Goal: Task Accomplishment & Management: Complete application form

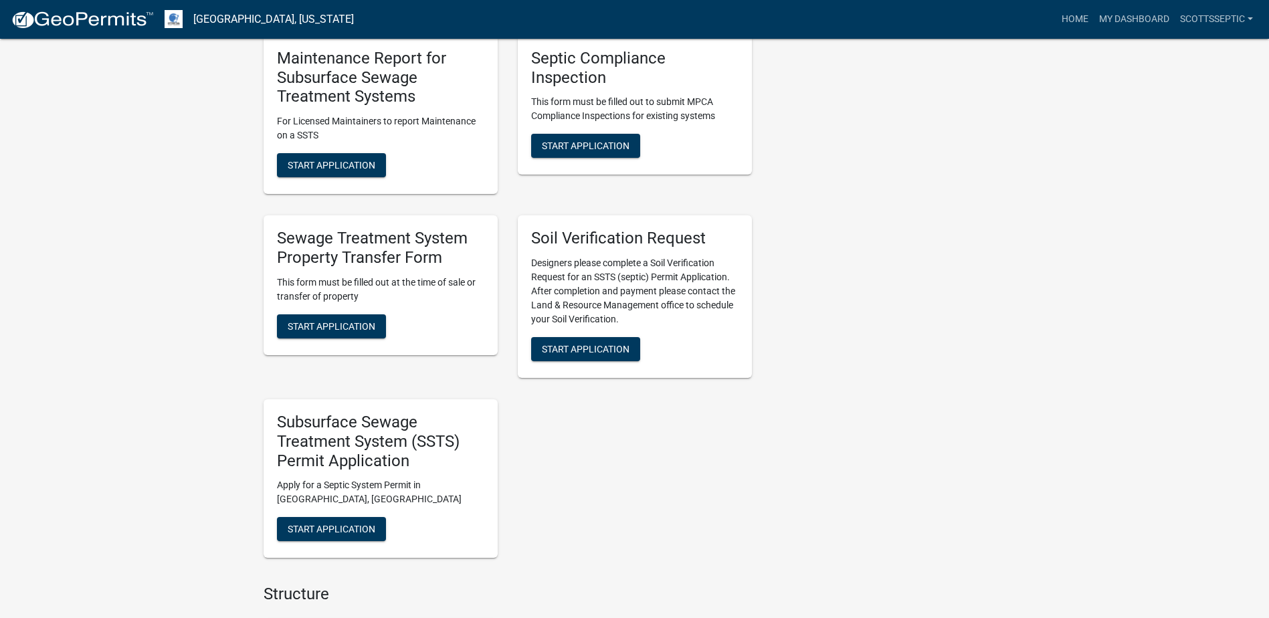
scroll to position [1003, 0]
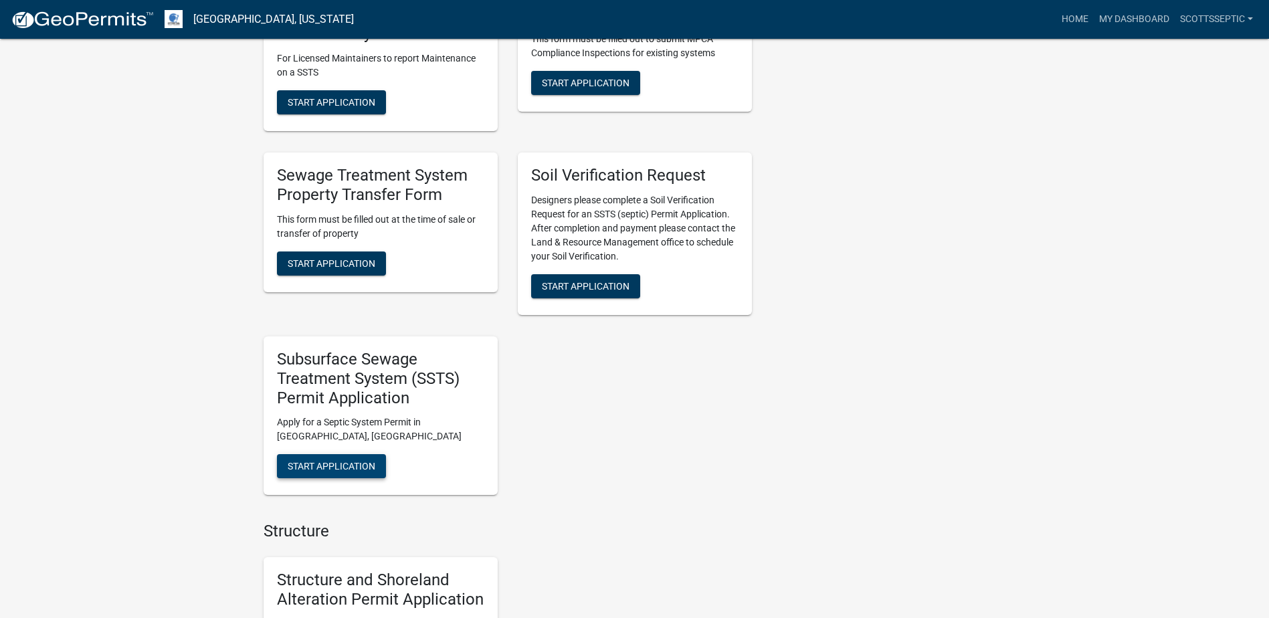
click at [312, 469] on span "Start Application" at bounding box center [332, 466] width 88 height 11
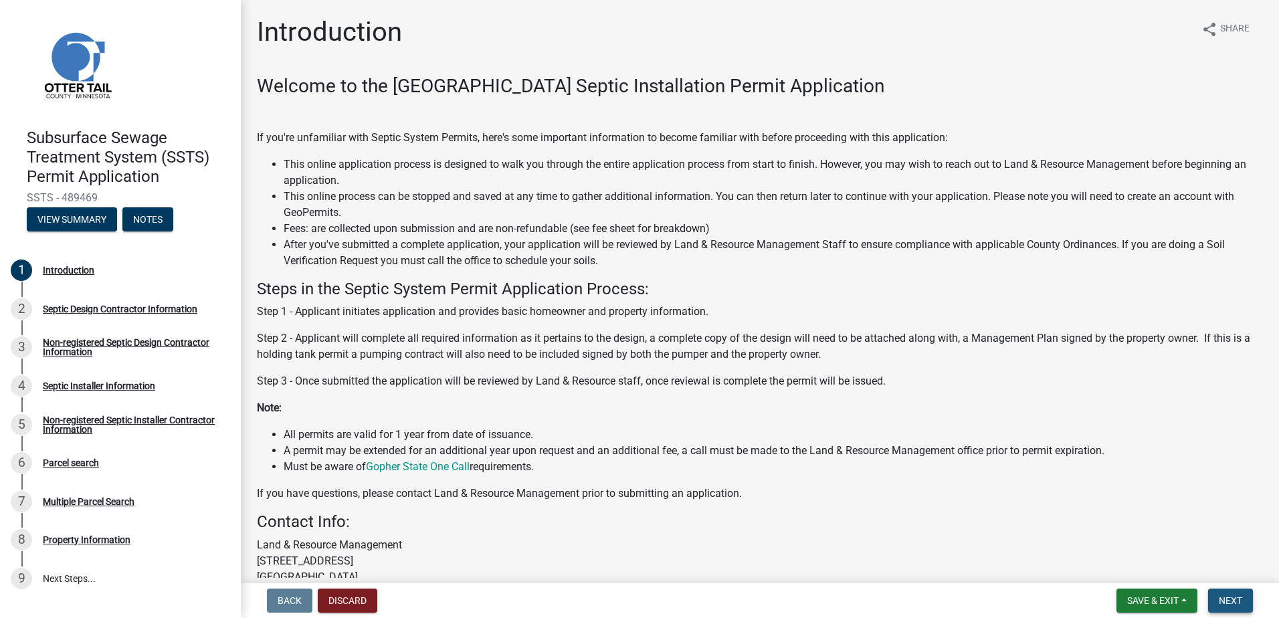
click at [1225, 601] on span "Next" at bounding box center [1230, 600] width 23 height 11
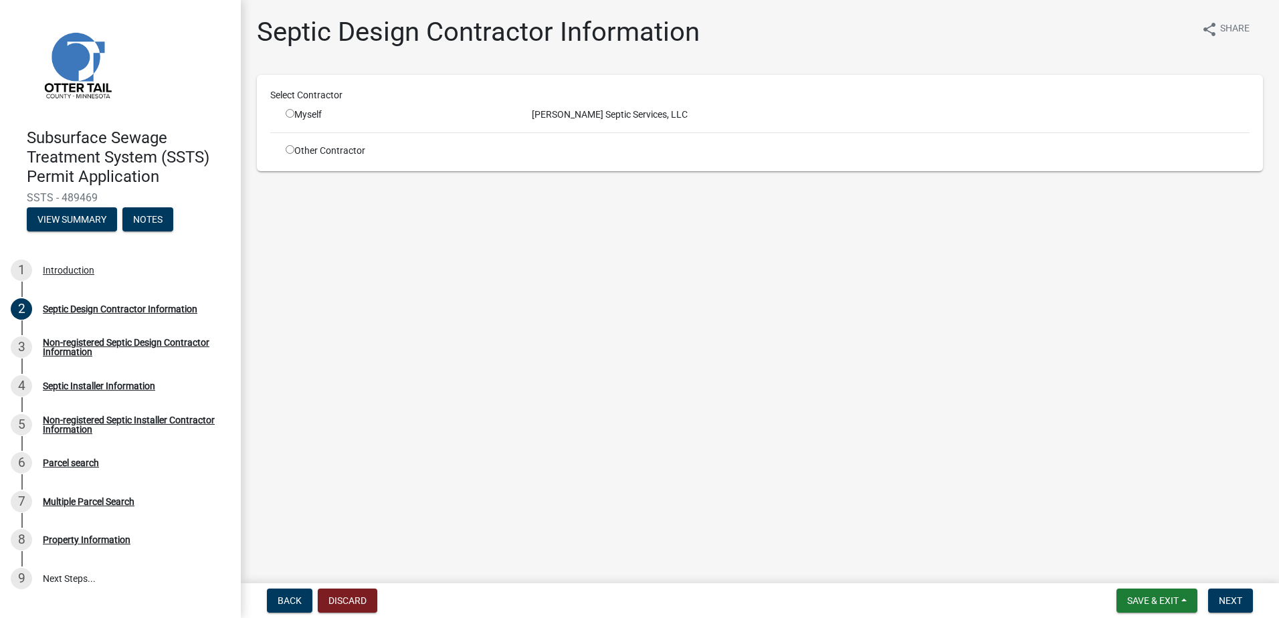
click at [290, 112] on input "radio" at bounding box center [290, 113] width 9 height 9
radio input "true"
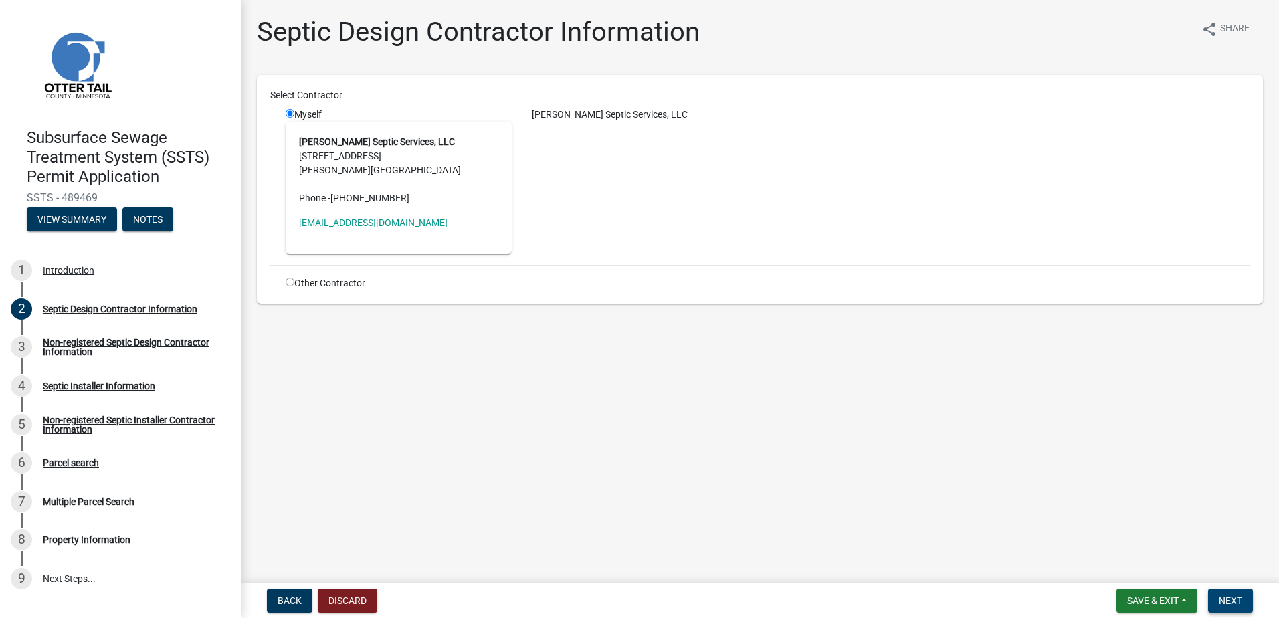
click at [1239, 602] on span "Next" at bounding box center [1230, 600] width 23 height 11
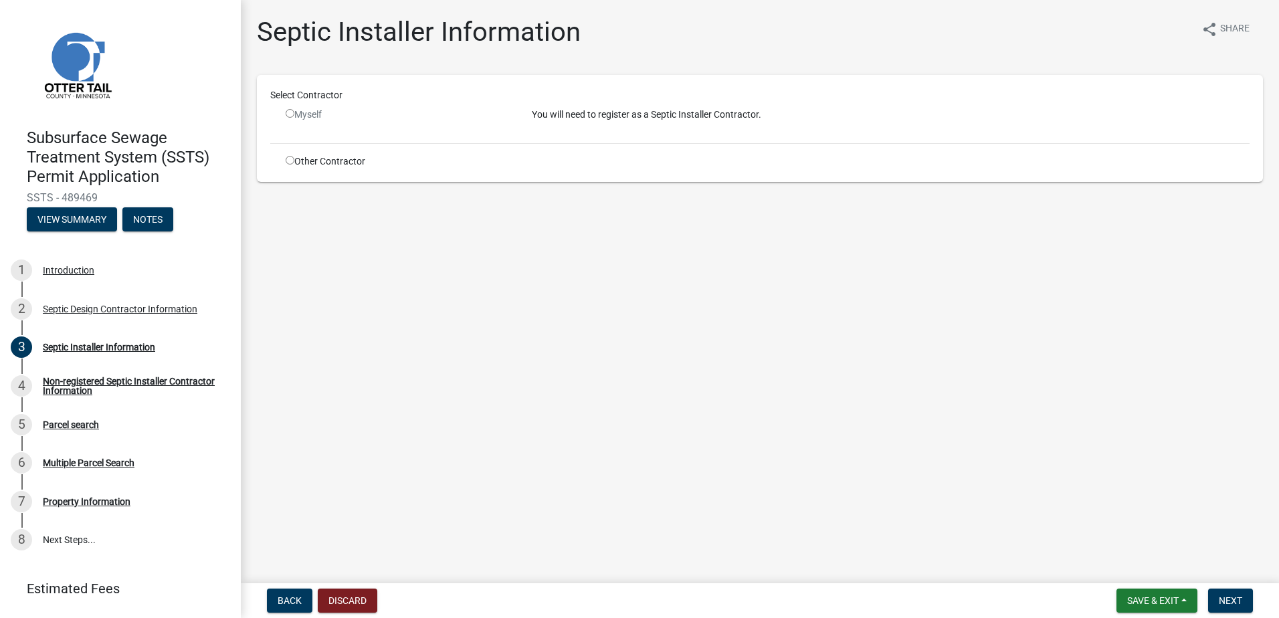
click at [290, 161] on input "radio" at bounding box center [290, 160] width 9 height 9
radio input "true"
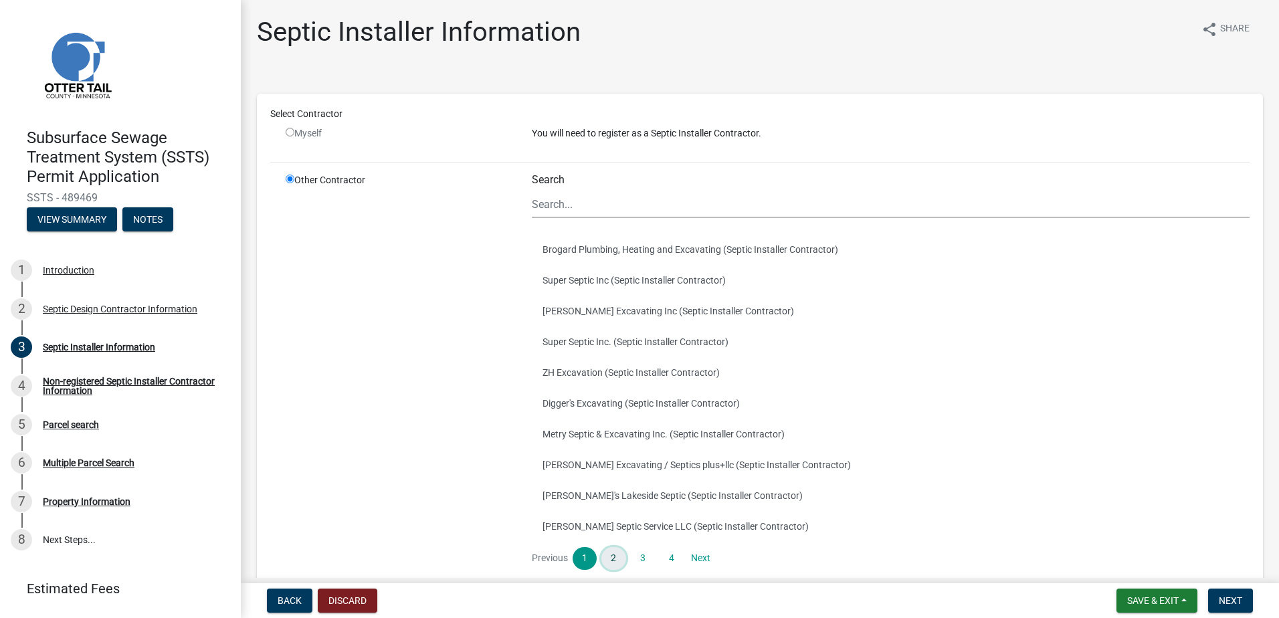
click at [612, 560] on link "2" at bounding box center [613, 558] width 24 height 23
click at [556, 373] on button "[PERSON_NAME] Excavating, LLC (Septic Installer Contractor)" at bounding box center [891, 372] width 718 height 31
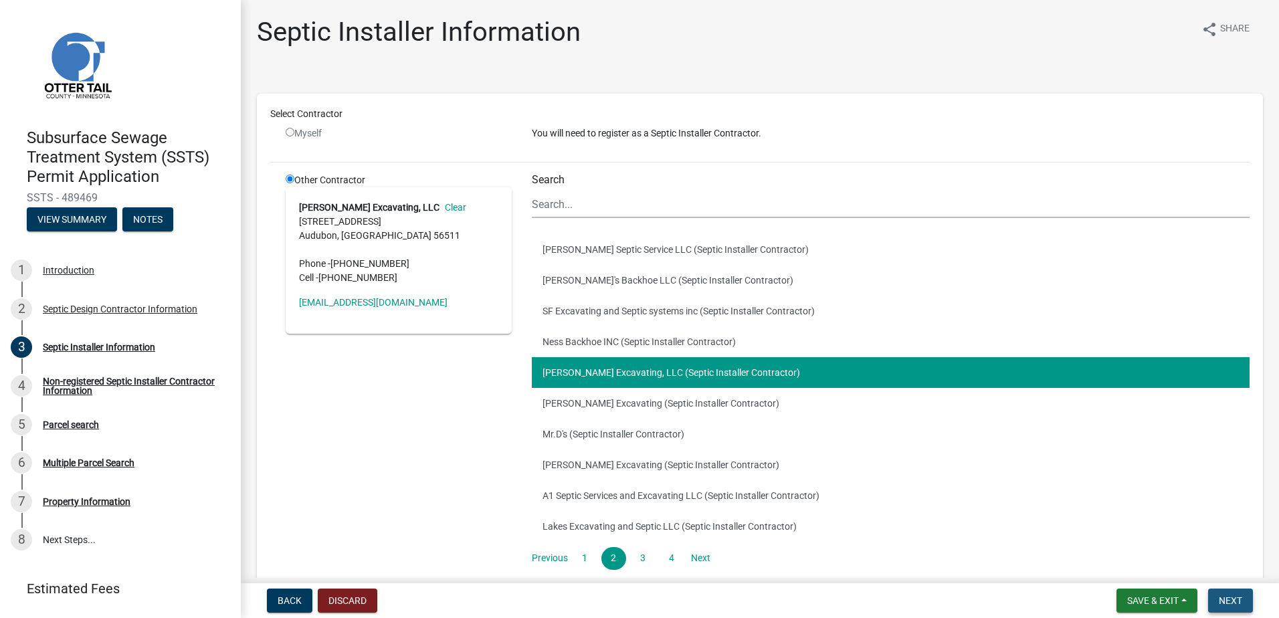
click at [1221, 603] on span "Next" at bounding box center [1230, 600] width 23 height 11
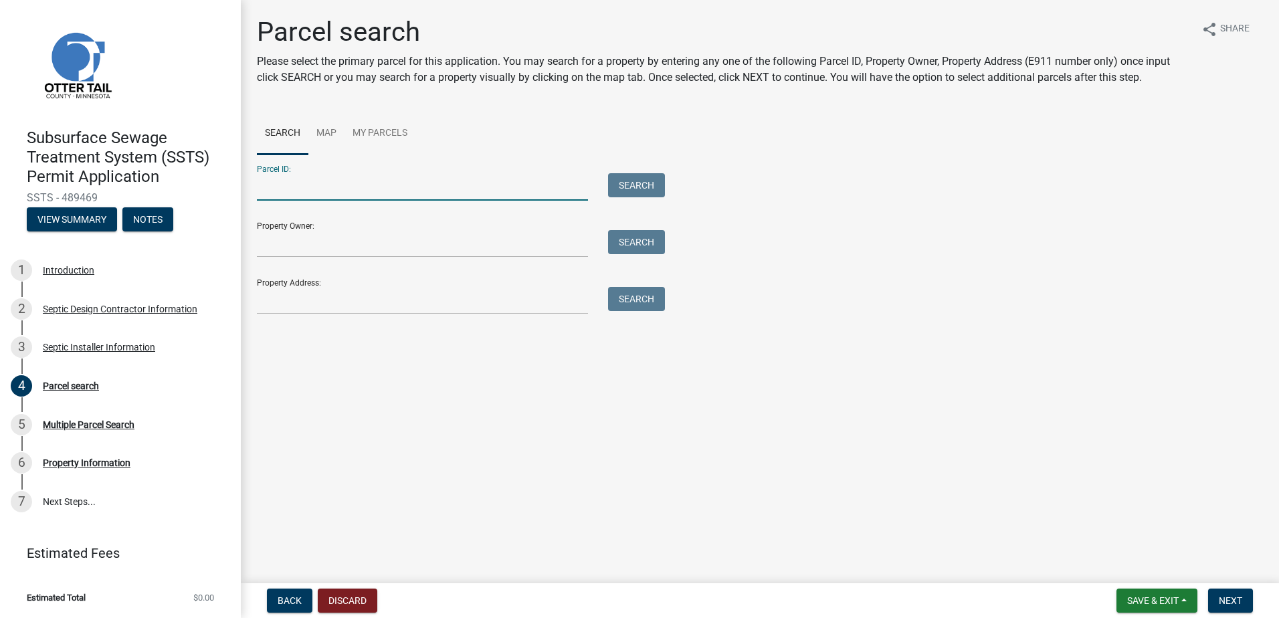
drag, startPoint x: 292, startPoint y: 188, endPoint x: 303, endPoint y: 184, distance: 12.1
click at [292, 188] on input "Parcel ID:" at bounding box center [422, 186] width 331 height 27
type input "55000990801000"
click at [617, 183] on button "Search" at bounding box center [636, 185] width 57 height 24
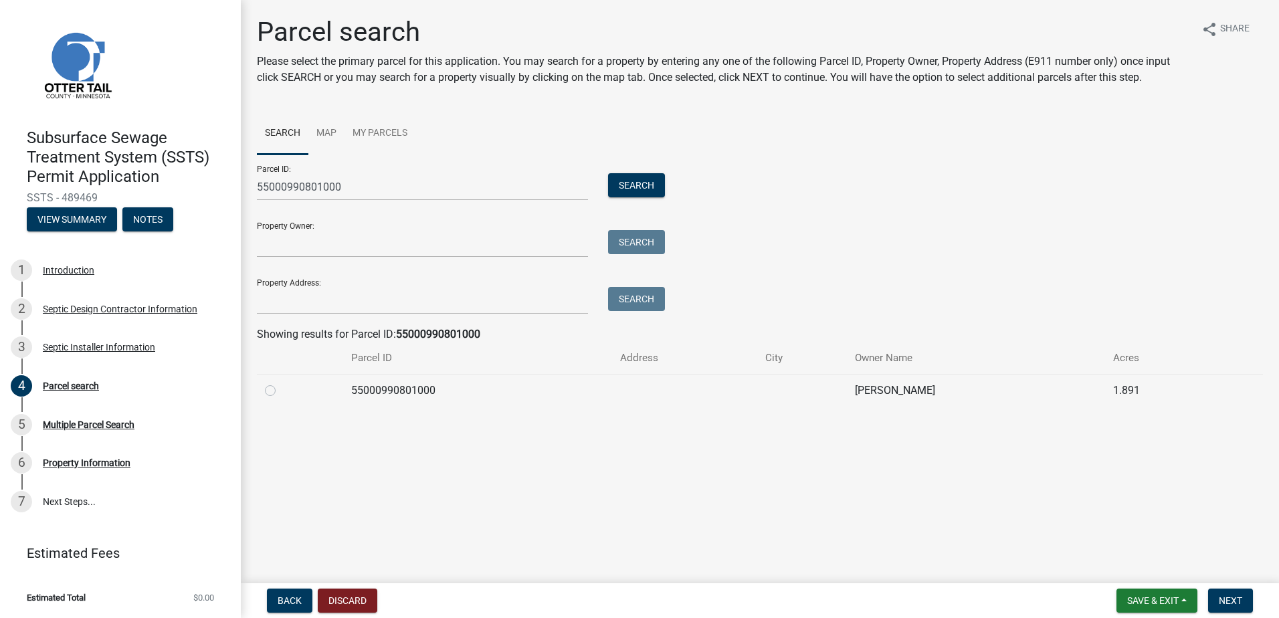
click at [281, 383] on label at bounding box center [281, 383] width 0 height 0
click at [281, 389] on input "radio" at bounding box center [285, 387] width 9 height 9
radio input "true"
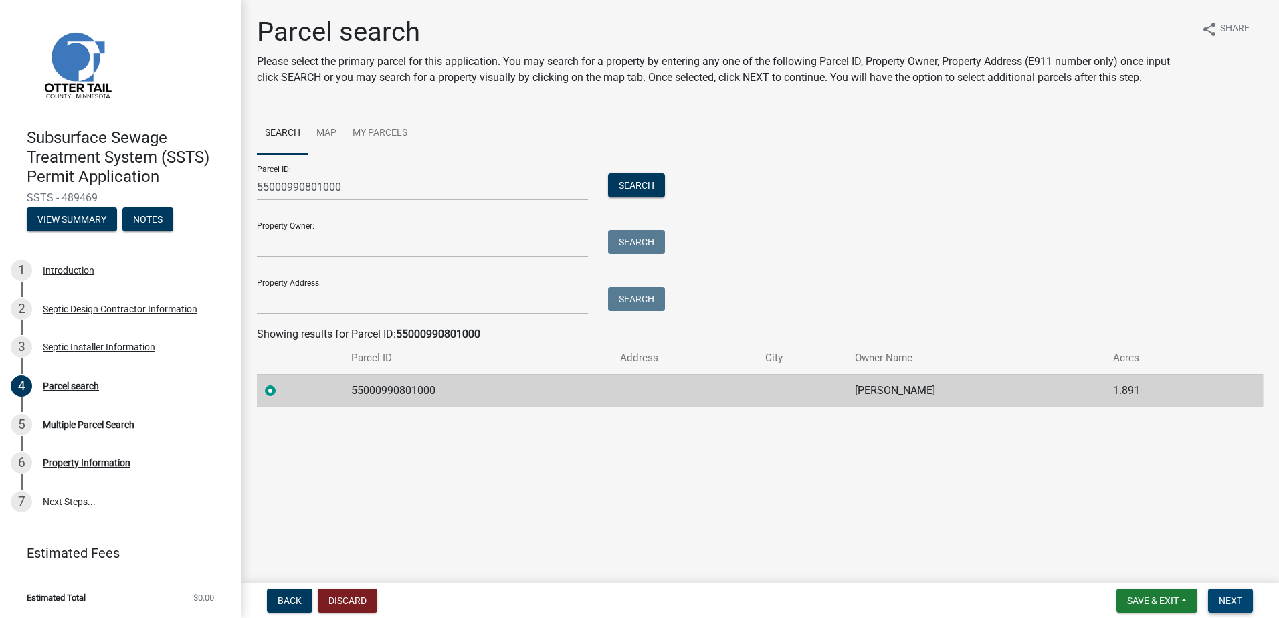
click at [1220, 591] on button "Next" at bounding box center [1230, 601] width 45 height 24
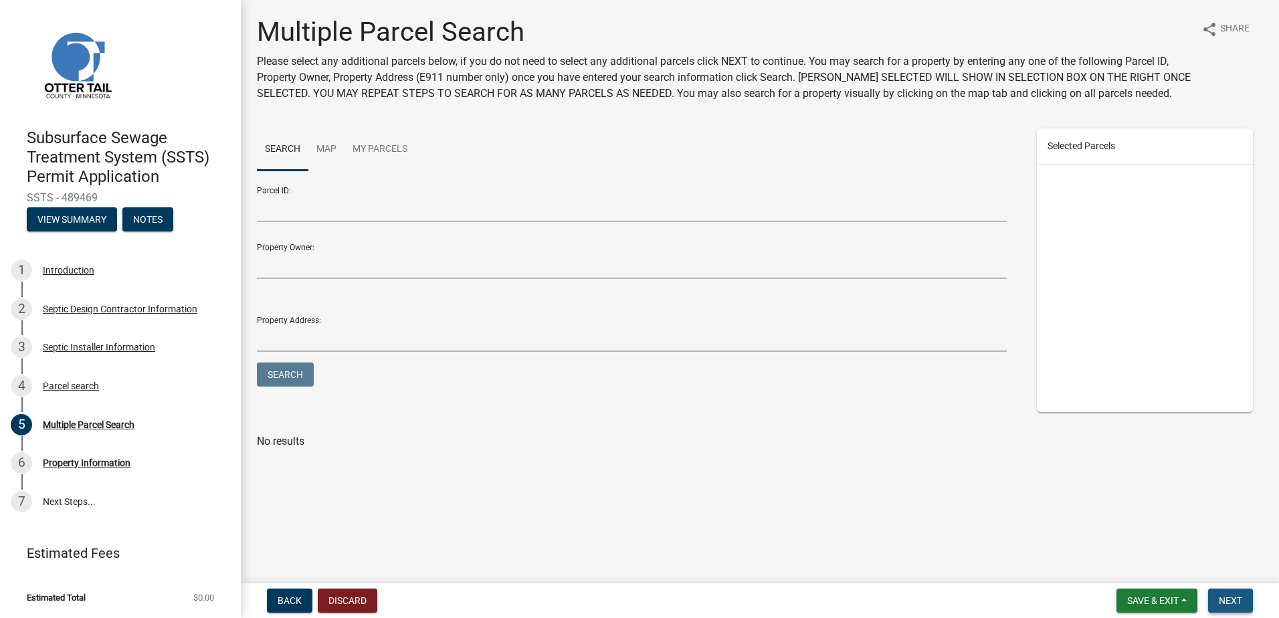
click at [1229, 598] on span "Next" at bounding box center [1230, 600] width 23 height 11
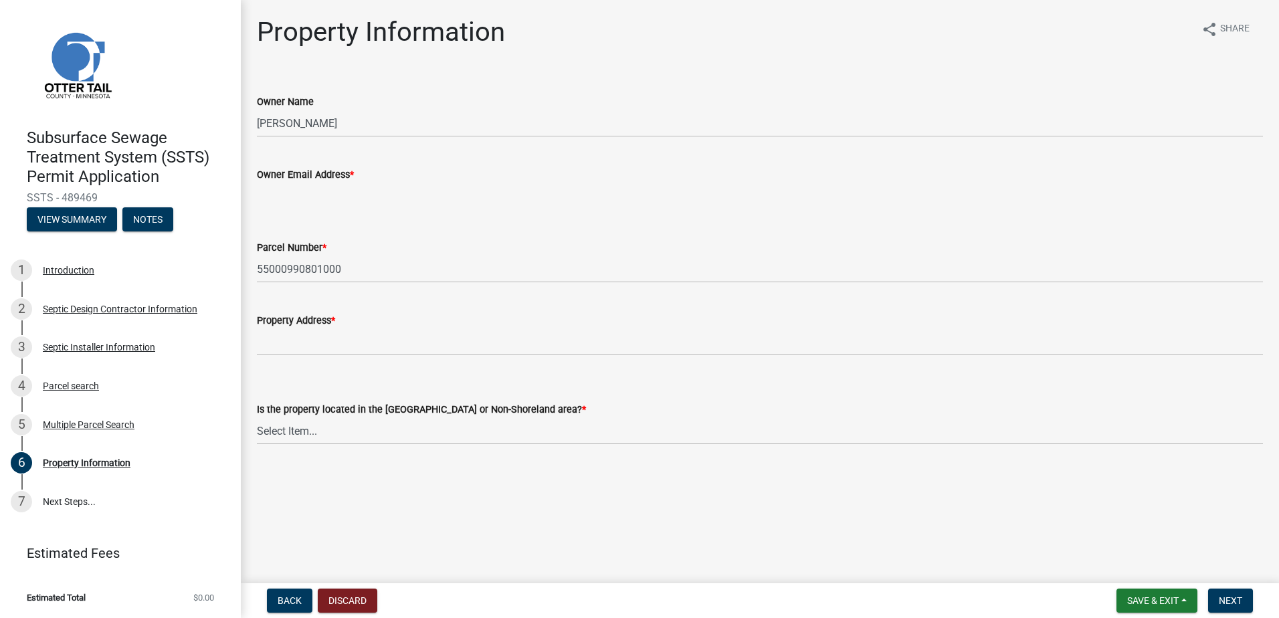
click at [263, 201] on input "Owner Email Address *" at bounding box center [760, 196] width 1006 height 27
type input "[EMAIL_ADDRESS][DOMAIN_NAME]"
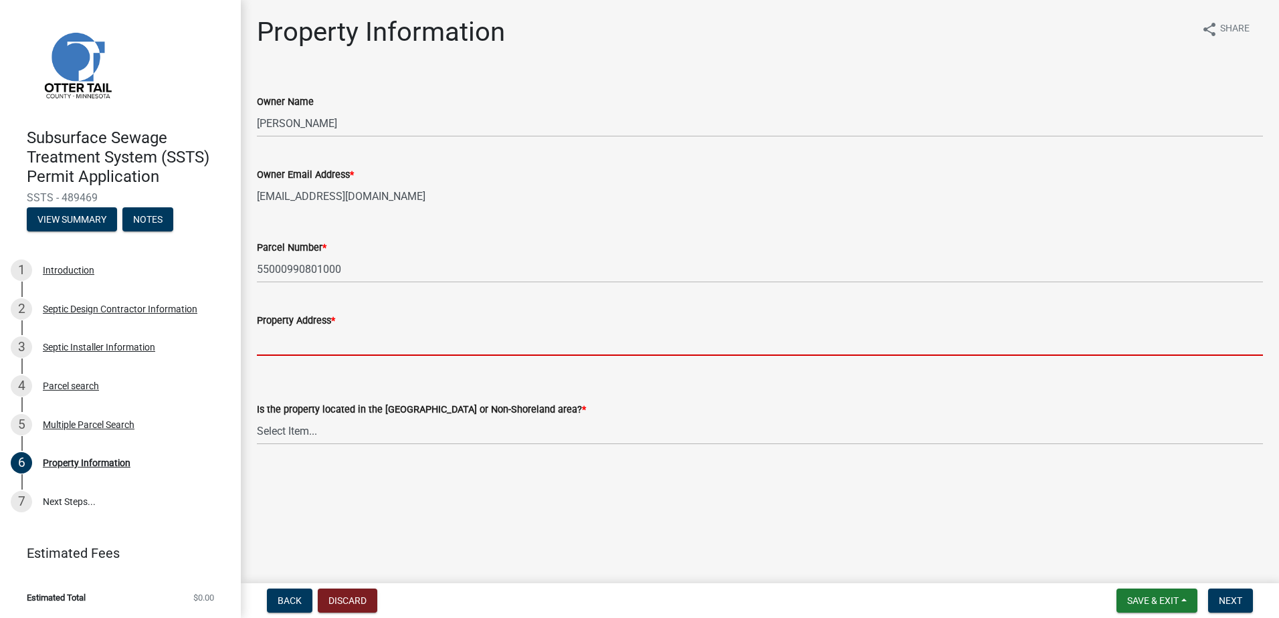
type input "20098 PELICAN DR S"
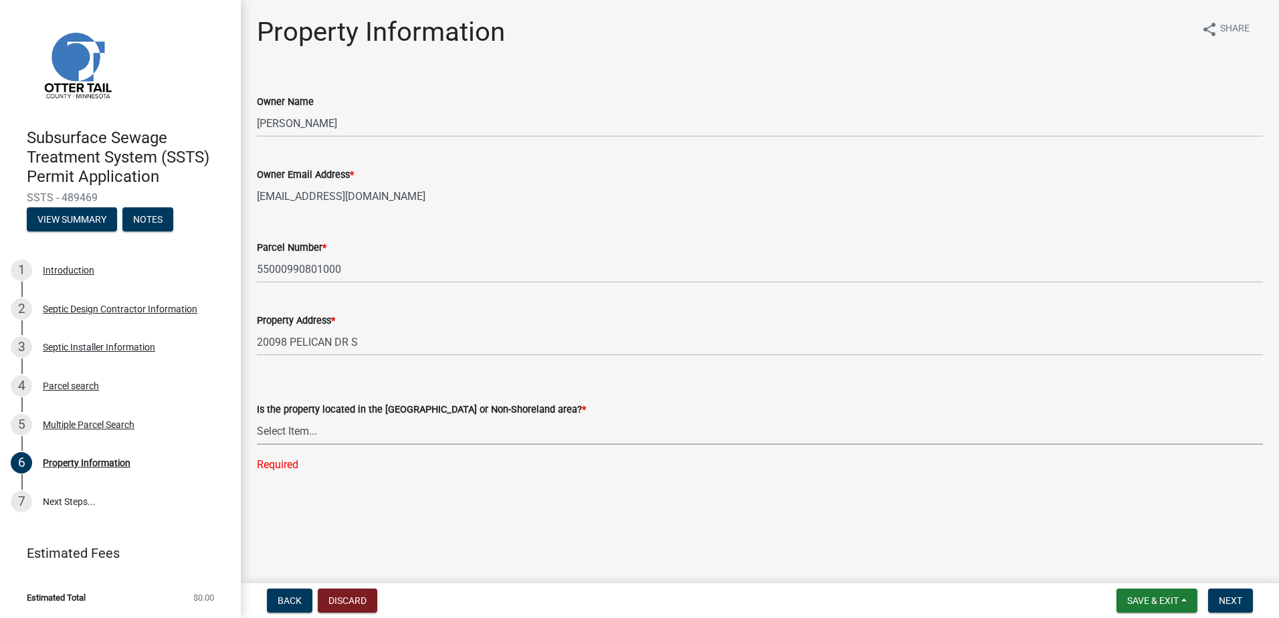
click at [295, 437] on select "Select Item... Shoreland Non-Shoreland" at bounding box center [760, 430] width 1006 height 27
click at [257, 417] on select "Select Item... Shoreland Non-Shoreland" at bounding box center [760, 430] width 1006 height 27
select select "f91142e6-e911-469c-9754-896c7e7f9e05"
click at [1227, 602] on span "Next" at bounding box center [1230, 600] width 23 height 11
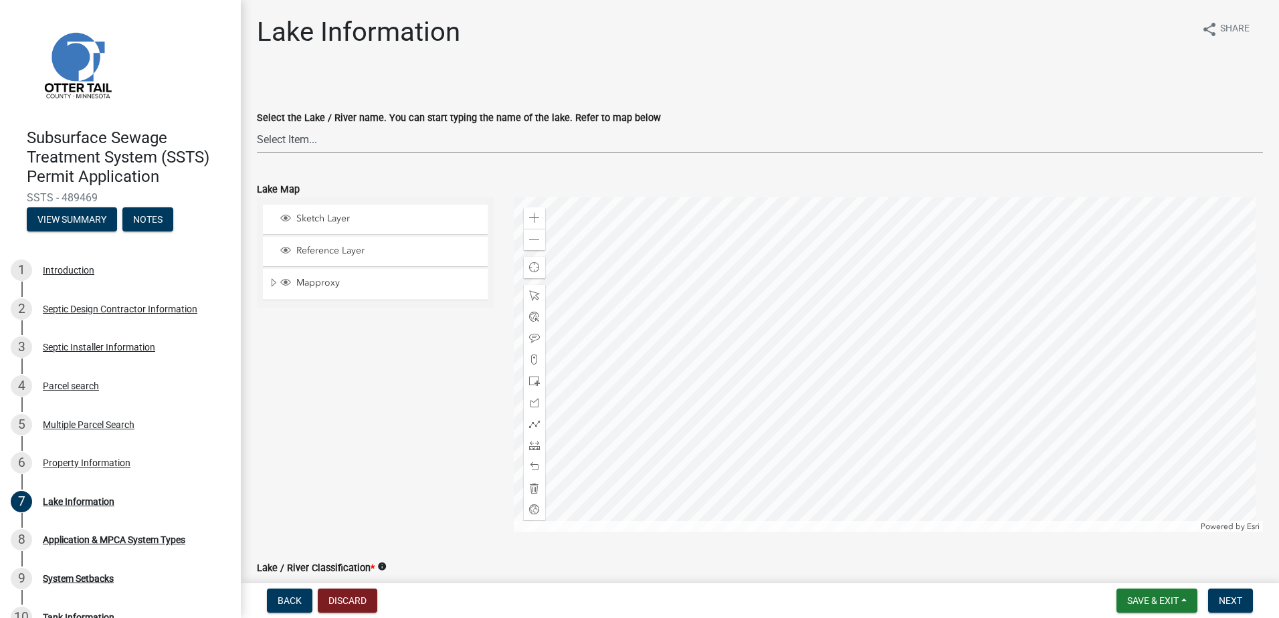
click at [274, 140] on select "Select Item... None [PERSON_NAME] 56-031 [PERSON_NAME] 56-118 [PERSON_NAME] 56-…" at bounding box center [760, 139] width 1006 height 27
drag, startPoint x: 307, startPoint y: 138, endPoint x: 306, endPoint y: 150, distance: 12.1
click at [307, 138] on select "Select Item... None [PERSON_NAME] 56-031 [PERSON_NAME] 56-118 [PERSON_NAME] 56-…" at bounding box center [760, 139] width 1006 height 27
click at [257, 126] on select "Select Item... None [PERSON_NAME] 56-031 [PERSON_NAME] 56-118 [PERSON_NAME] 56-…" at bounding box center [760, 139] width 1006 height 27
select select "61c0719b-8d82-4d24-b708-7ea1f7ba1456"
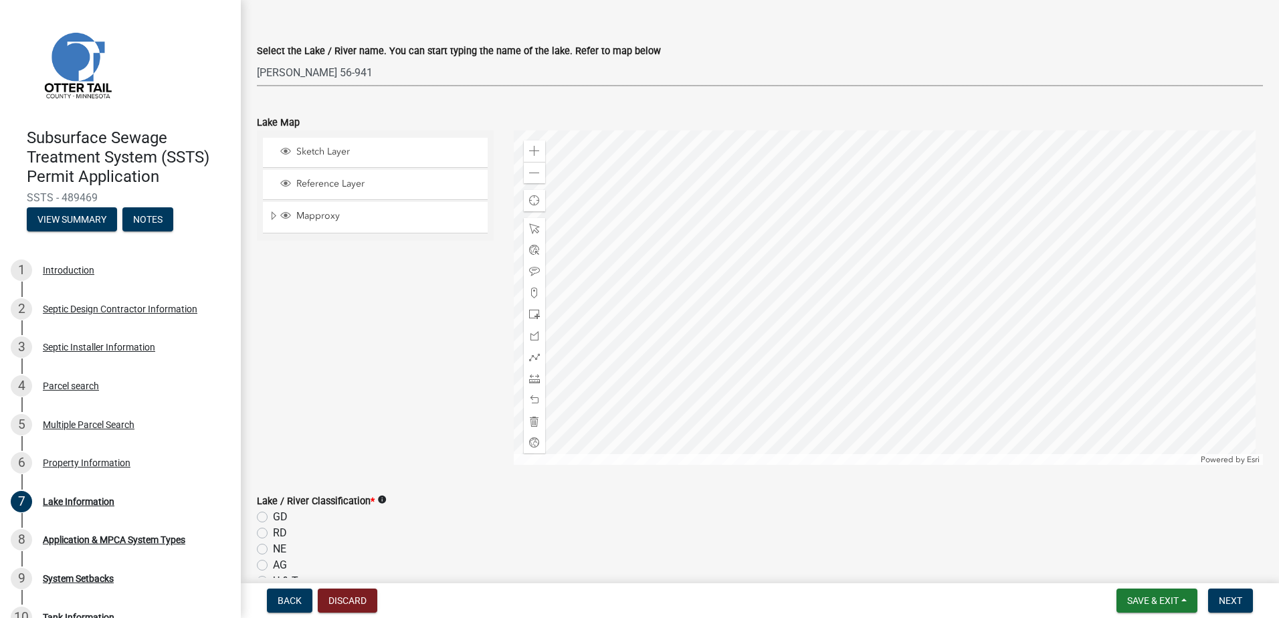
scroll to position [201, 0]
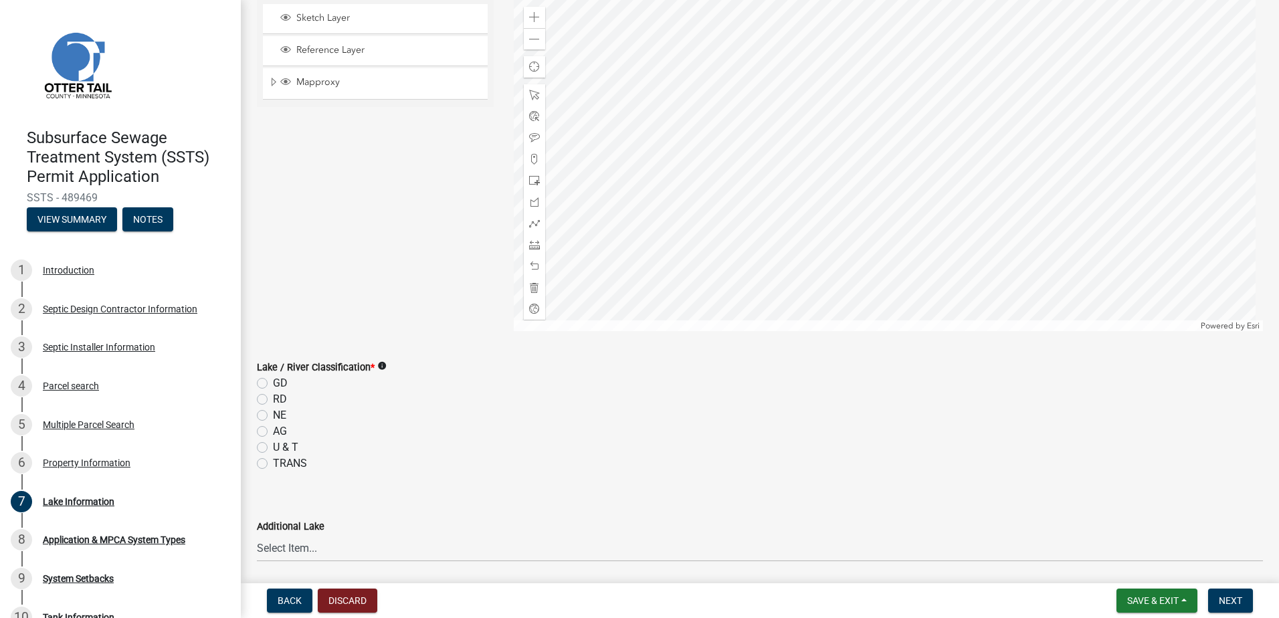
click at [273, 415] on label "NE" at bounding box center [279, 415] width 13 height 16
click at [273, 415] on input "NE" at bounding box center [277, 411] width 9 height 9
radio input "true"
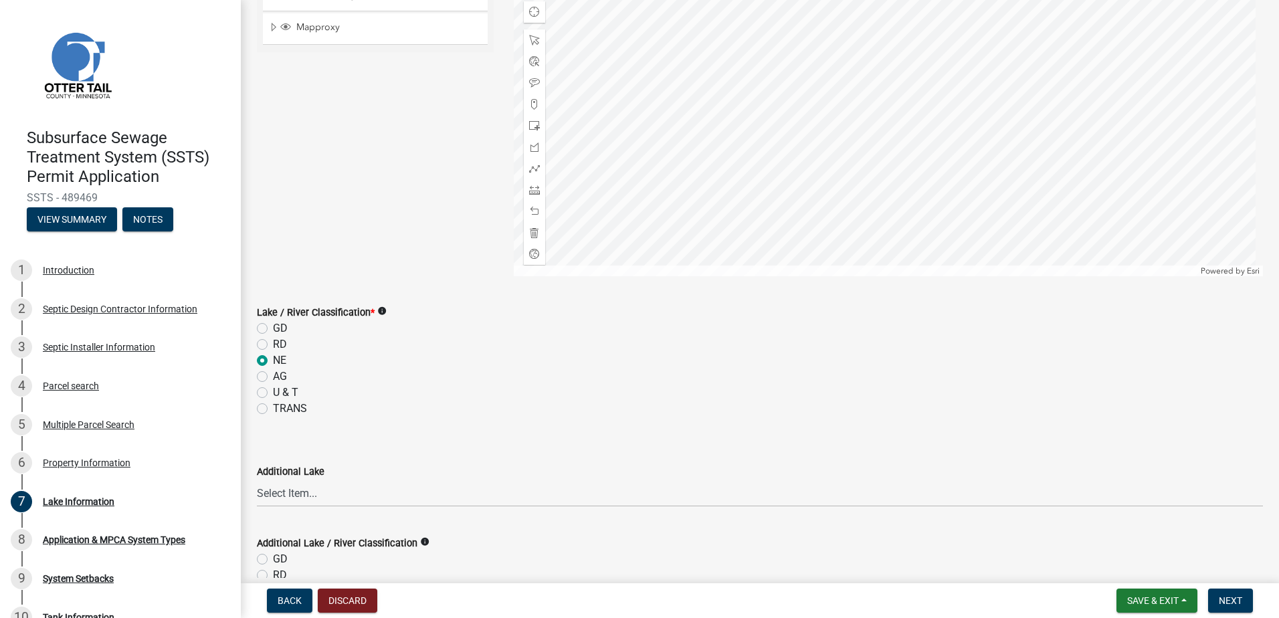
scroll to position [189, 0]
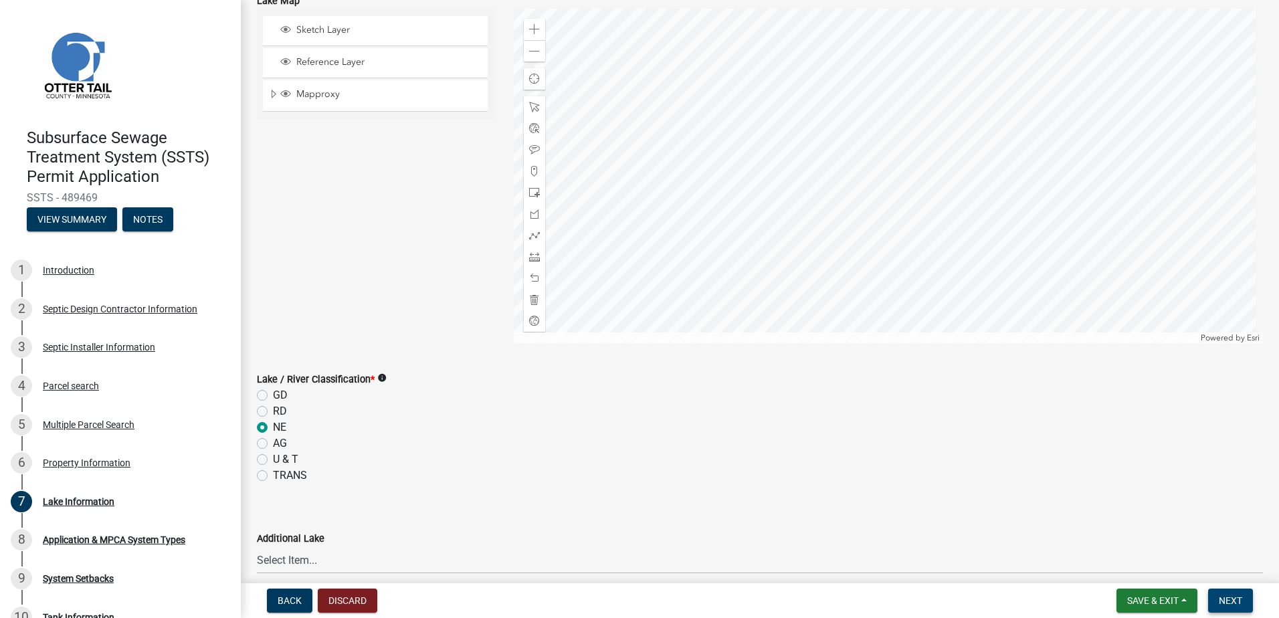
click at [1227, 605] on span "Next" at bounding box center [1230, 600] width 23 height 11
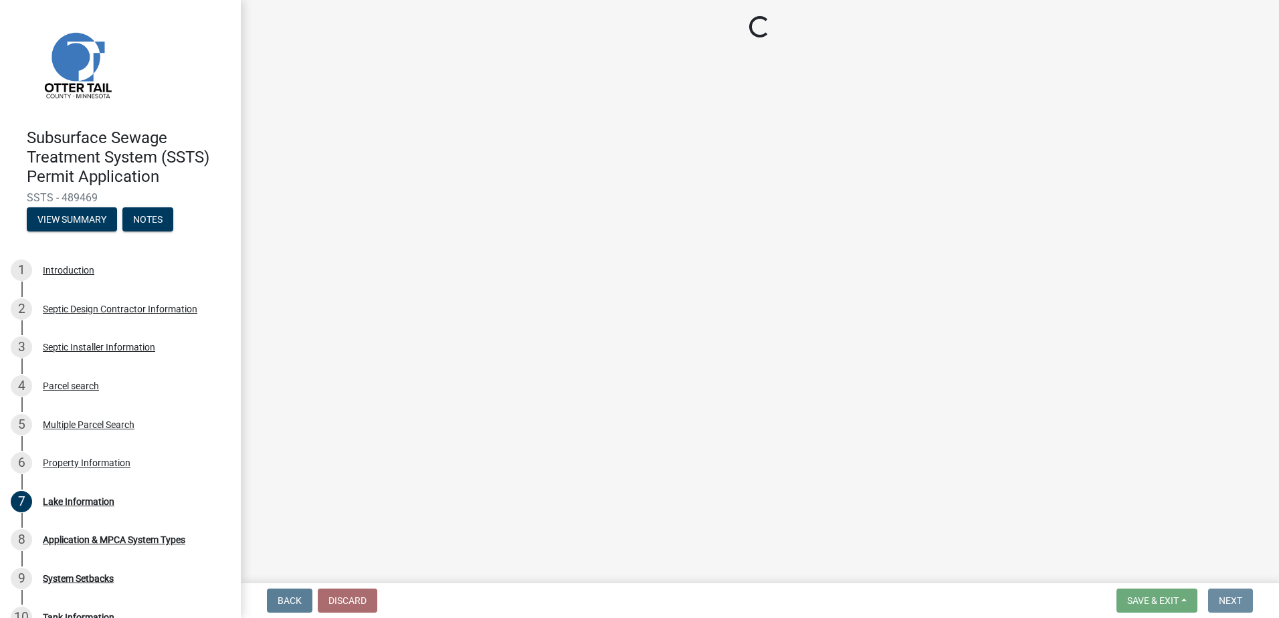
scroll to position [0, 0]
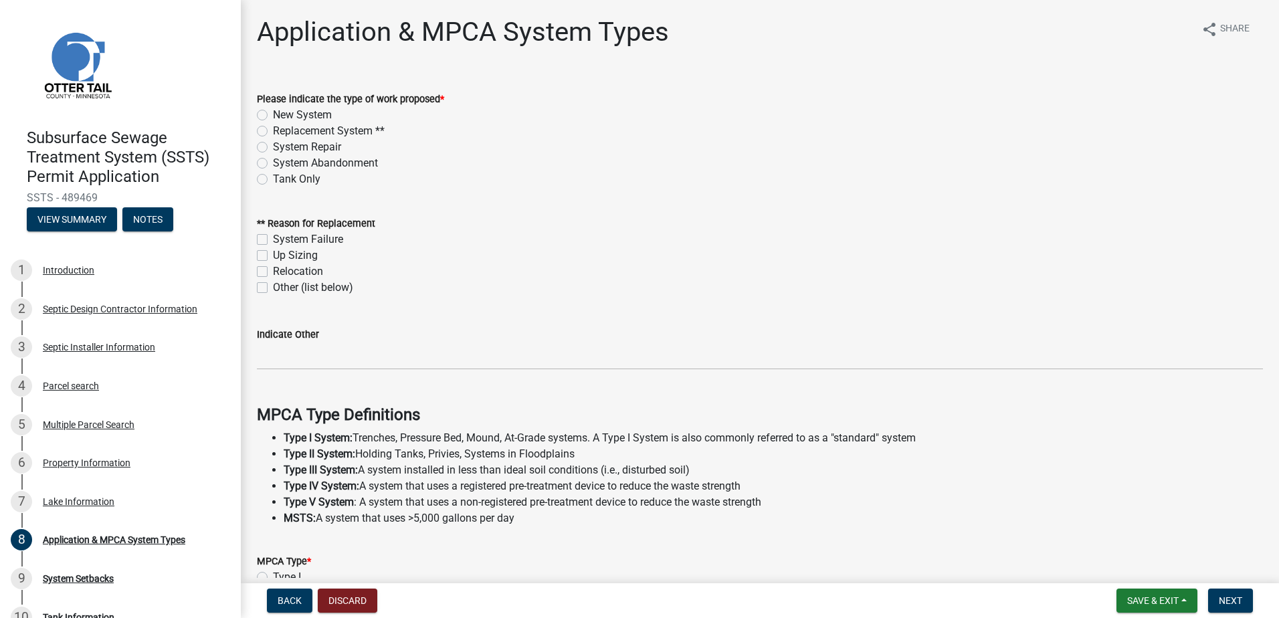
click at [273, 114] on label "New System" at bounding box center [302, 115] width 59 height 16
click at [273, 114] on input "New System" at bounding box center [277, 111] width 9 height 9
radio input "true"
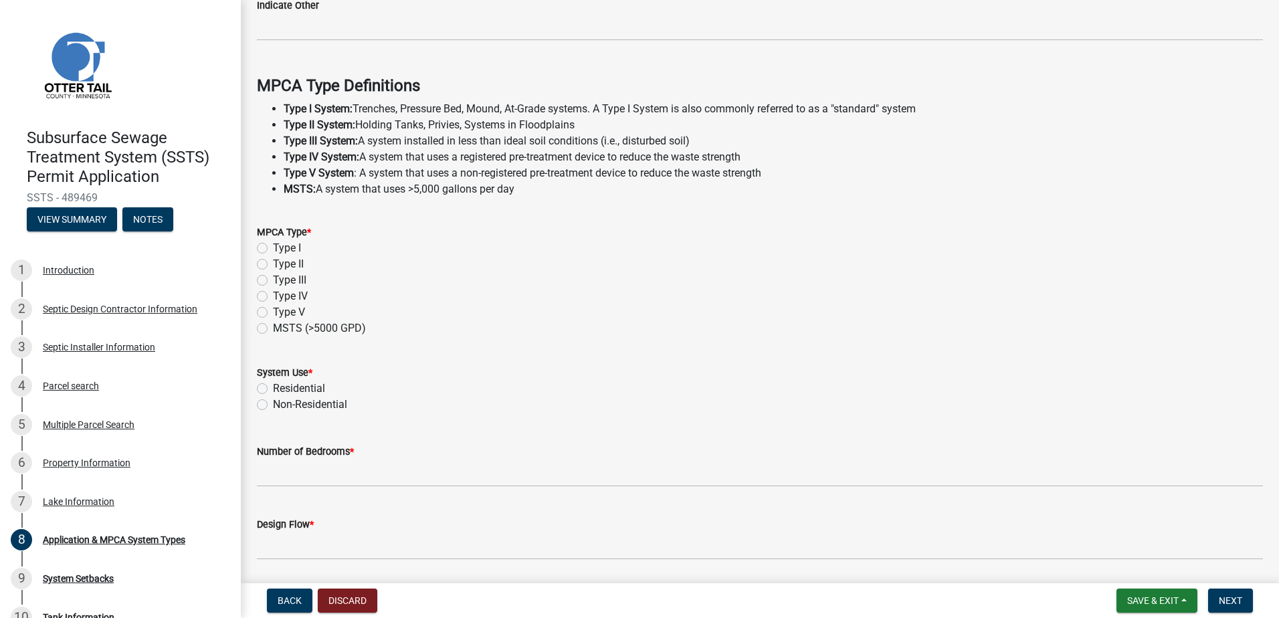
scroll to position [334, 0]
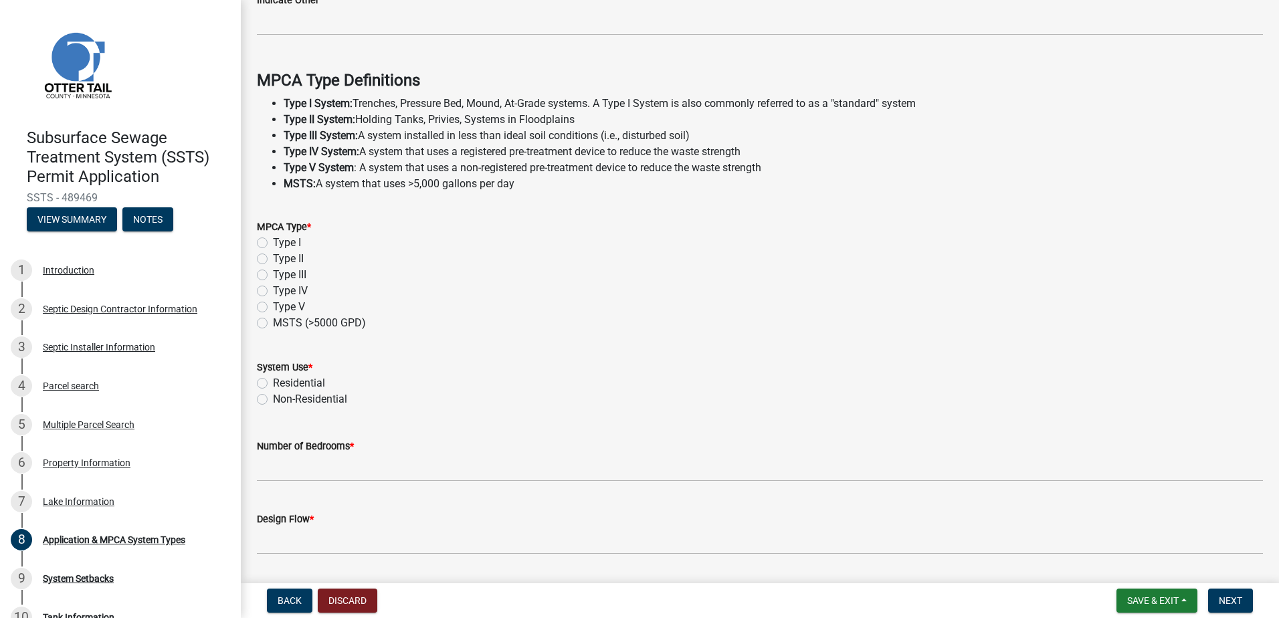
click at [273, 241] on label "Type I" at bounding box center [287, 243] width 28 height 16
click at [273, 241] on input "Type I" at bounding box center [277, 239] width 9 height 9
radio input "true"
click at [273, 382] on label "Residential" at bounding box center [299, 383] width 52 height 16
click at [273, 382] on input "Residential" at bounding box center [277, 379] width 9 height 9
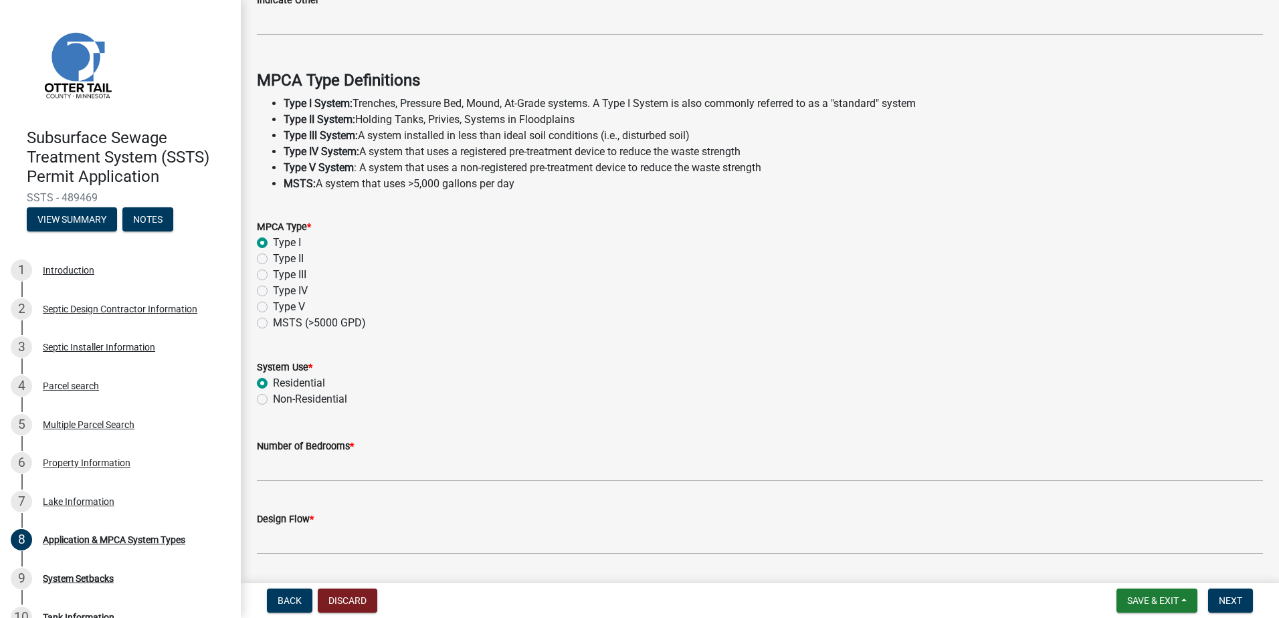
radio input "true"
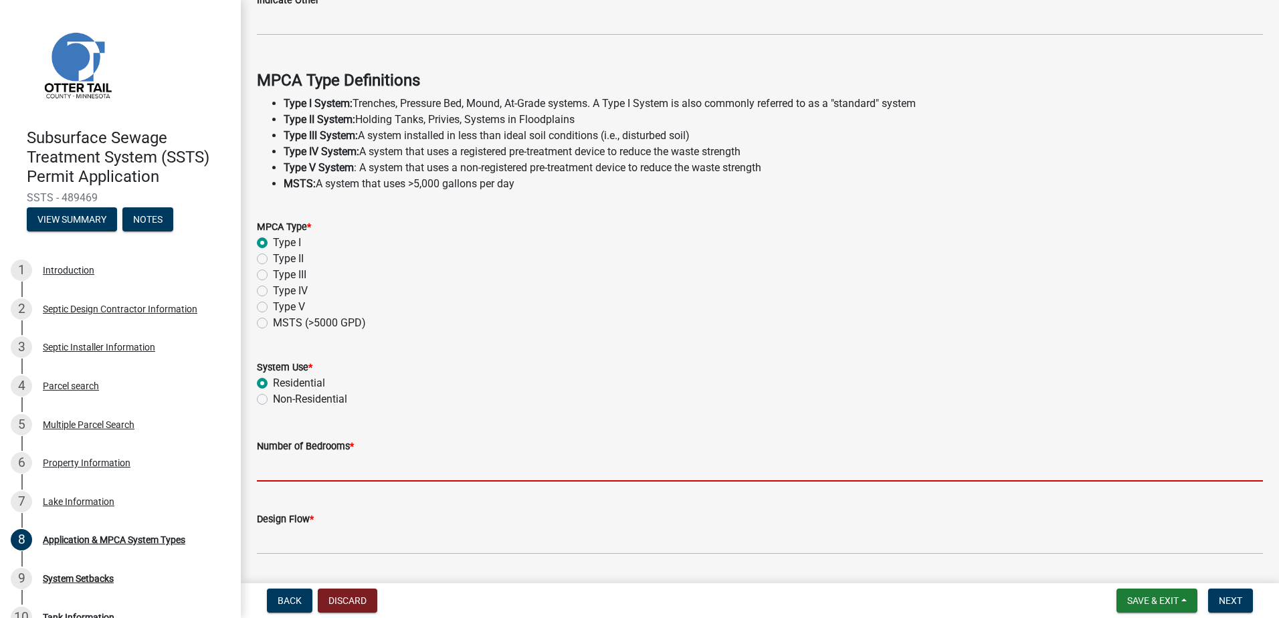
click at [283, 463] on input "Number of Bedrooms *" at bounding box center [760, 467] width 1006 height 27
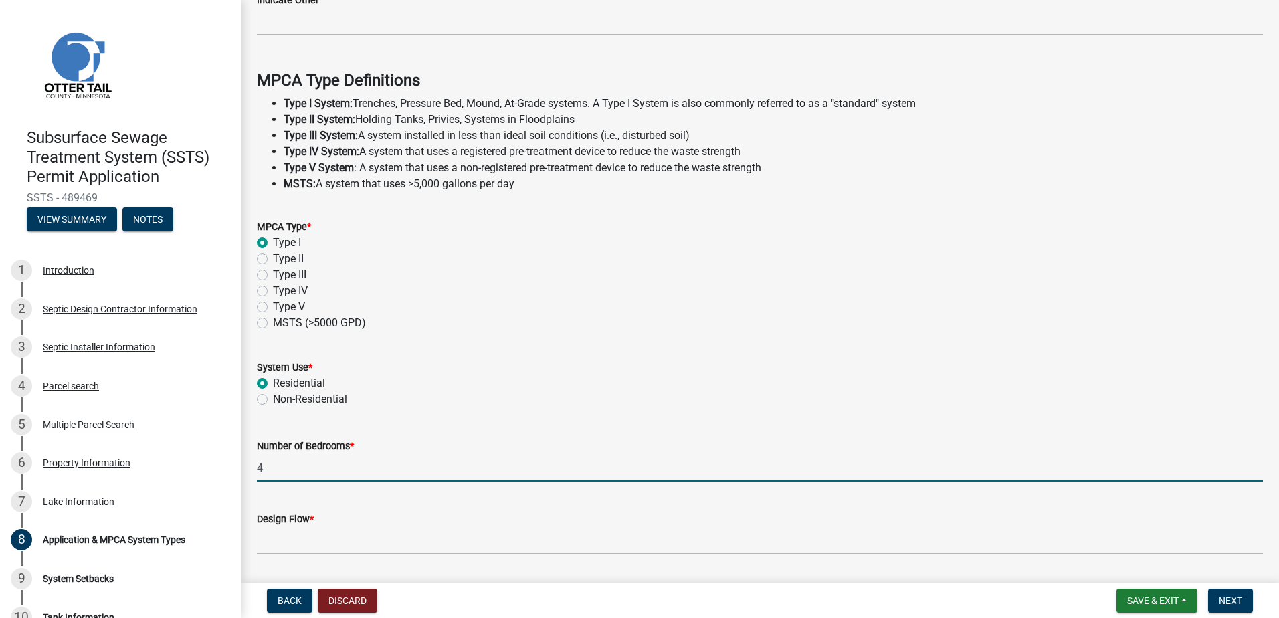
scroll to position [374, 0]
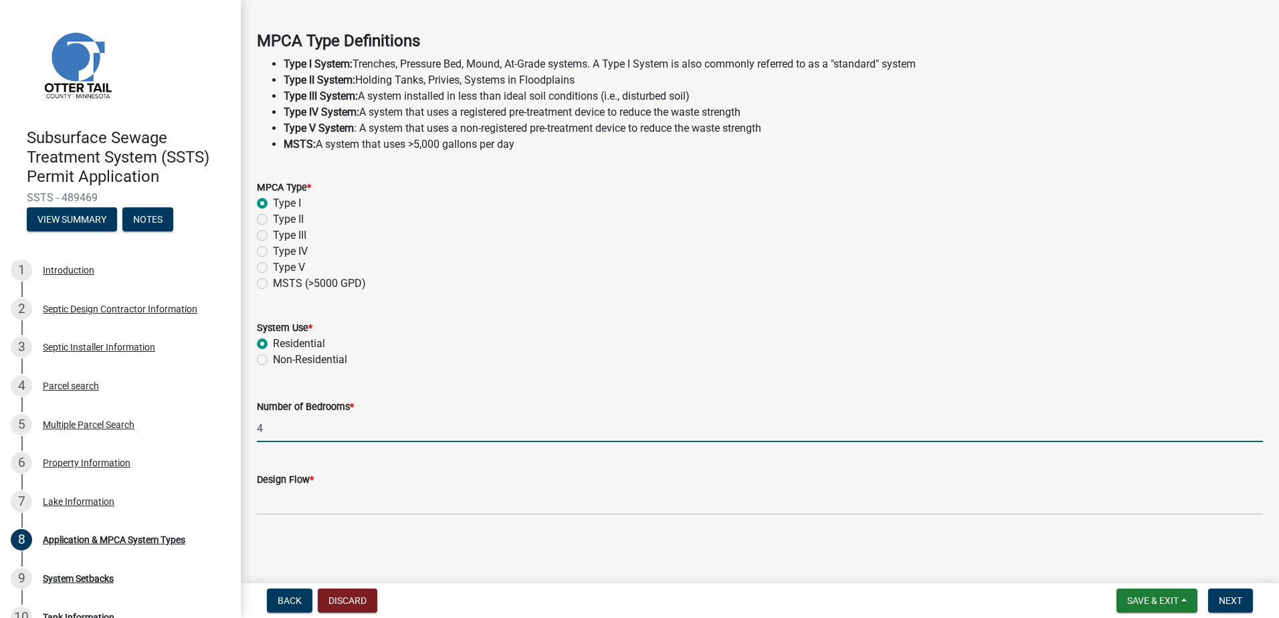
type input "4"
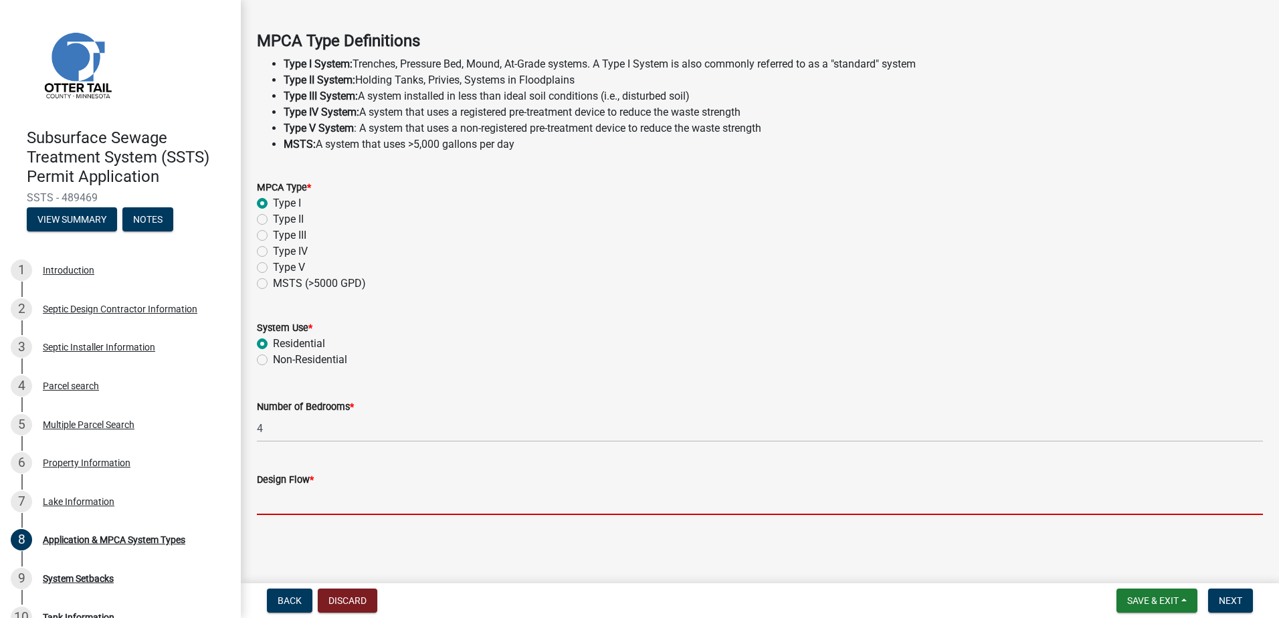
click at [280, 511] on input "Design Flow *" at bounding box center [760, 501] width 1006 height 27
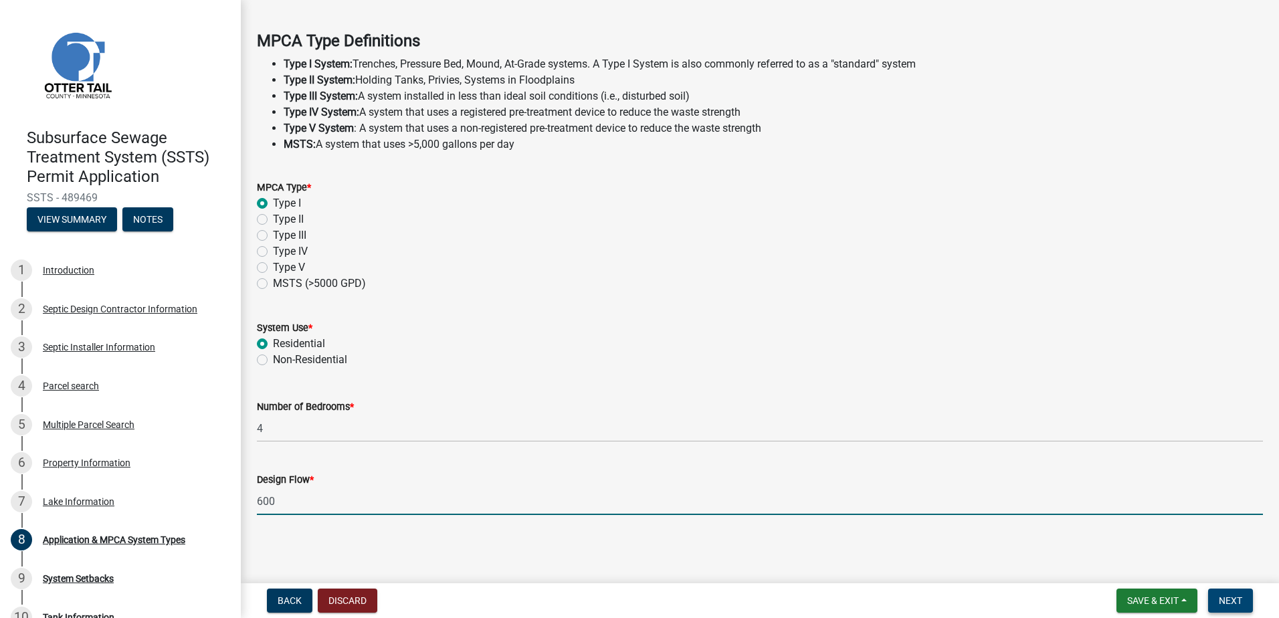
type input "600"
click at [1229, 597] on span "Next" at bounding box center [1230, 600] width 23 height 11
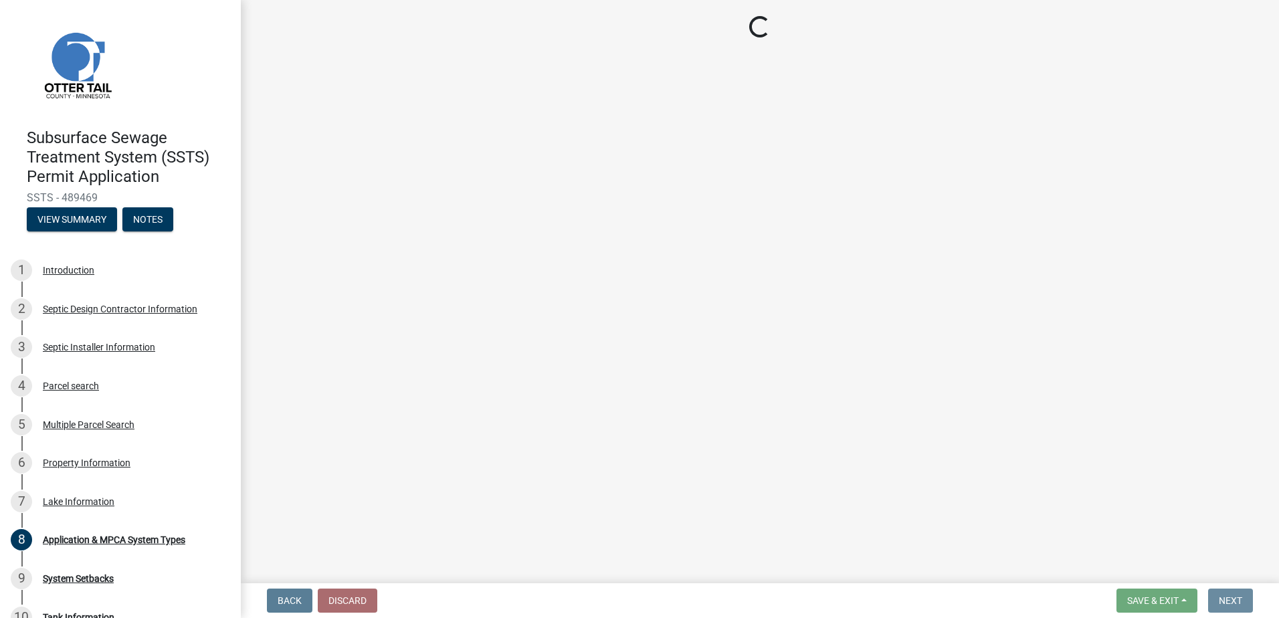
scroll to position [0, 0]
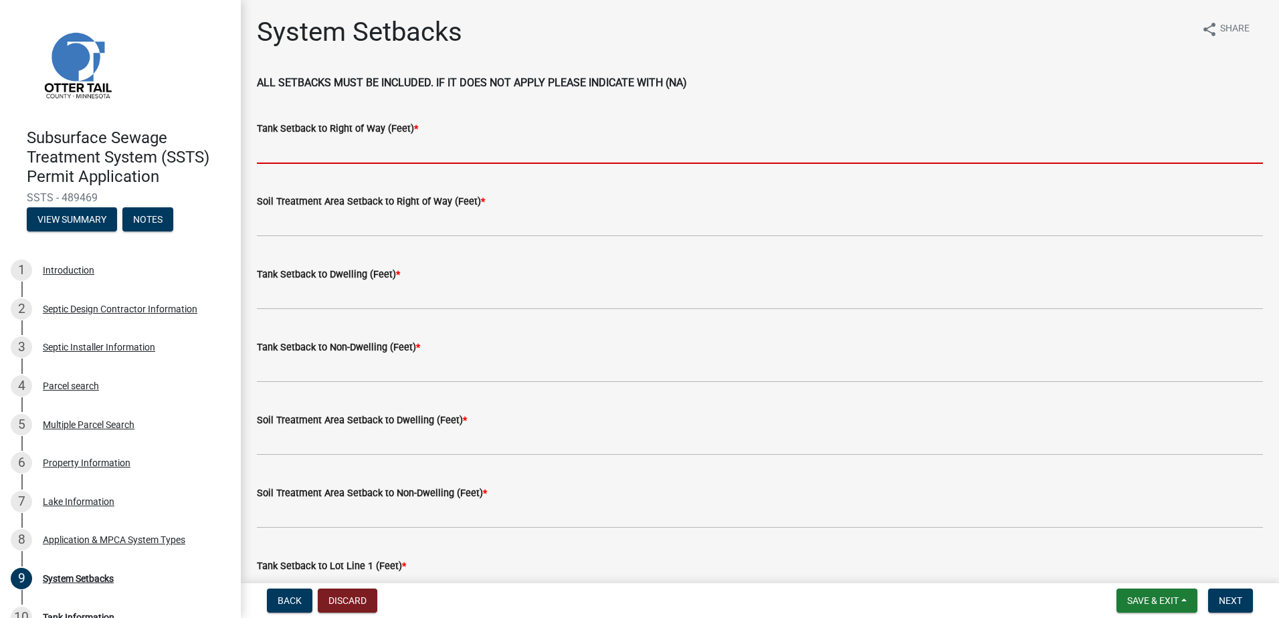
click at [278, 157] on input "Tank Setback to Right of Way (Feet) *" at bounding box center [760, 149] width 1006 height 27
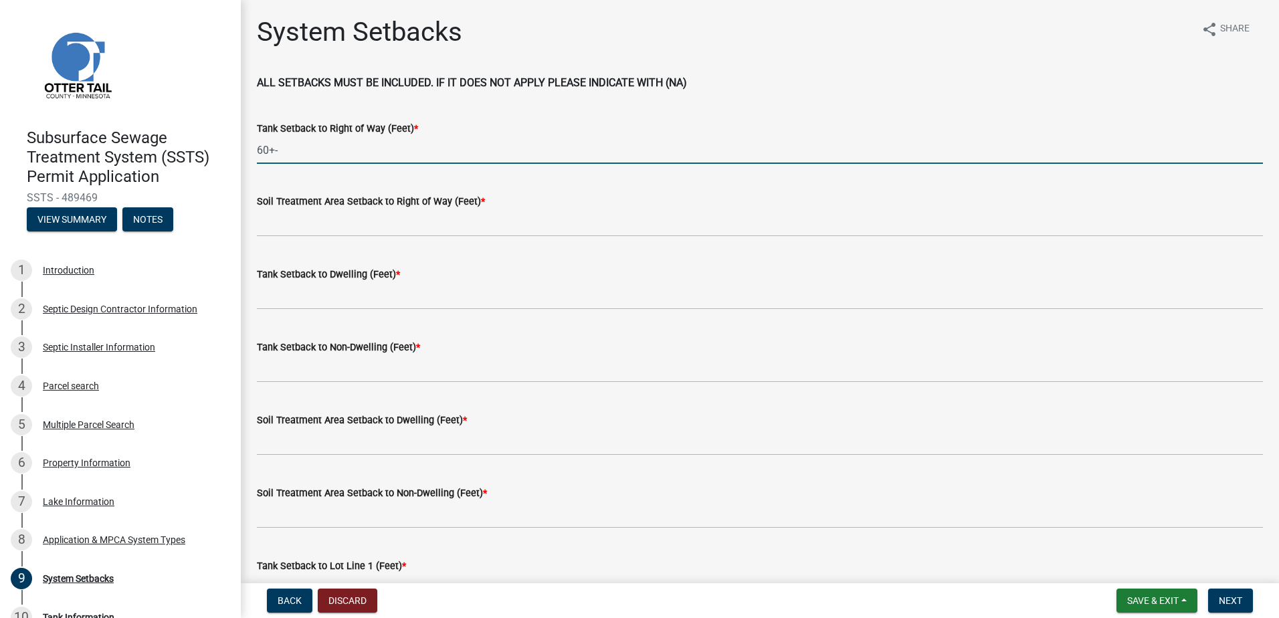
type input "60+-"
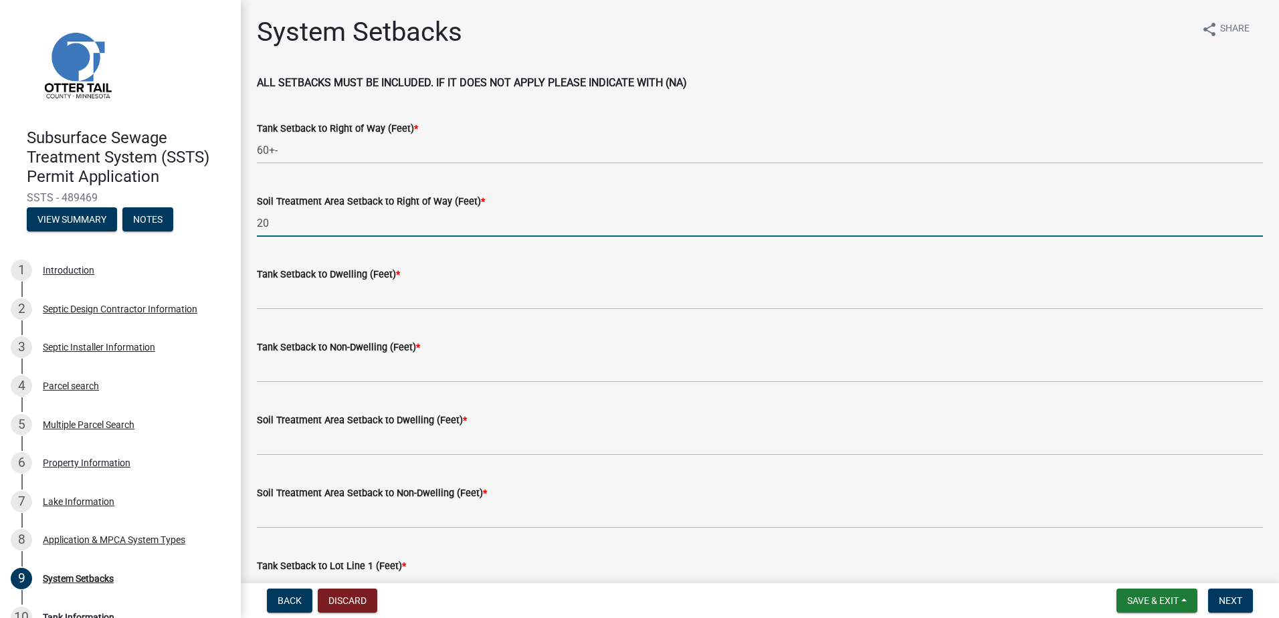
type input "20"
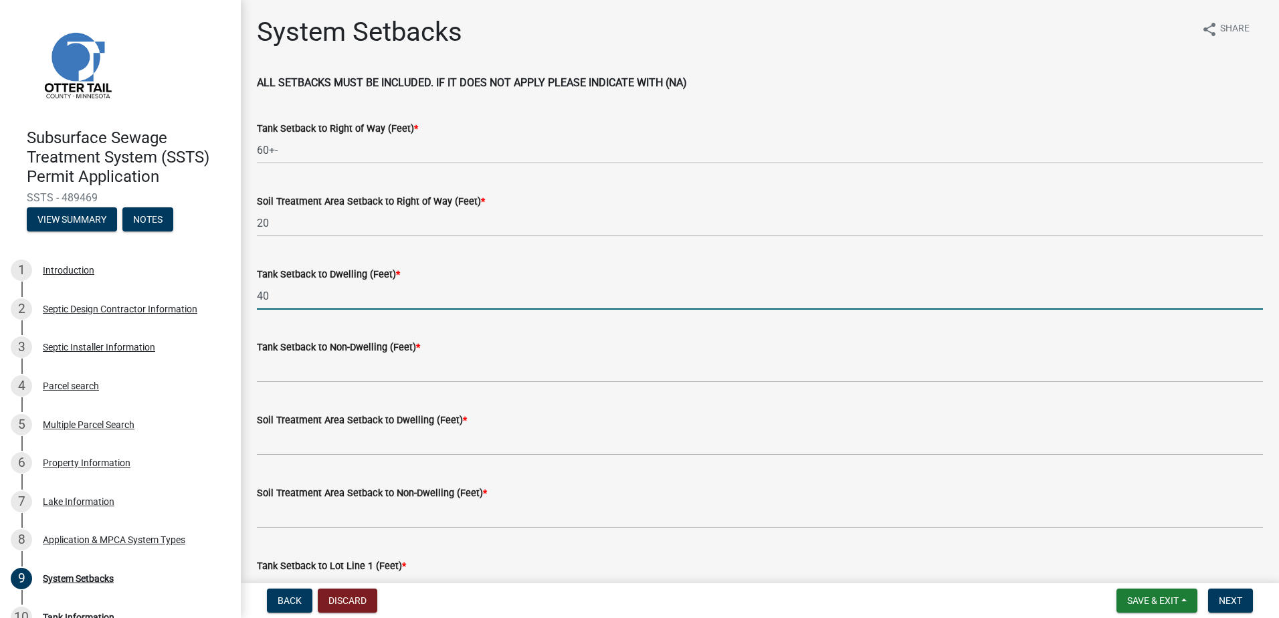
type input "40"
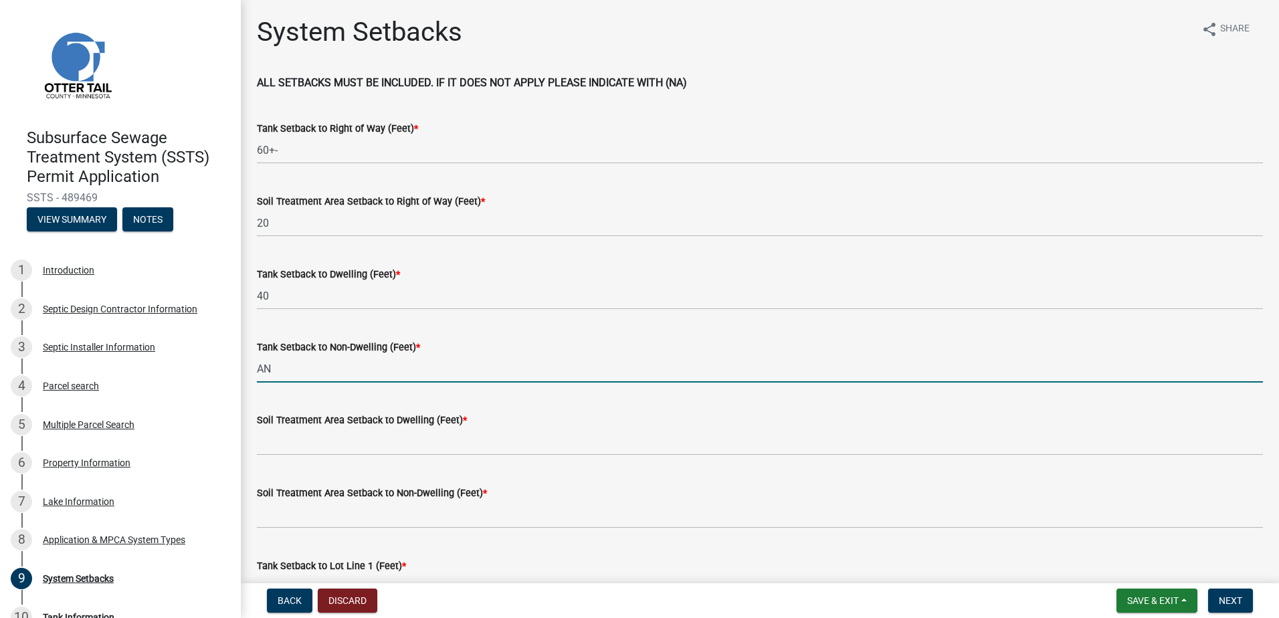
type input "A"
type input "NA"
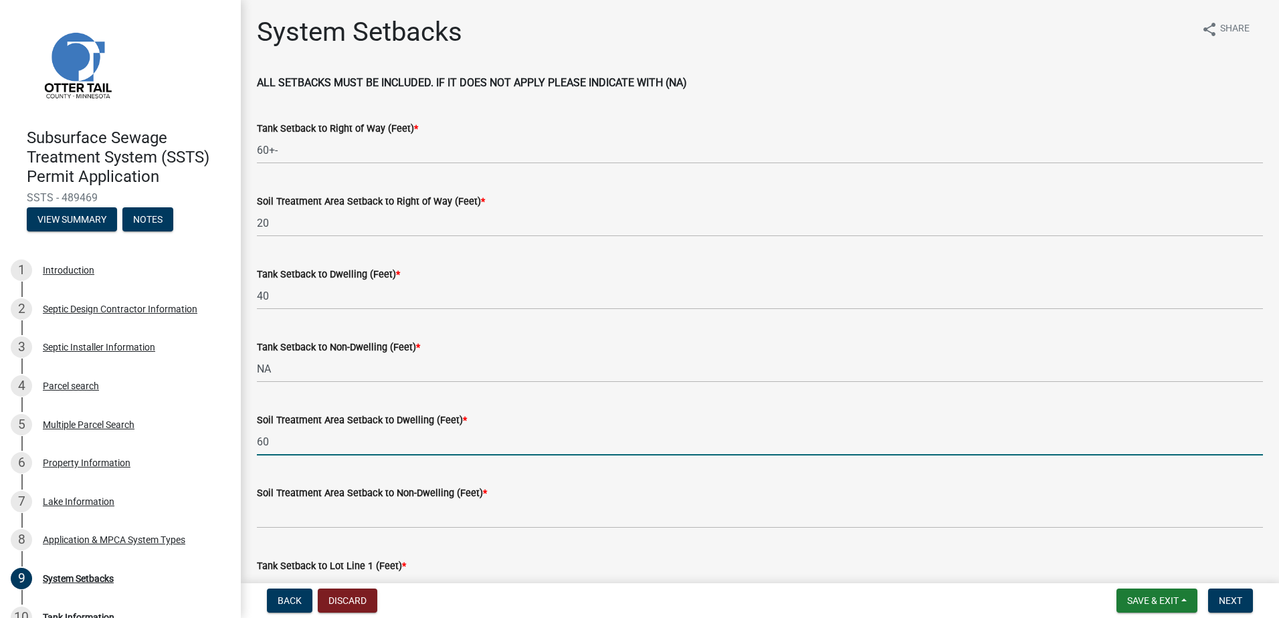
type input "60"
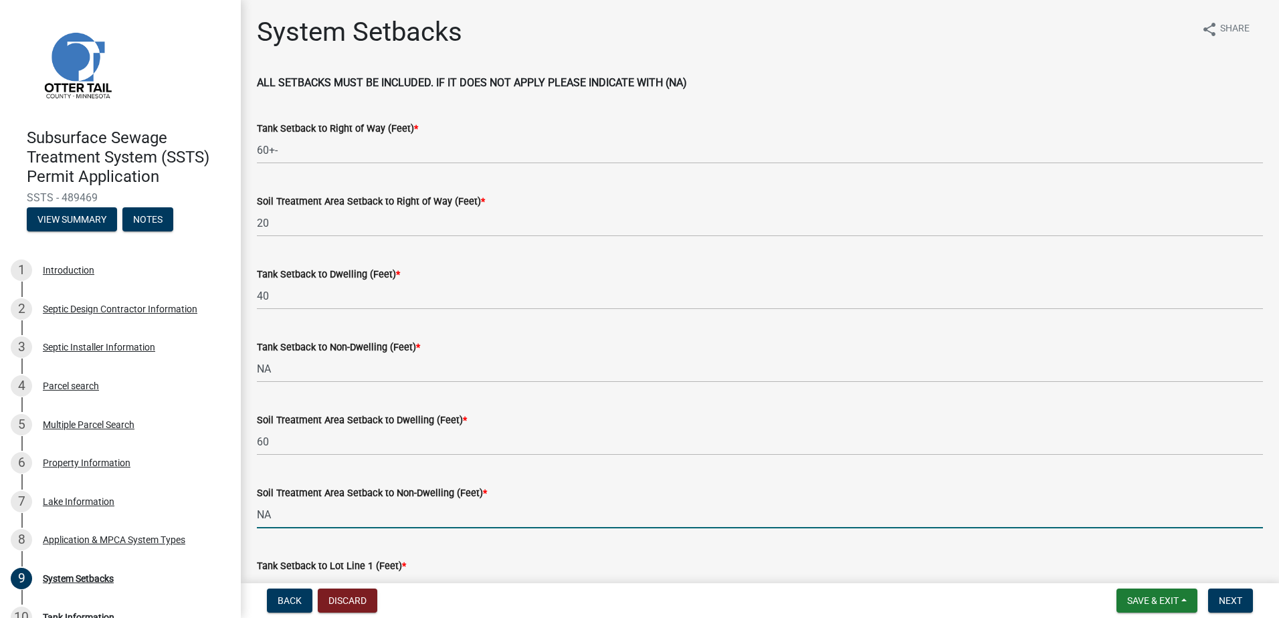
type input "NA"
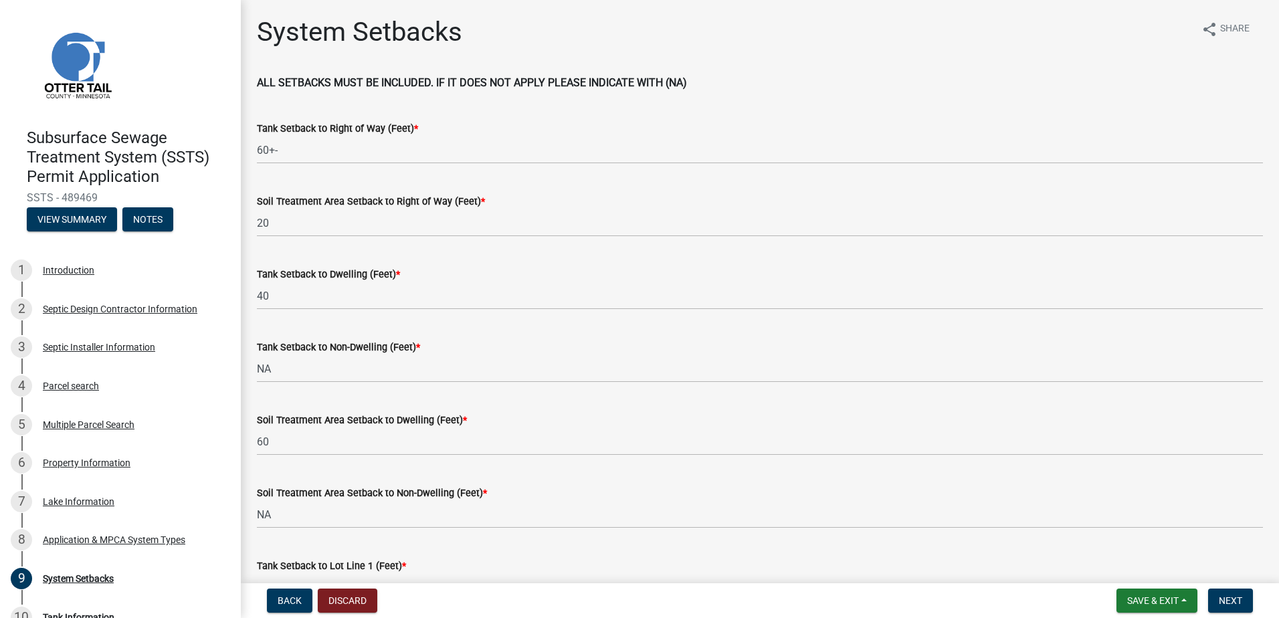
scroll to position [23, 0]
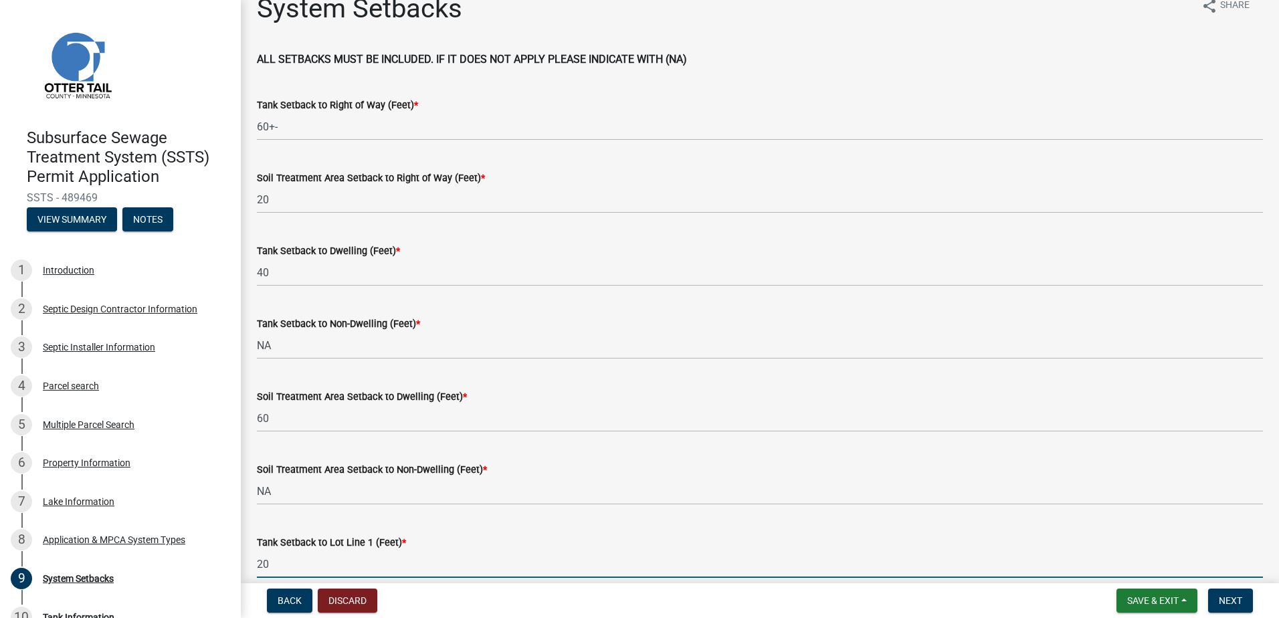
type input "20"
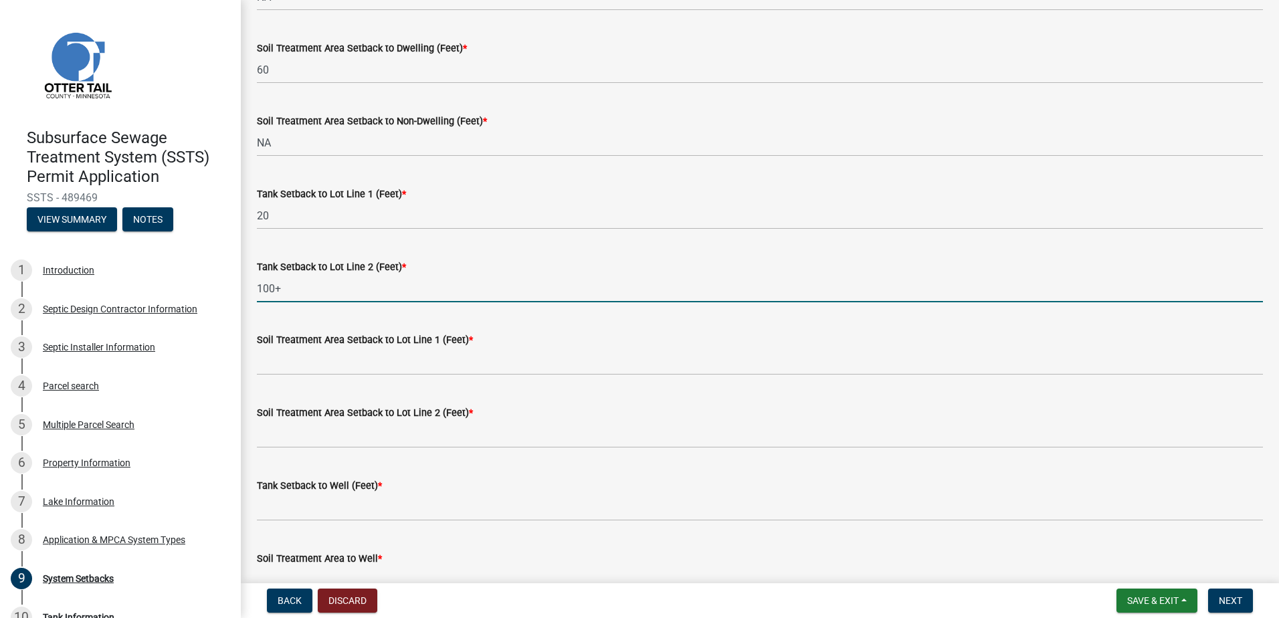
type input "100+"
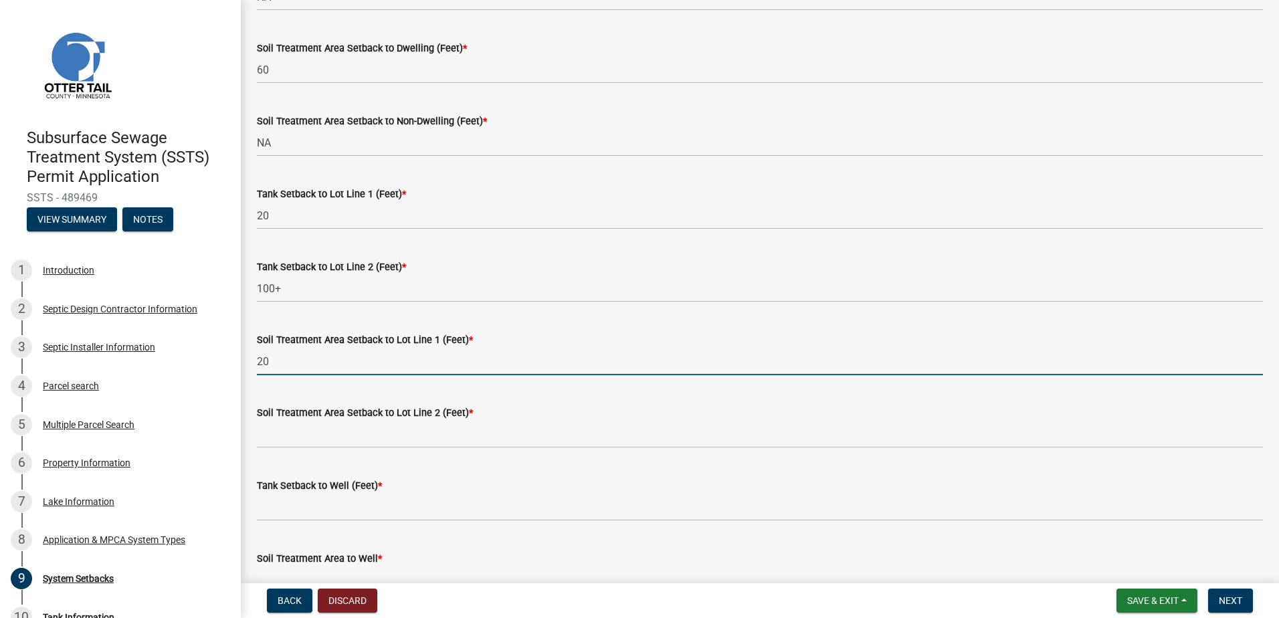
type input "20"
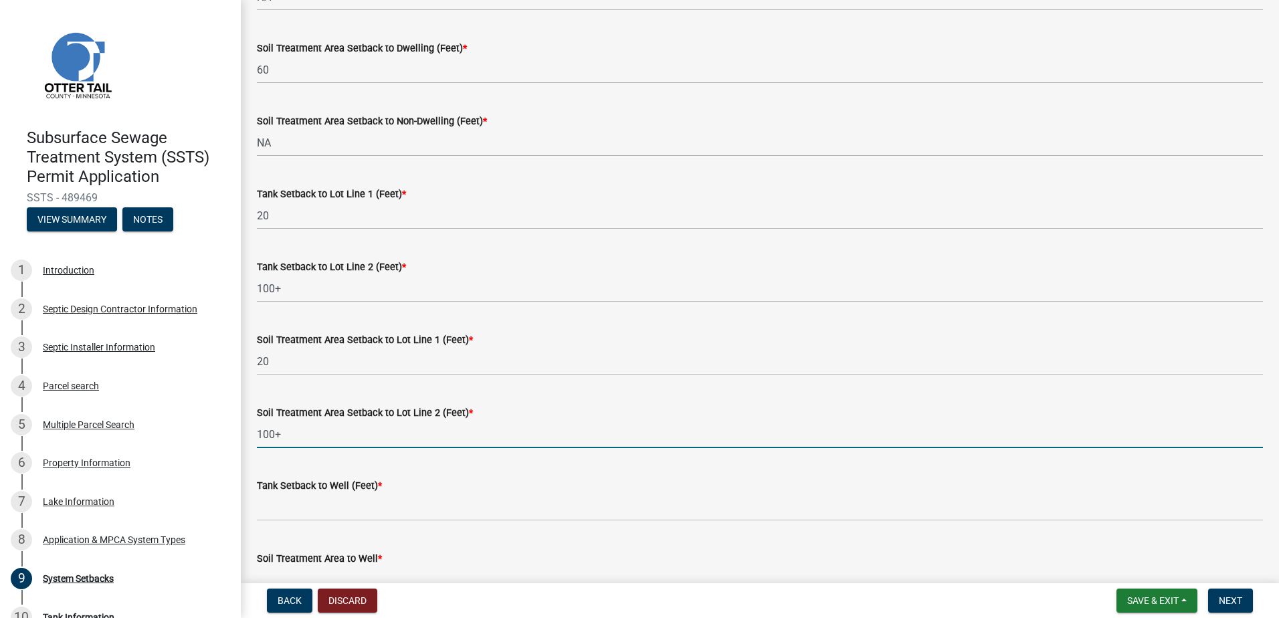
type input "100+"
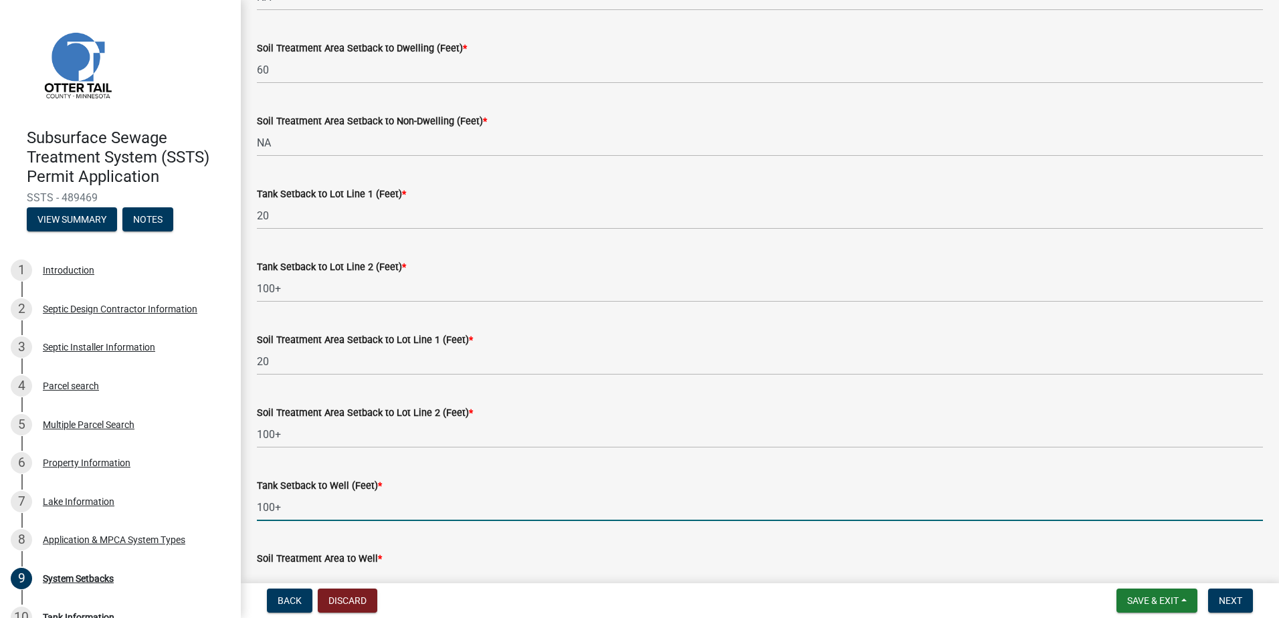
type input "100+"
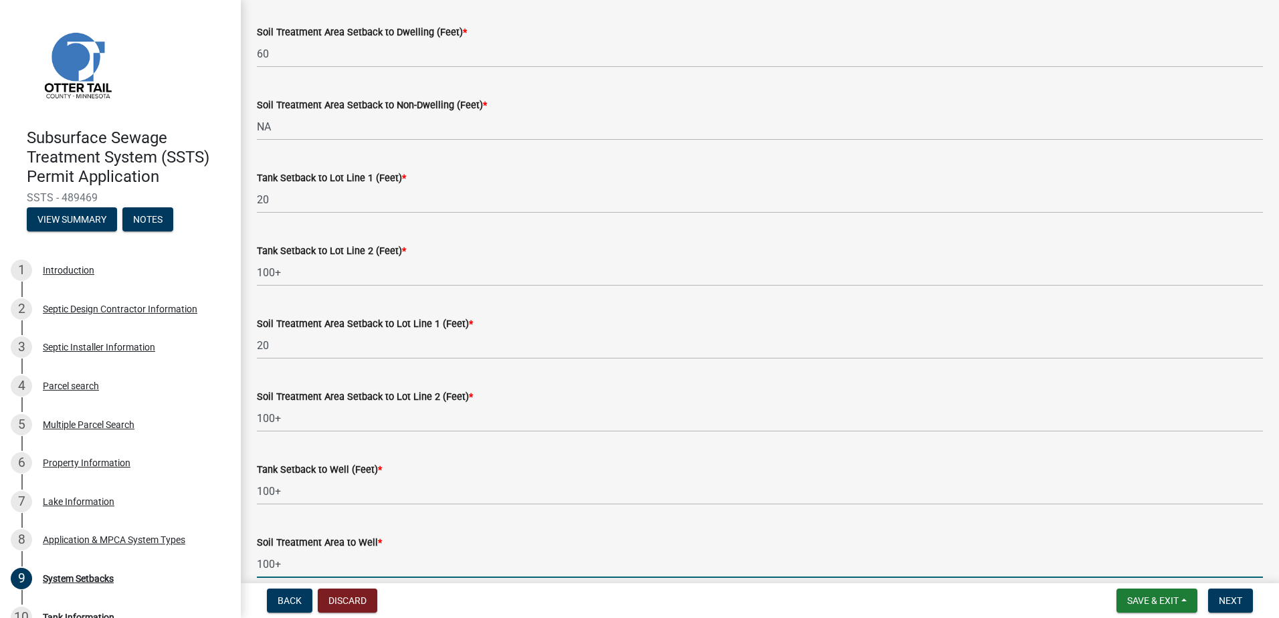
type input "100+"
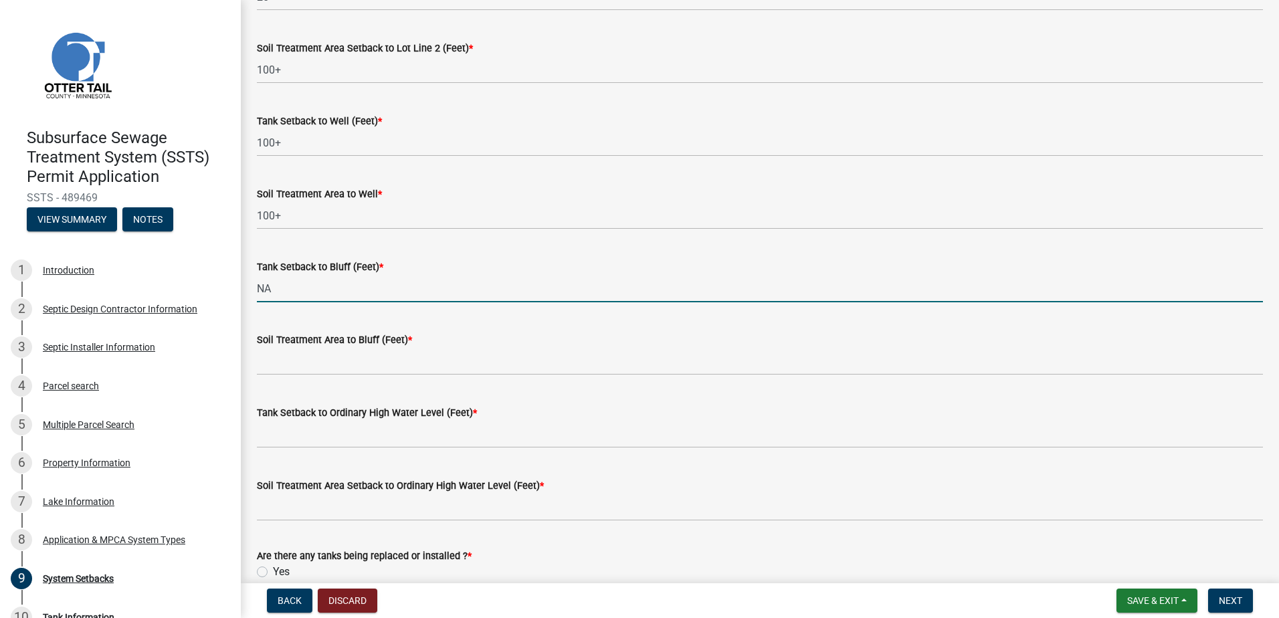
type input "NA"
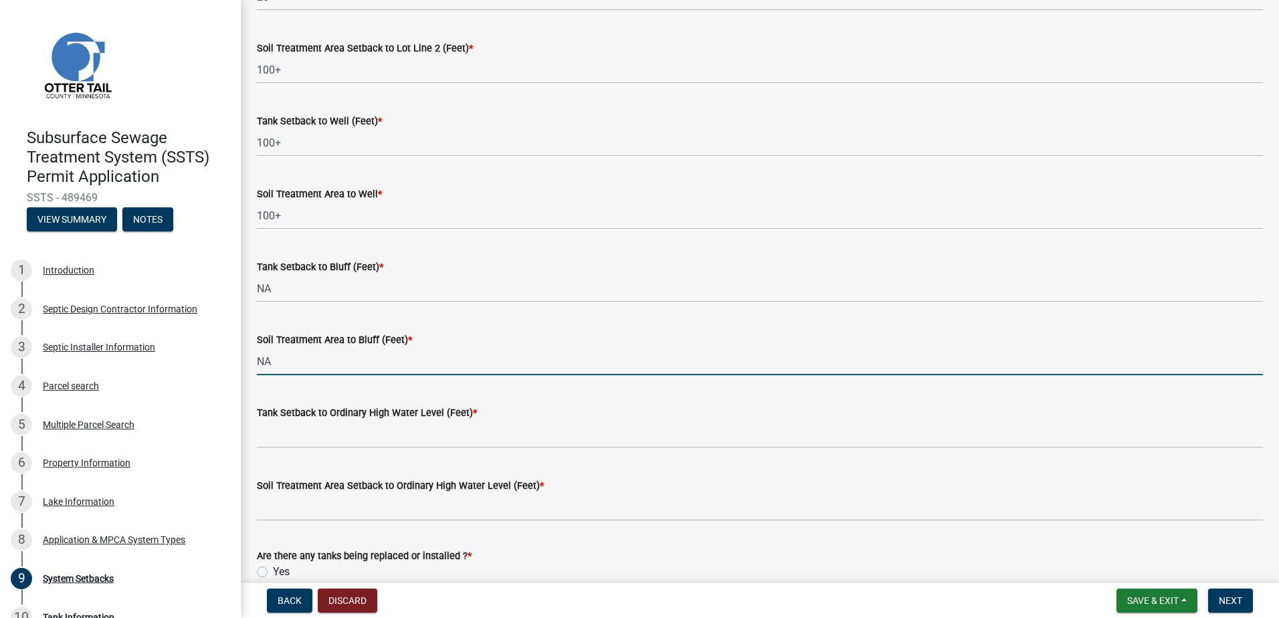
type input "NA"
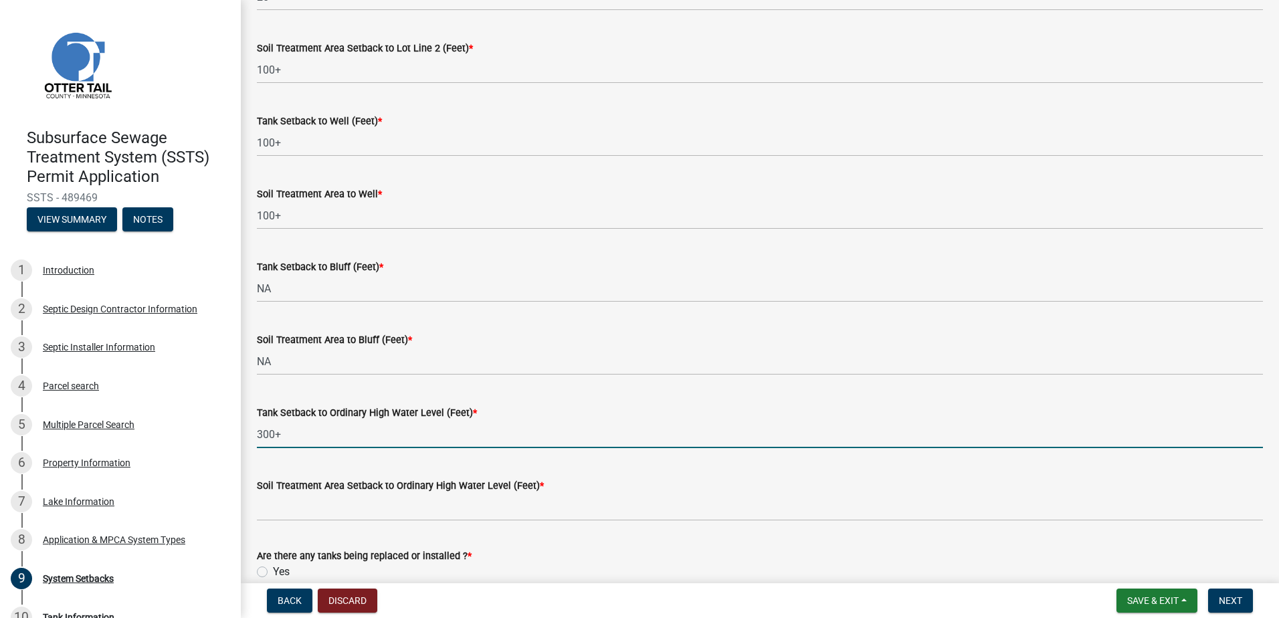
type input "300+"
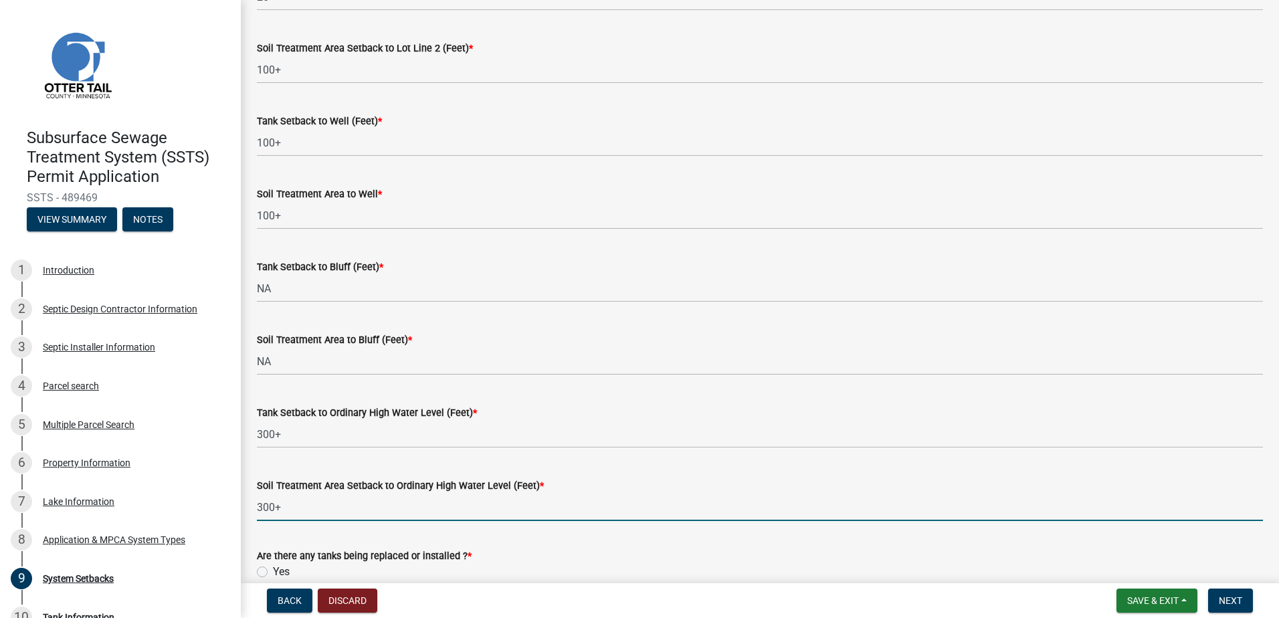
type input "300+"
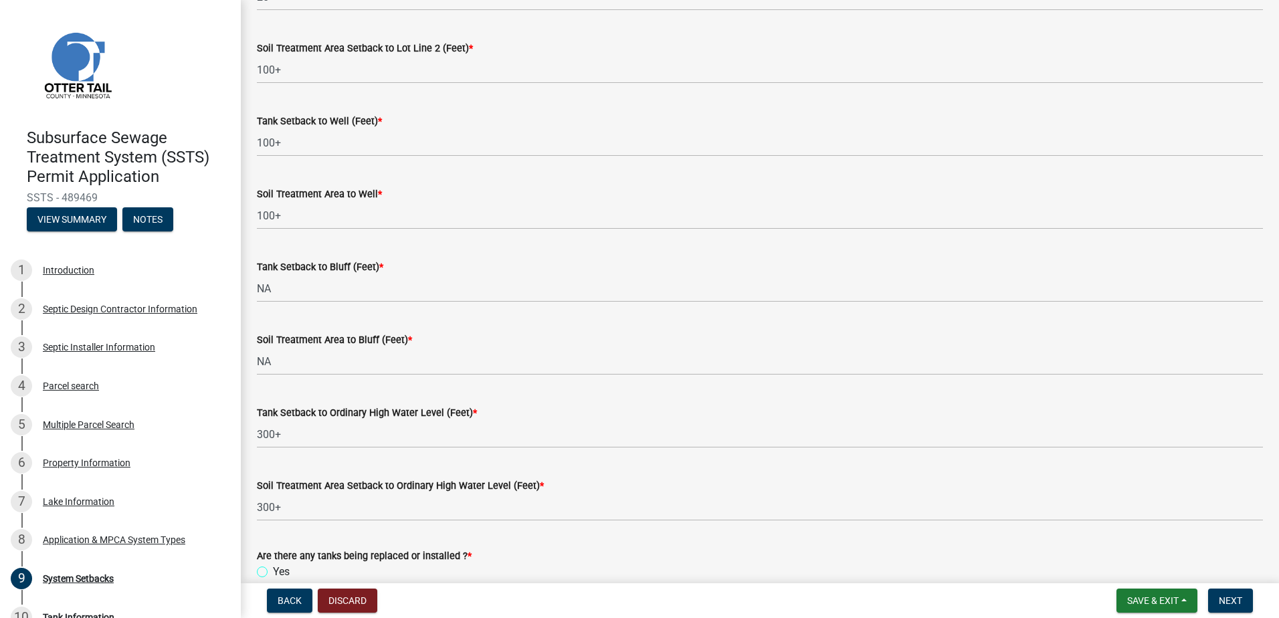
scroll to position [819, 0]
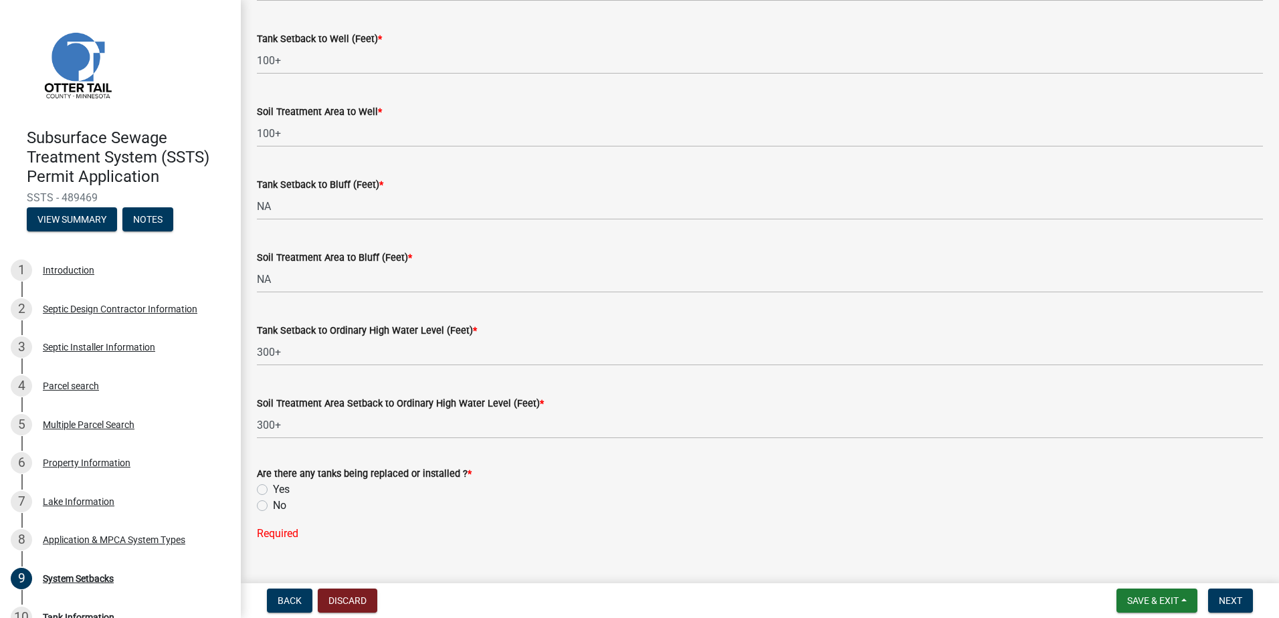
click at [273, 490] on label "Yes" at bounding box center [281, 490] width 17 height 16
click at [273, 490] on input "Yes" at bounding box center [277, 486] width 9 height 9
radio input "true"
click at [1227, 601] on span "Next" at bounding box center [1230, 600] width 23 height 11
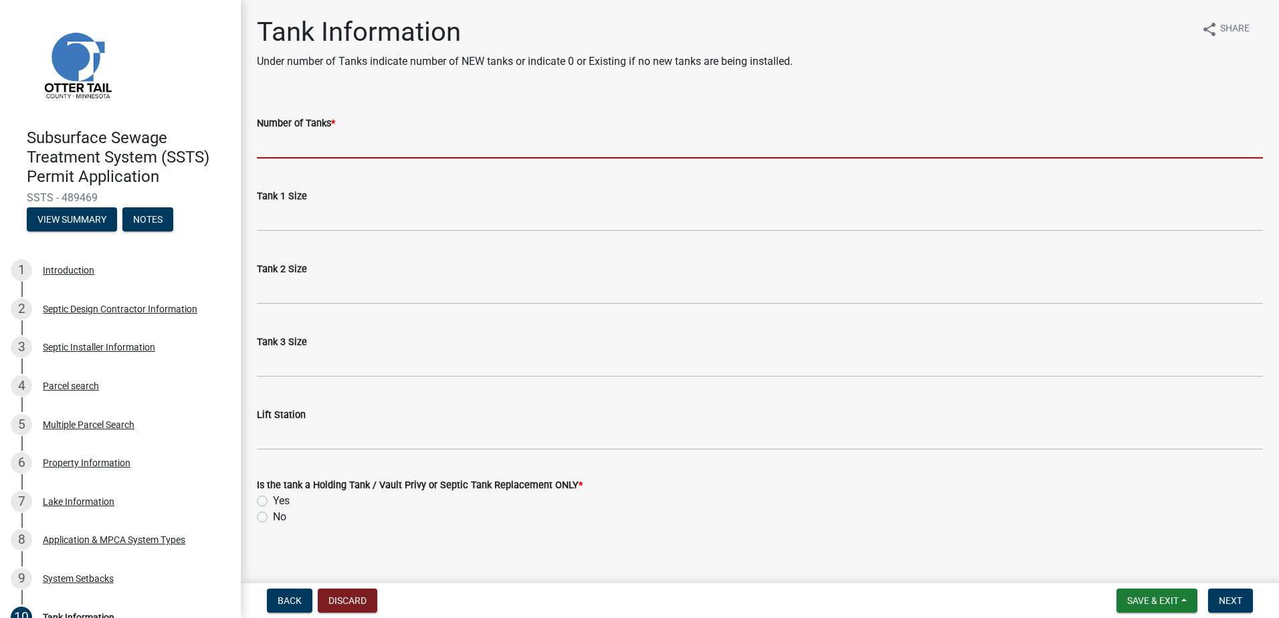
drag, startPoint x: 274, startPoint y: 148, endPoint x: 290, endPoint y: 152, distance: 15.7
click at [274, 149] on input "Number of Tanks *" at bounding box center [760, 144] width 1006 height 27
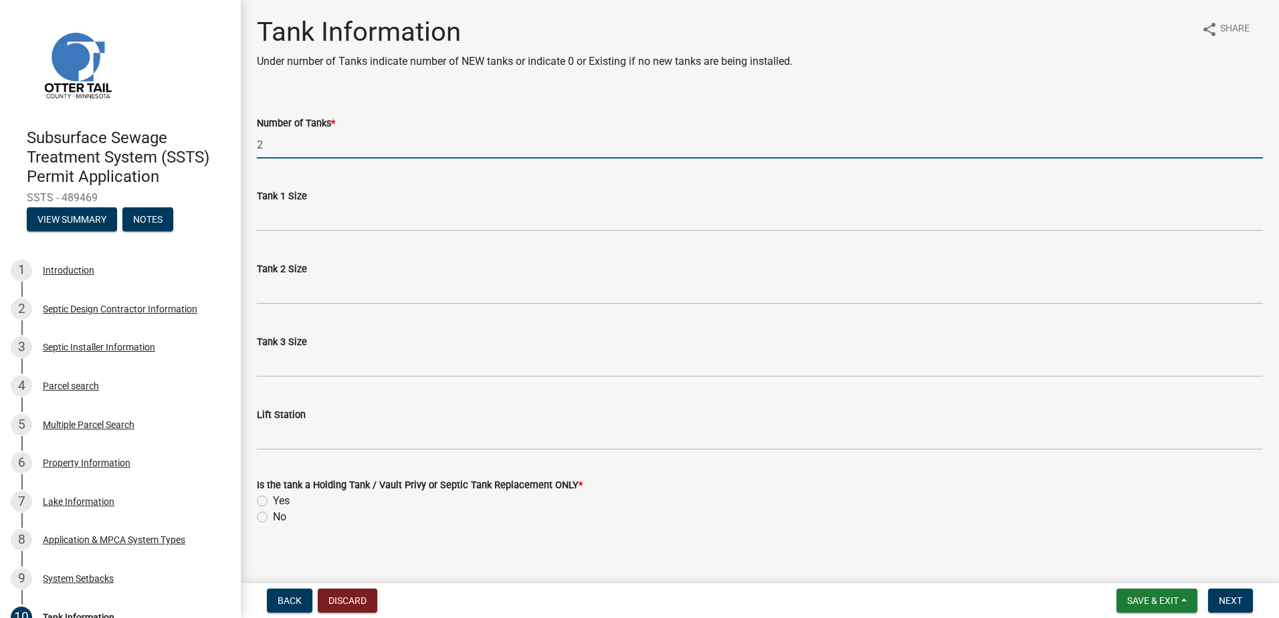
type input "2"
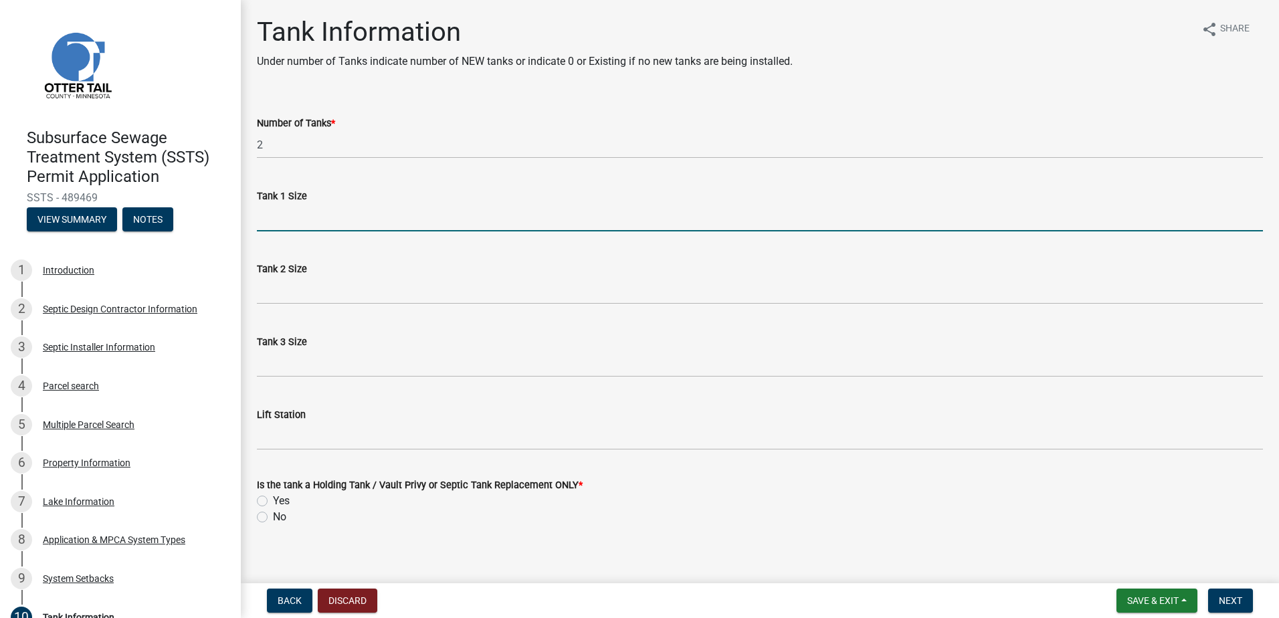
click at [274, 225] on input "Tank 1 Size" at bounding box center [760, 217] width 1006 height 27
type input "1500-2"
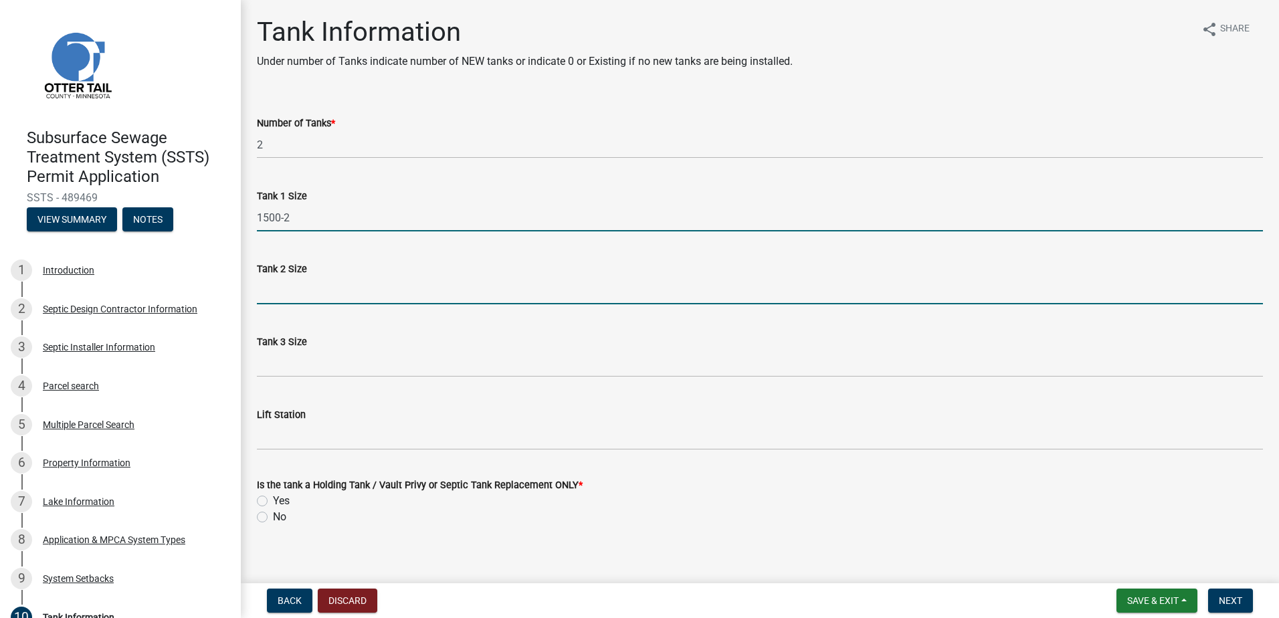
click at [267, 295] on input "Tank 2 Size" at bounding box center [760, 290] width 1006 height 27
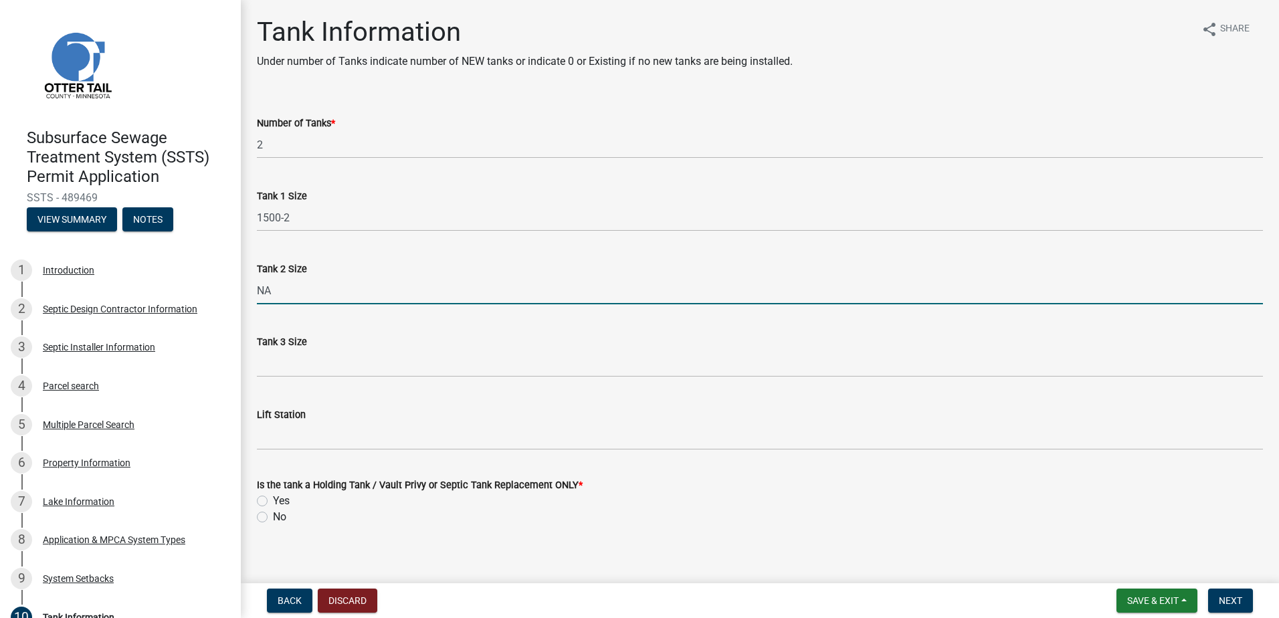
type input "NA"
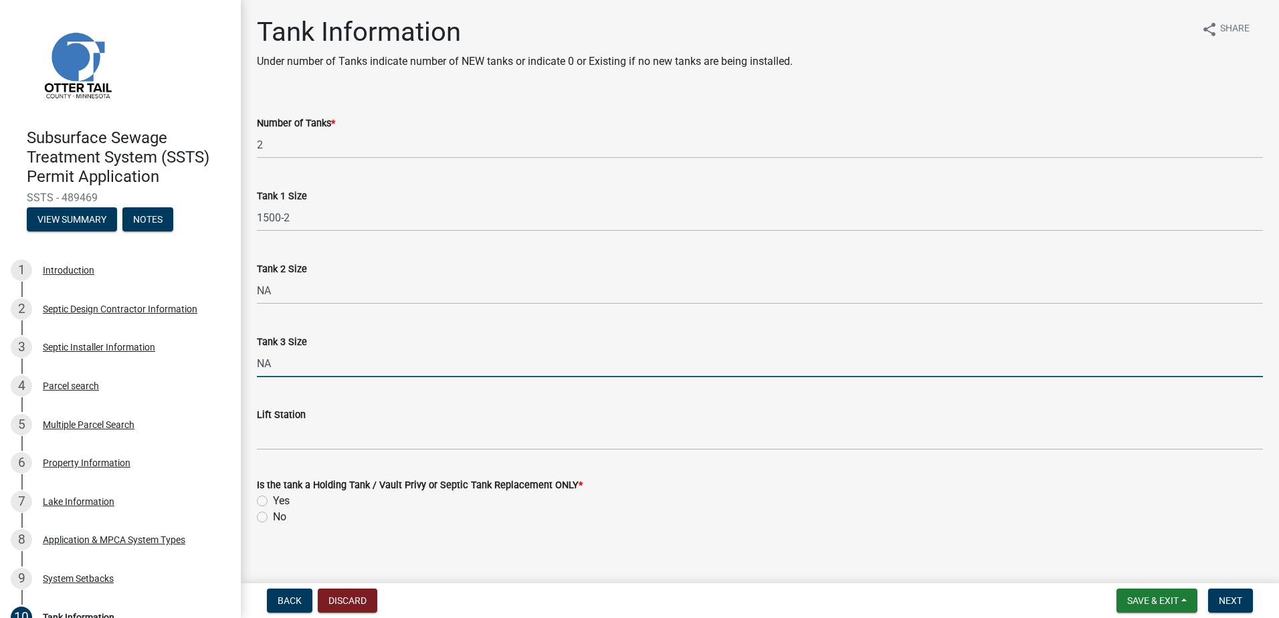
type input "NA"
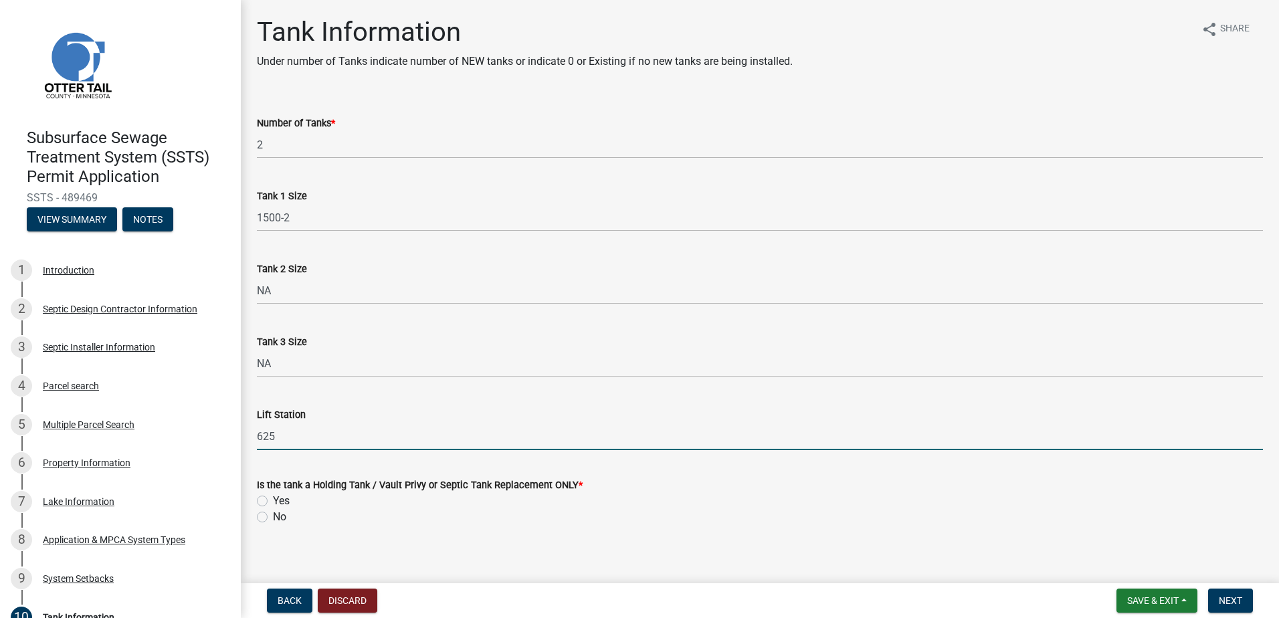
scroll to position [11, 0]
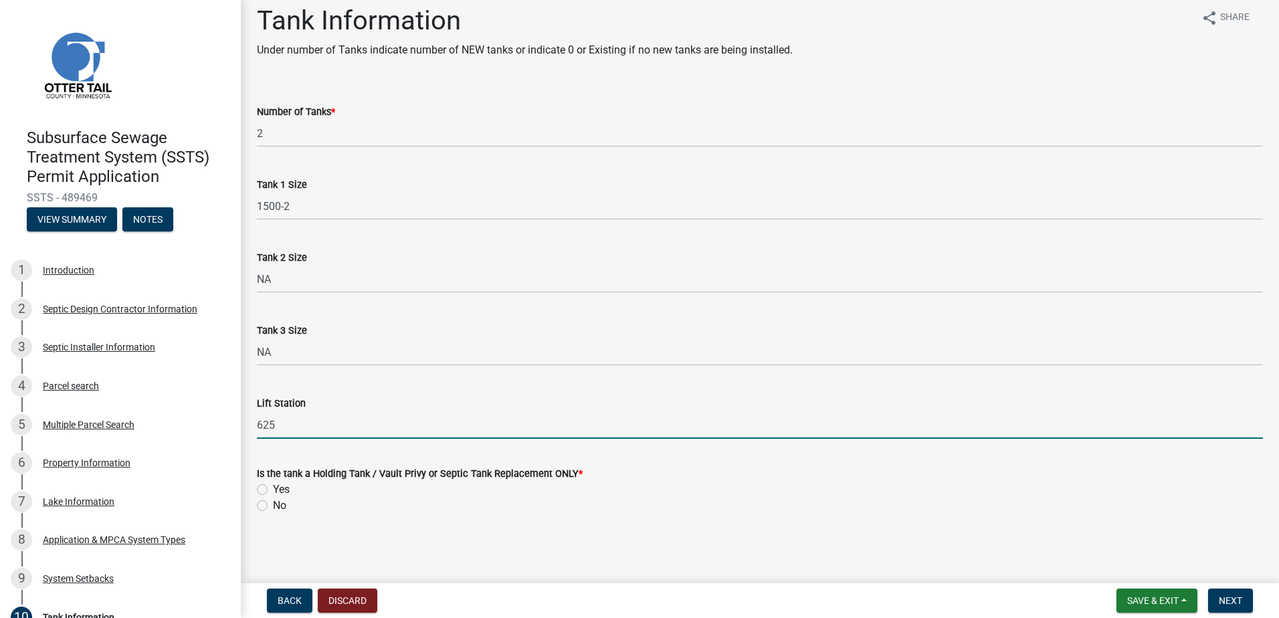
type input "625"
click at [273, 490] on label "Yes" at bounding box center [281, 490] width 17 height 16
click at [273, 490] on input "Yes" at bounding box center [277, 486] width 9 height 9
radio input "true"
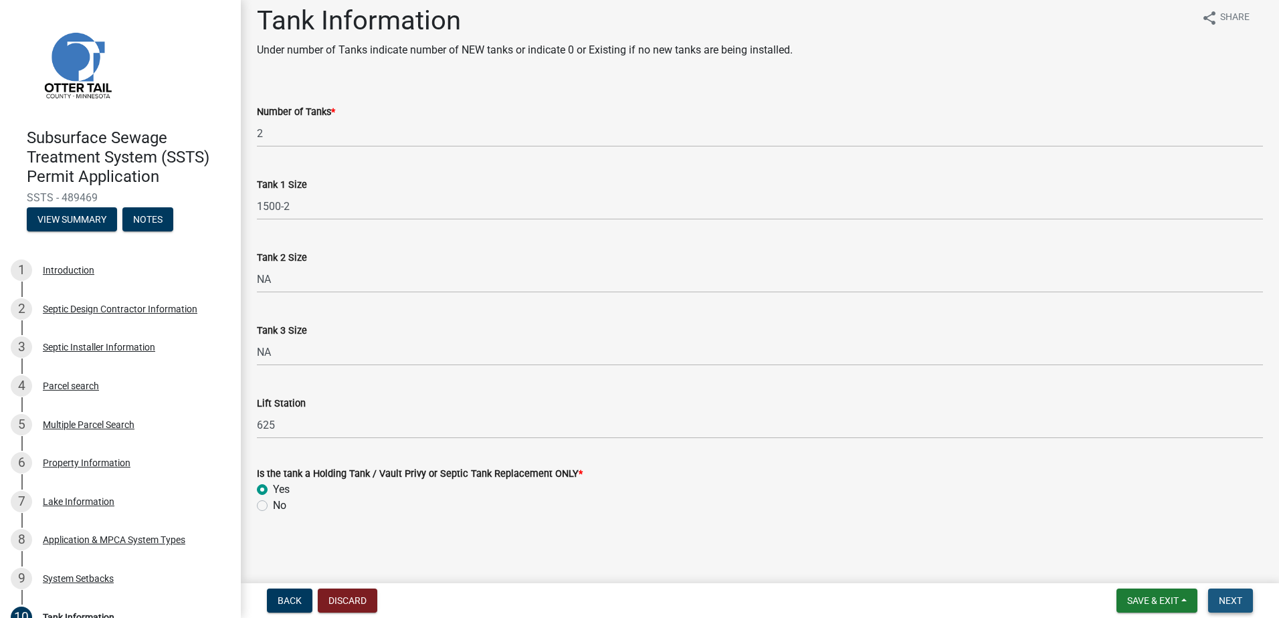
click at [1238, 599] on span "Next" at bounding box center [1230, 600] width 23 height 11
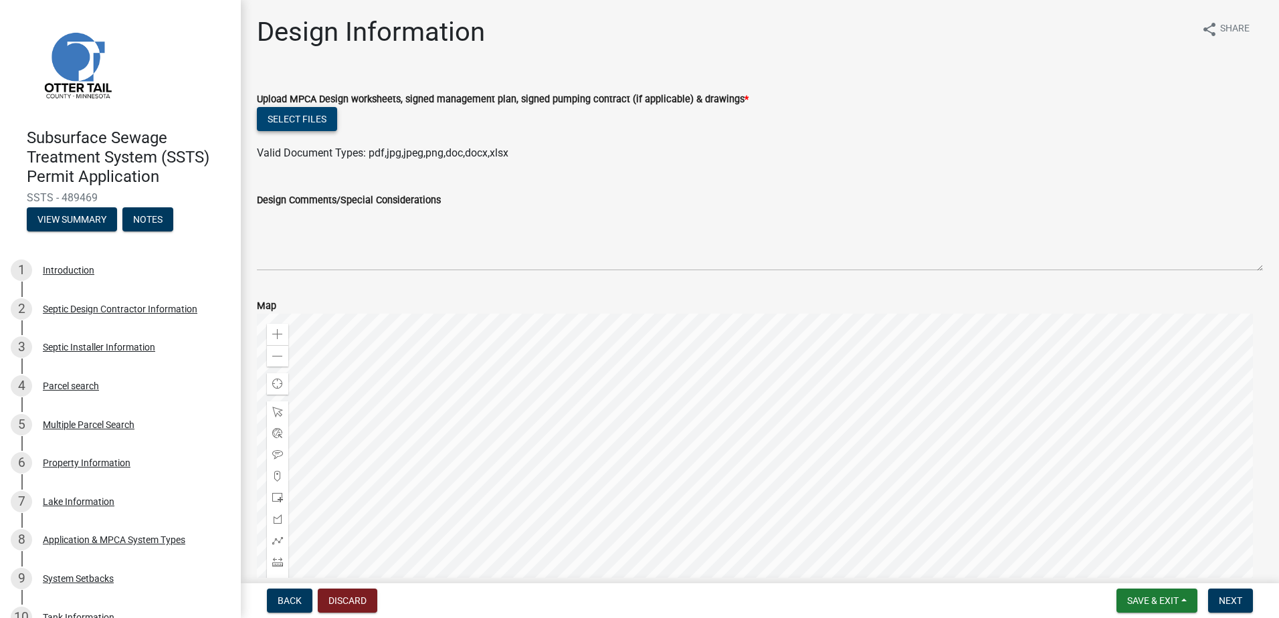
click at [292, 122] on button "Select files" at bounding box center [297, 119] width 80 height 24
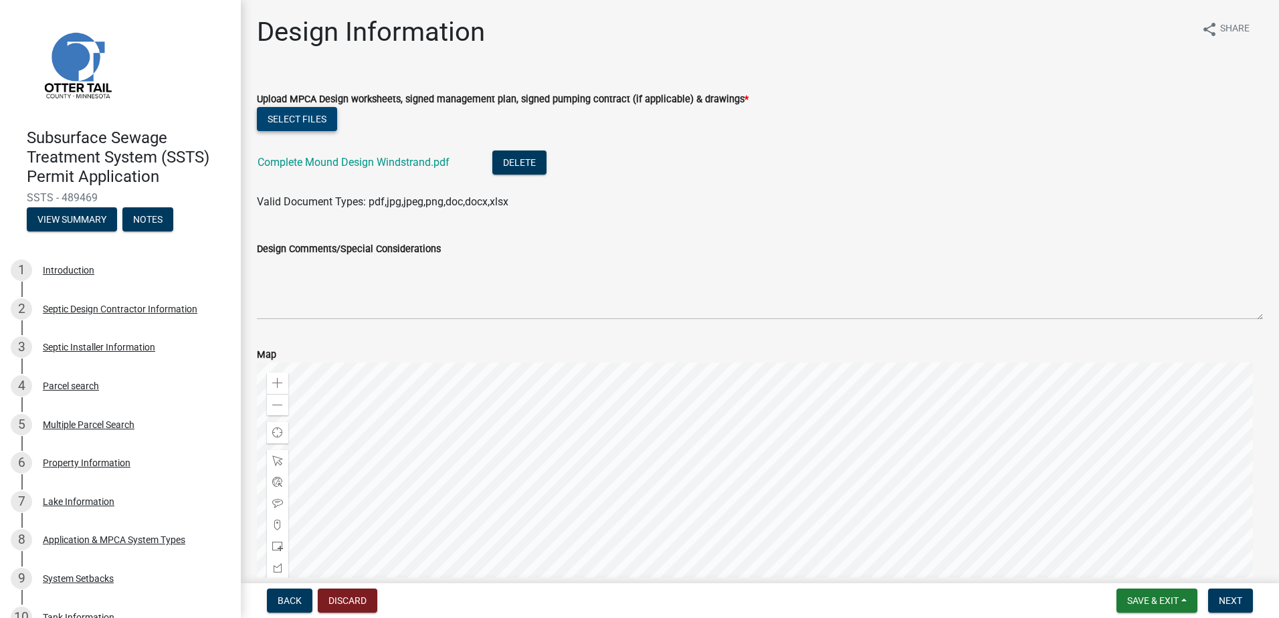
scroll to position [183, 0]
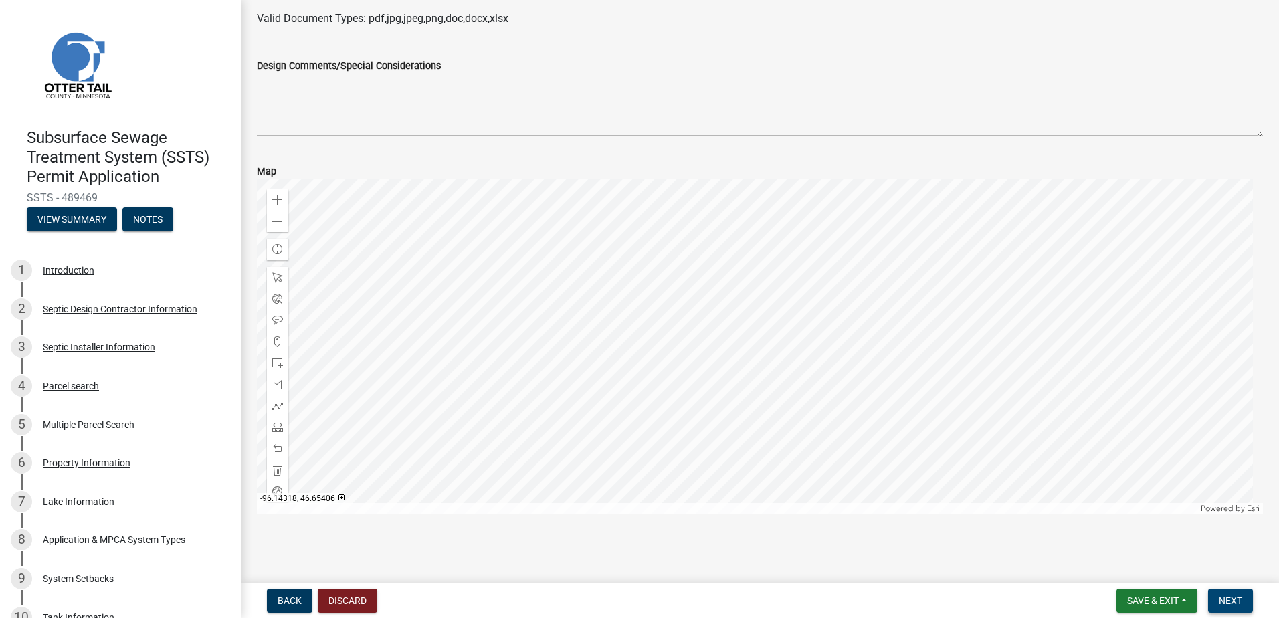
click at [1229, 601] on span "Next" at bounding box center [1230, 600] width 23 height 11
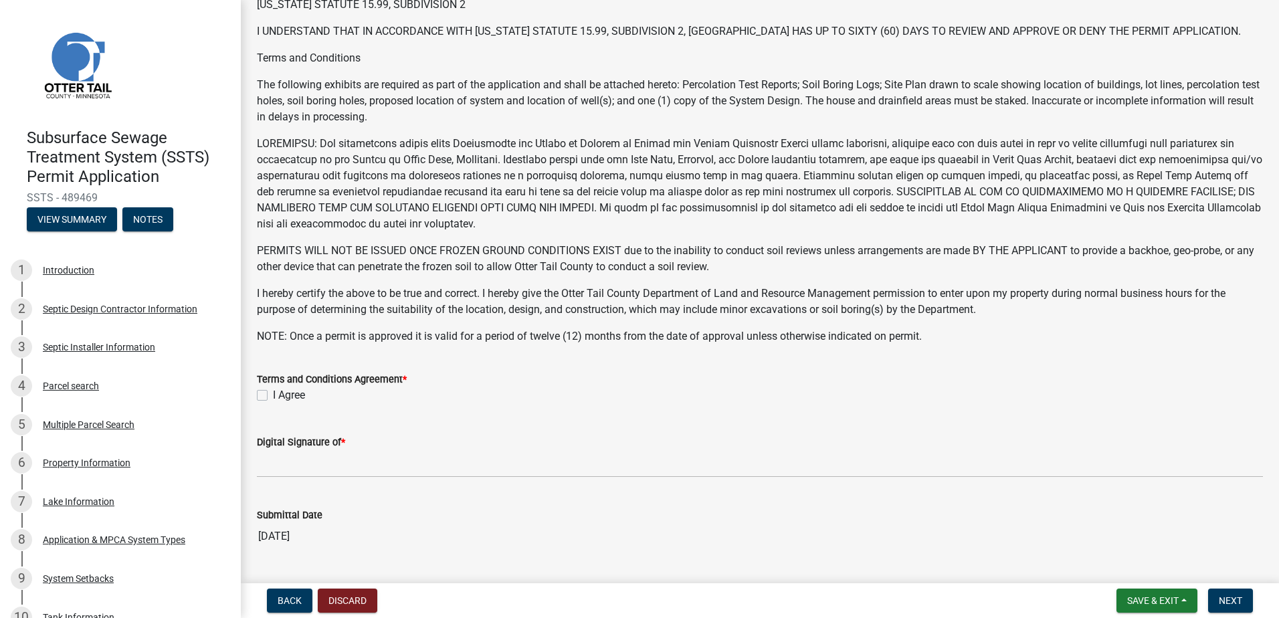
scroll to position [201, 0]
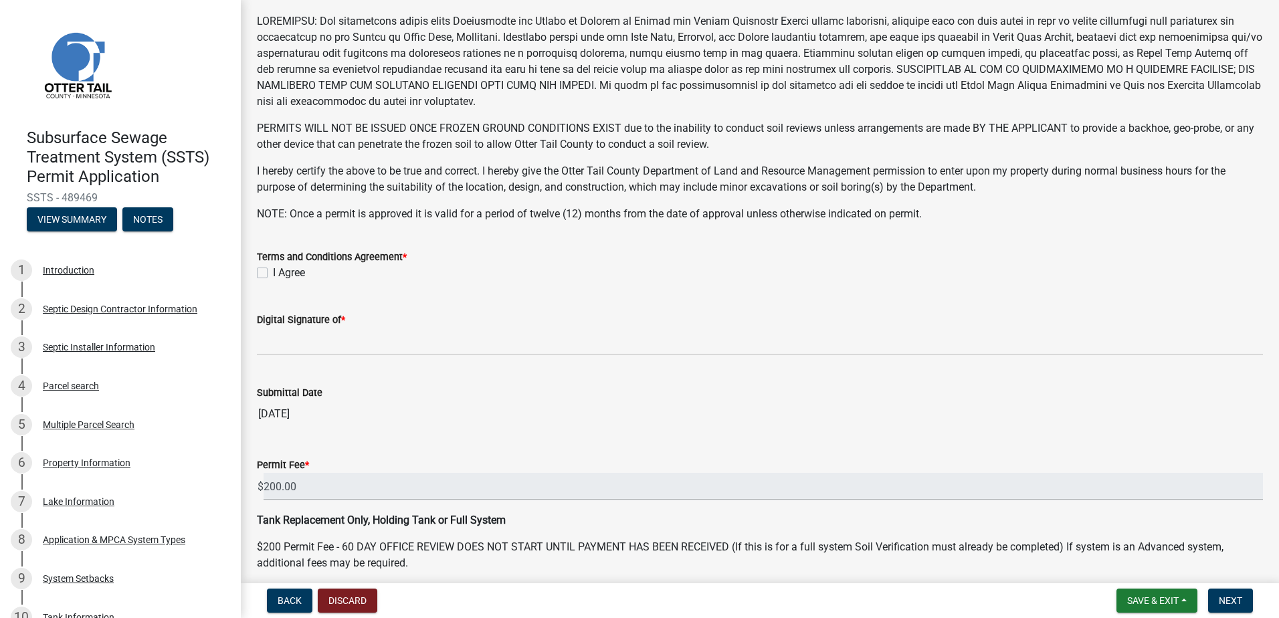
click at [273, 268] on label "I Agree" at bounding box center [289, 273] width 32 height 16
click at [273, 268] on input "I Agree" at bounding box center [277, 269] width 9 height 9
checkbox input "true"
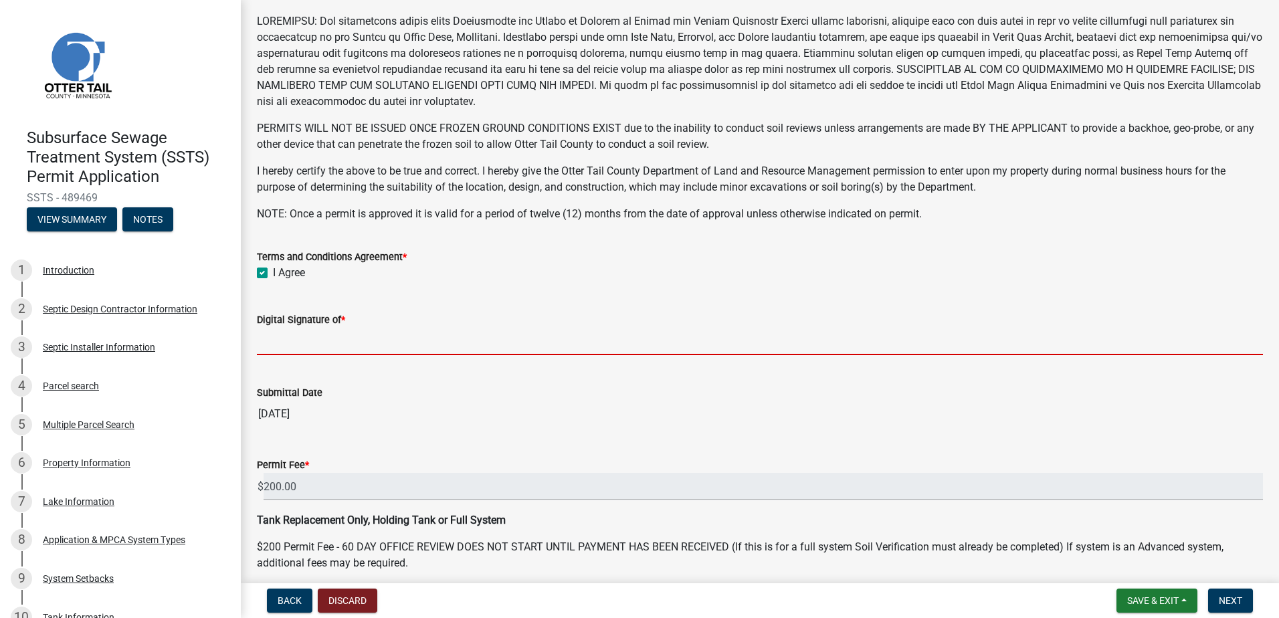
click at [281, 345] on input "Digital Signature of *" at bounding box center [760, 341] width 1006 height 27
type input "[PERSON_NAME]"
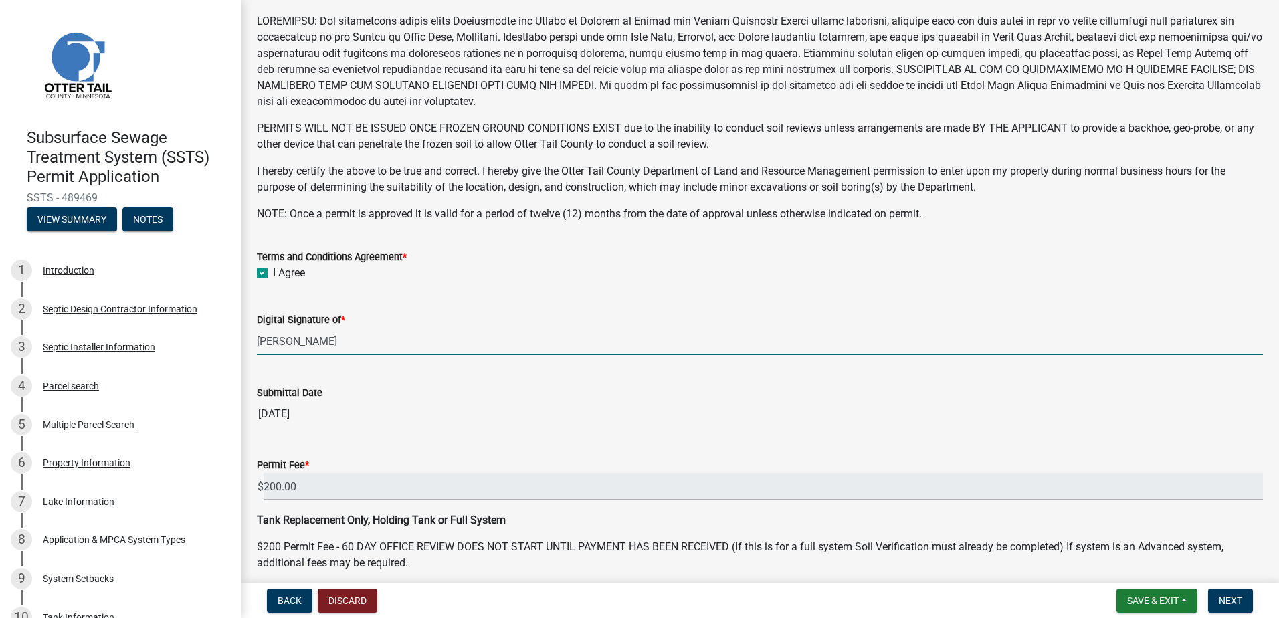
scroll to position [257, 0]
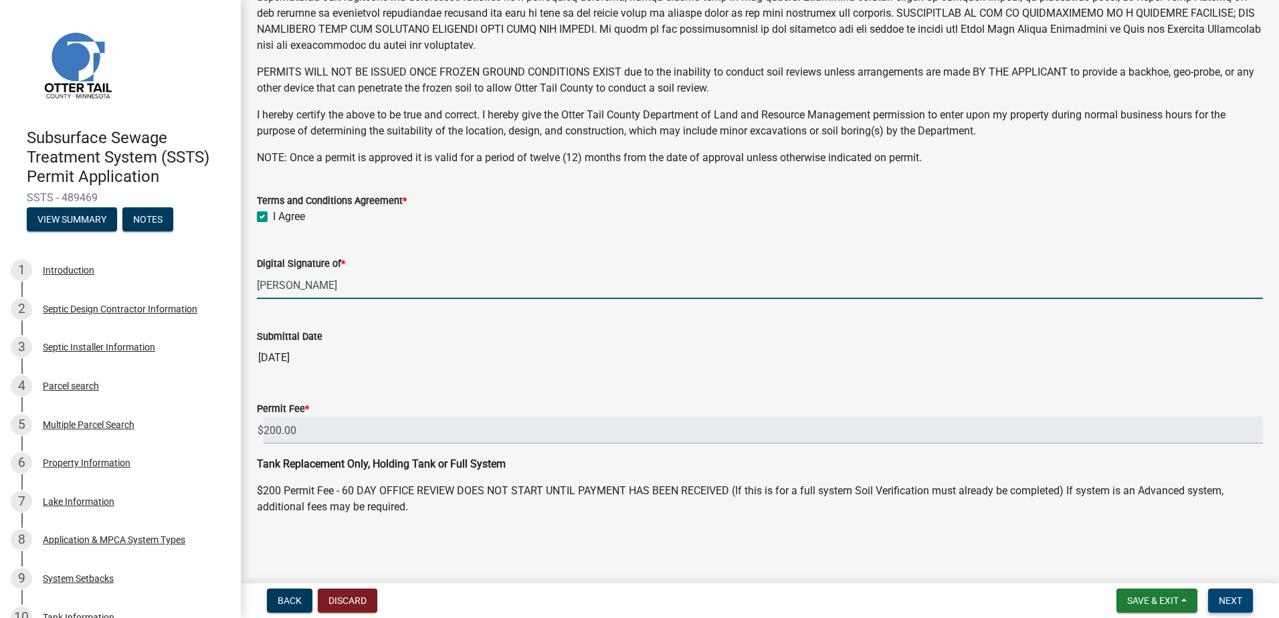
click at [1229, 599] on span "Next" at bounding box center [1230, 600] width 23 height 11
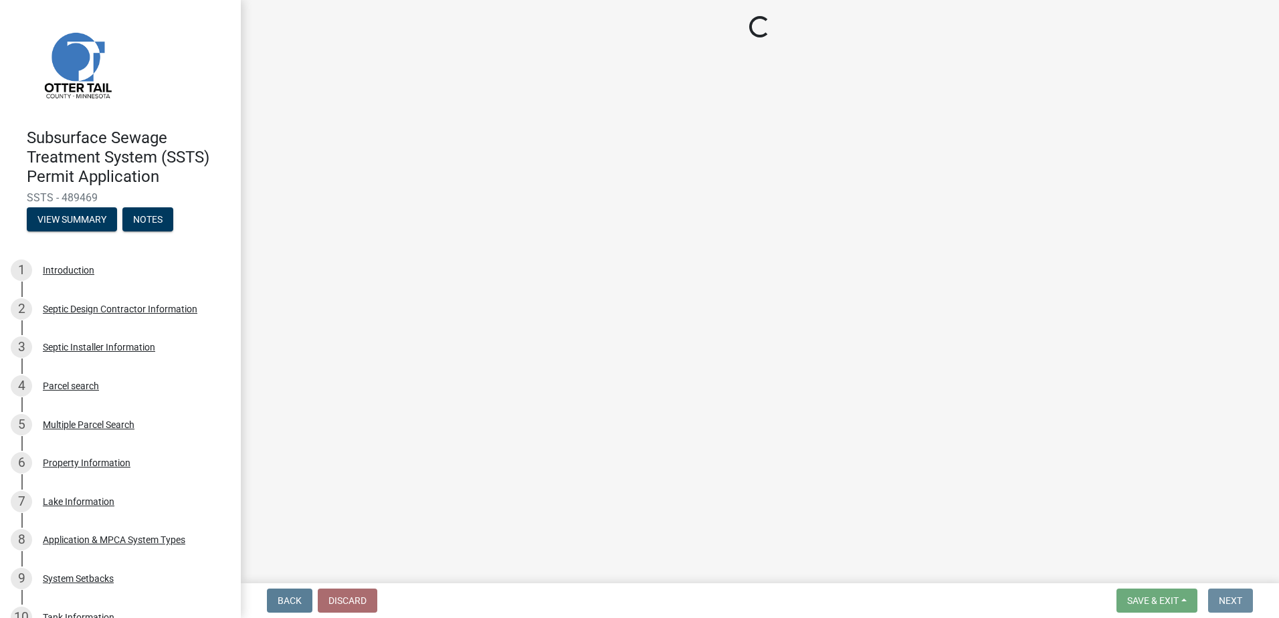
scroll to position [0, 0]
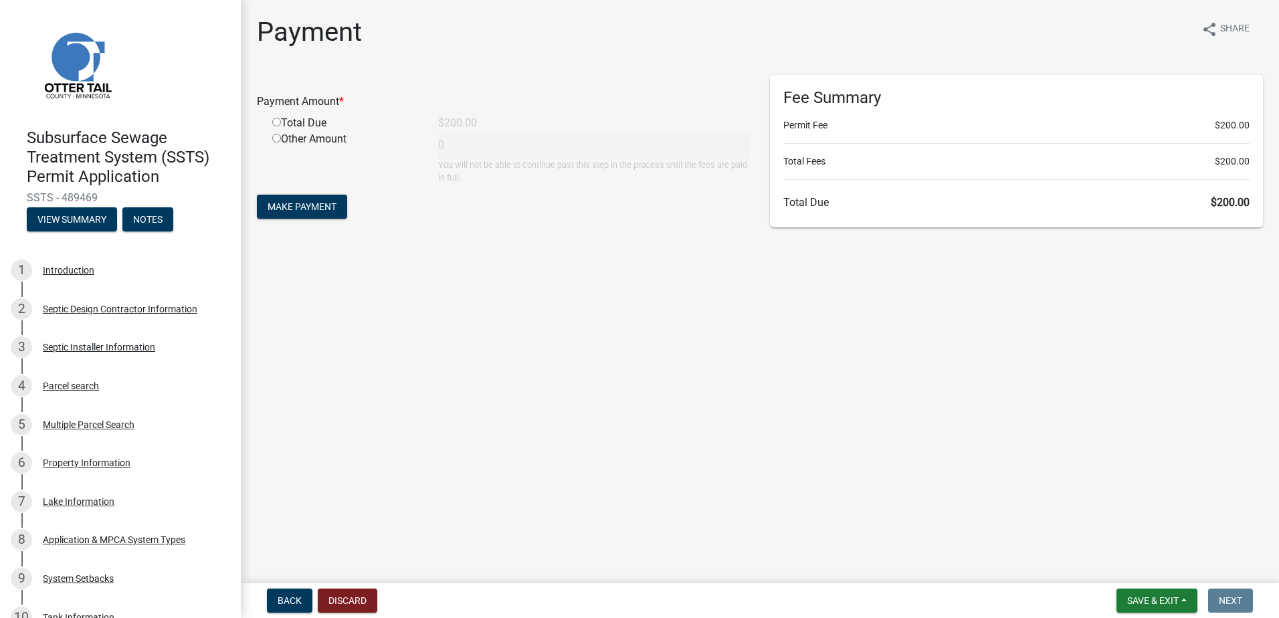
click at [278, 124] on input "radio" at bounding box center [276, 122] width 9 height 9
radio input "true"
type input "200"
click at [310, 208] on span "Make Payment" at bounding box center [302, 206] width 69 height 11
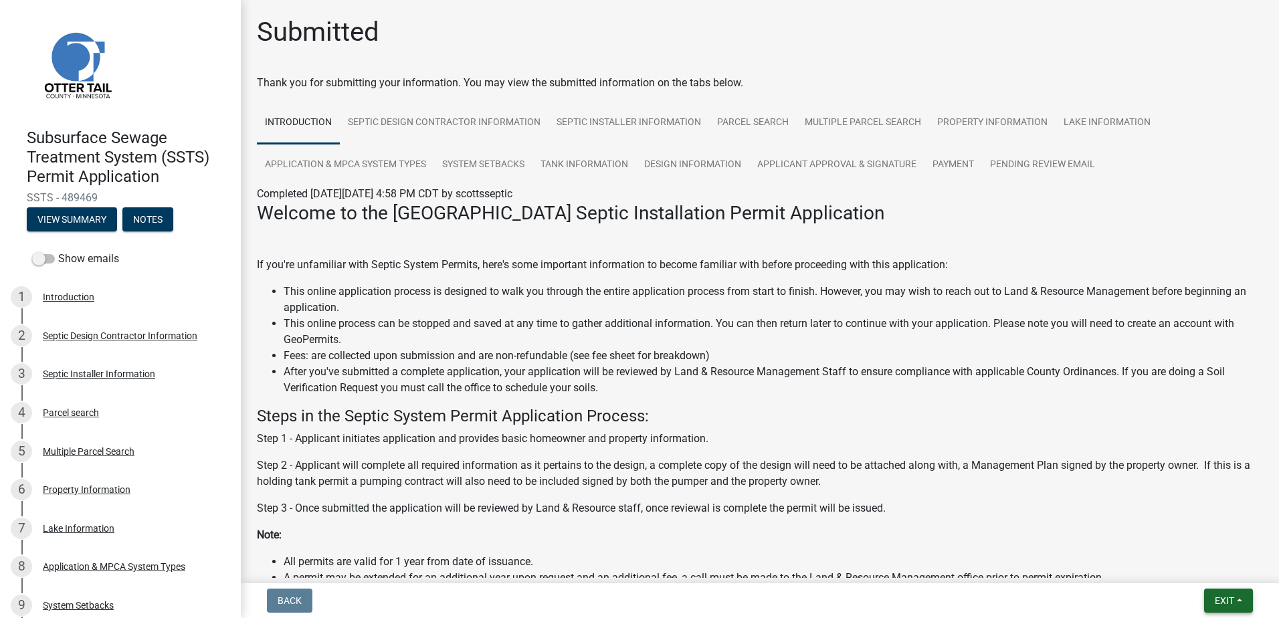
click at [1235, 597] on button "Exit" at bounding box center [1228, 601] width 49 height 24
click at [1194, 568] on button "Save & Exit" at bounding box center [1199, 566] width 107 height 32
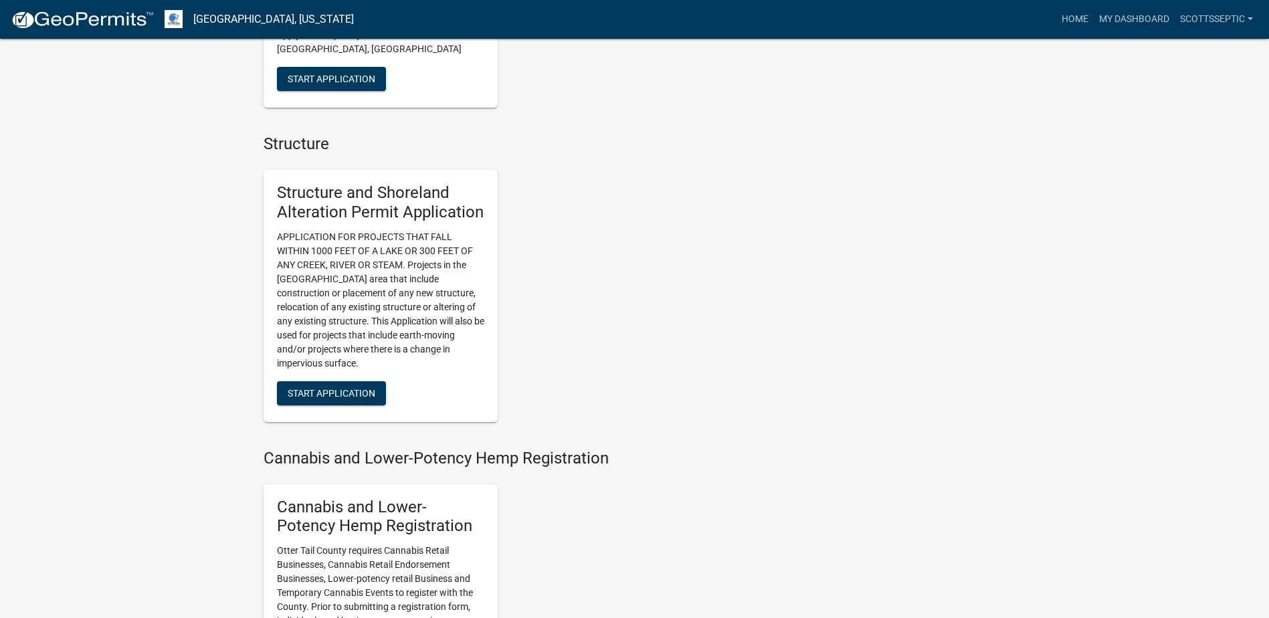
scroll to position [1137, 0]
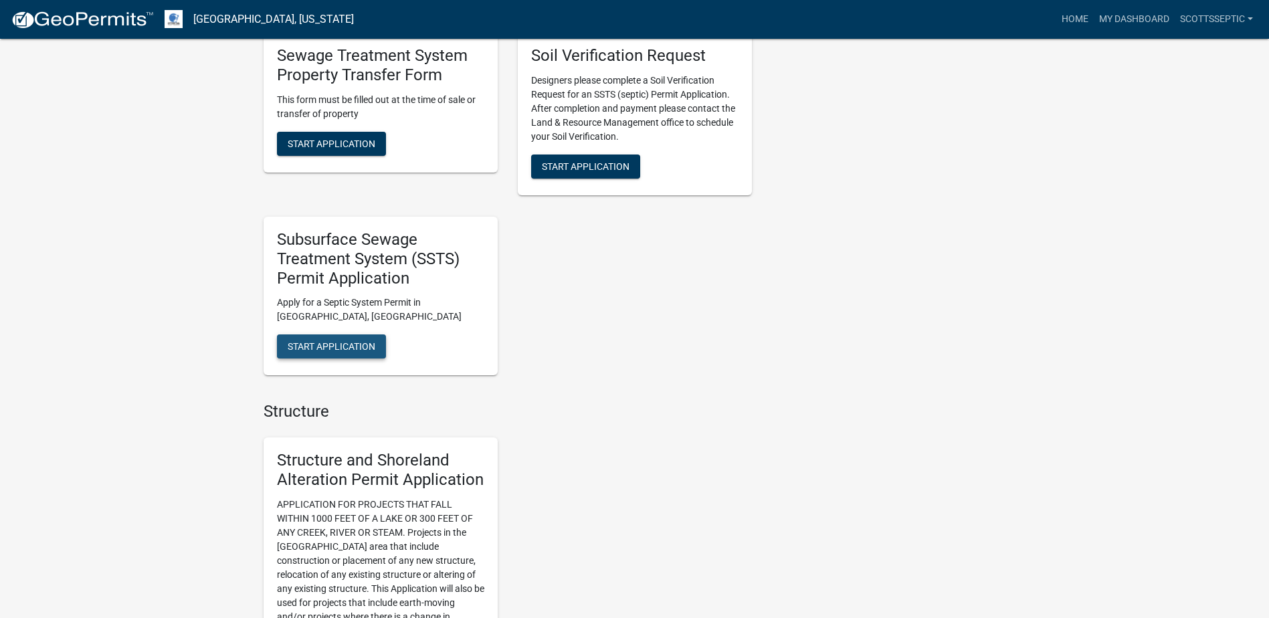
click at [324, 334] on button "Start Application" at bounding box center [331, 346] width 109 height 24
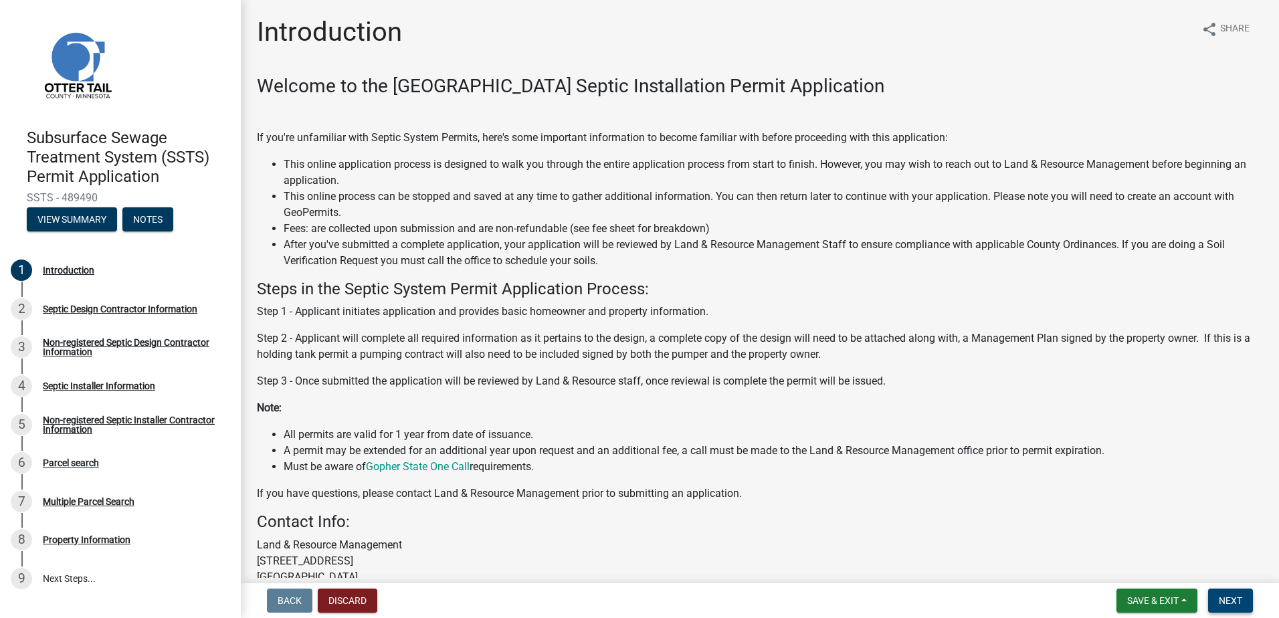
click at [1229, 593] on button "Next" at bounding box center [1230, 601] width 45 height 24
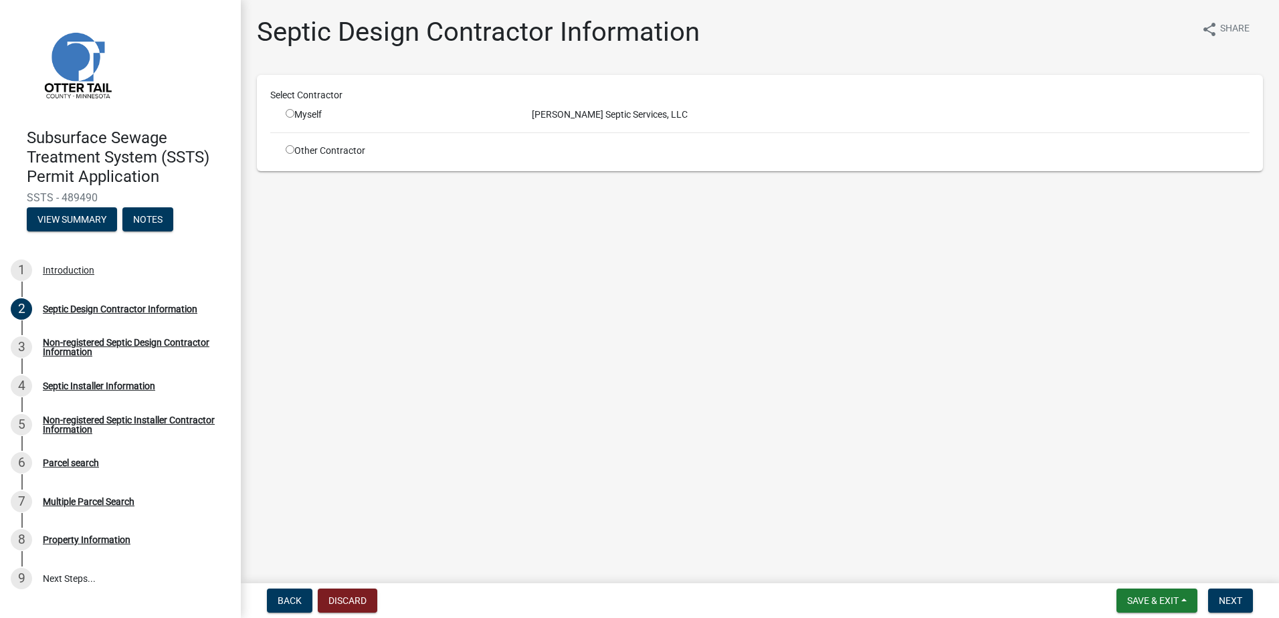
click at [288, 113] on input "radio" at bounding box center [290, 113] width 9 height 9
radio input "true"
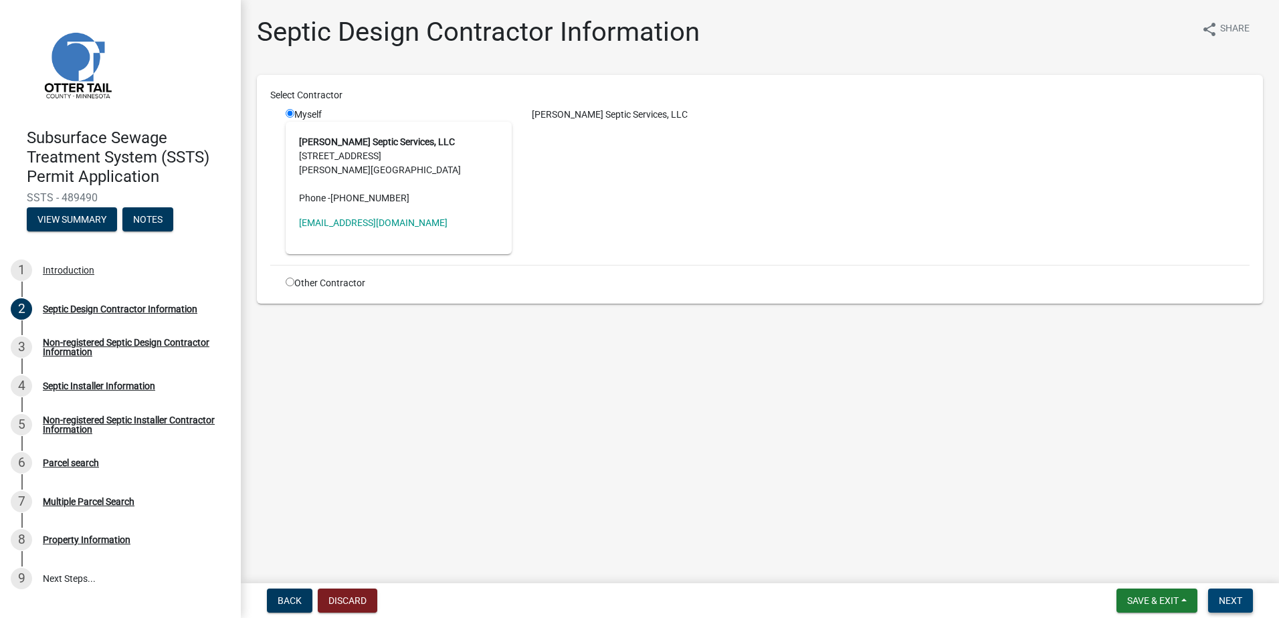
click at [1228, 595] on span "Next" at bounding box center [1230, 600] width 23 height 11
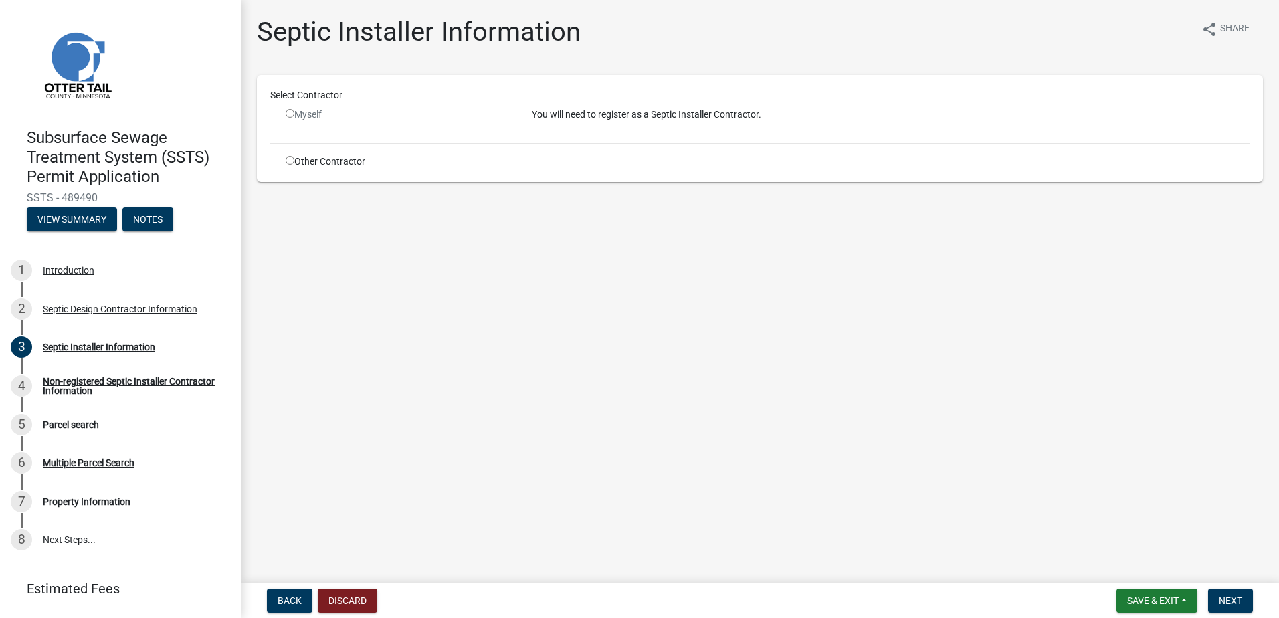
click at [292, 159] on input "radio" at bounding box center [290, 160] width 9 height 9
radio input "true"
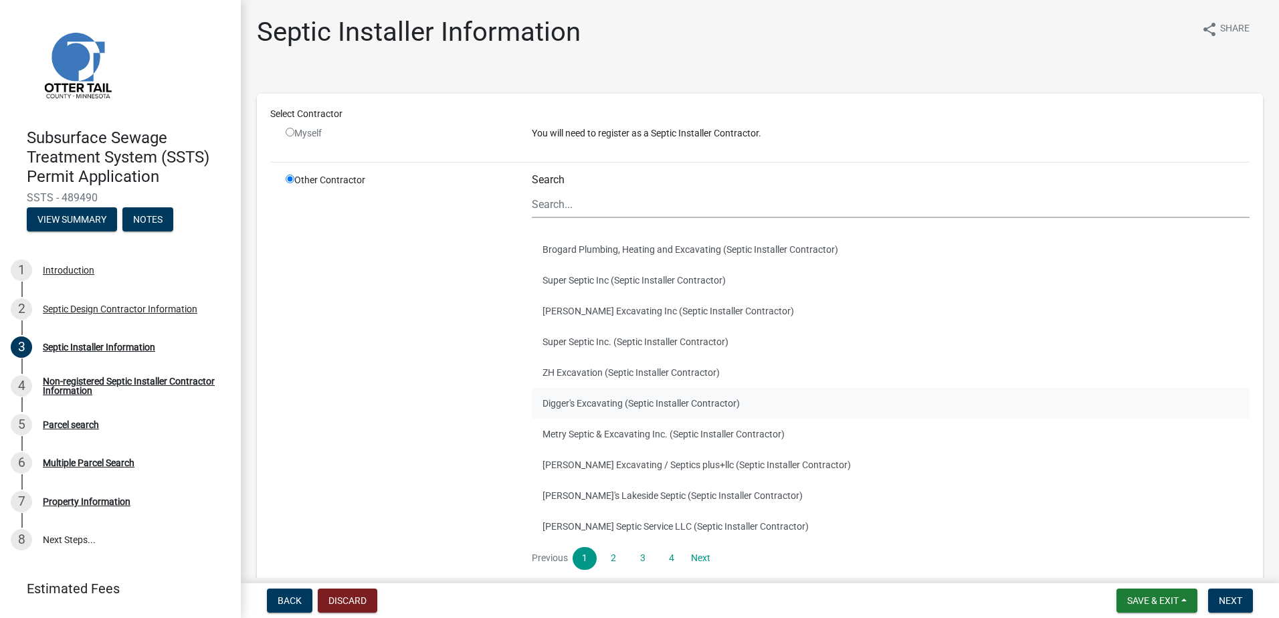
click at [572, 407] on button "Digger's Excavating (Septic Installer Contractor)" at bounding box center [891, 403] width 718 height 31
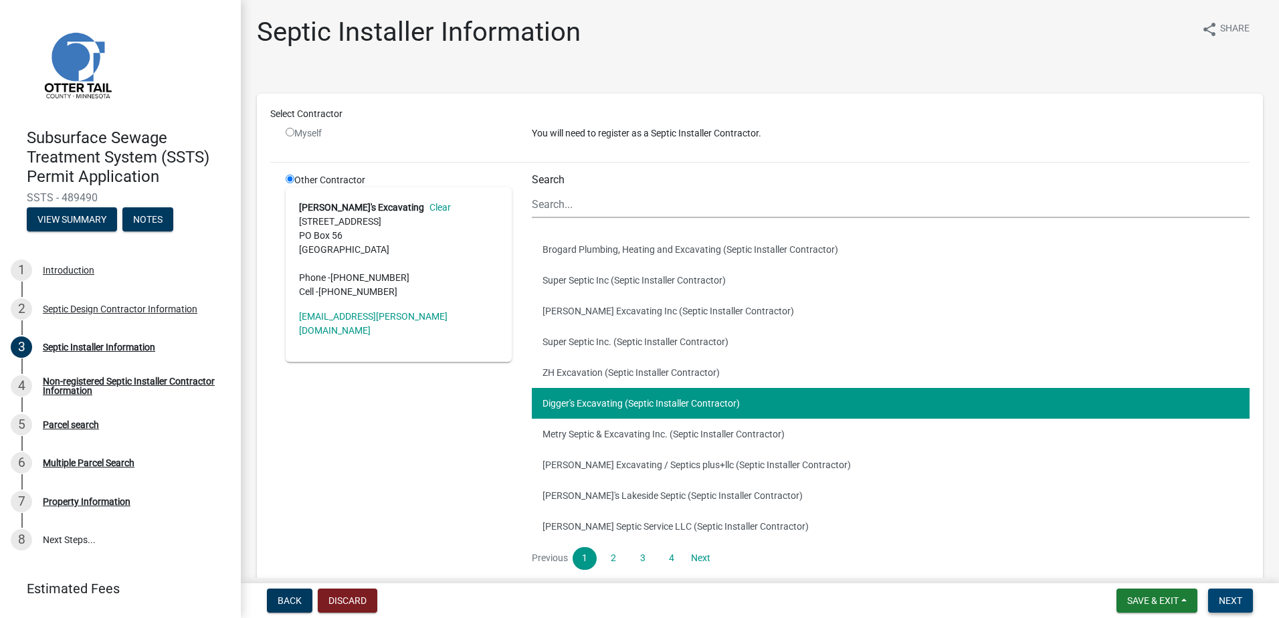
click at [1231, 600] on span "Next" at bounding box center [1230, 600] width 23 height 11
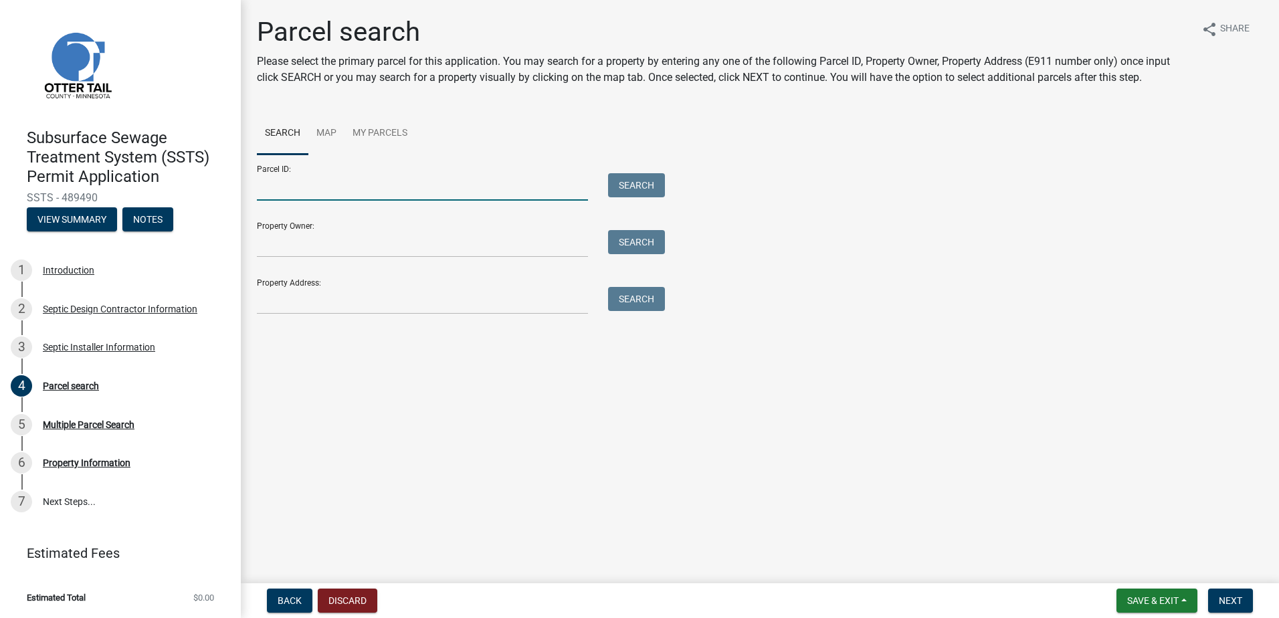
click at [274, 194] on input "Parcel ID:" at bounding box center [422, 186] width 331 height 27
type input "56000040016000"
click at [647, 185] on button "Search" at bounding box center [636, 185] width 57 height 24
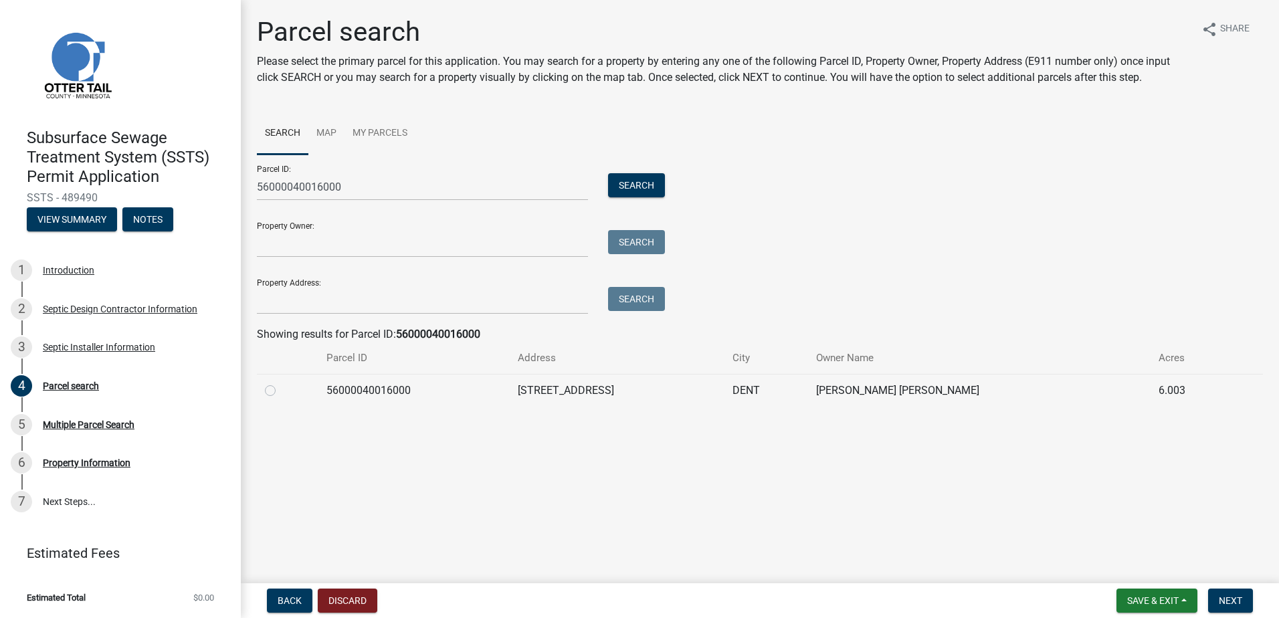
click at [281, 383] on label at bounding box center [281, 383] width 0 height 0
click at [281, 389] on input "radio" at bounding box center [285, 387] width 9 height 9
radio input "true"
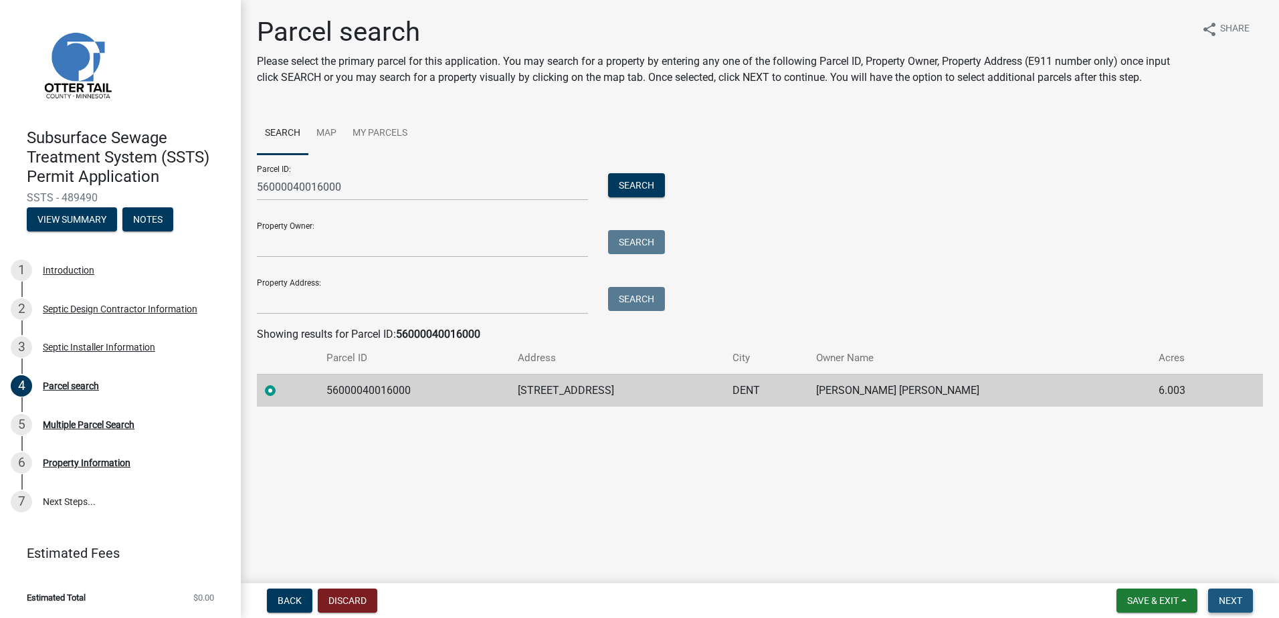
click at [1216, 598] on button "Next" at bounding box center [1230, 601] width 45 height 24
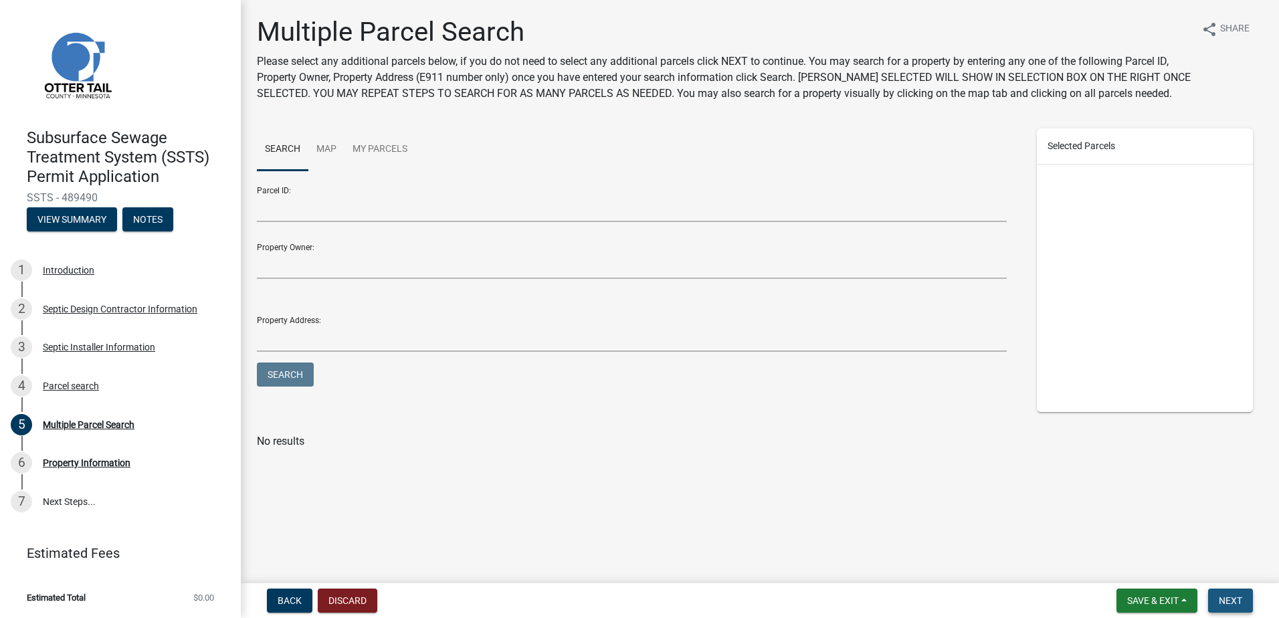
click at [1229, 601] on span "Next" at bounding box center [1230, 600] width 23 height 11
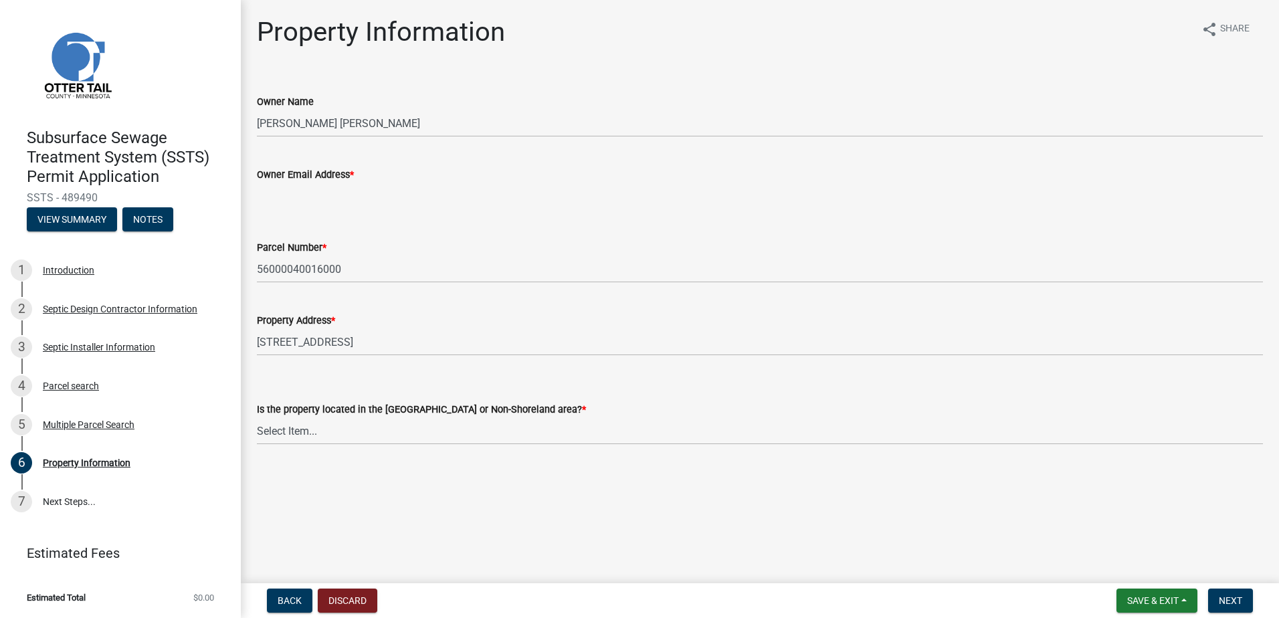
click at [275, 202] on input "Owner Email Address *" at bounding box center [760, 196] width 1006 height 27
type input "[EMAIL_ADDRESS][DOMAIN_NAME]"
click at [292, 430] on select "Select Item... Shoreland Non-Shoreland" at bounding box center [760, 430] width 1006 height 27
click at [257, 417] on select "Select Item... Shoreland Non-Shoreland" at bounding box center [760, 430] width 1006 height 27
select select "f91142e6-e911-469c-9754-896c7e7f9e05"
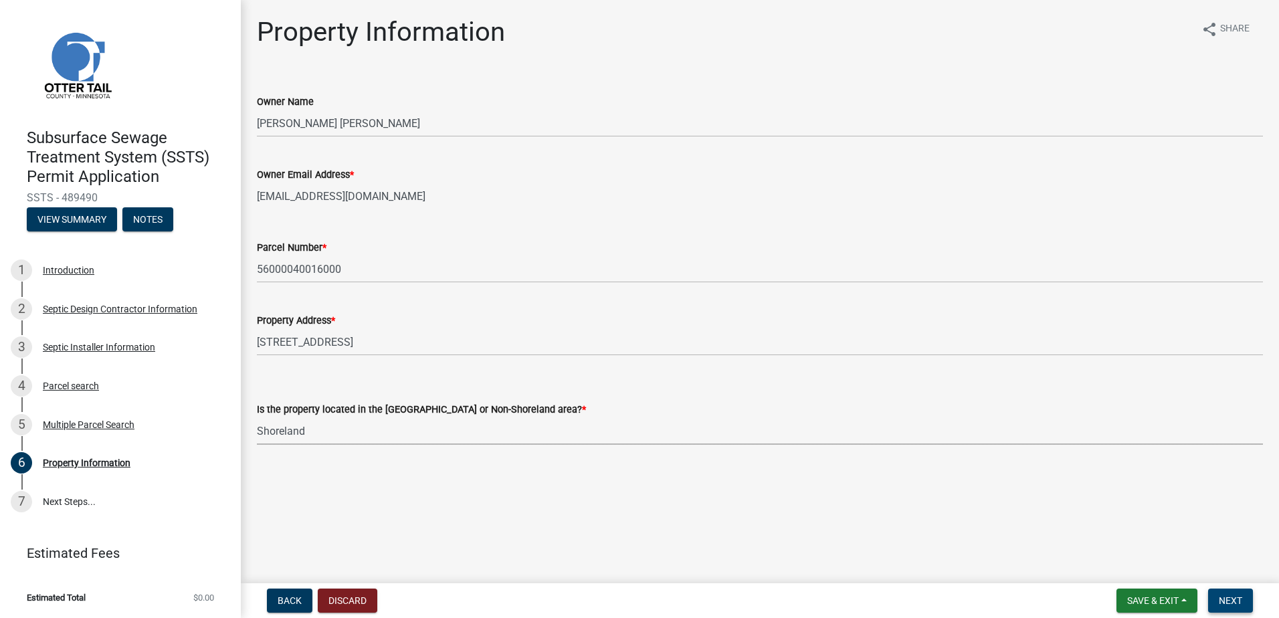
click at [1235, 599] on span "Next" at bounding box center [1230, 600] width 23 height 11
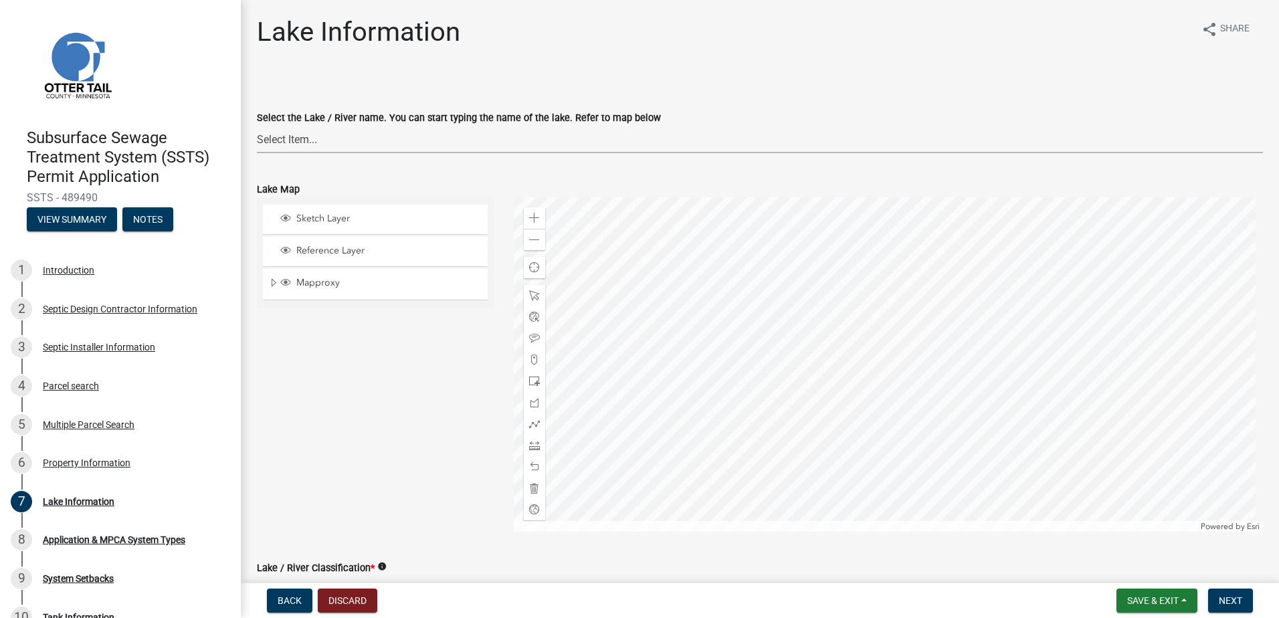
click at [293, 143] on select "Select Item... None [PERSON_NAME] 56-031 [PERSON_NAME] 56-118 [PERSON_NAME] 56-…" at bounding box center [760, 139] width 1006 height 27
click at [257, 126] on select "Select Item... None [PERSON_NAME] 56-031 [PERSON_NAME] 56-118 [PERSON_NAME] 56-…" at bounding box center [760, 139] width 1006 height 27
select select "935b325f-eba8-458e-8b7a-a57f48e51fab"
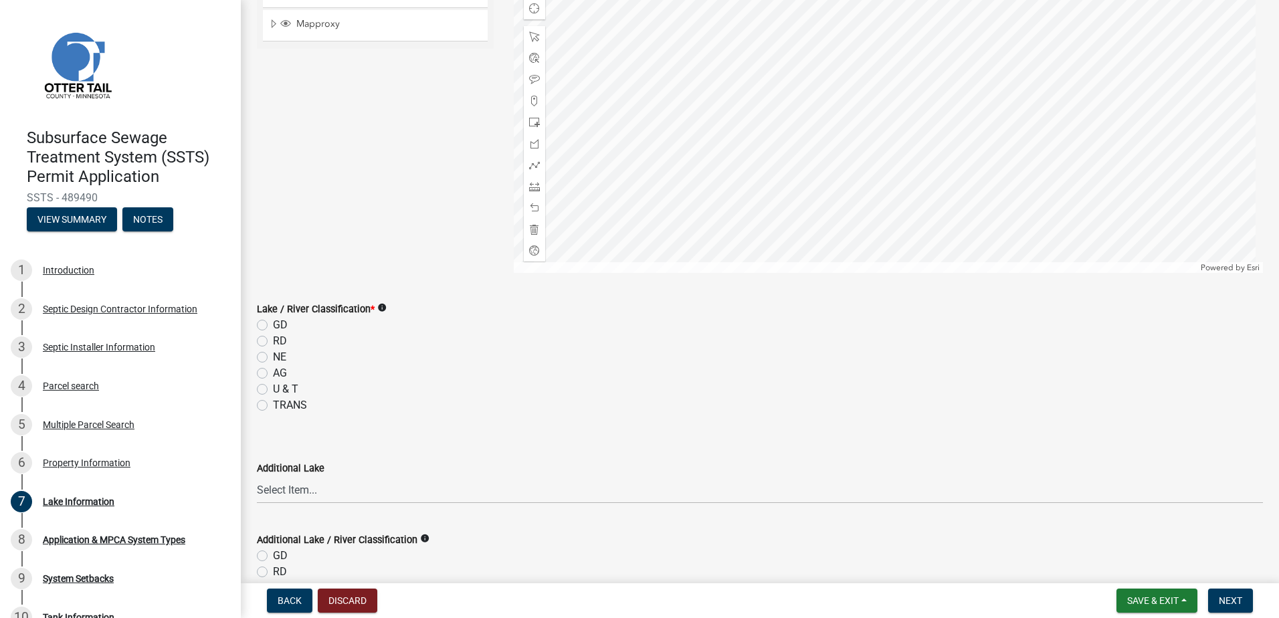
scroll to position [334, 0]
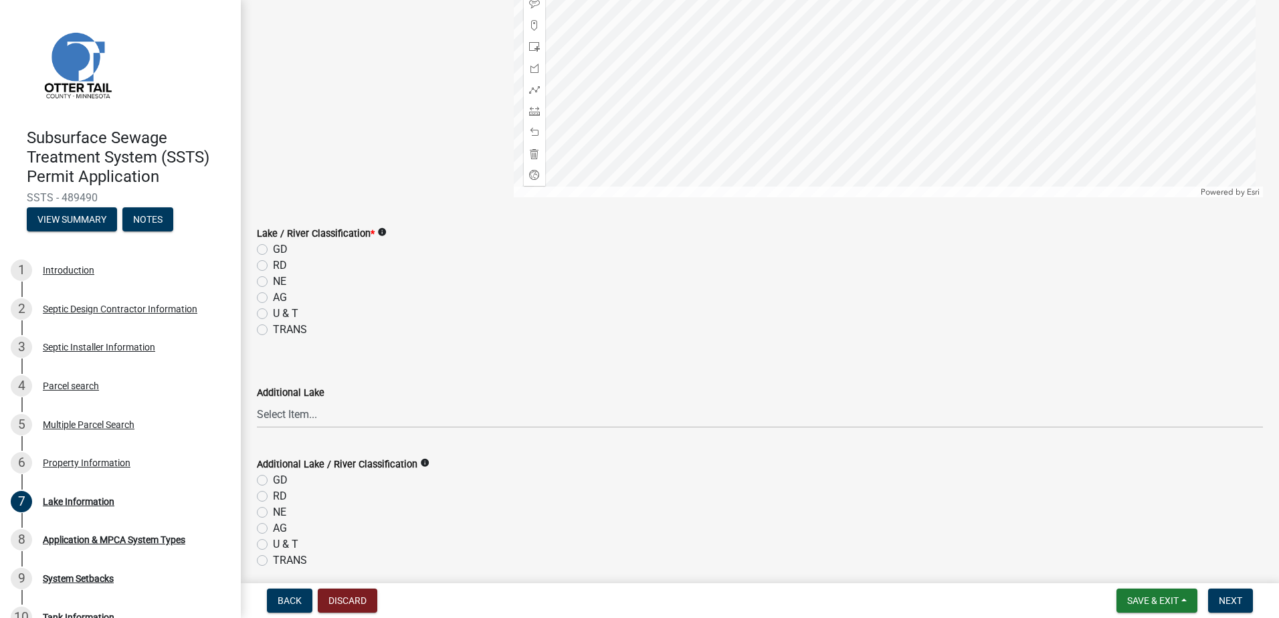
click at [273, 249] on label "GD" at bounding box center [280, 249] width 15 height 16
click at [273, 249] on input "GD" at bounding box center [277, 245] width 9 height 9
radio input "true"
click at [1225, 596] on span "Next" at bounding box center [1230, 600] width 23 height 11
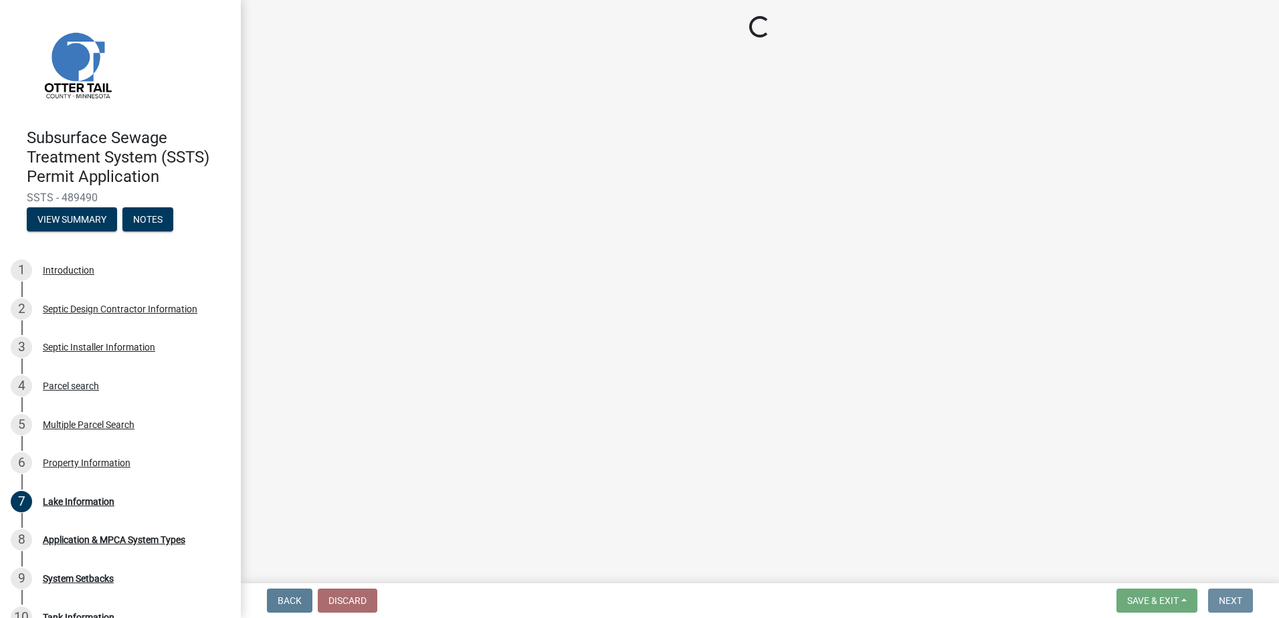
scroll to position [0, 0]
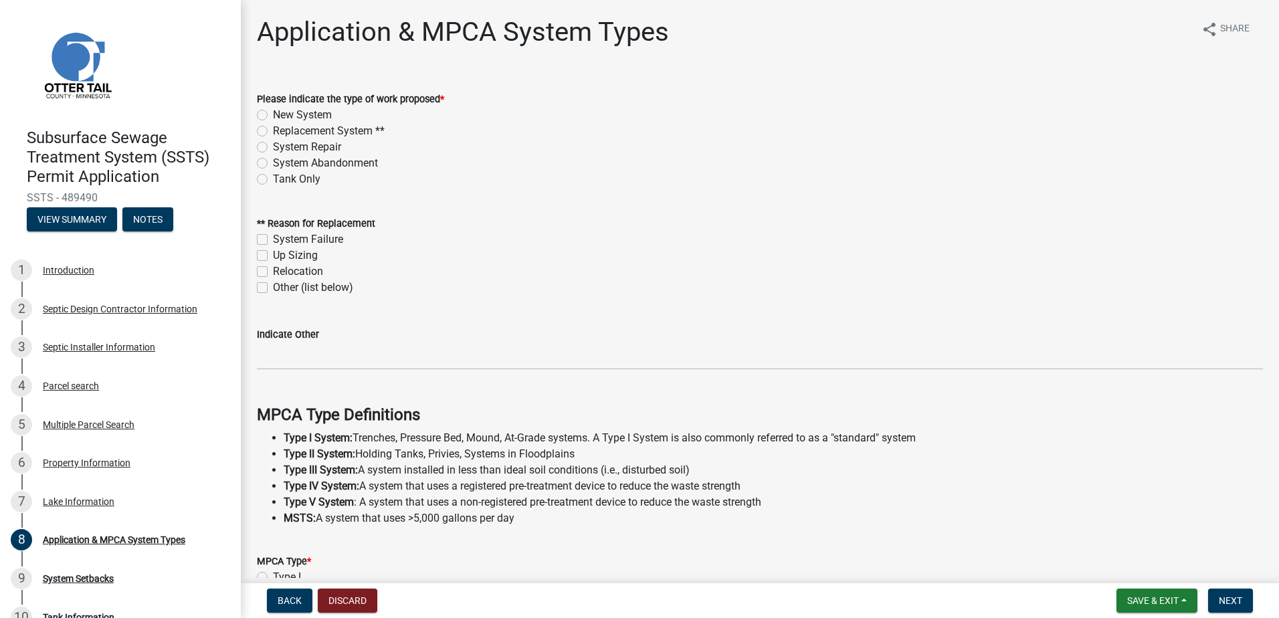
click at [273, 116] on label "New System" at bounding box center [302, 115] width 59 height 16
click at [273, 116] on input "New System" at bounding box center [277, 111] width 9 height 9
radio input "true"
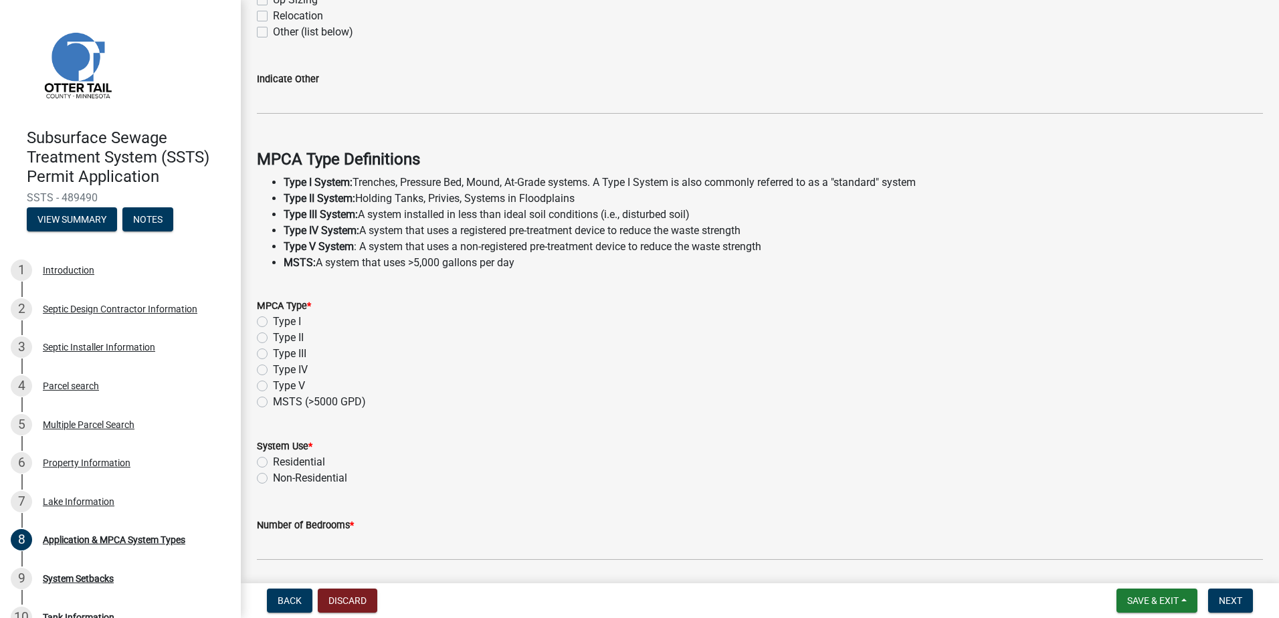
scroll to position [268, 0]
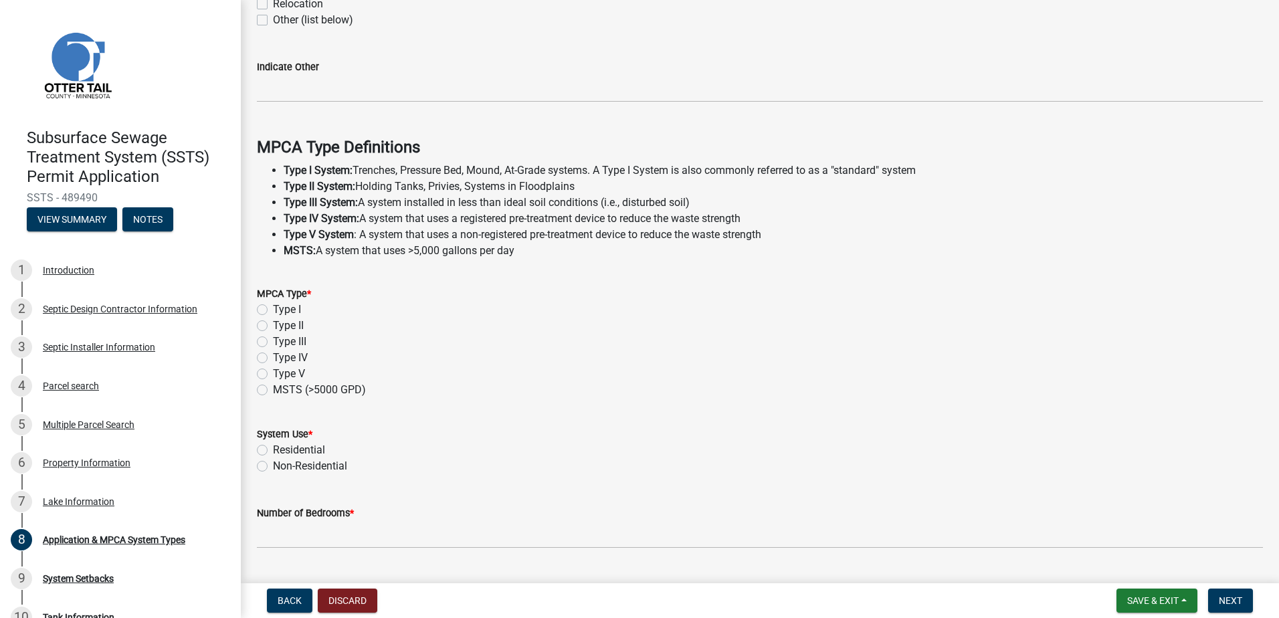
click at [273, 310] on label "Type I" at bounding box center [287, 310] width 28 height 16
click at [273, 310] on input "Type I" at bounding box center [277, 306] width 9 height 9
radio input "true"
click at [273, 323] on label "Type II" at bounding box center [288, 326] width 31 height 16
click at [273, 323] on input "Type II" at bounding box center [277, 322] width 9 height 9
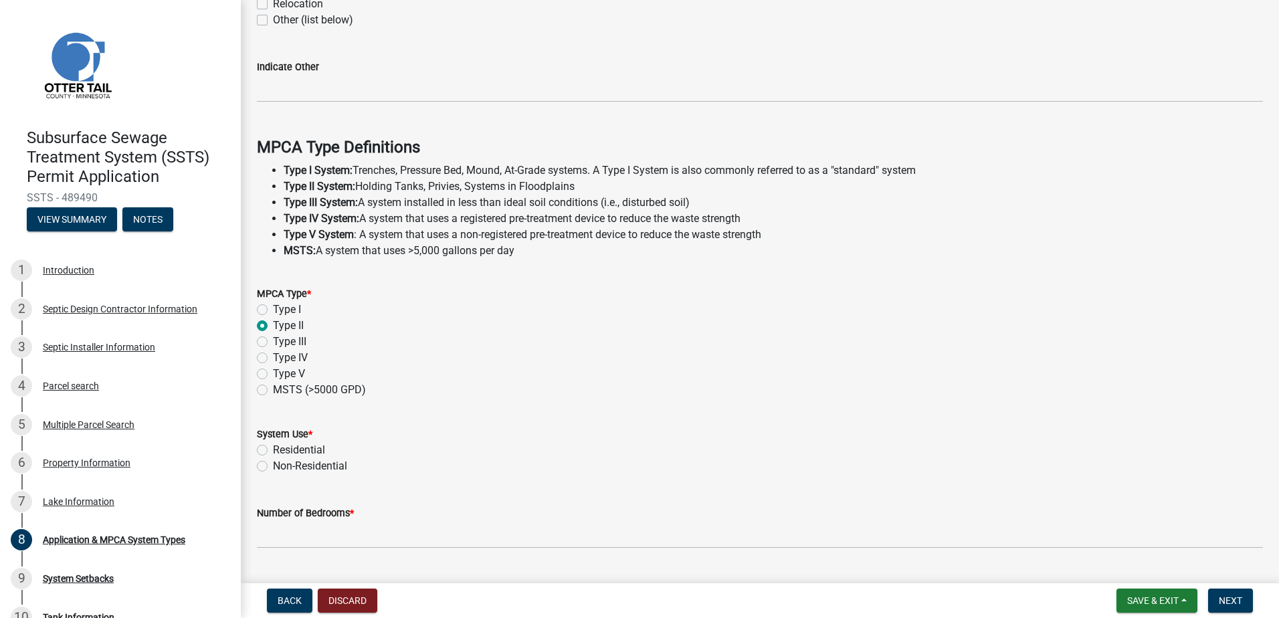
radio input "true"
click at [273, 308] on label "Type I" at bounding box center [287, 310] width 28 height 16
click at [273, 308] on input "Type I" at bounding box center [277, 306] width 9 height 9
radio input "true"
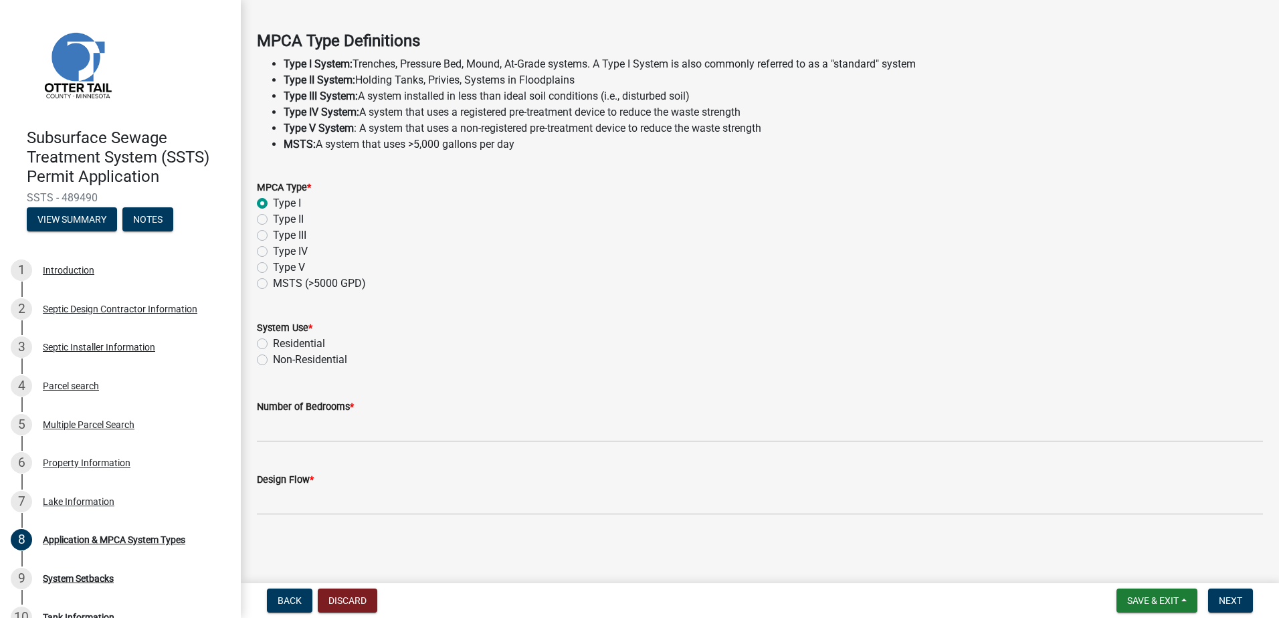
click at [273, 345] on label "Residential" at bounding box center [299, 344] width 52 height 16
click at [273, 344] on input "Residential" at bounding box center [277, 340] width 9 height 9
radio input "true"
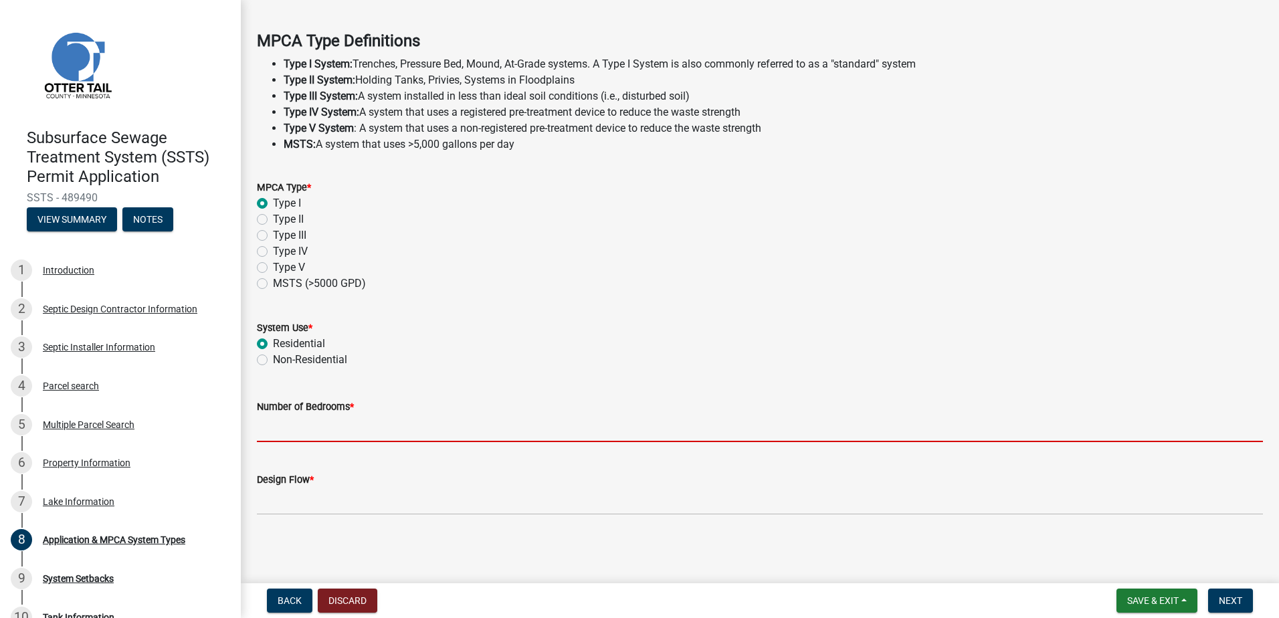
drag, startPoint x: 277, startPoint y: 433, endPoint x: 324, endPoint y: 422, distance: 48.7
click at [277, 431] on input "Number of Bedrooms *" at bounding box center [760, 428] width 1006 height 27
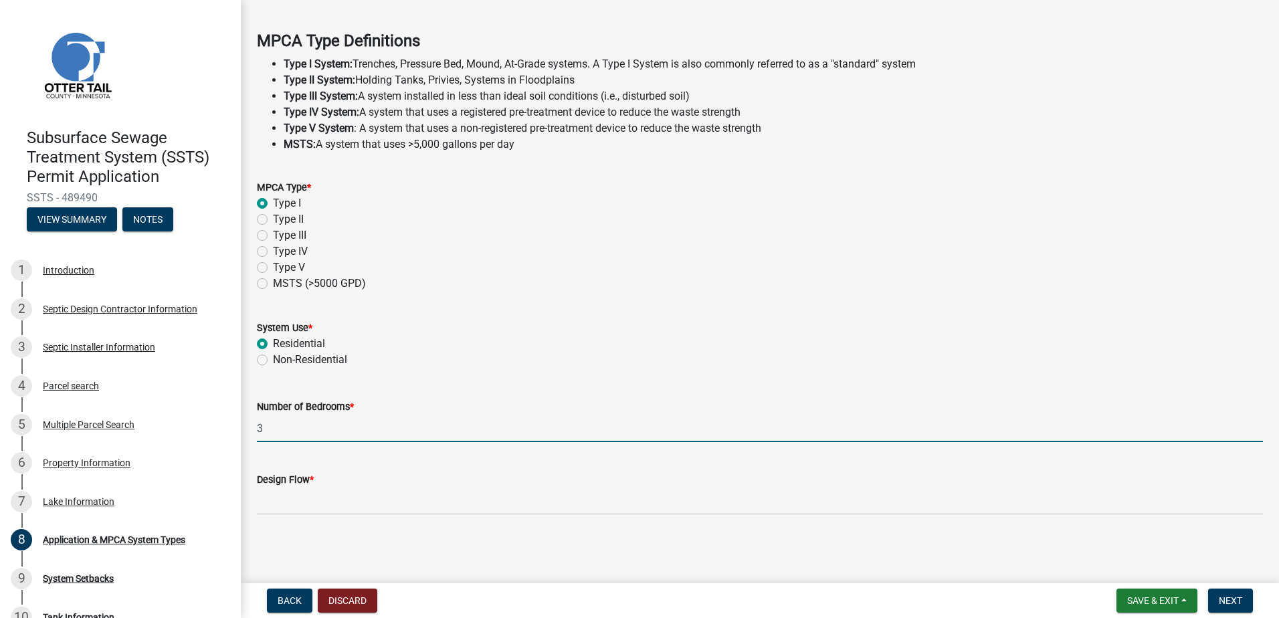
type input "3"
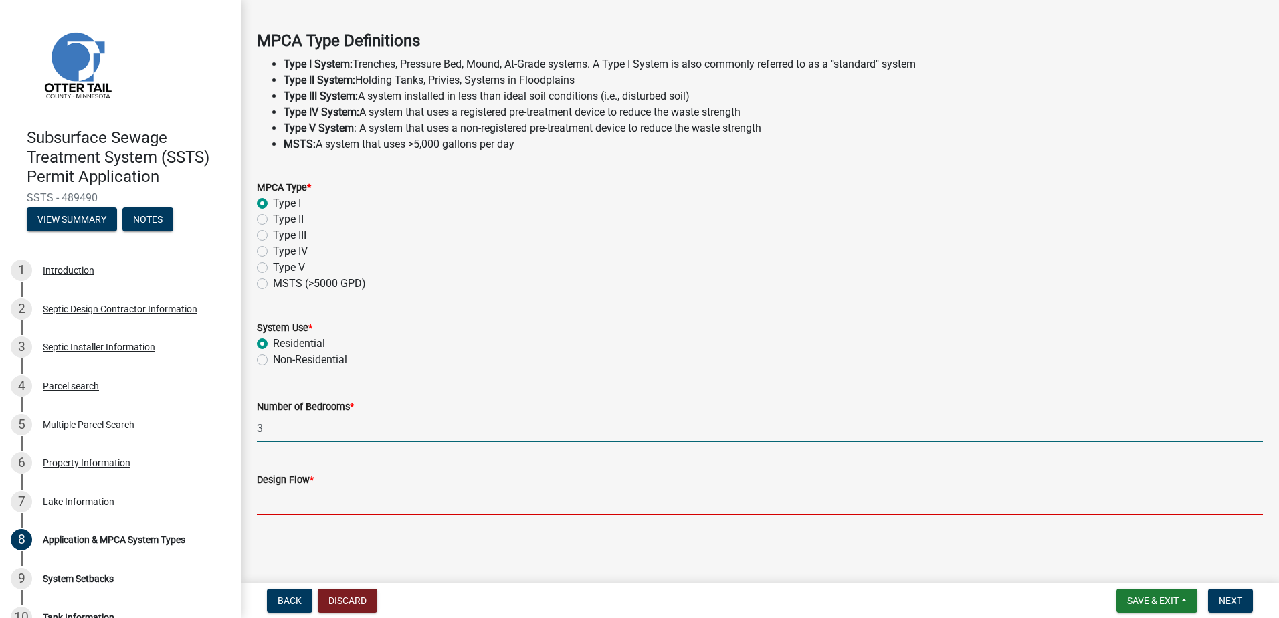
click at [264, 505] on input "Design Flow *" at bounding box center [760, 501] width 1006 height 27
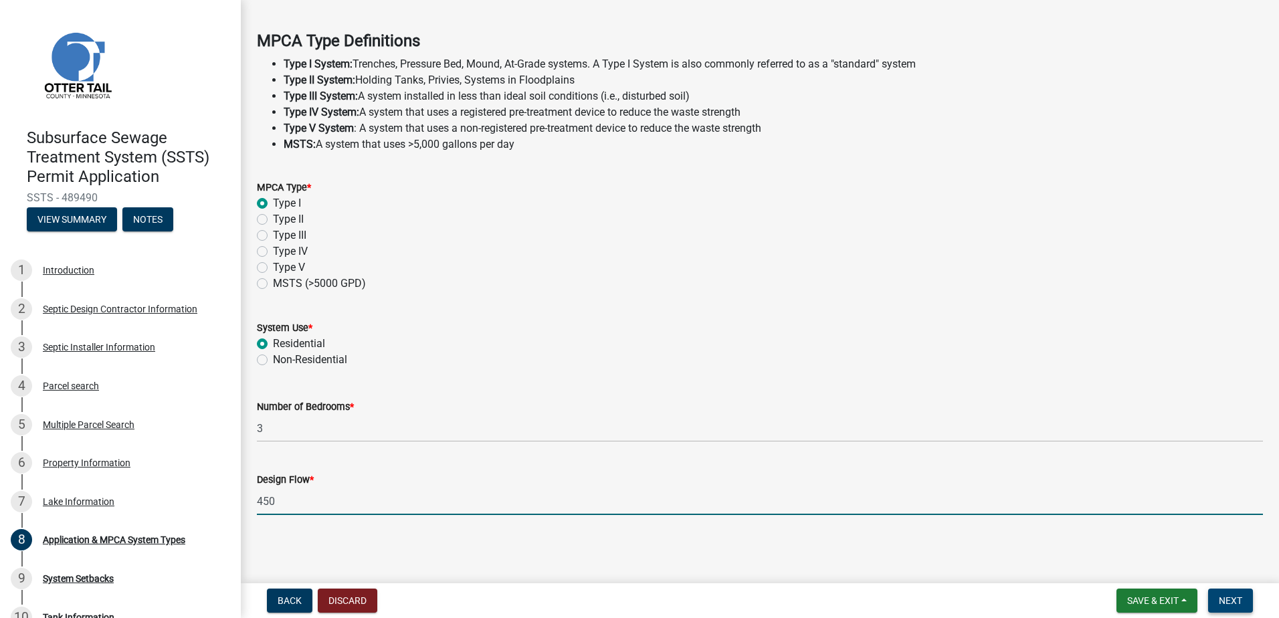
type input "450"
click at [1221, 604] on span "Next" at bounding box center [1230, 600] width 23 height 11
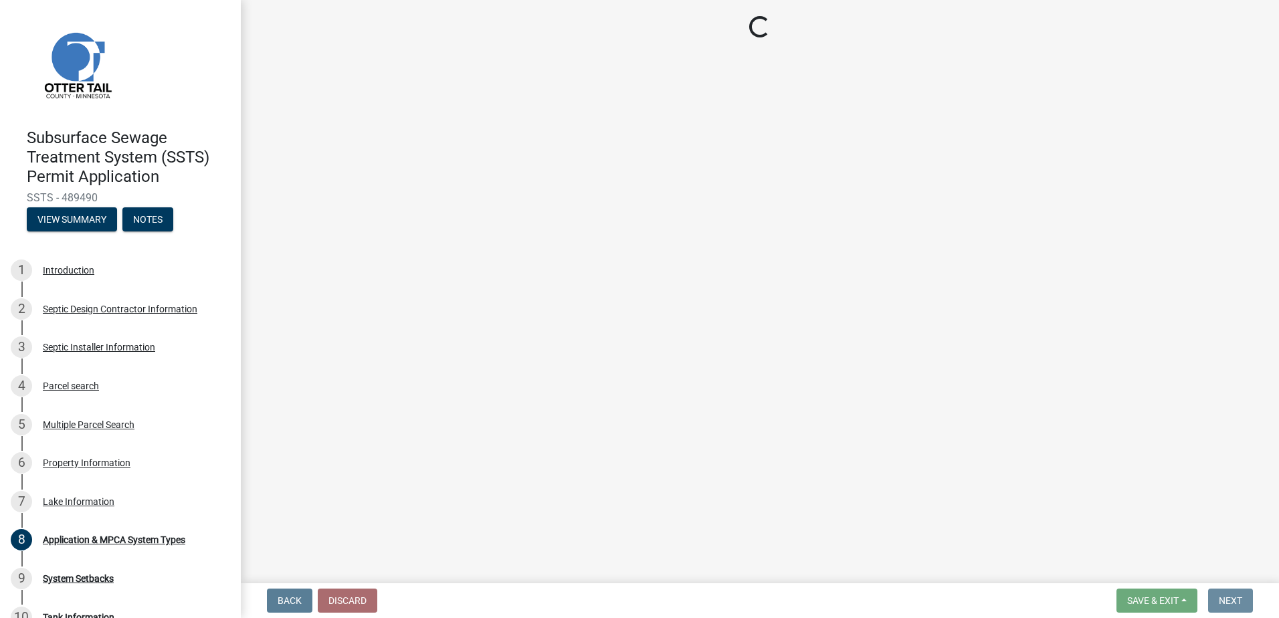
scroll to position [0, 0]
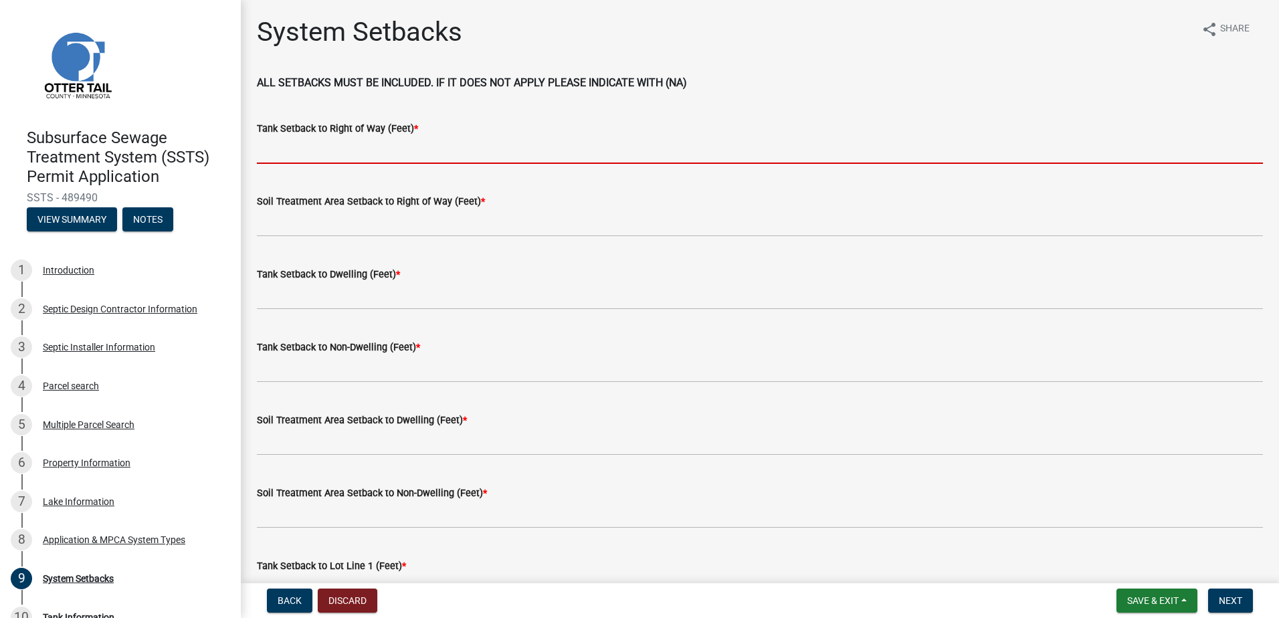
click at [281, 146] on input "Tank Setback to Right of Way (Feet) *" at bounding box center [760, 149] width 1006 height 27
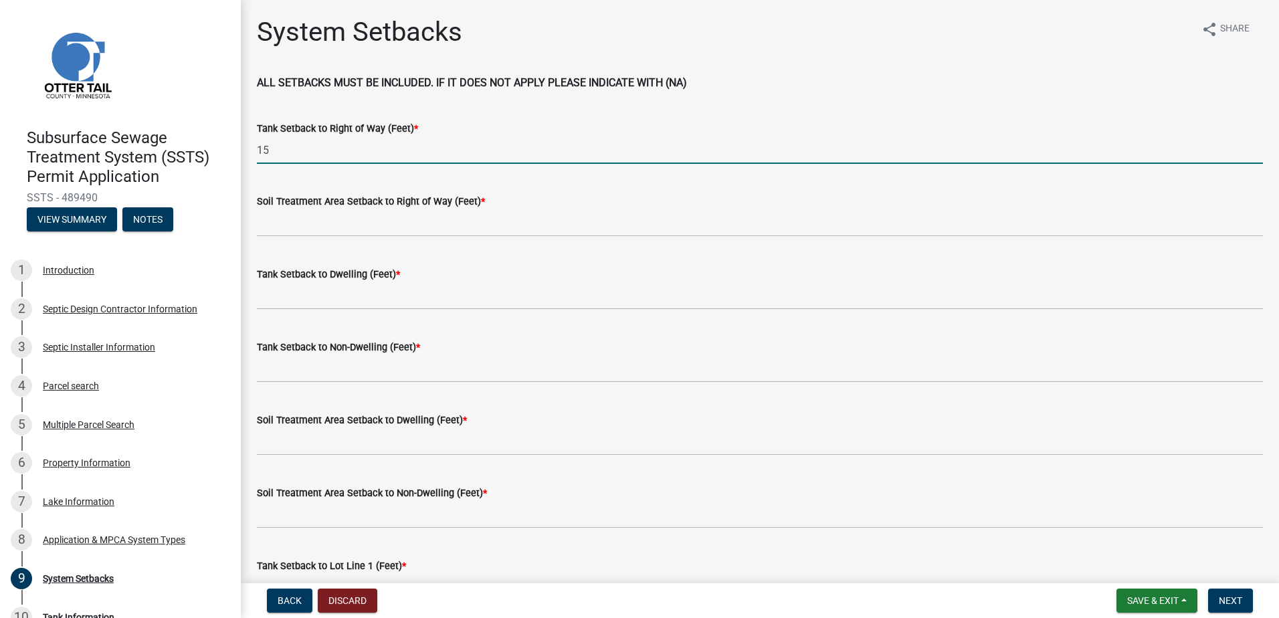
type input "15"
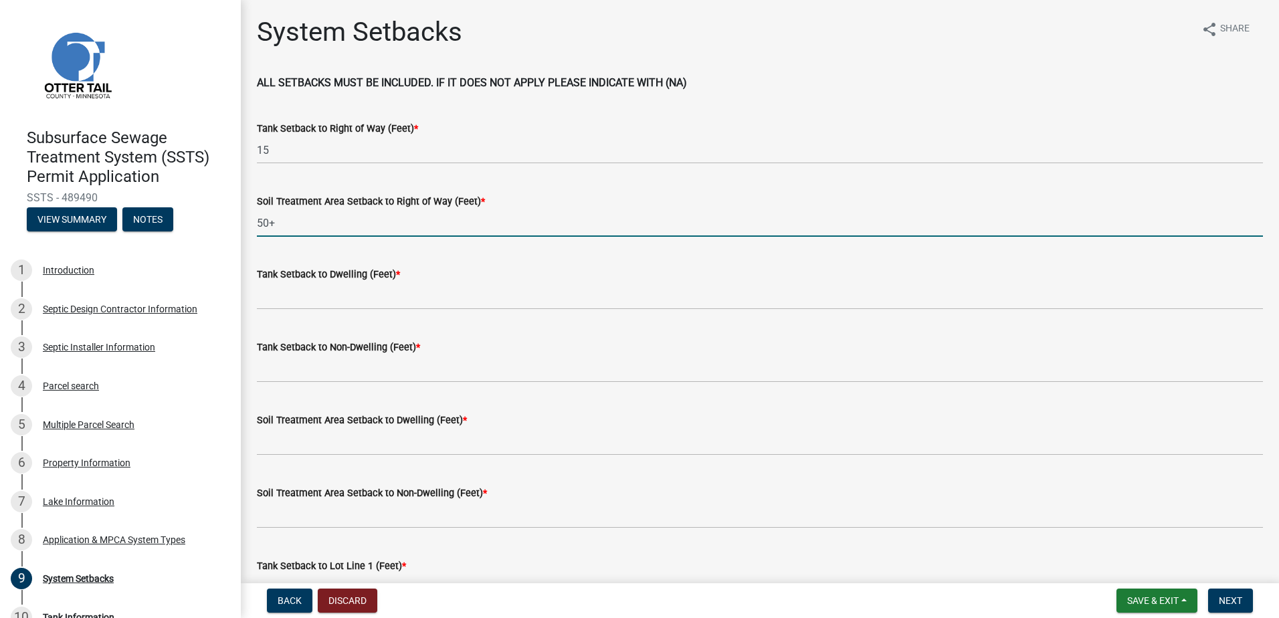
type input "50+"
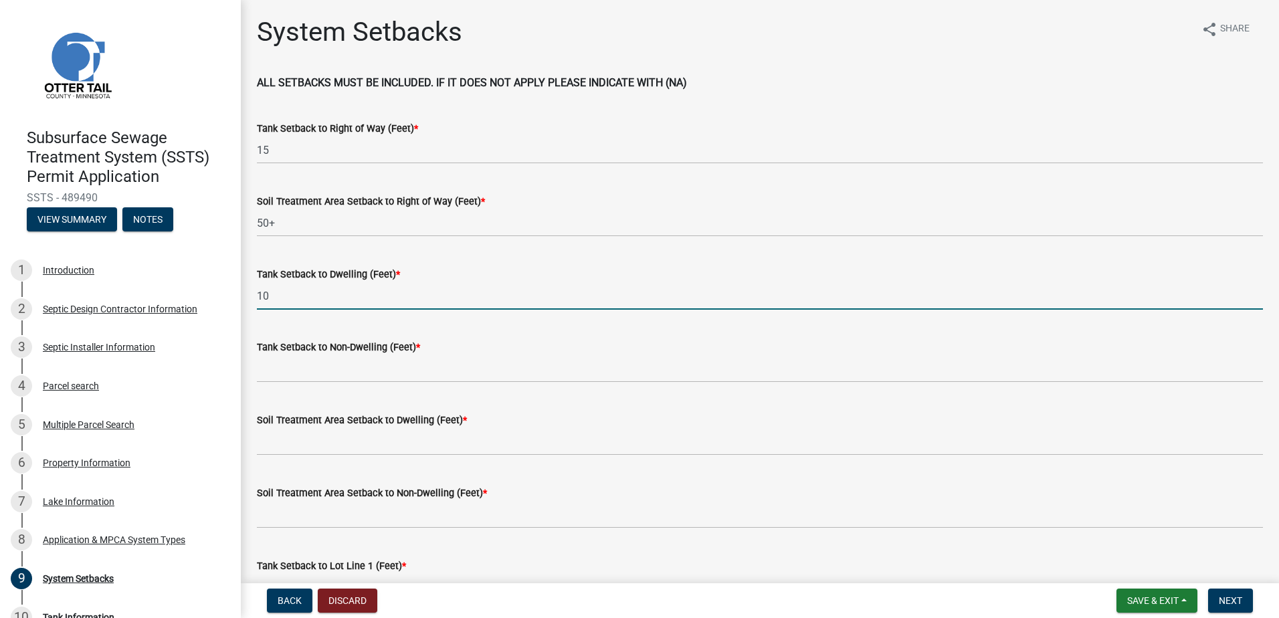
type input "10"
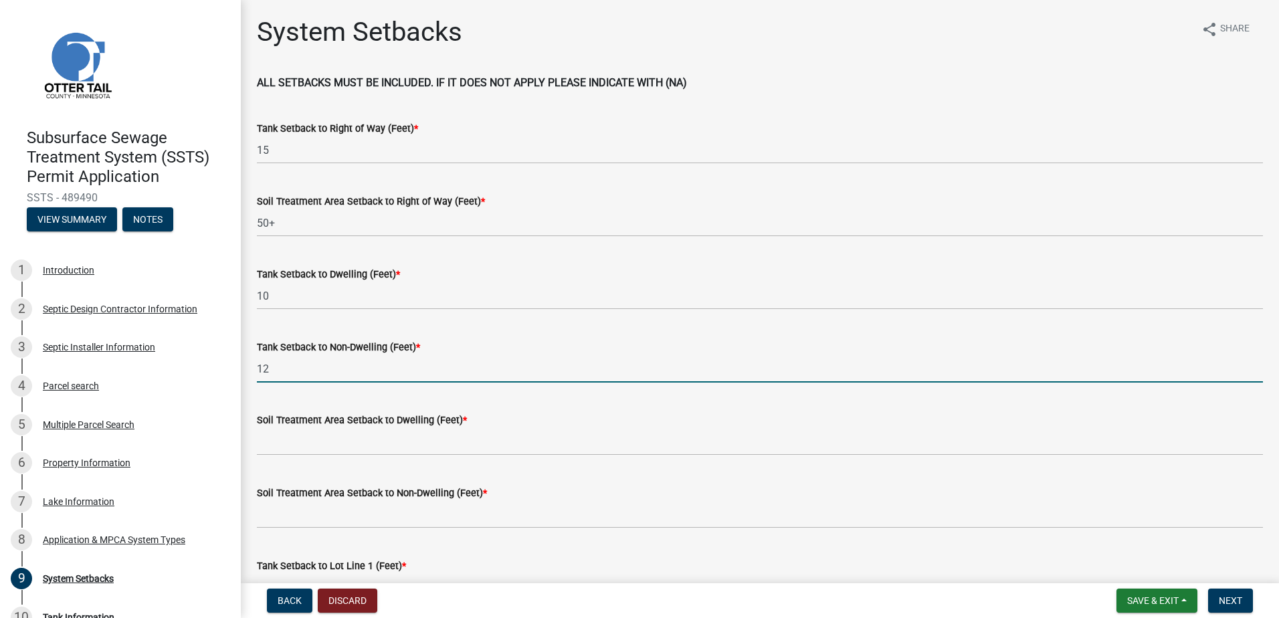
type input "12"
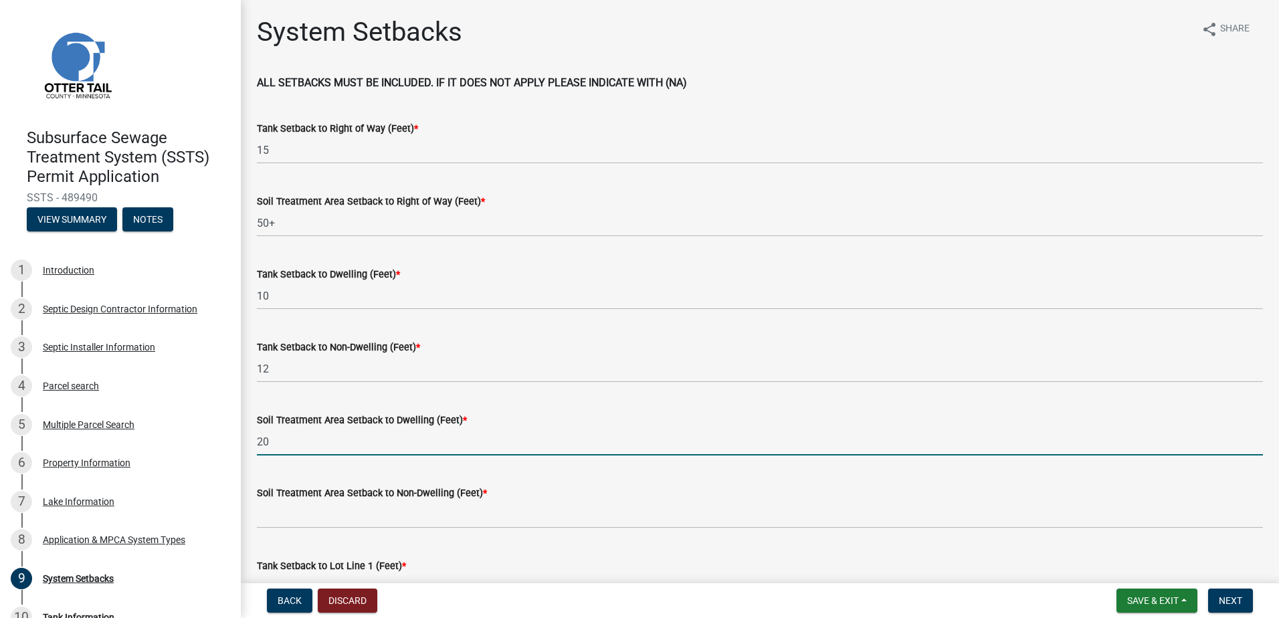
type input "20"
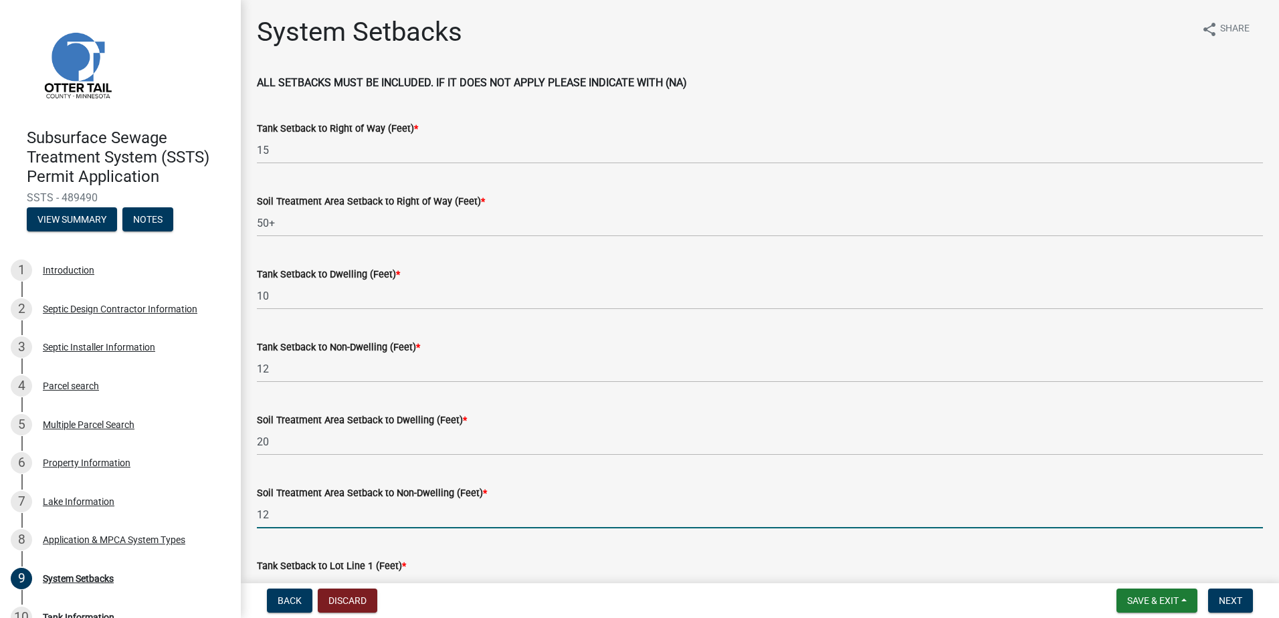
type input "12"
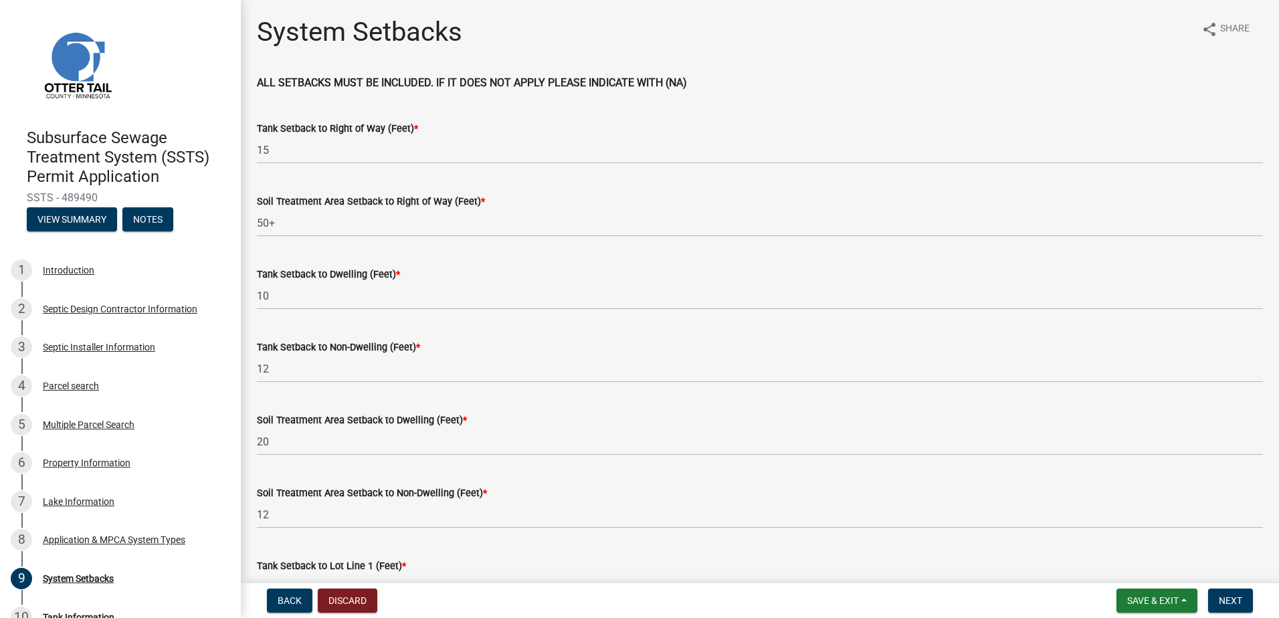
scroll to position [23, 0]
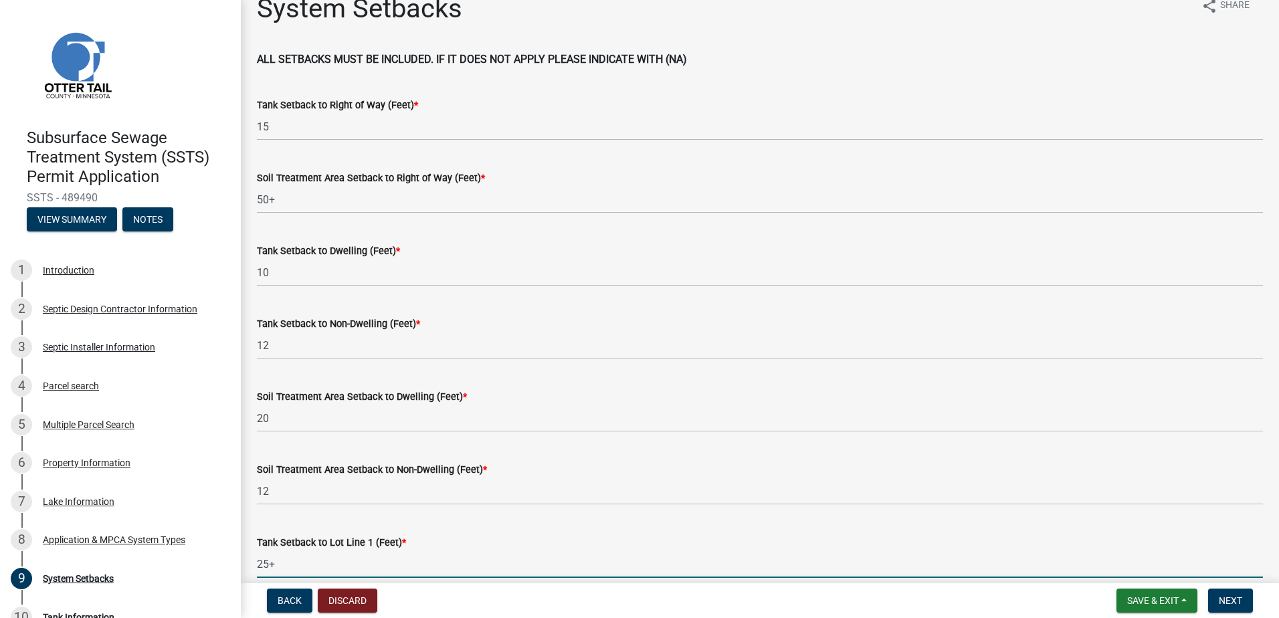
type input "25+"
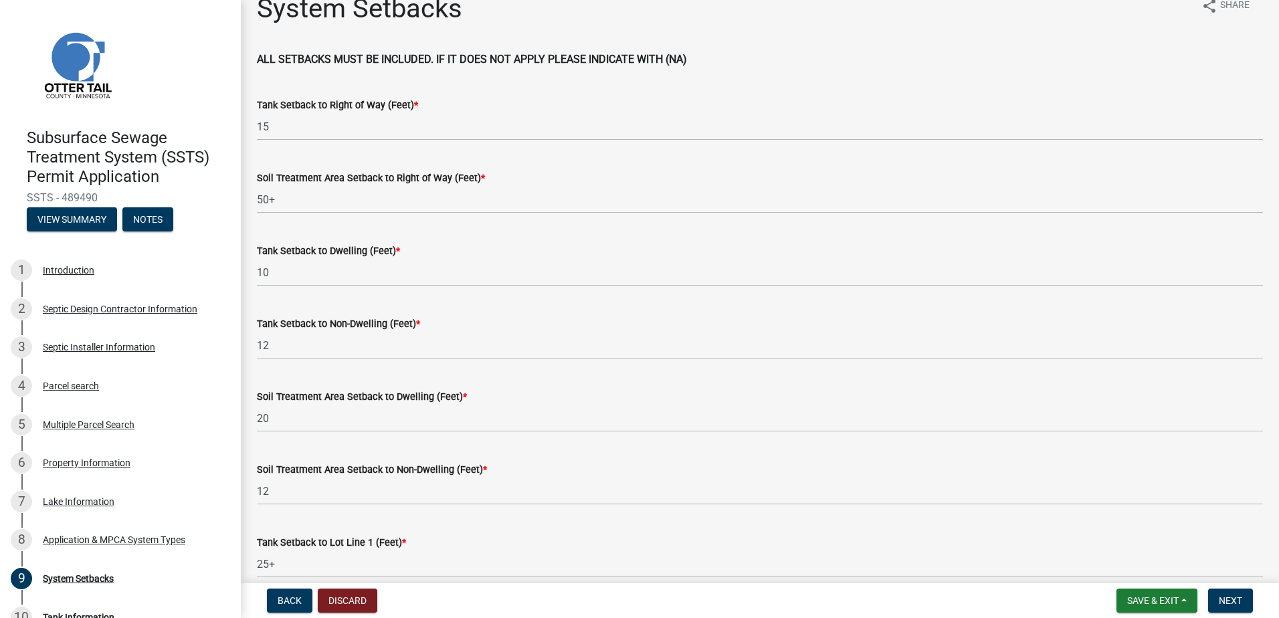
scroll to position [372, 0]
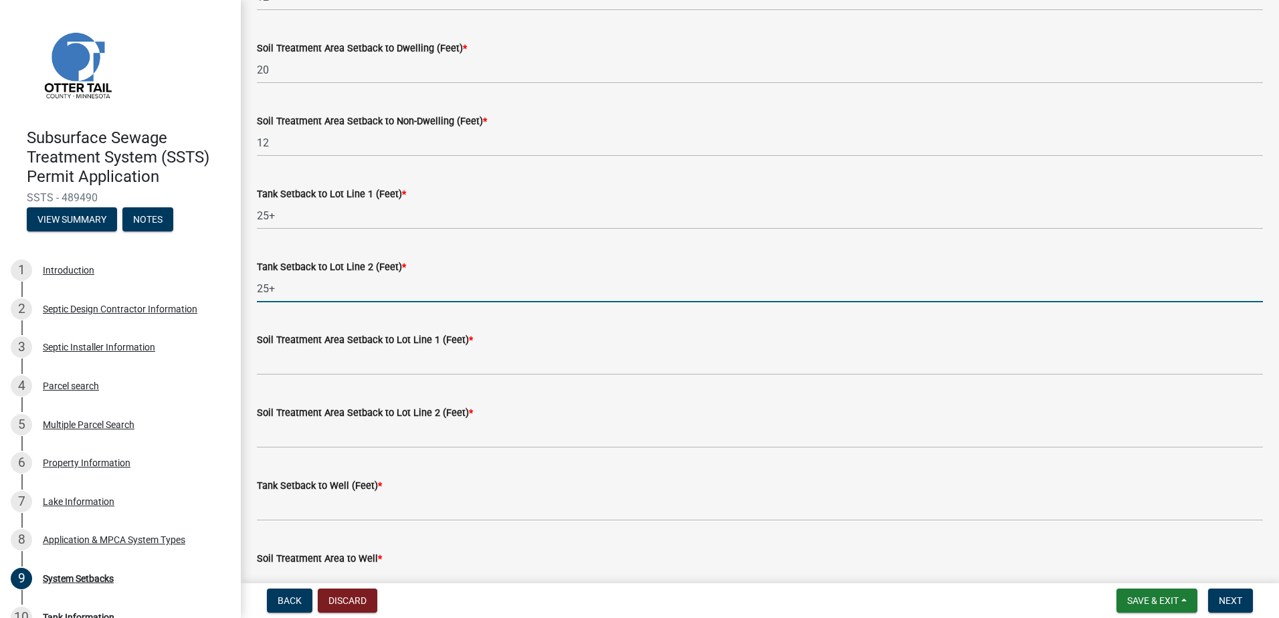
type input "25+"
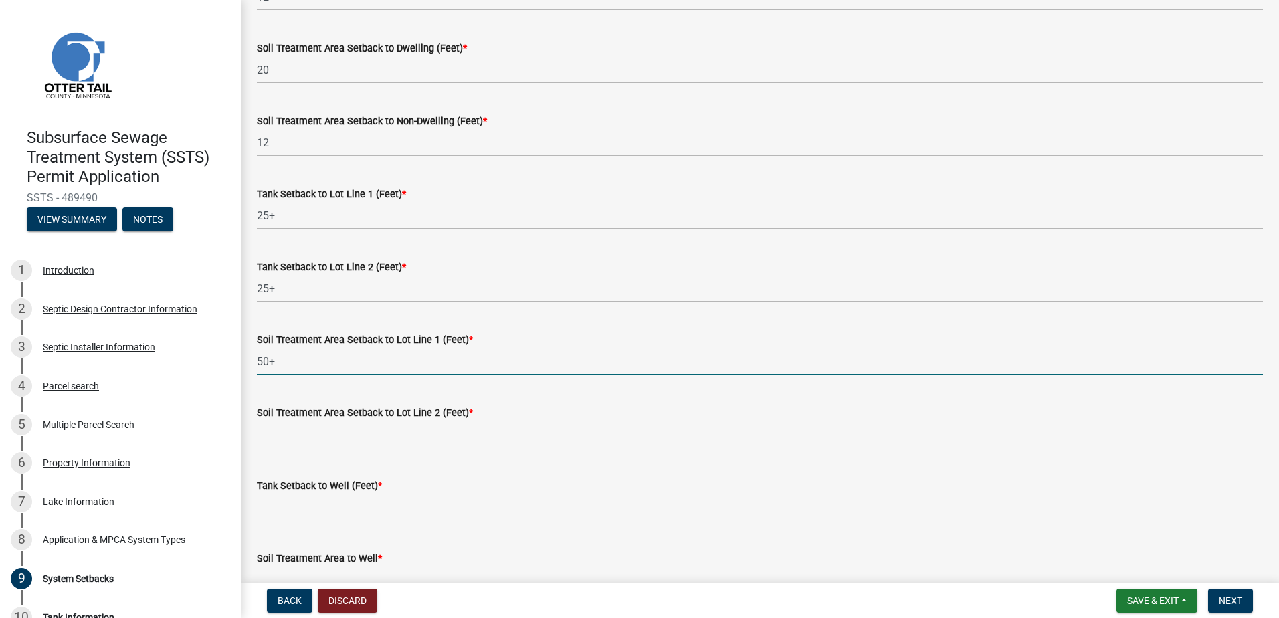
type input "50+"
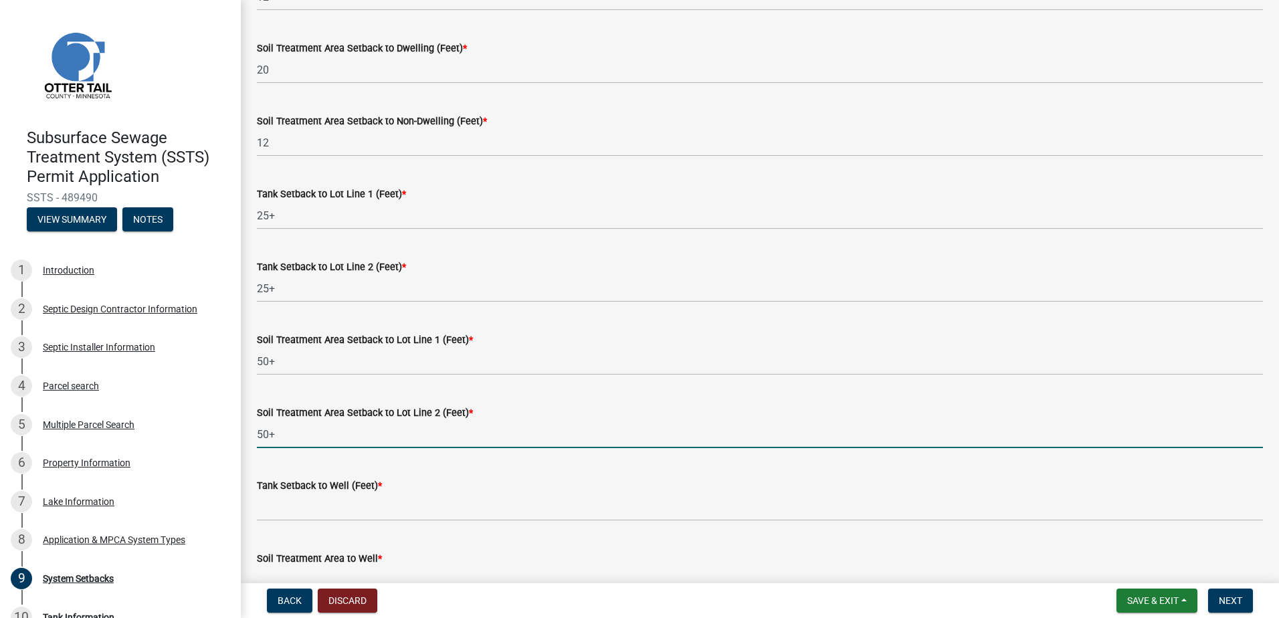
type input "50+"
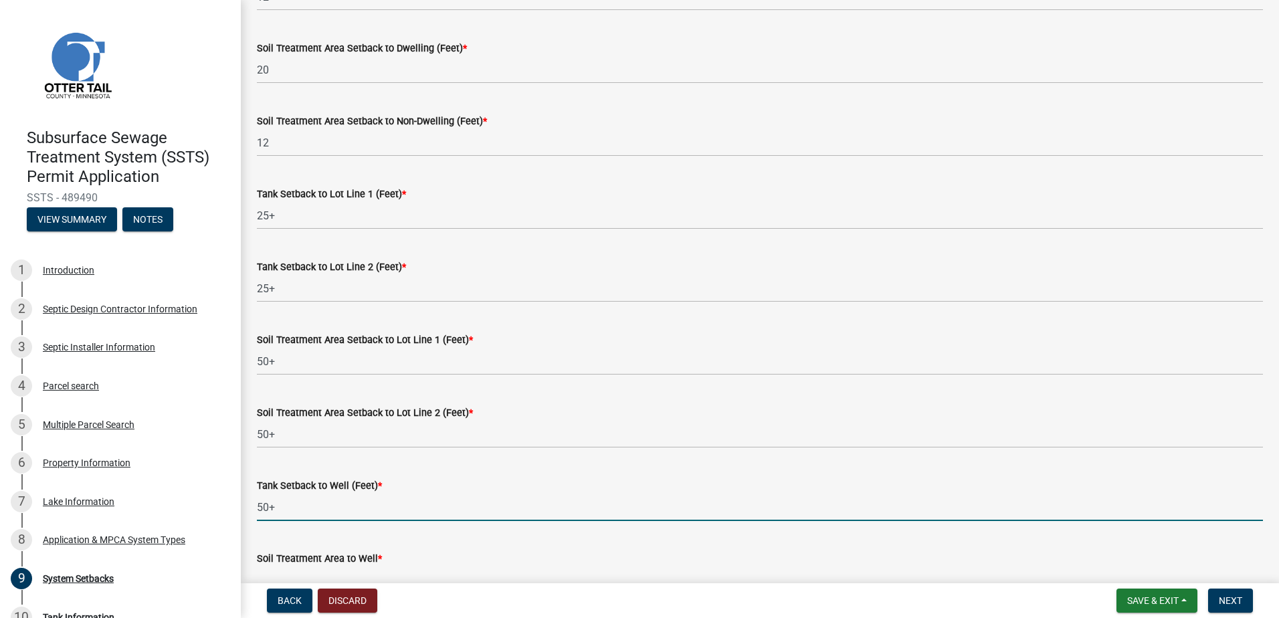
type input "50+"
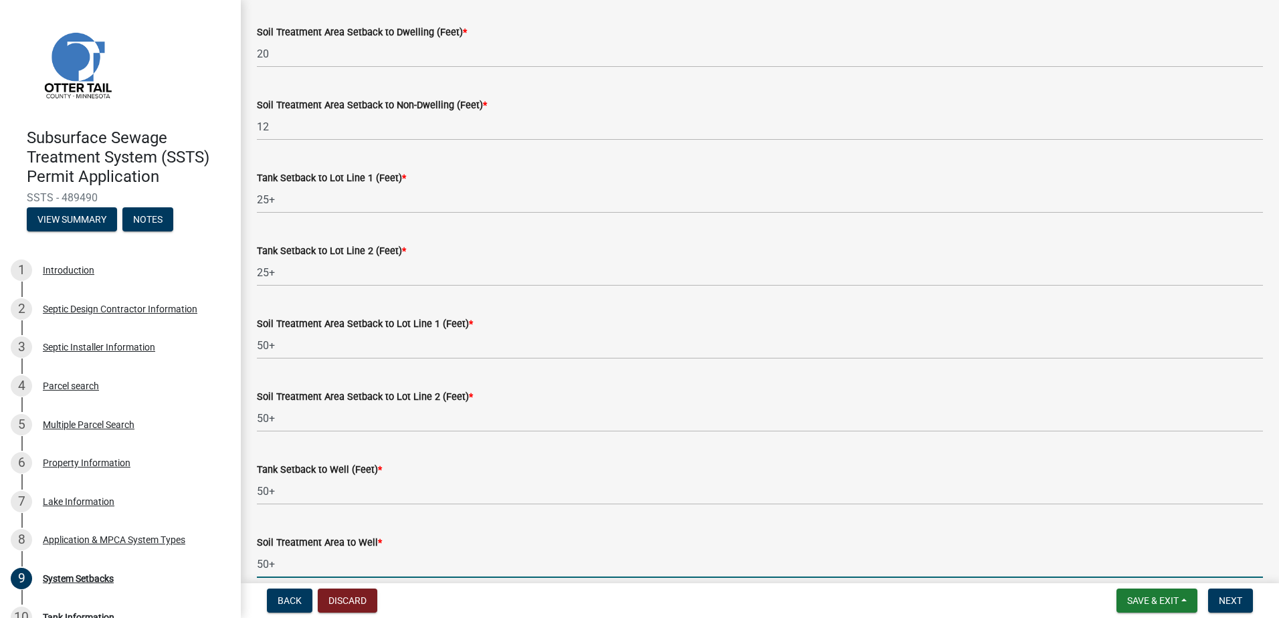
type input "50+"
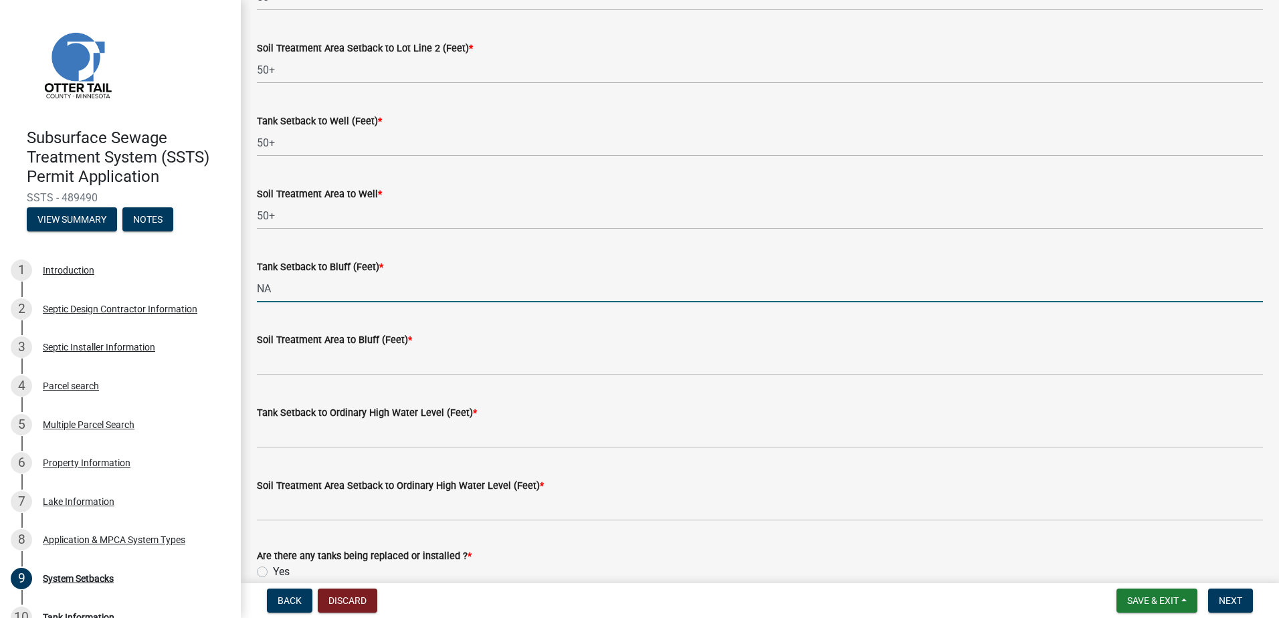
type input "NA"
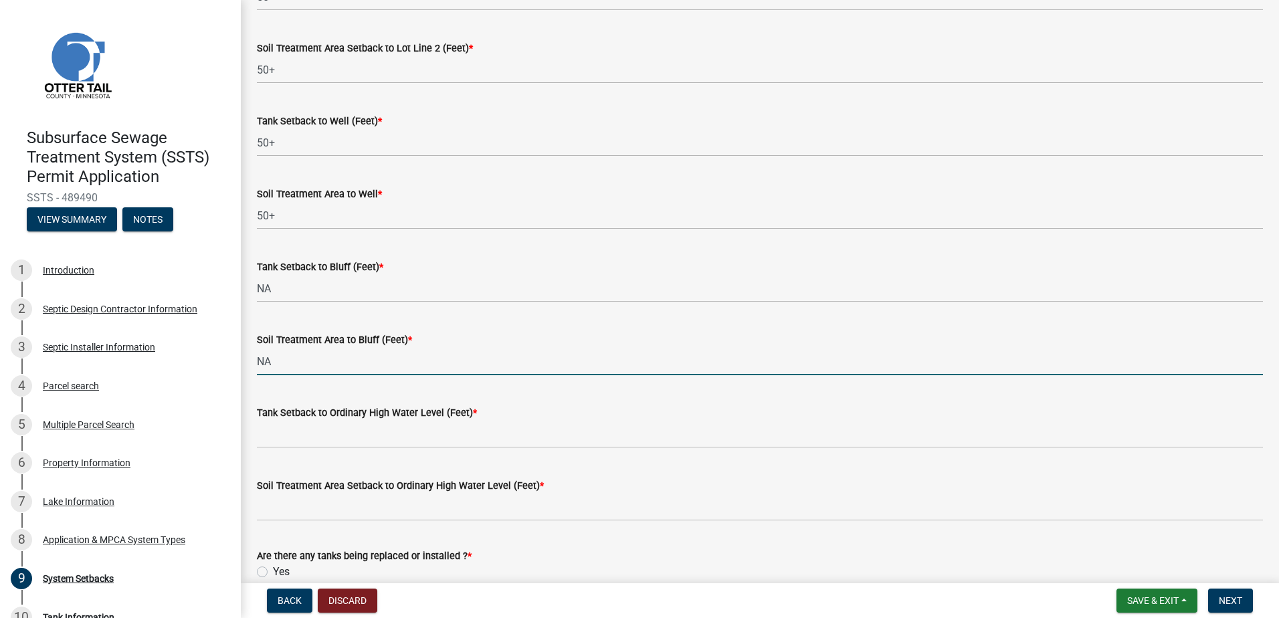
type input "NA"
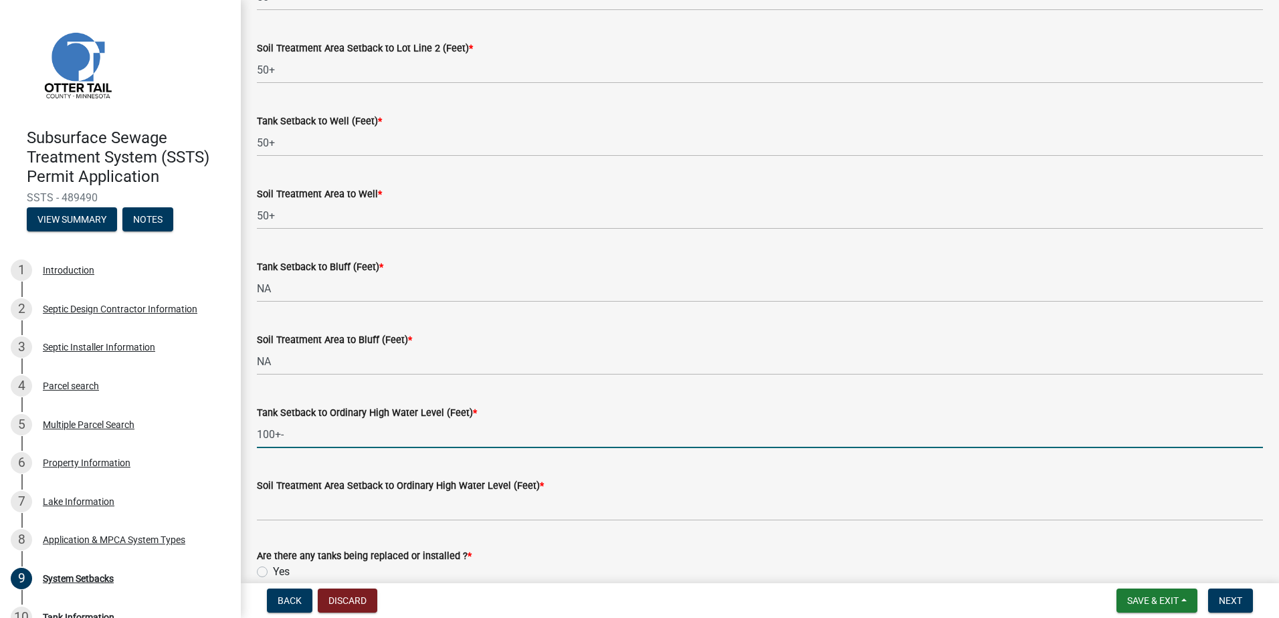
type input "100+-"
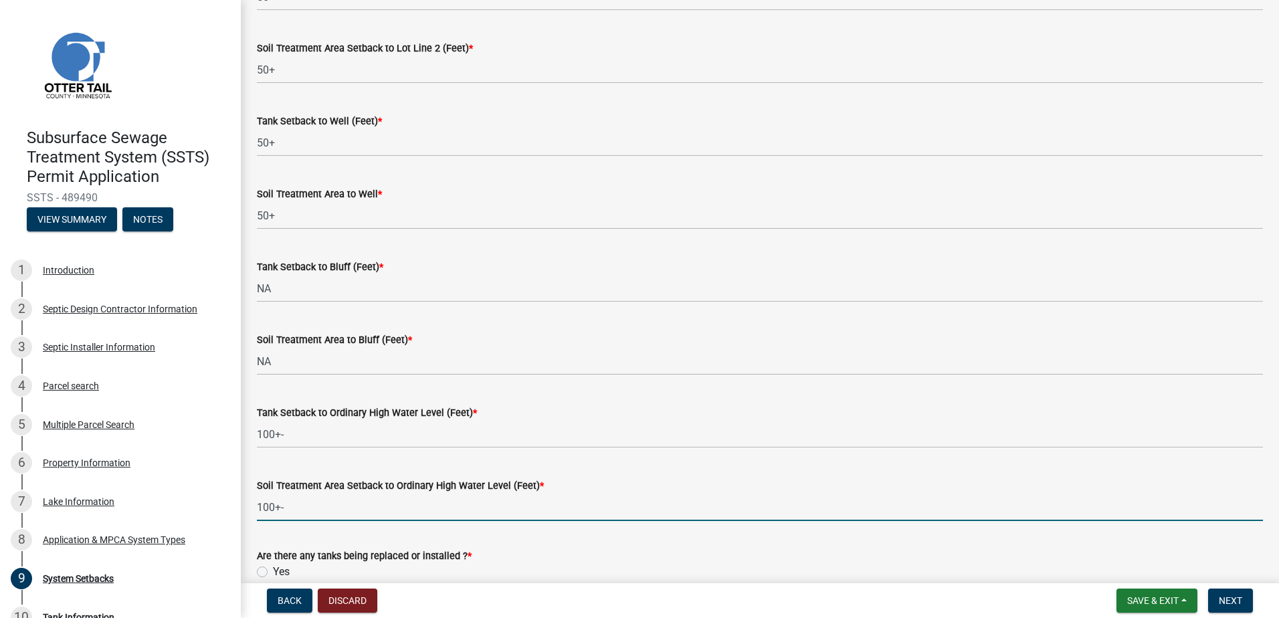
type input "100+-"
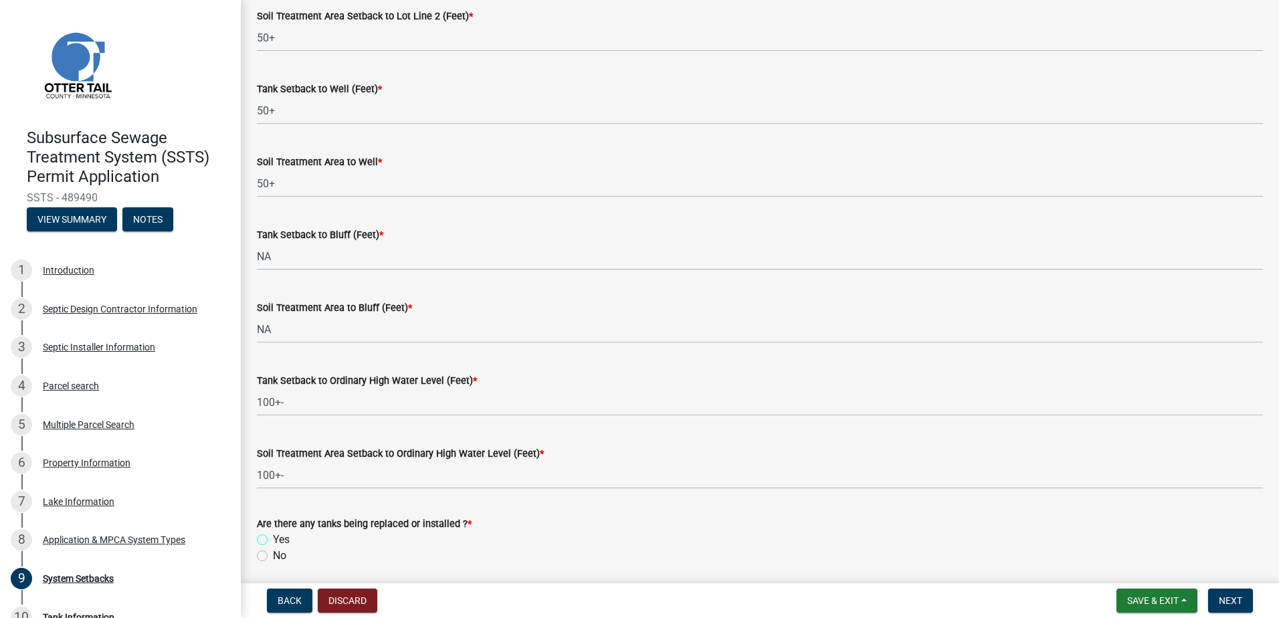
scroll to position [819, 0]
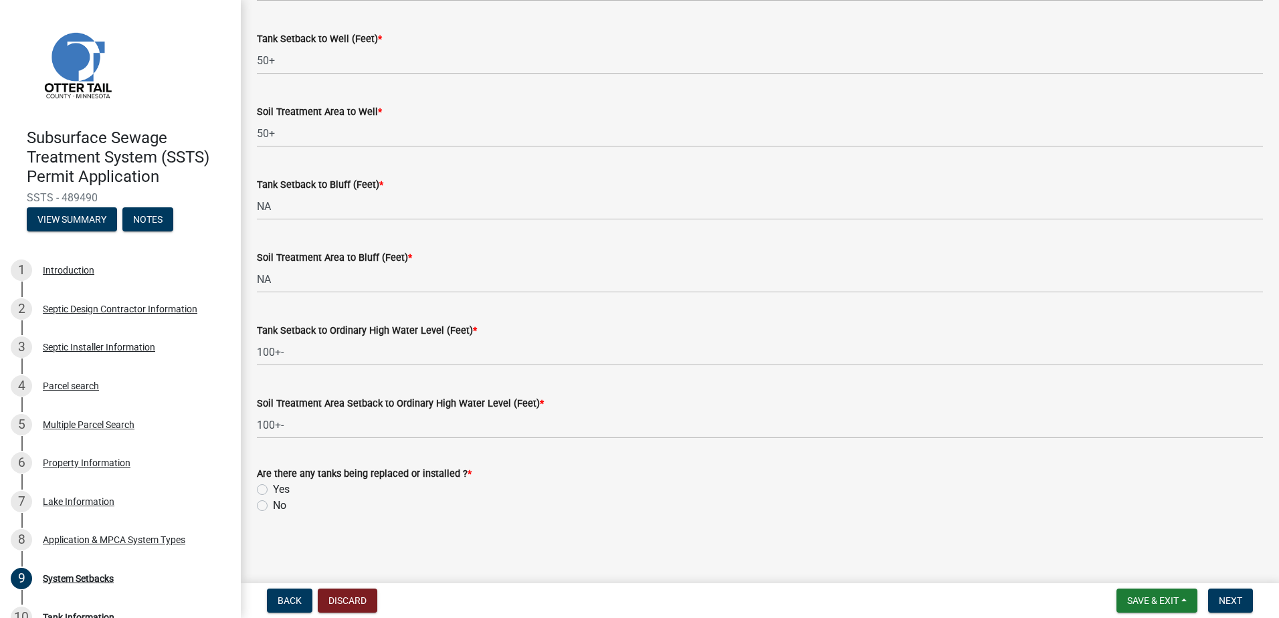
click at [273, 494] on label "Yes" at bounding box center [281, 490] width 17 height 16
click at [273, 490] on input "Yes" at bounding box center [277, 486] width 9 height 9
radio input "true"
click at [1236, 603] on span "Next" at bounding box center [1230, 600] width 23 height 11
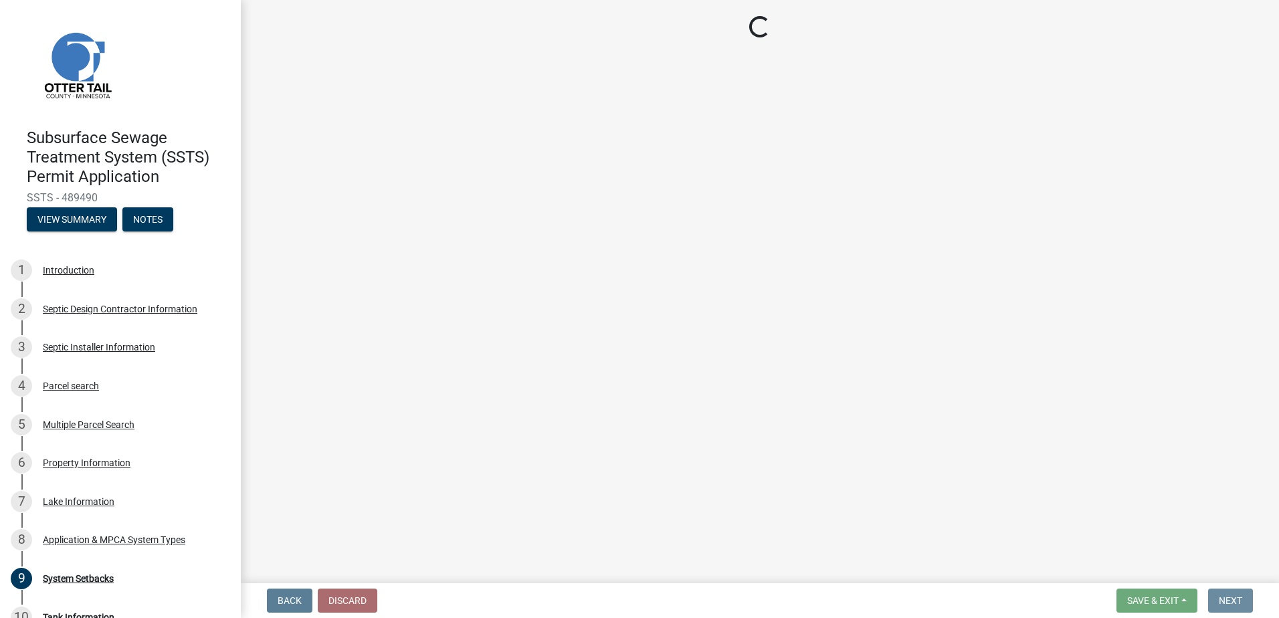
scroll to position [0, 0]
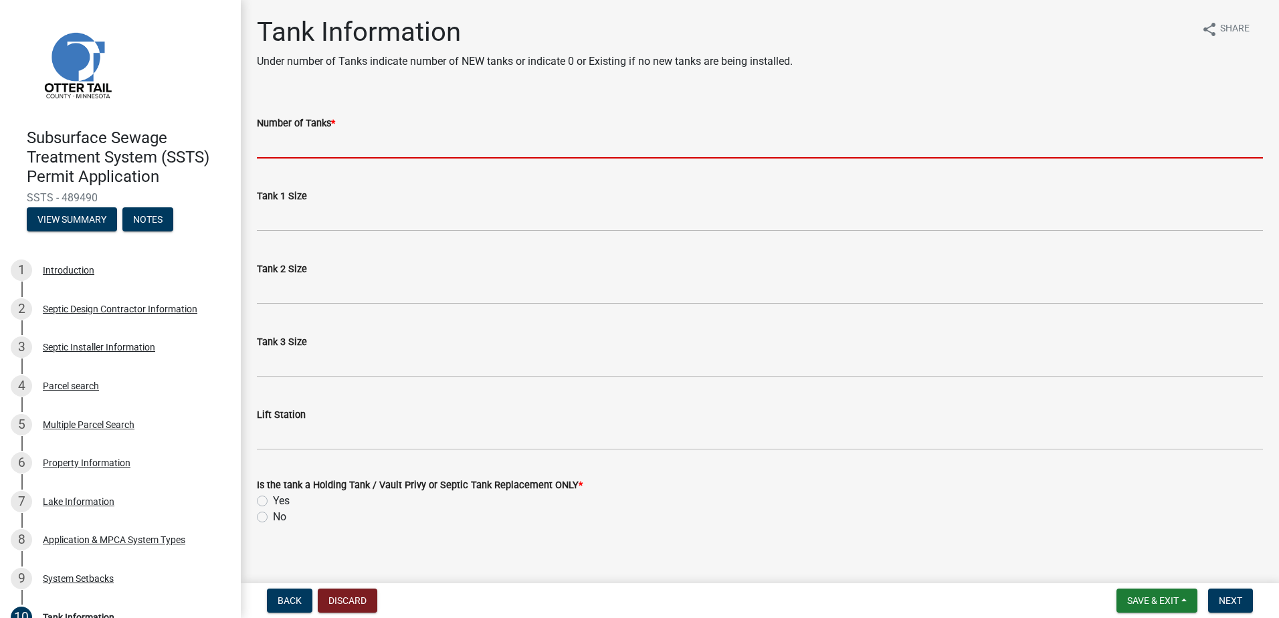
click at [272, 153] on input "Number of Tanks *" at bounding box center [760, 144] width 1006 height 27
type input "3"
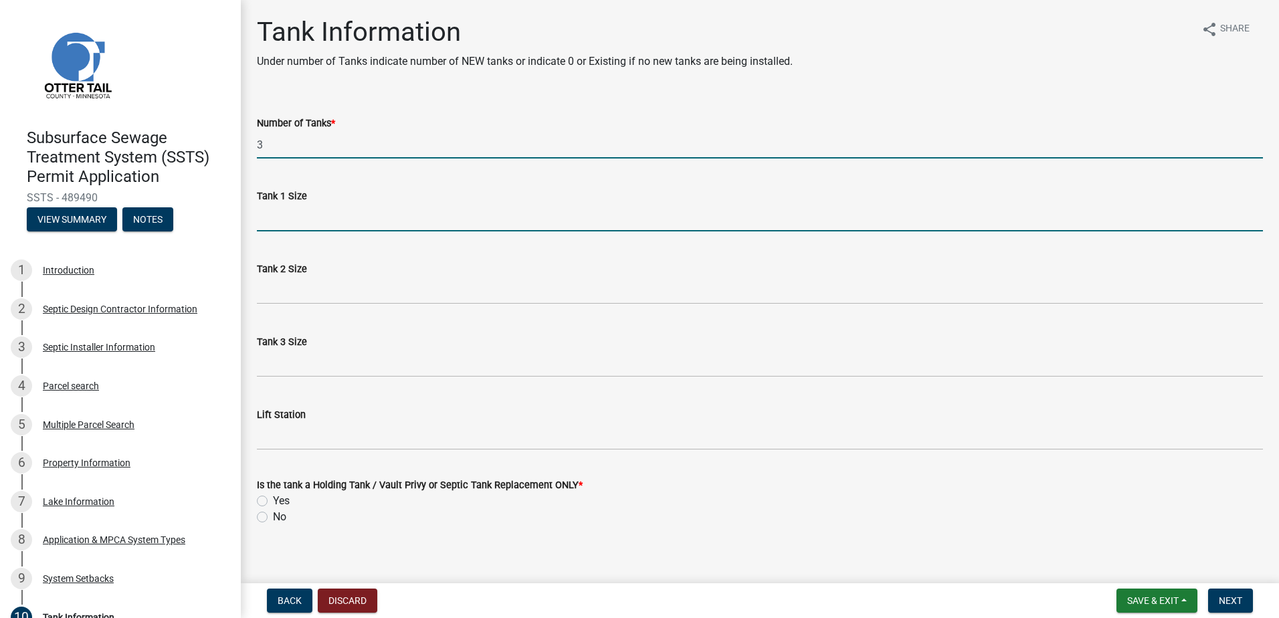
click at [268, 223] on input "Tank 1 Size" at bounding box center [760, 217] width 1006 height 27
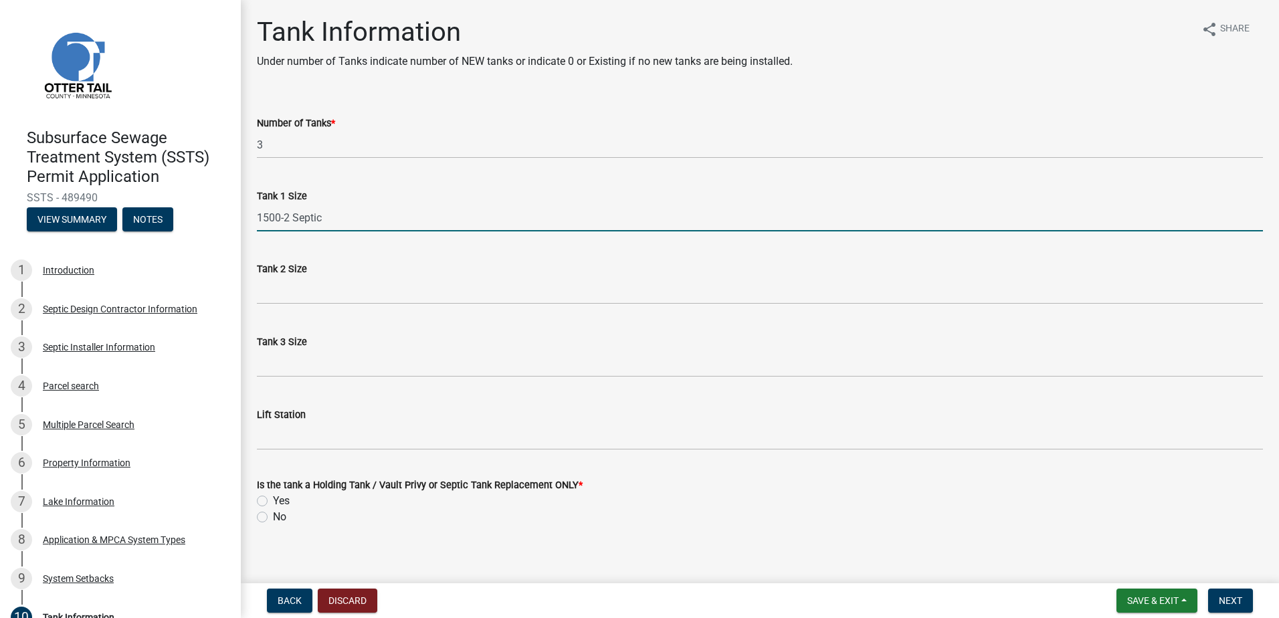
type input "1500-2 Septic"
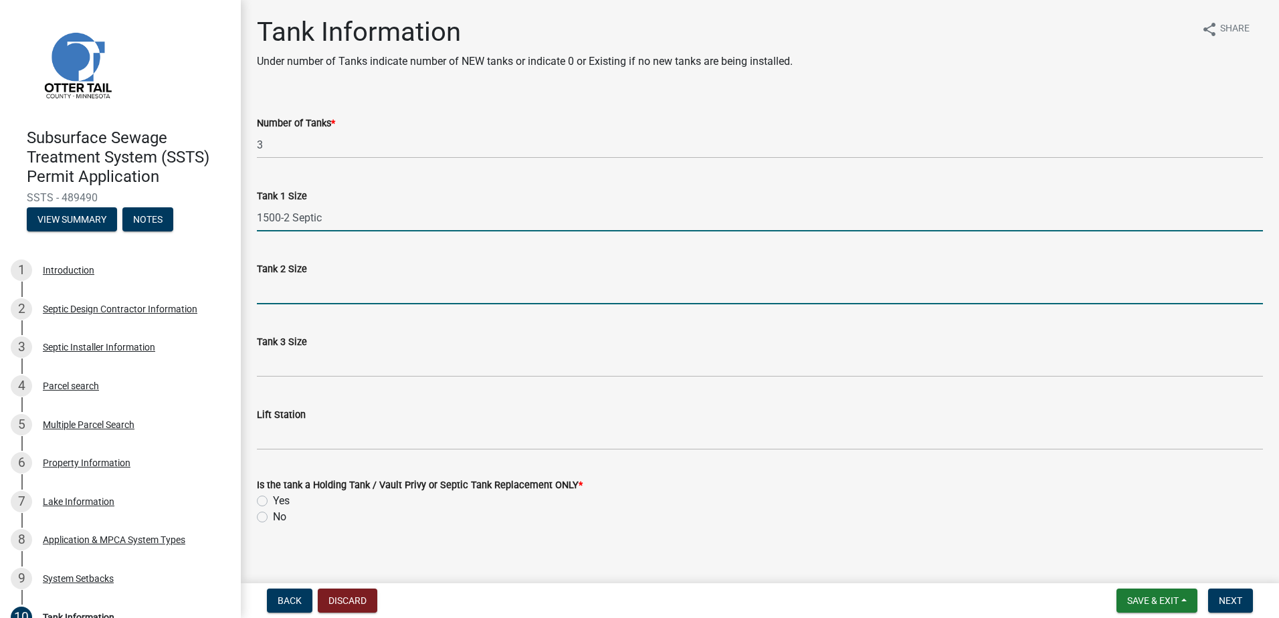
click at [279, 292] on input "Tank 2 Size" at bounding box center [760, 290] width 1006 height 27
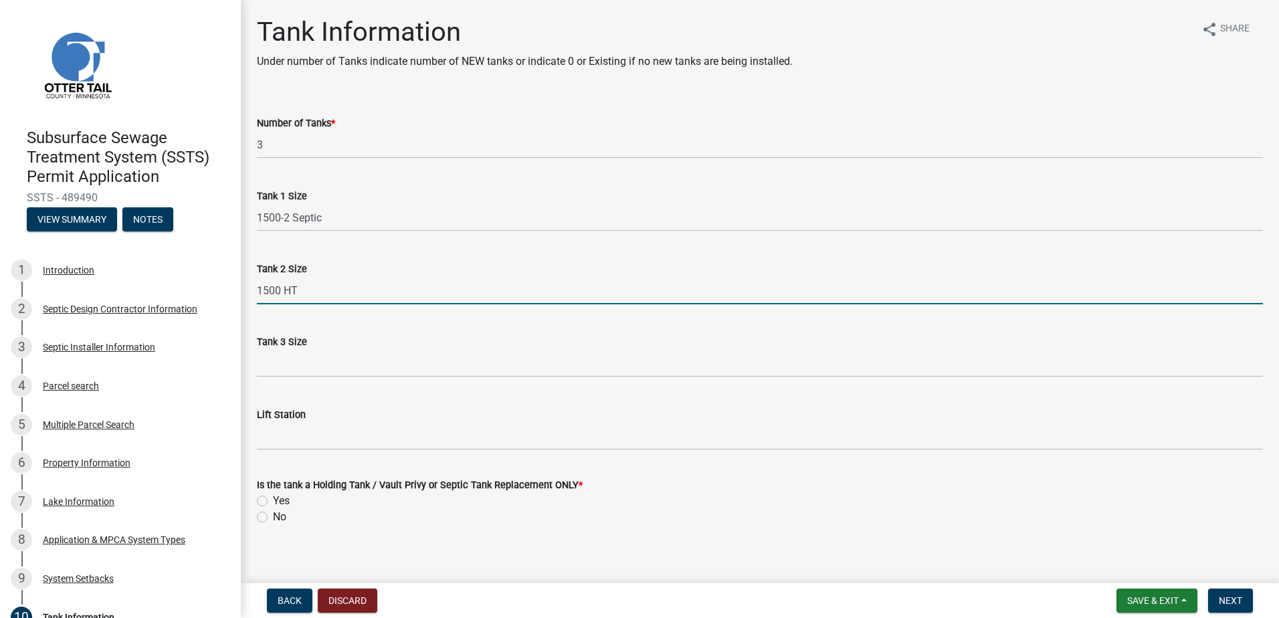
type input "1500 HT"
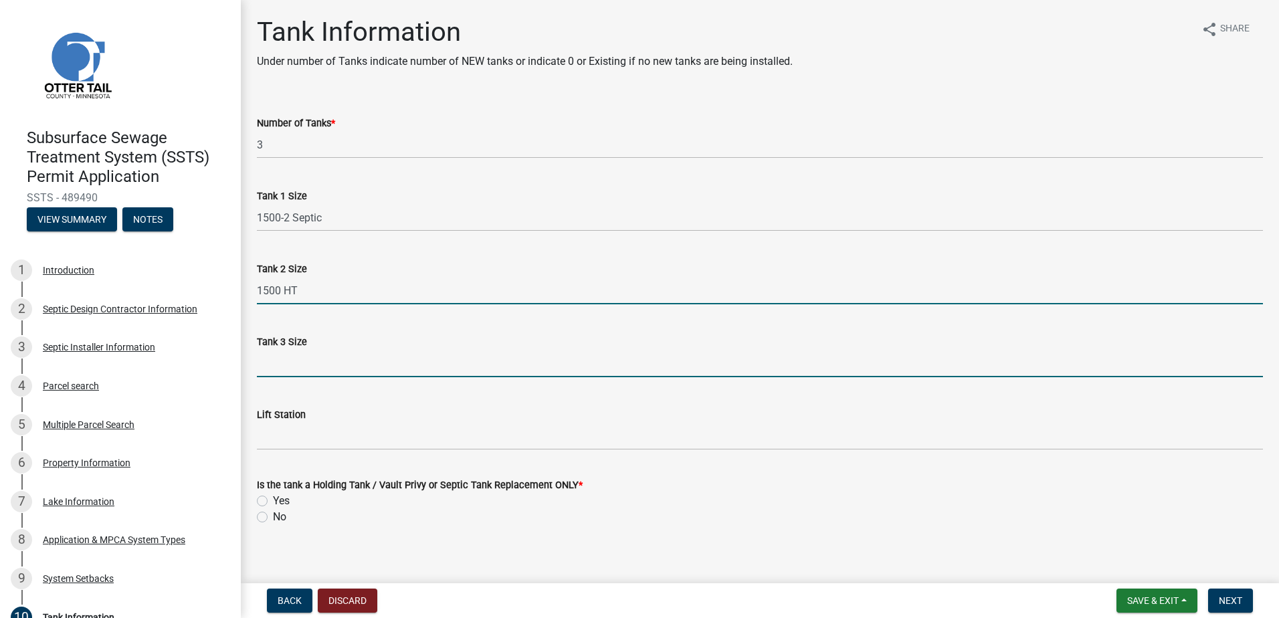
click at [270, 360] on input "Tank 3 Size" at bounding box center [760, 363] width 1006 height 27
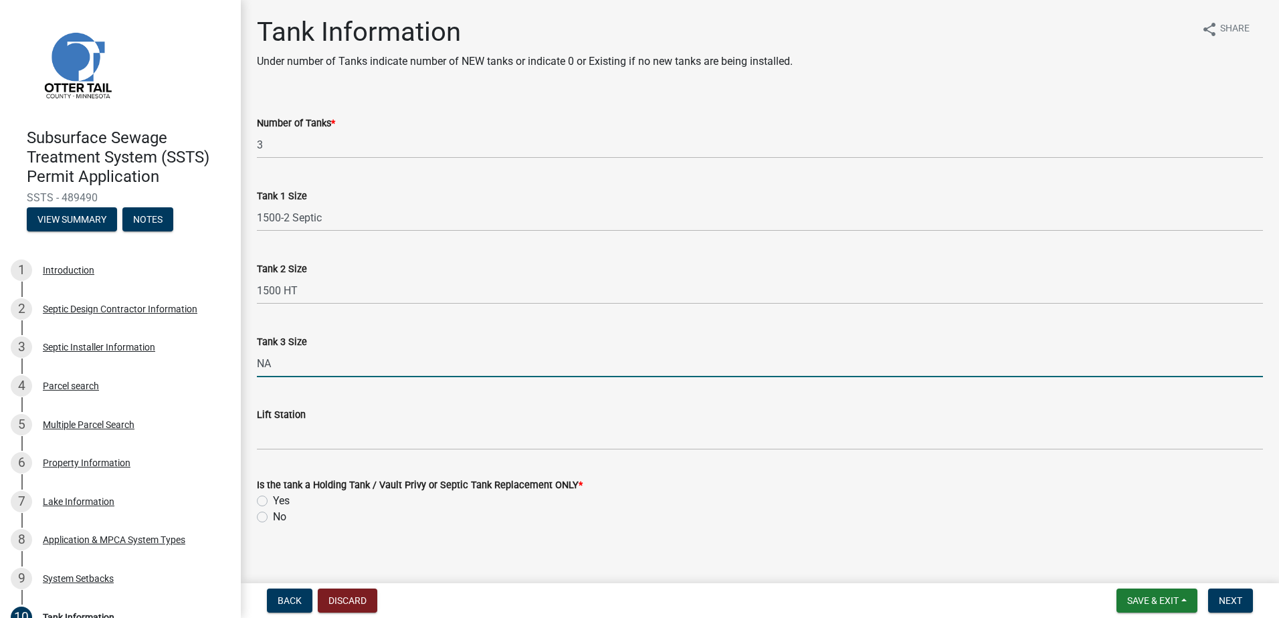
type input "NA"
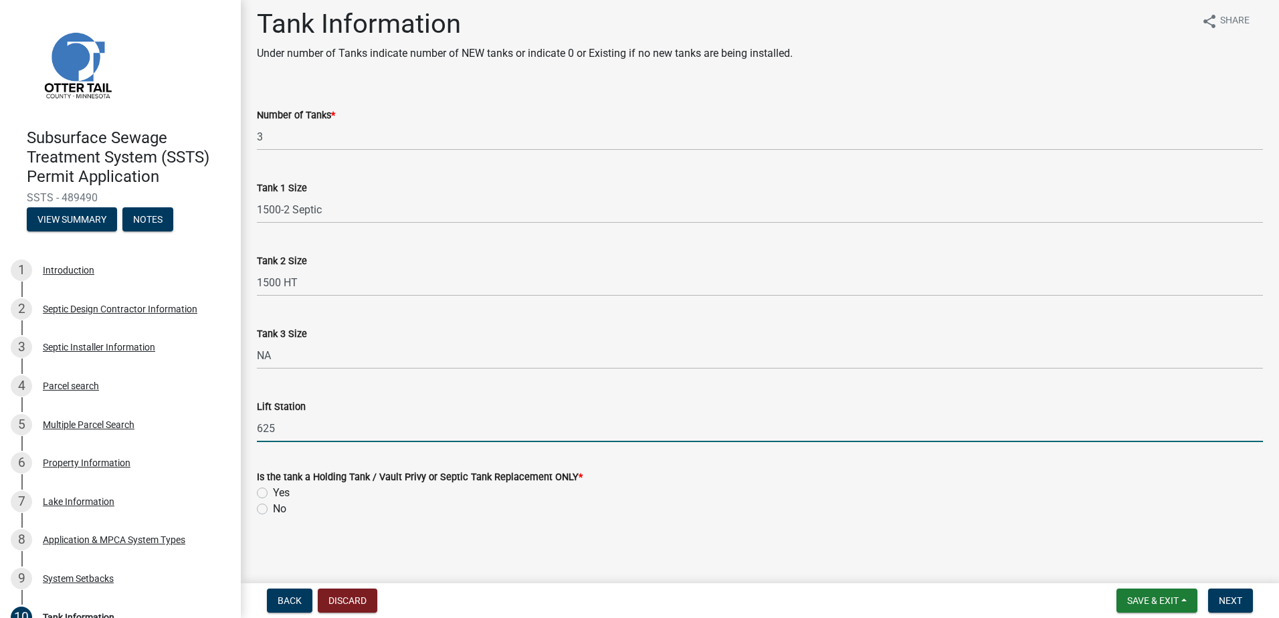
scroll to position [11, 0]
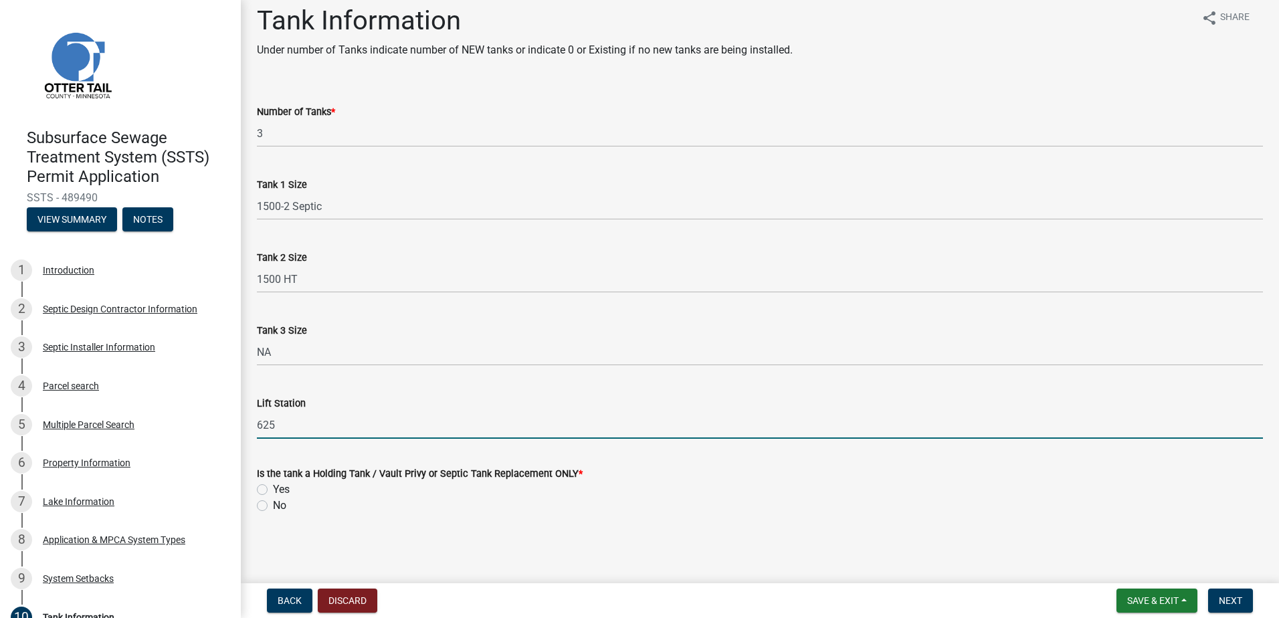
type input "625"
click at [273, 509] on label "No" at bounding box center [279, 506] width 13 height 16
click at [273, 506] on input "No" at bounding box center [277, 502] width 9 height 9
radio input "true"
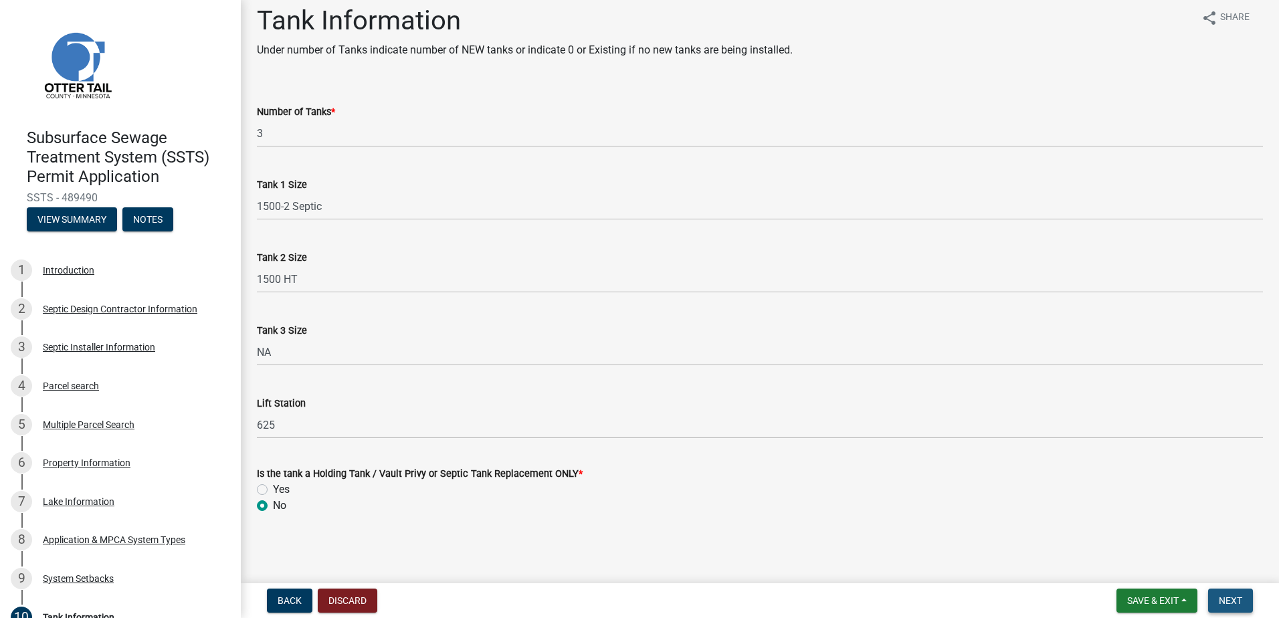
click at [1223, 603] on span "Next" at bounding box center [1230, 600] width 23 height 11
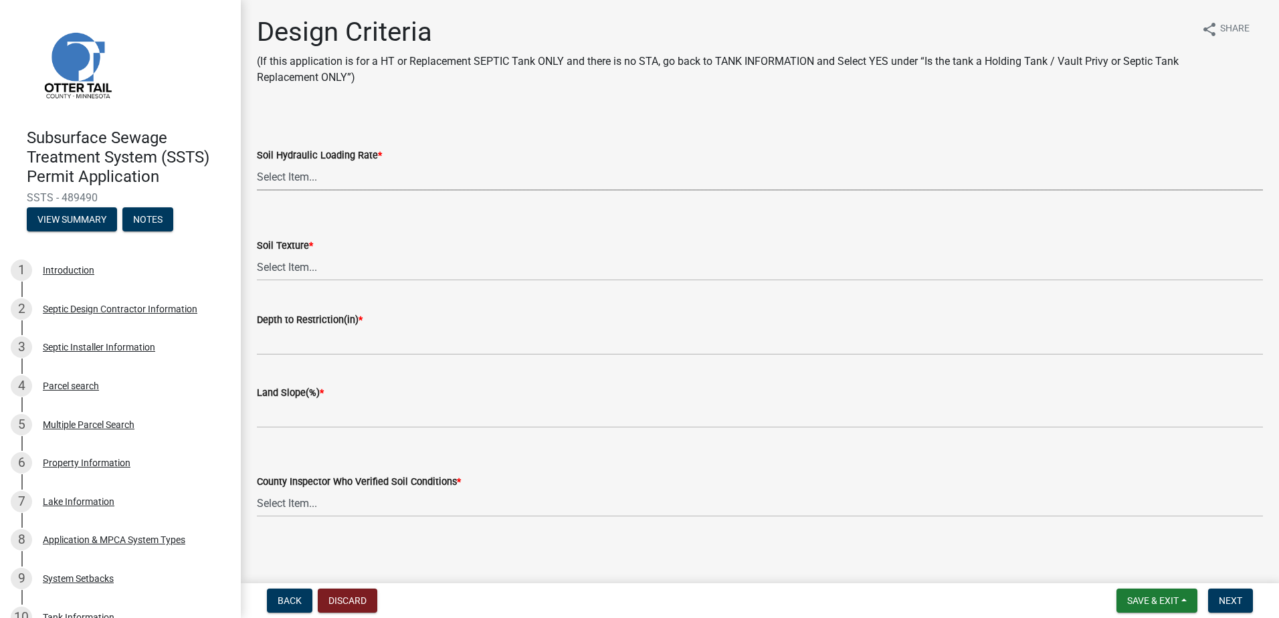
click at [294, 179] on select "Select Item... 1.6 gpd/ft2 1.2 gpd/ft2 1.0 gpd/ft2 0.87 gpd/ft2 0.78 gpd/ft2 0.…" at bounding box center [760, 176] width 1006 height 27
click at [257, 163] on select "Select Item... 1.6 gpd/ft2 1.2 gpd/ft2 1.0 gpd/ft2 0.87 gpd/ft2 0.78 gpd/ft2 0.…" at bounding box center [760, 176] width 1006 height 27
select select "eaa6e4cf-be76-4366-bfe5-e87acfaaf3f4"
drag, startPoint x: 280, startPoint y: 269, endPoint x: 278, endPoint y: 283, distance: 14.3
click at [280, 269] on select "Select Item... Coarse Sand (COS) Sand (S) Fine Sand (FS) Very Fine Sand (VFS) L…" at bounding box center [760, 266] width 1006 height 27
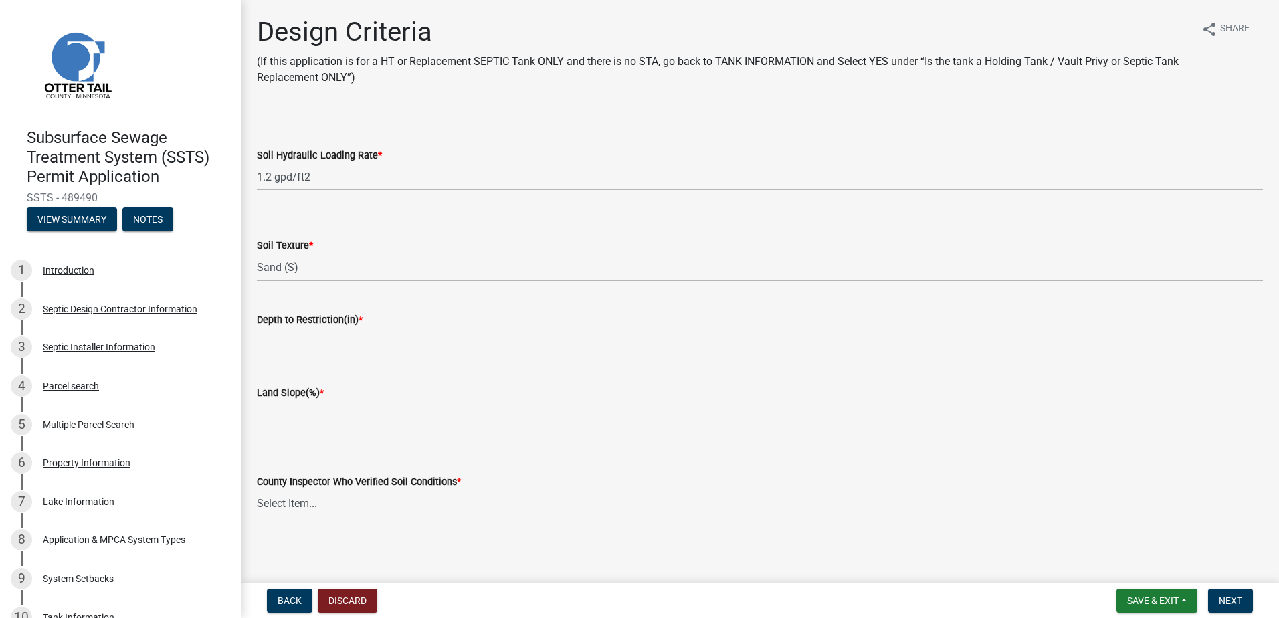
click at [257, 253] on select "Select Item... Coarse Sand (COS) Sand (S) Fine Sand (FS) Very Fine Sand (VFS) L…" at bounding box center [760, 266] width 1006 height 27
select select "48b77c43-c0ca-4757-a1b1-e2e69db0f822"
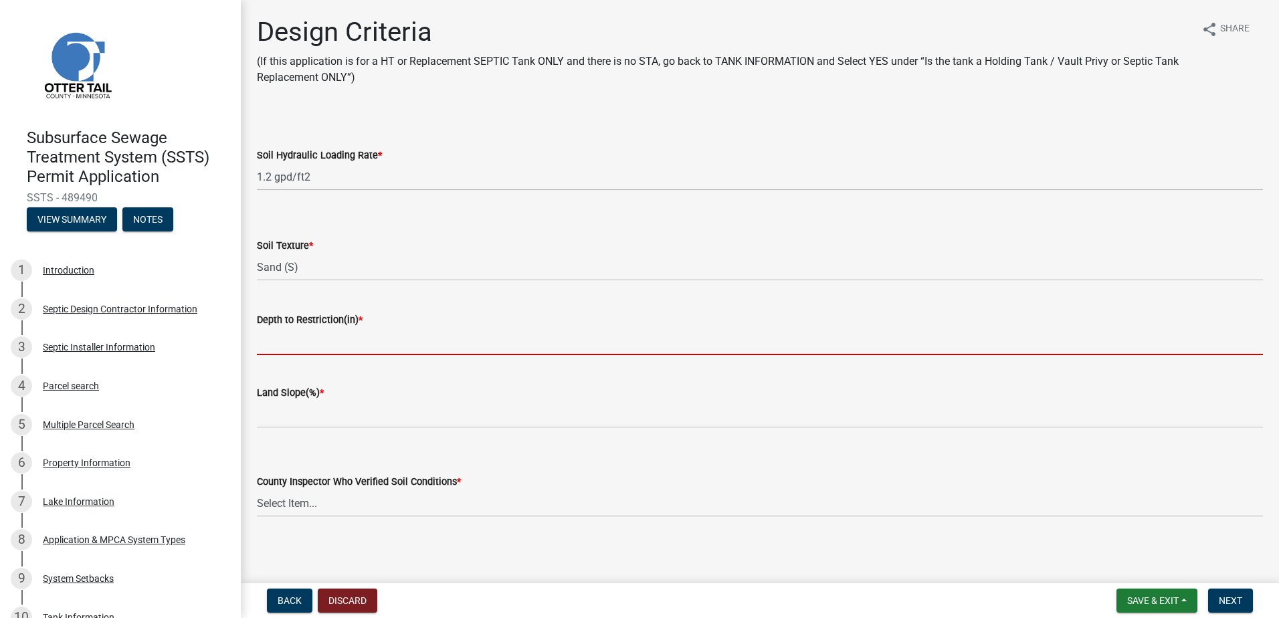
click at [272, 343] on input "Depth to Restriction(in) *" at bounding box center [760, 341] width 1006 height 27
type input "84"
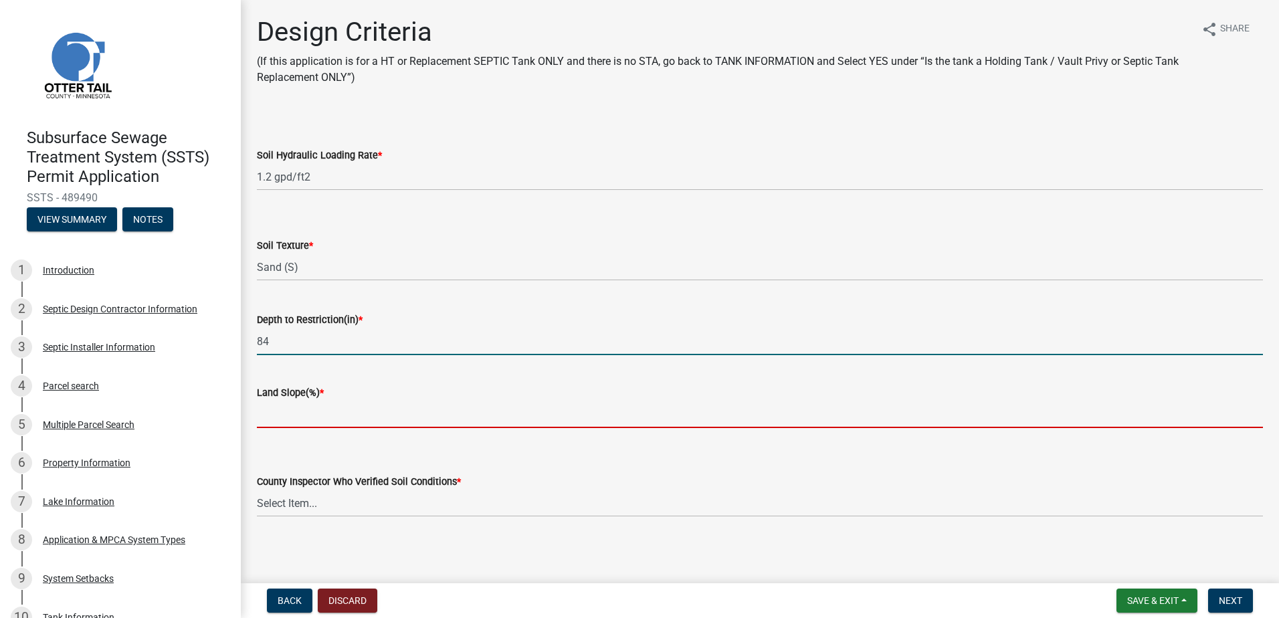
click at [272, 417] on input "Land Slope(%) *" at bounding box center [760, 414] width 1006 height 27
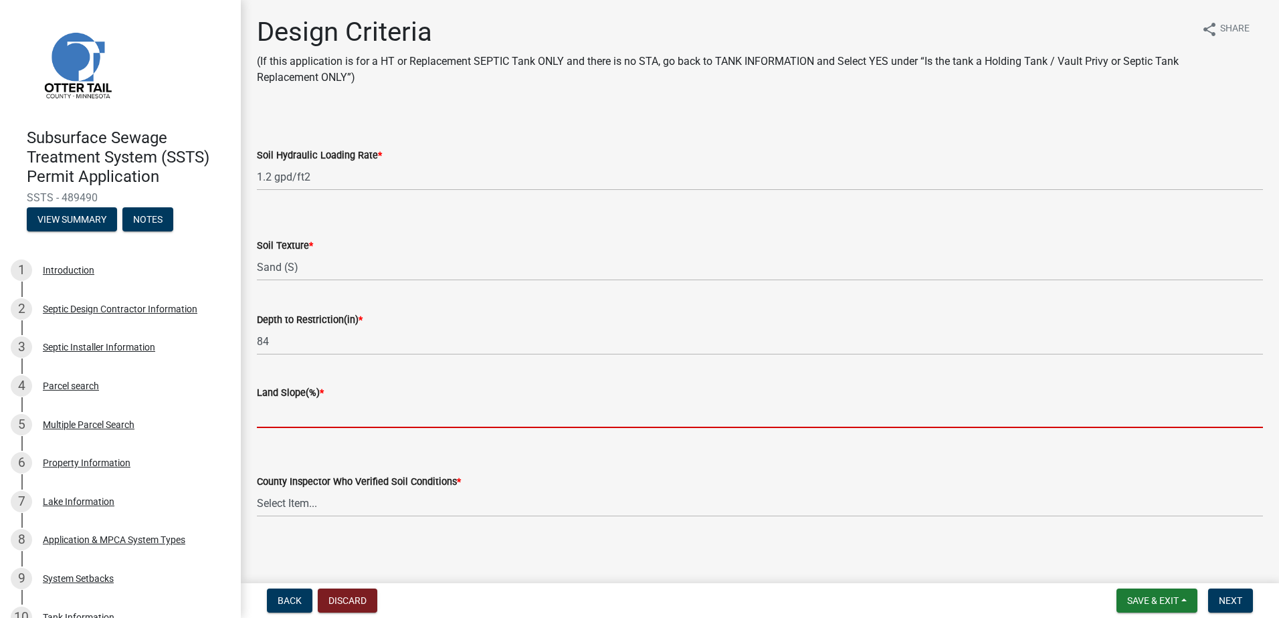
type input "3"
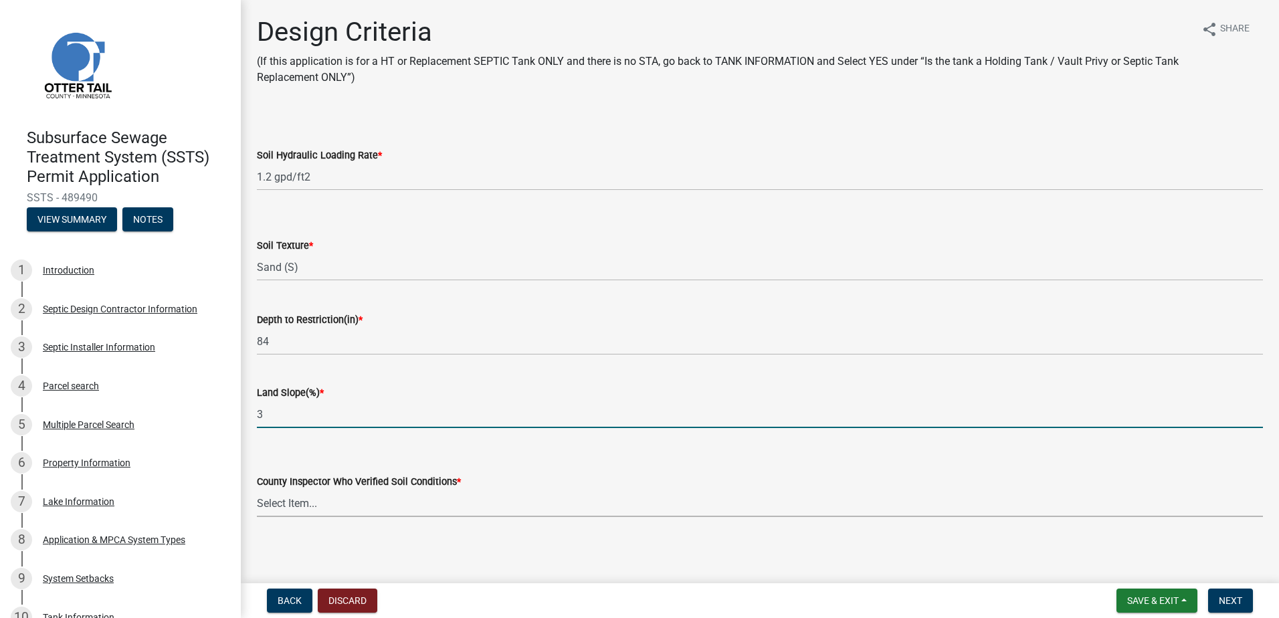
click at [288, 502] on select "Select Item... Alexis Newark Andrea Perales Brittany Tollefson Chris LeClair Co…" at bounding box center [760, 503] width 1006 height 27
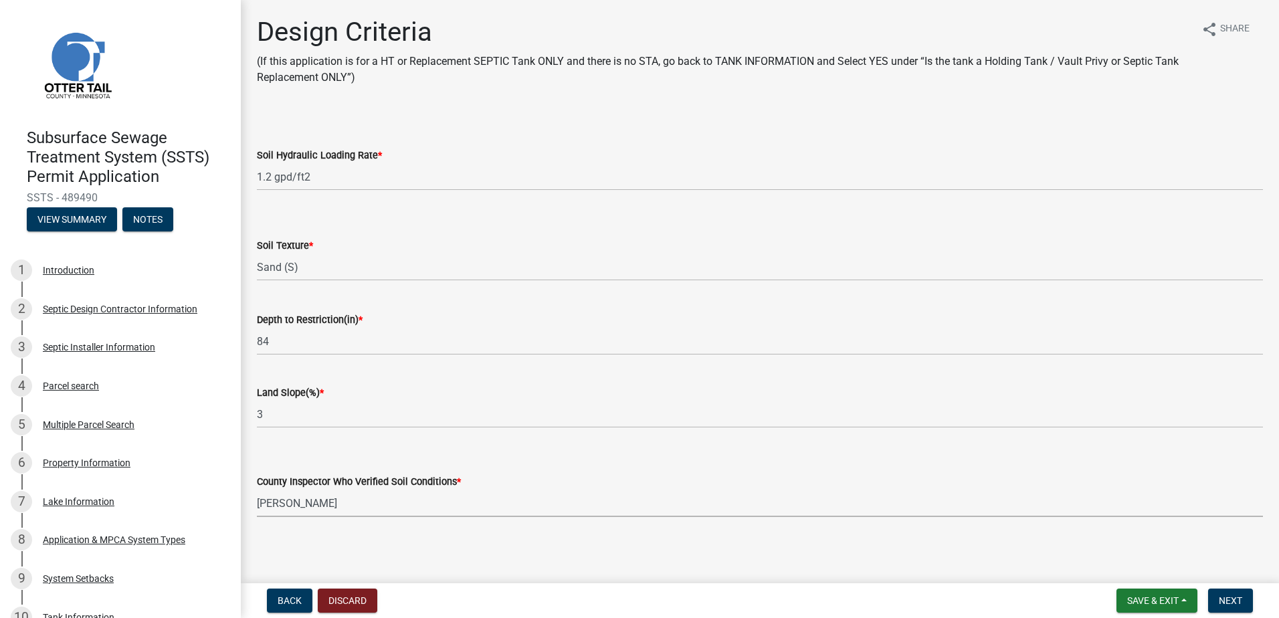
click at [257, 490] on select "Select Item... Alexis Newark Andrea Perales Brittany Tollefson Chris LeClair Co…" at bounding box center [760, 503] width 1006 height 27
select select "14354fbd-e666-4c9c-b77c-8c181d233a28"
click at [1230, 597] on span "Next" at bounding box center [1230, 600] width 23 height 11
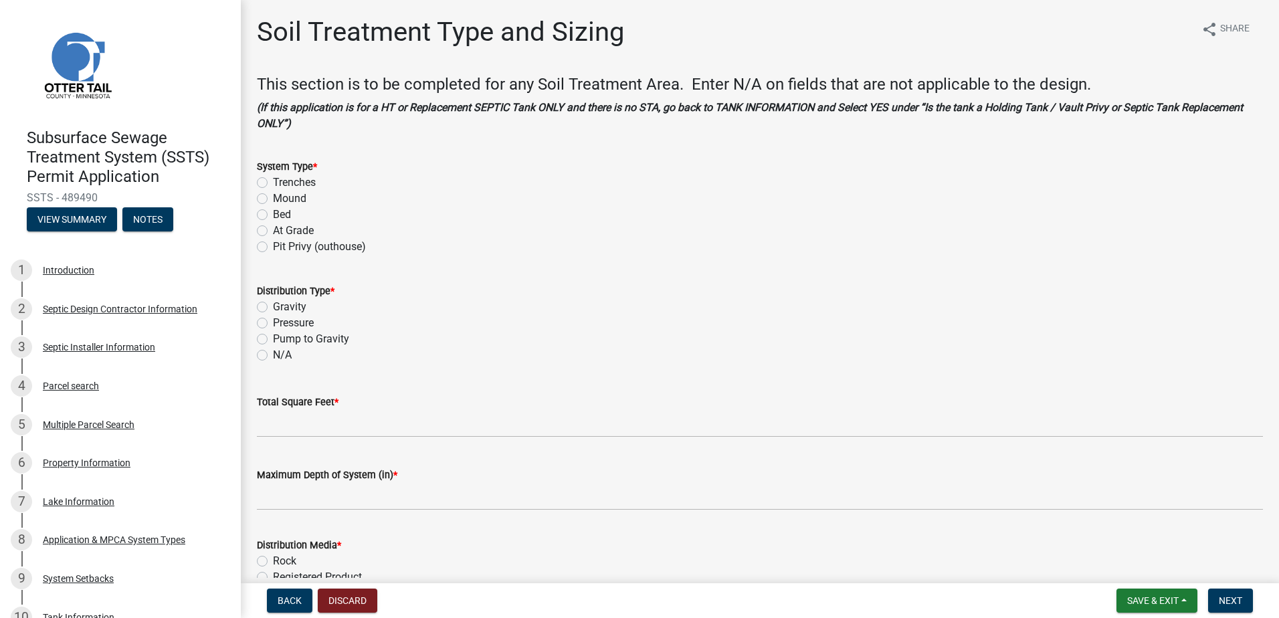
click at [273, 215] on label "Bed" at bounding box center [282, 215] width 18 height 16
click at [273, 215] on input "Bed" at bounding box center [277, 211] width 9 height 9
radio input "true"
click at [273, 324] on label "Pressure" at bounding box center [293, 323] width 41 height 16
click at [273, 324] on input "Pressure" at bounding box center [277, 319] width 9 height 9
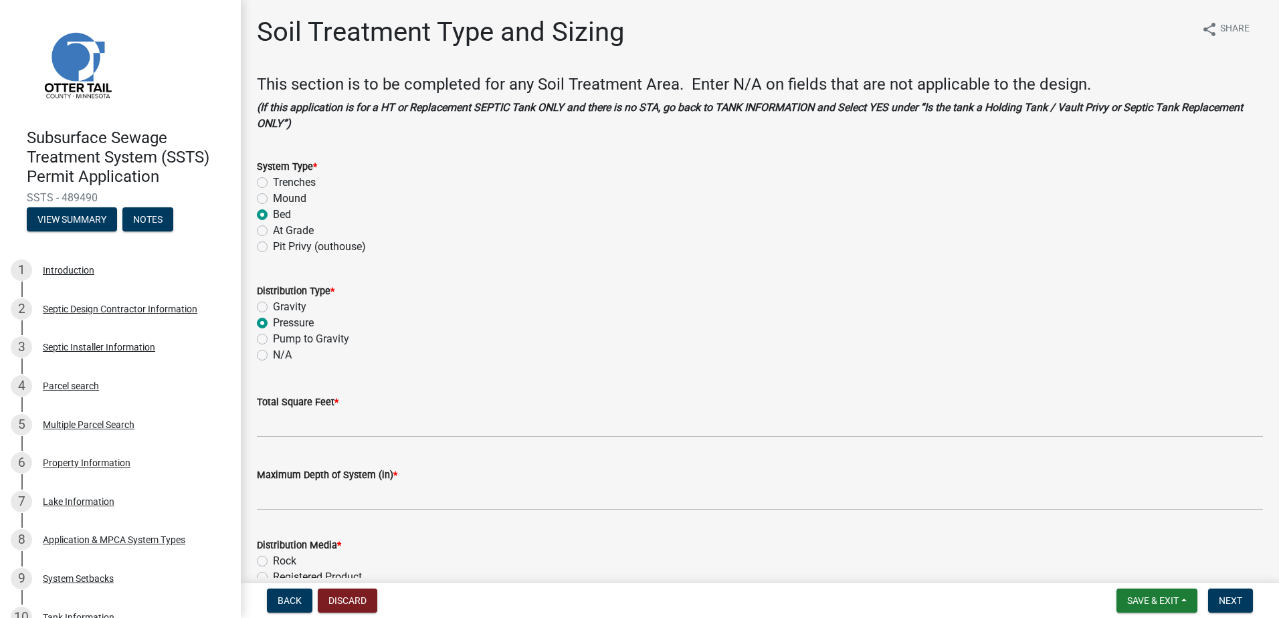
radio input "true"
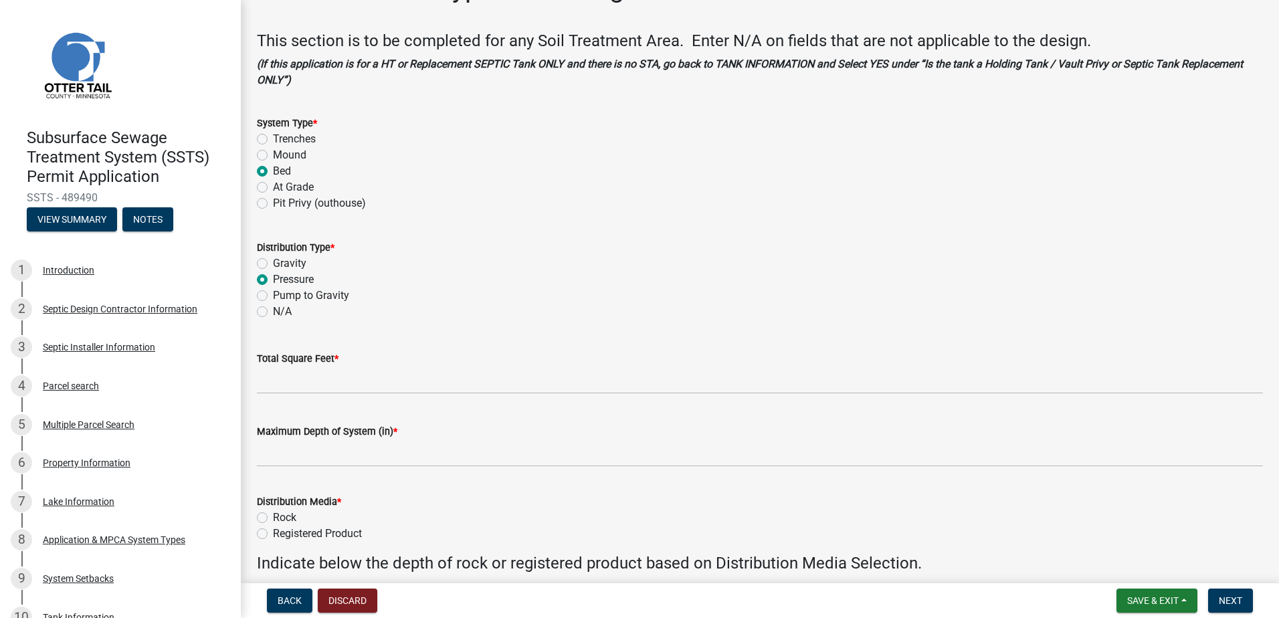
scroll to position [67, 0]
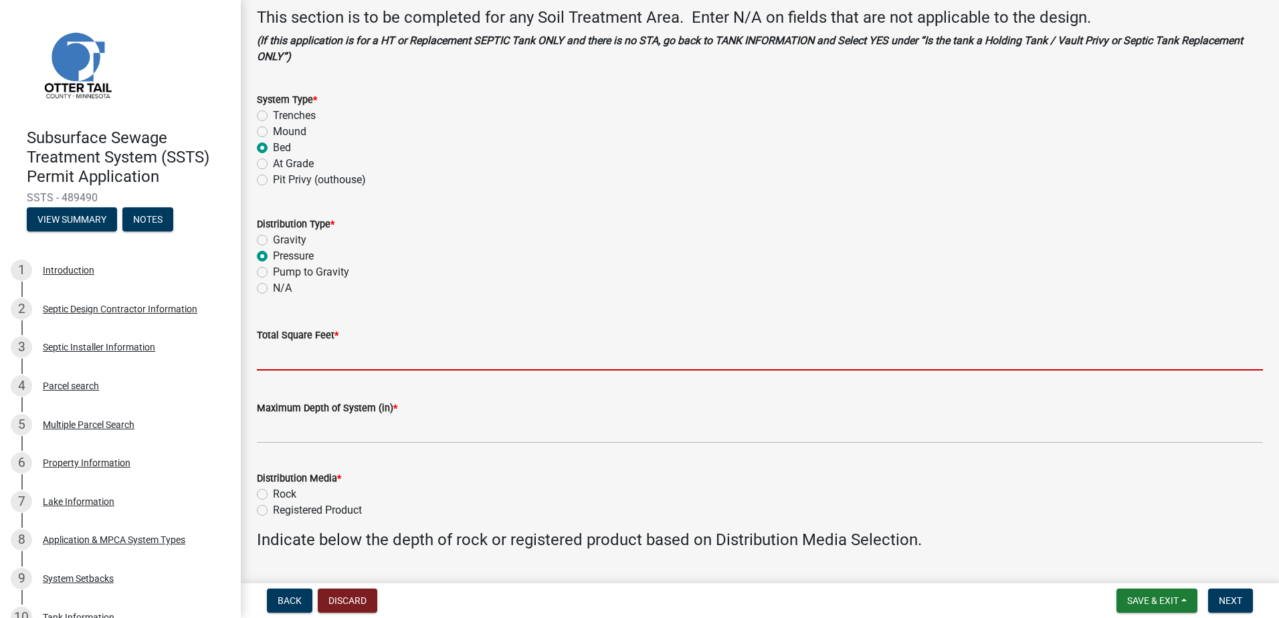
drag, startPoint x: 270, startPoint y: 365, endPoint x: 310, endPoint y: 354, distance: 41.4
click at [270, 365] on input "Total Square Feet *" at bounding box center [760, 356] width 1006 height 27
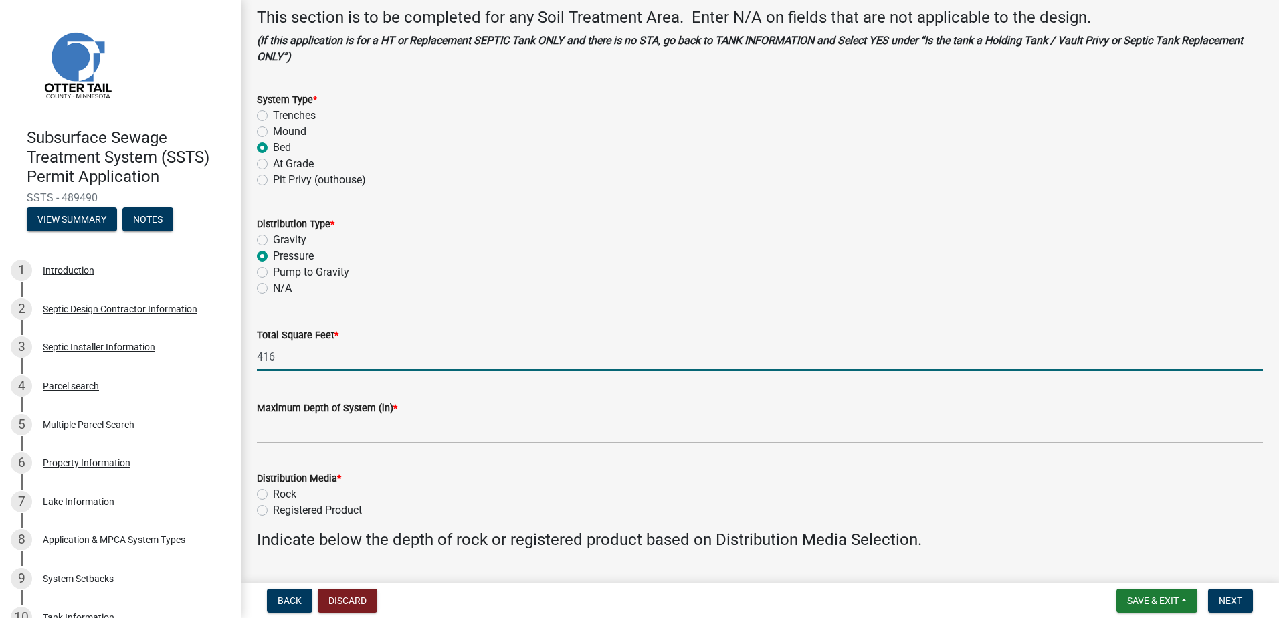
type input "416"
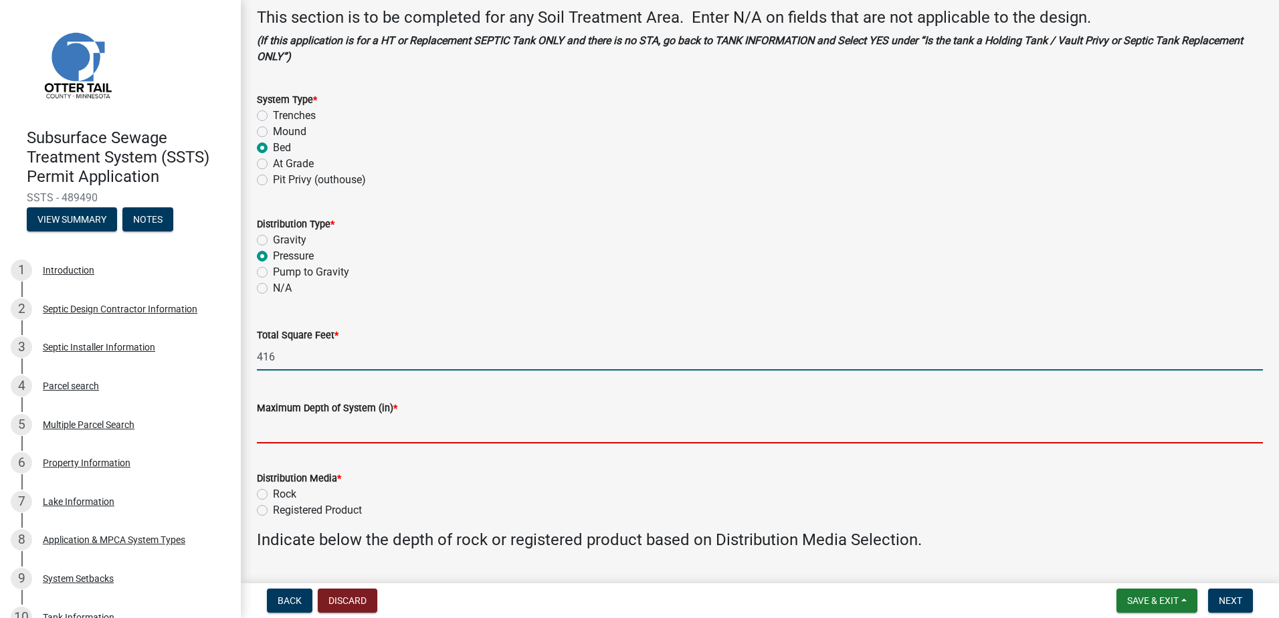
click at [265, 433] on input "Maximum Depth of System (in) *" at bounding box center [760, 429] width 1006 height 27
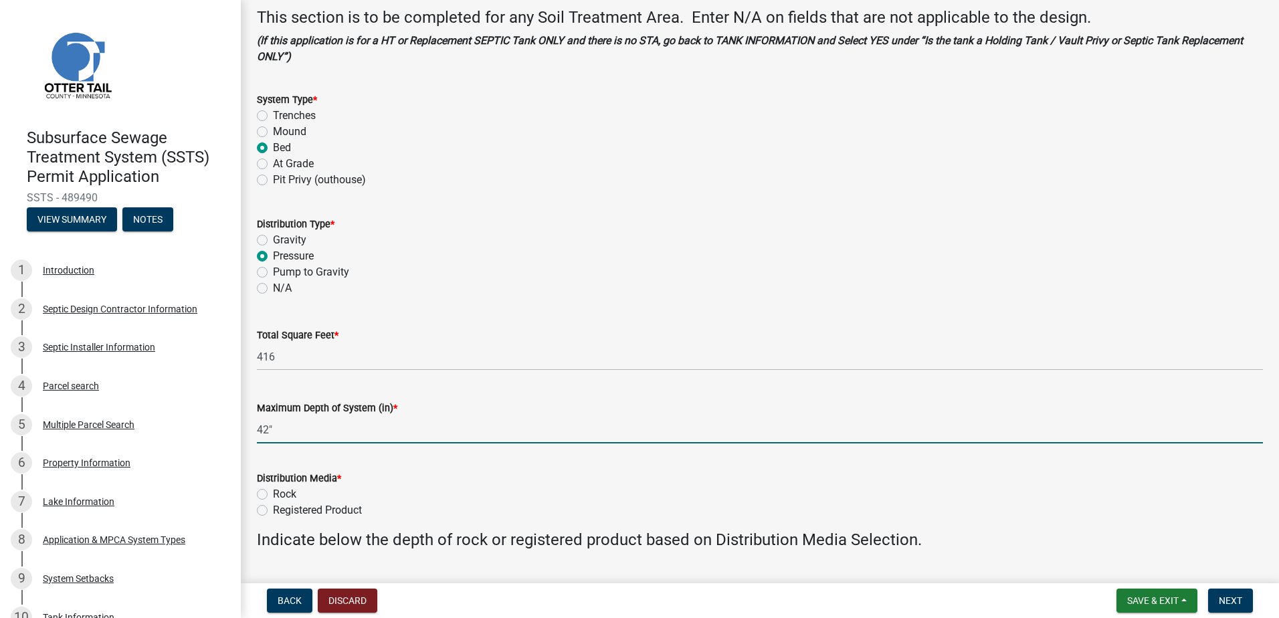
type input "42""
click at [273, 494] on label "Rock" at bounding box center [284, 494] width 23 height 16
click at [273, 494] on input "Rock" at bounding box center [277, 490] width 9 height 9
radio input "true"
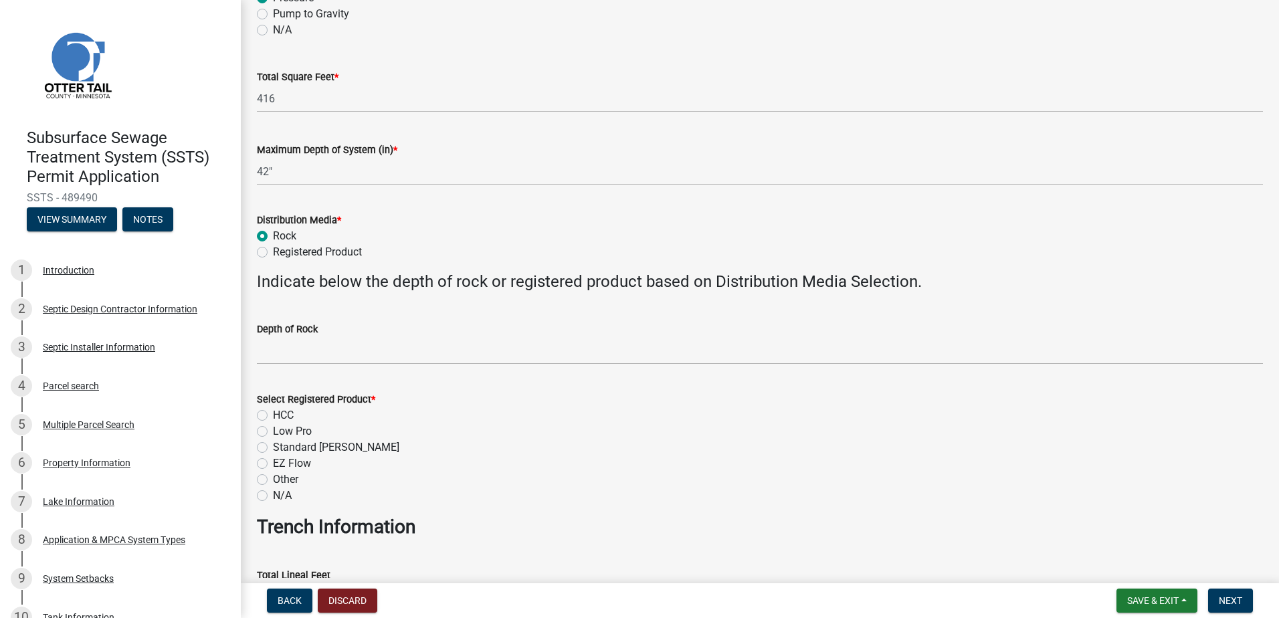
scroll to position [334, 0]
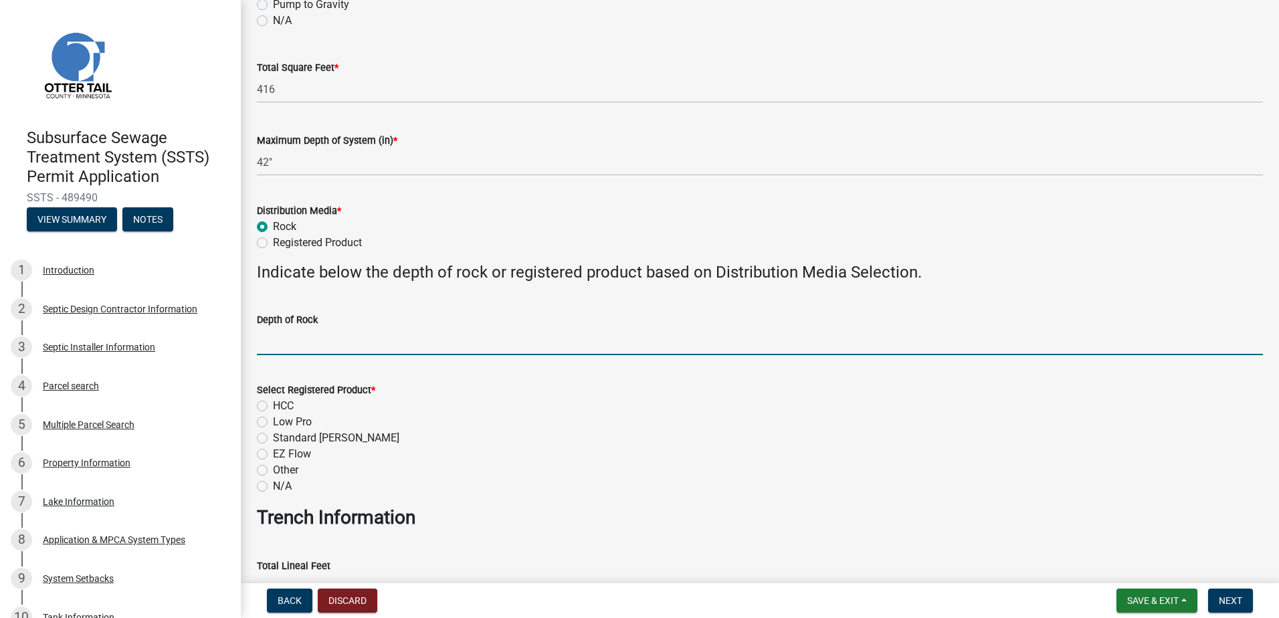
click at [272, 350] on input "Depth of Rock" at bounding box center [760, 341] width 1006 height 27
type input "9" Under Pipe"
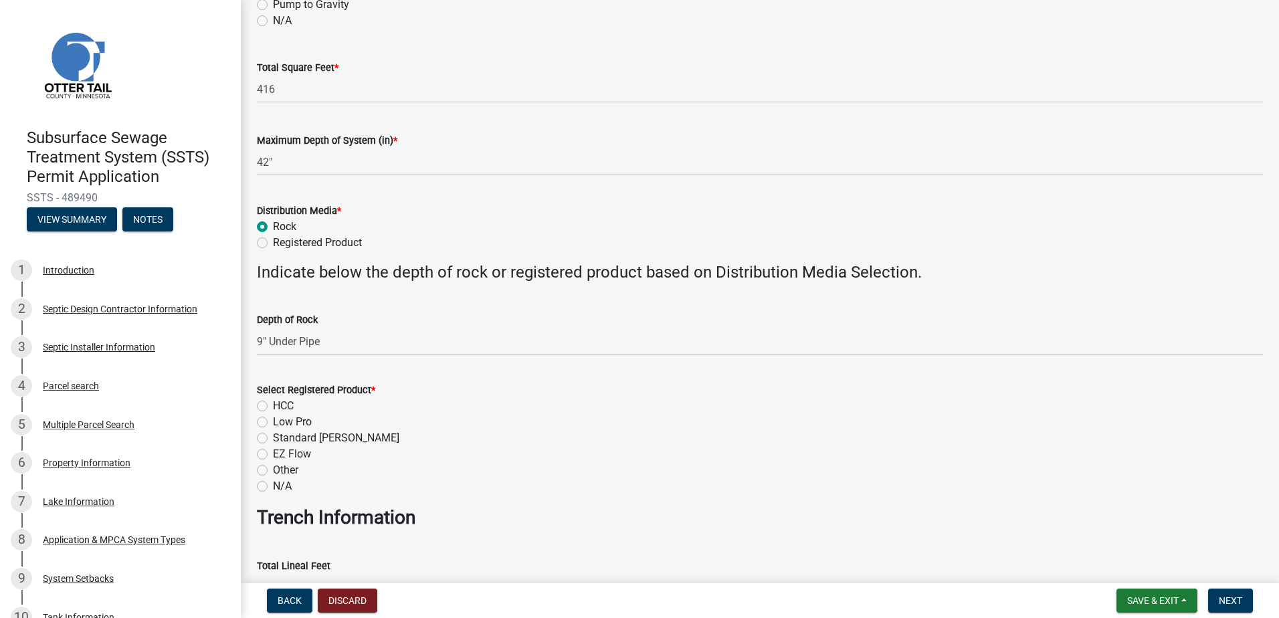
click at [273, 484] on label "N/A" at bounding box center [282, 486] width 19 height 16
click at [273, 484] on input "N/A" at bounding box center [277, 482] width 9 height 9
radio input "true"
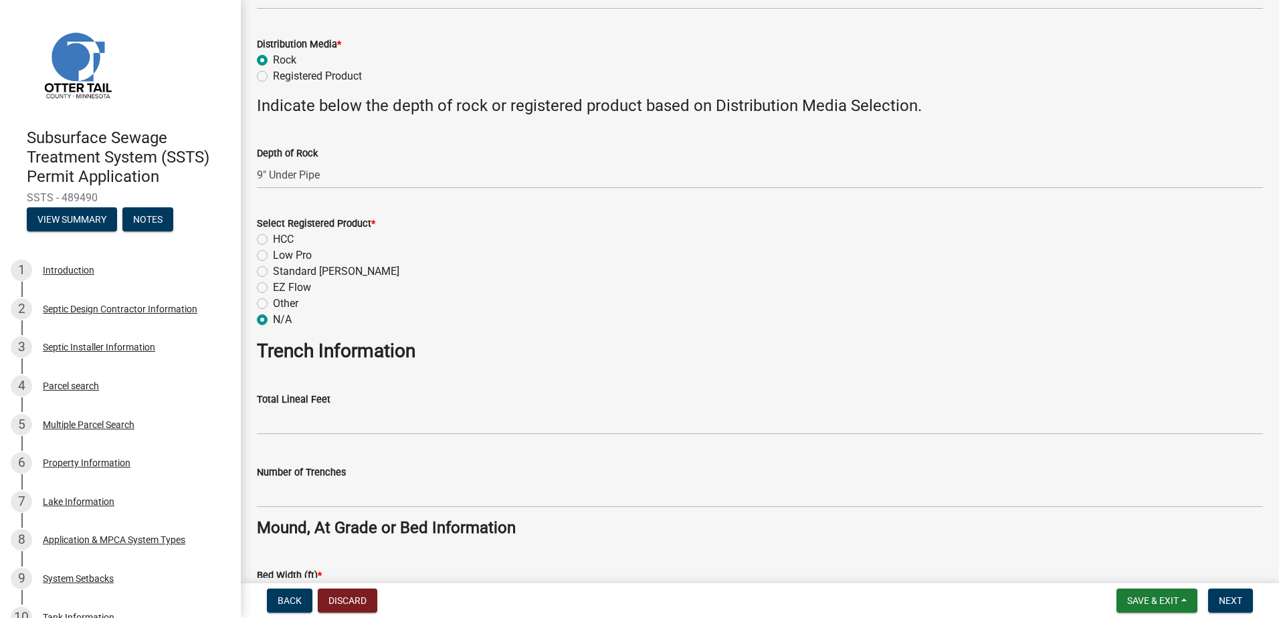
scroll to position [535, 0]
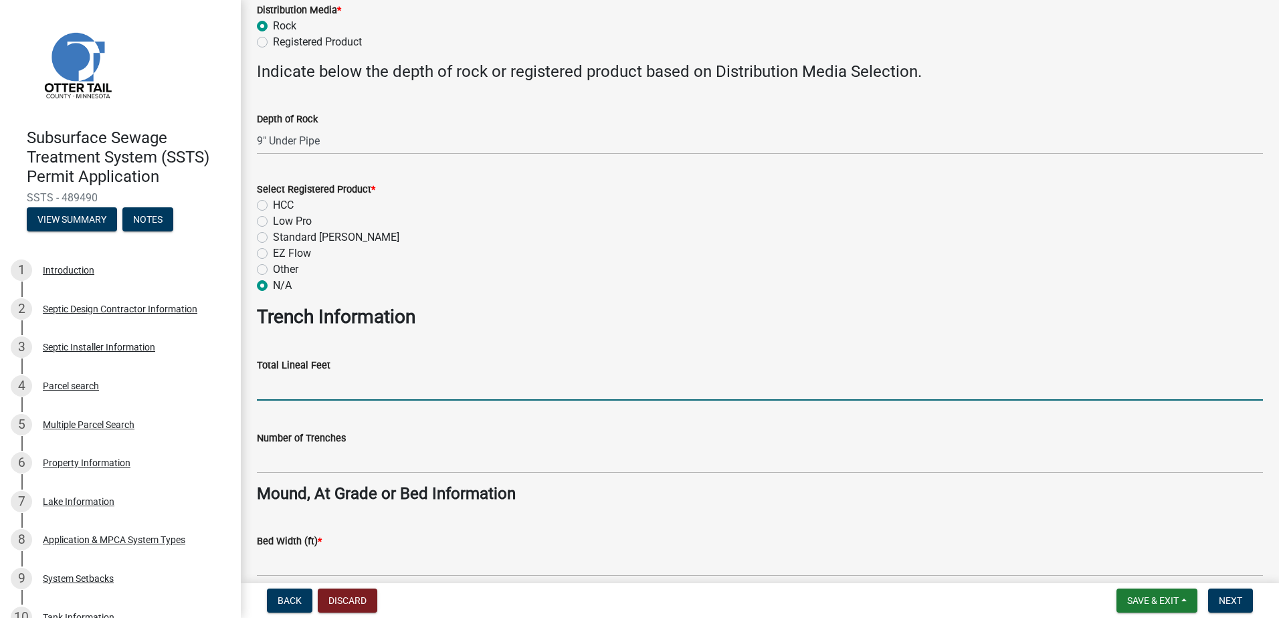
click at [295, 387] on input "Total Lineal Feet" at bounding box center [760, 386] width 1006 height 27
type input "NA"
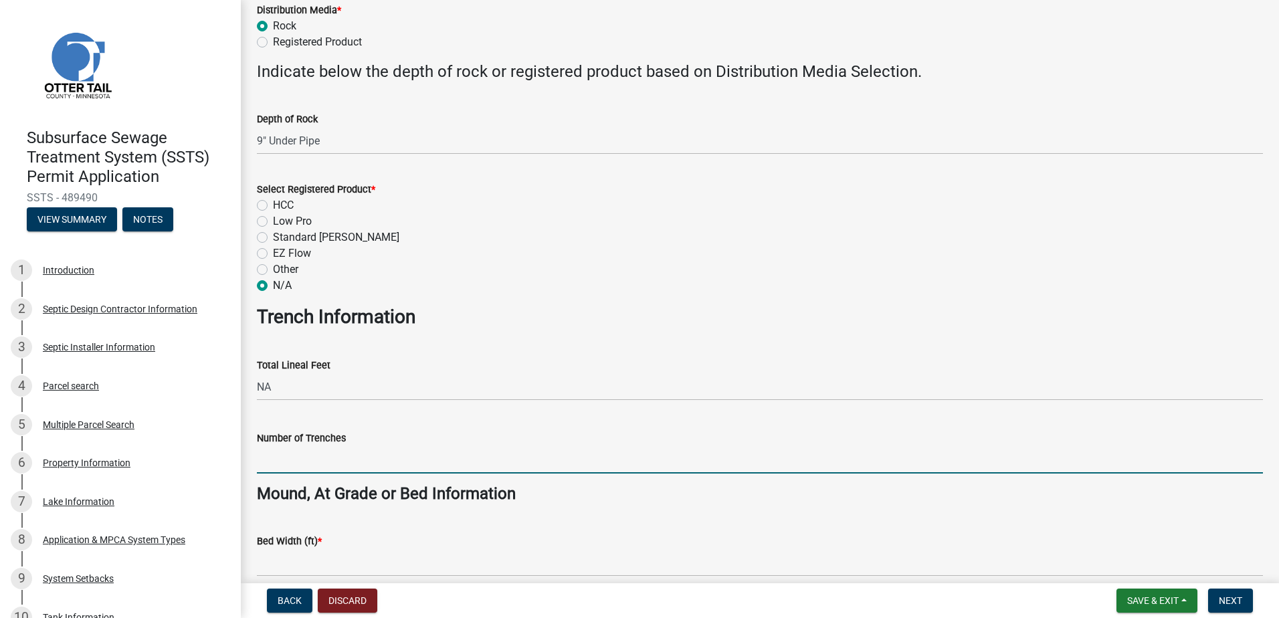
click at [280, 462] on input "Number of Trenches" at bounding box center [760, 459] width 1006 height 27
type input "NA"
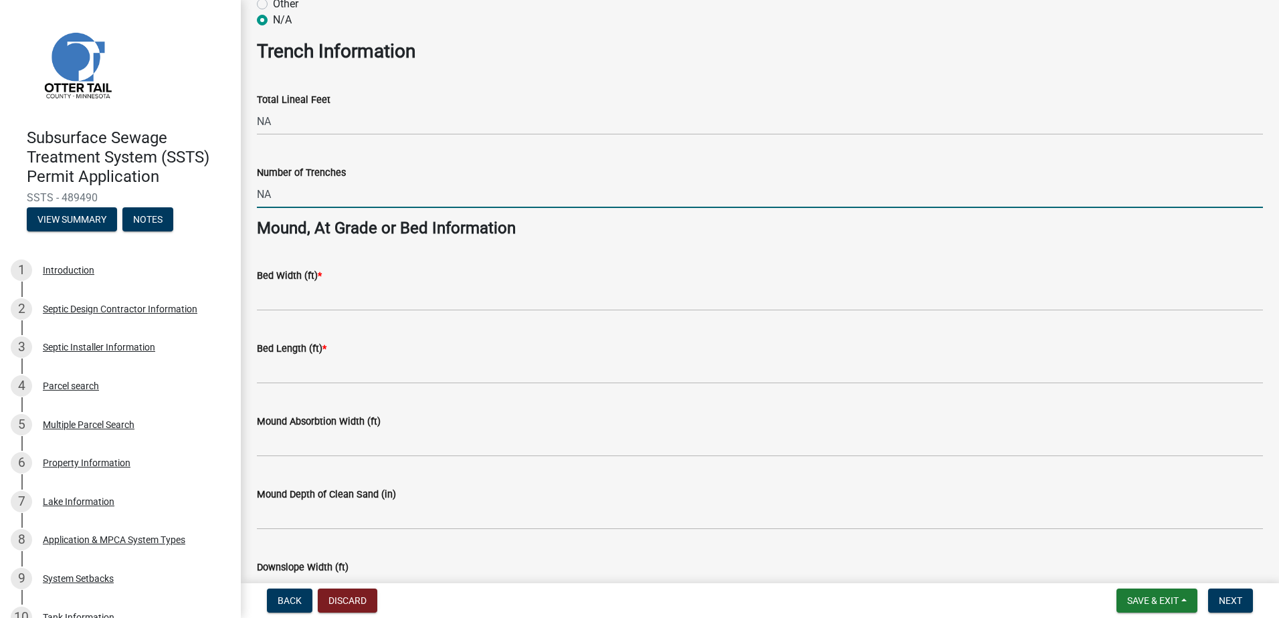
scroll to position [803, 0]
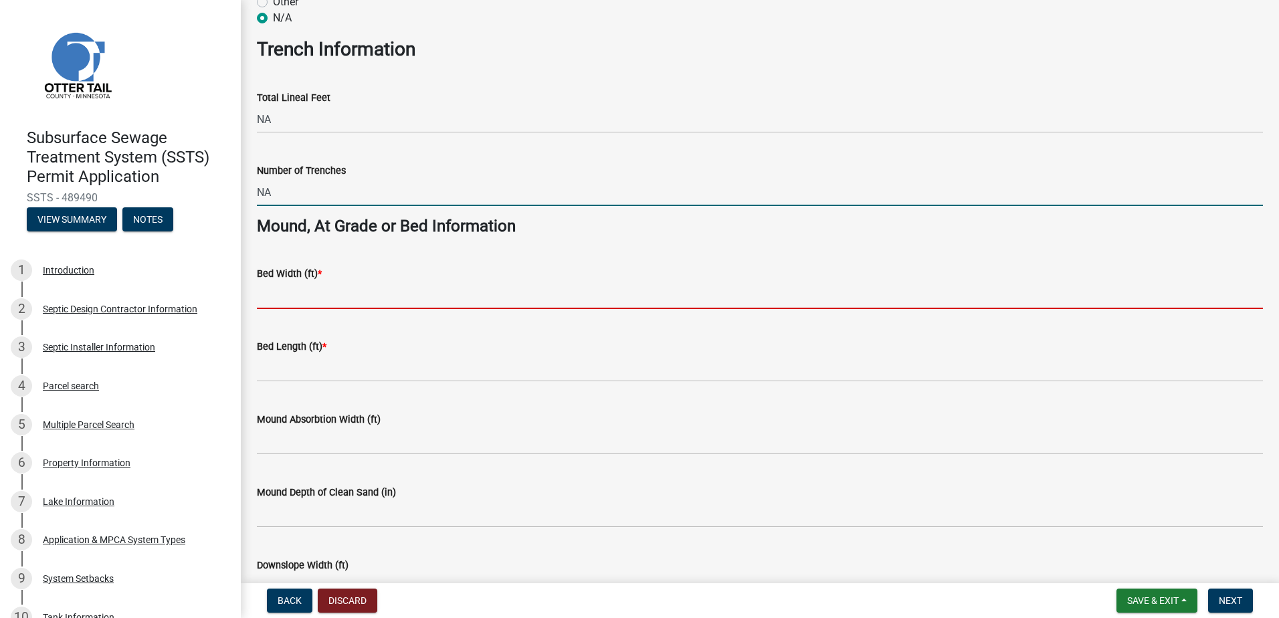
click at [276, 299] on input "Bed Width (ft) *" at bounding box center [760, 295] width 1006 height 27
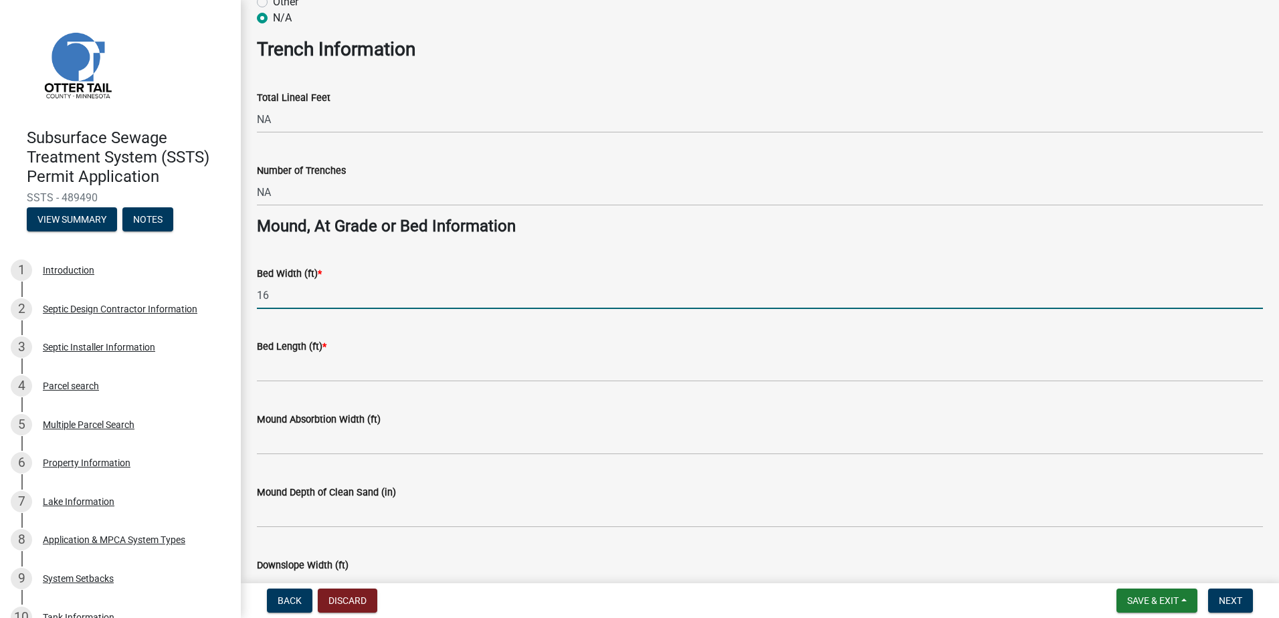
type input "16"
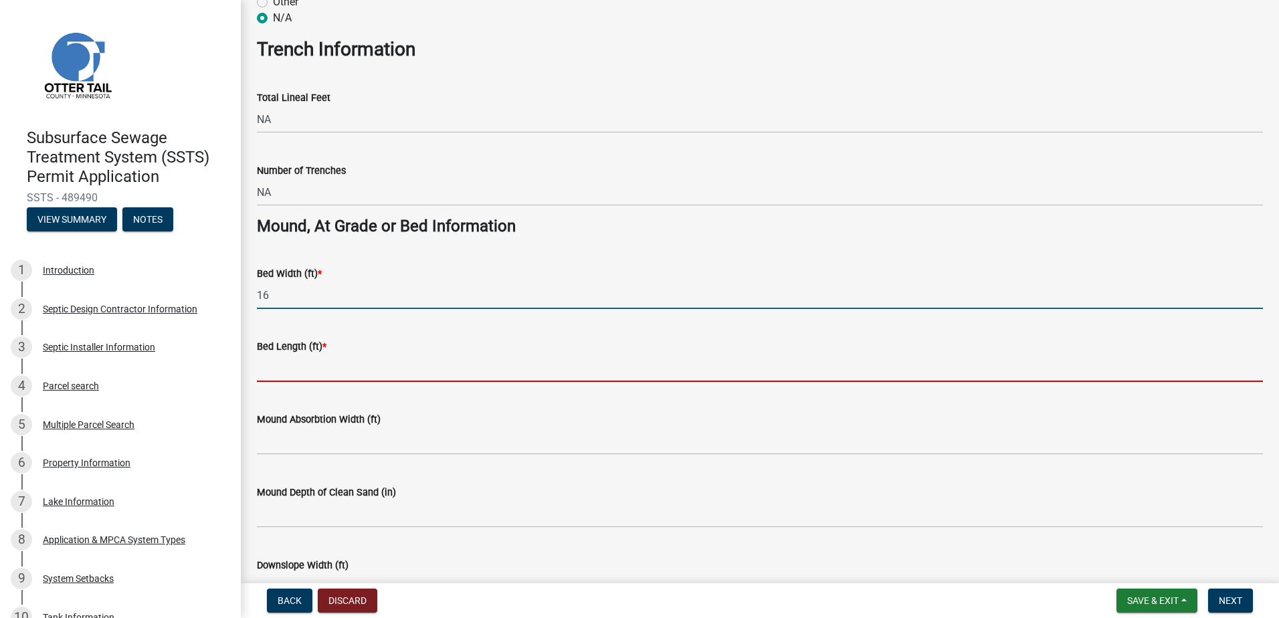
click at [272, 373] on input "Bed Length (ft) *" at bounding box center [760, 367] width 1006 height 27
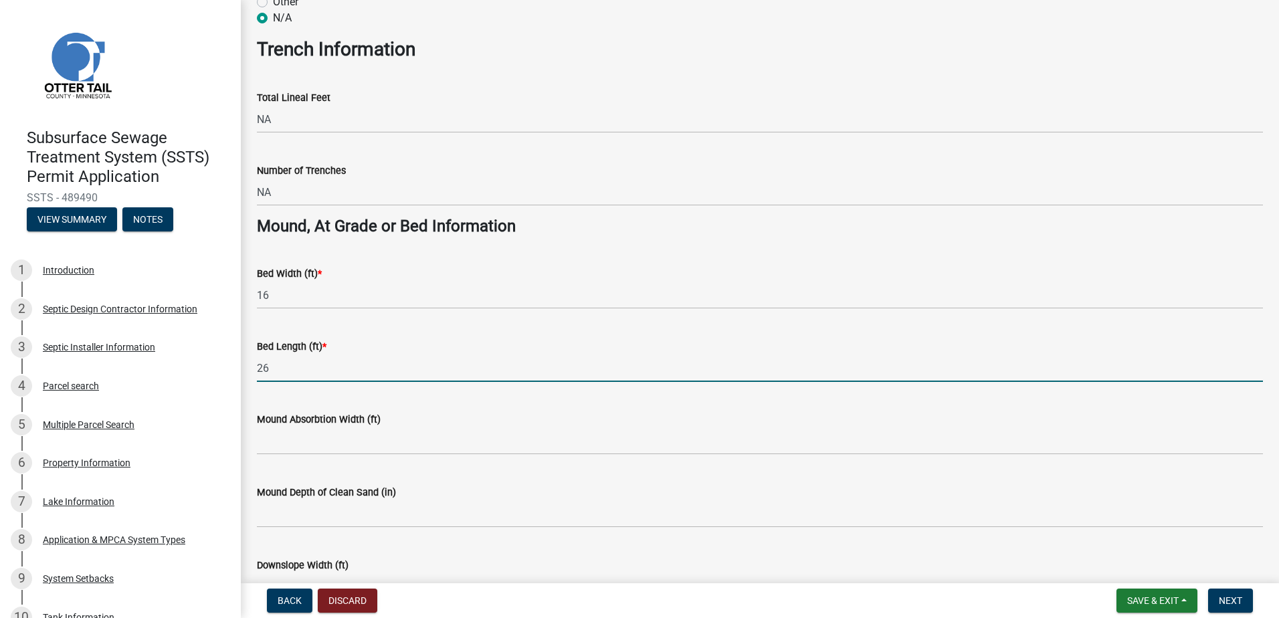
type input "26"
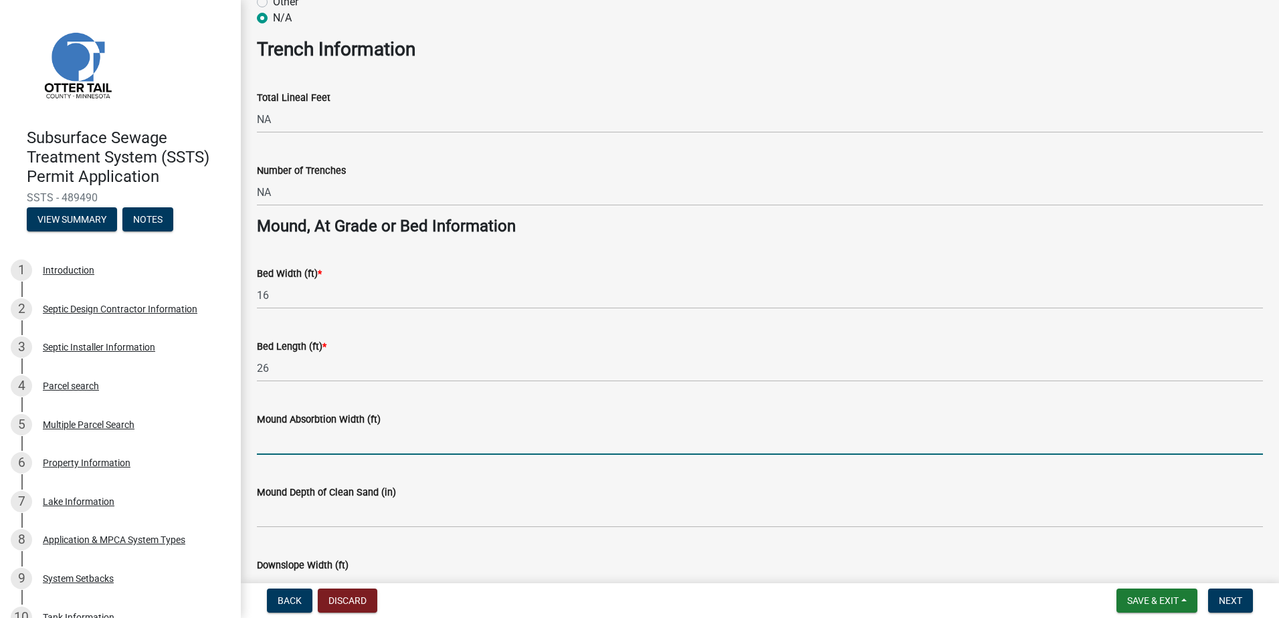
click at [279, 446] on input "Mound Absorbtion Width (ft)" at bounding box center [760, 440] width 1006 height 27
type input "NA"
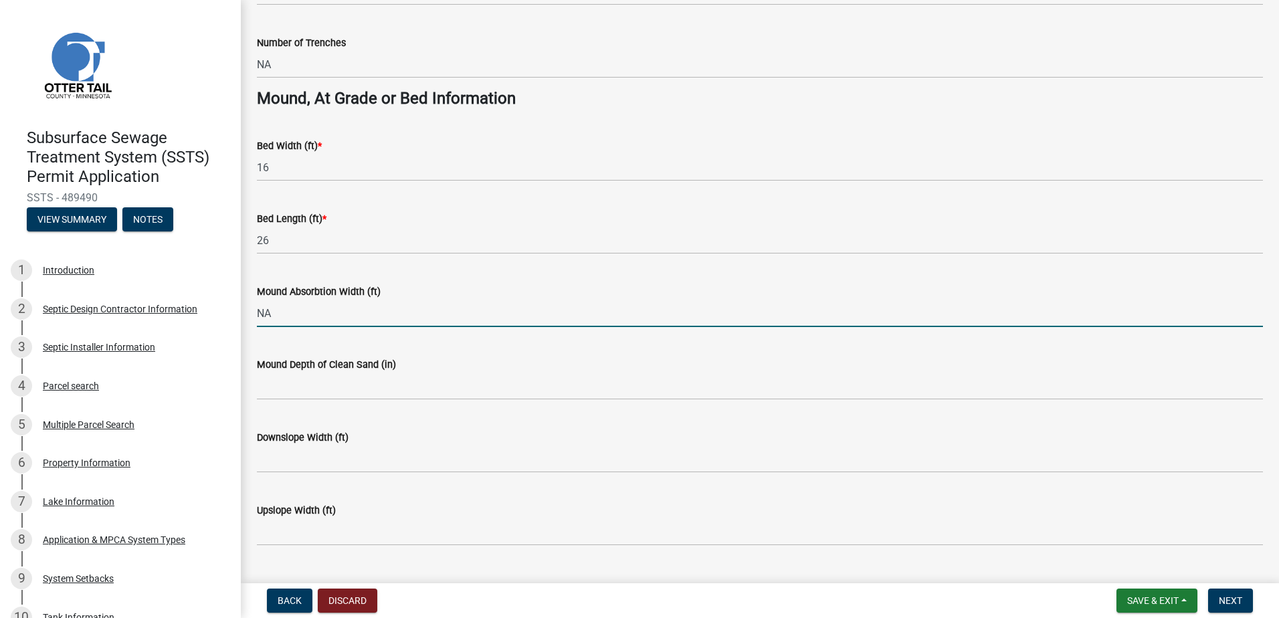
scroll to position [961, 0]
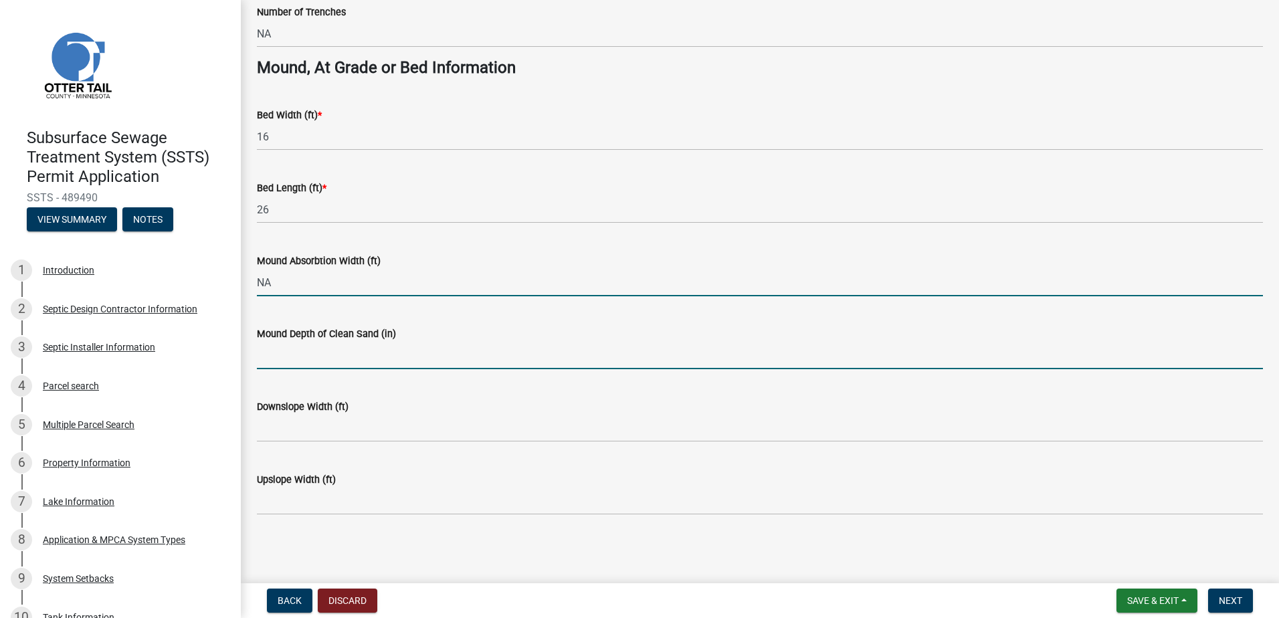
click at [263, 354] on input "Mound Depth of Clean Sand (in)" at bounding box center [760, 355] width 1006 height 27
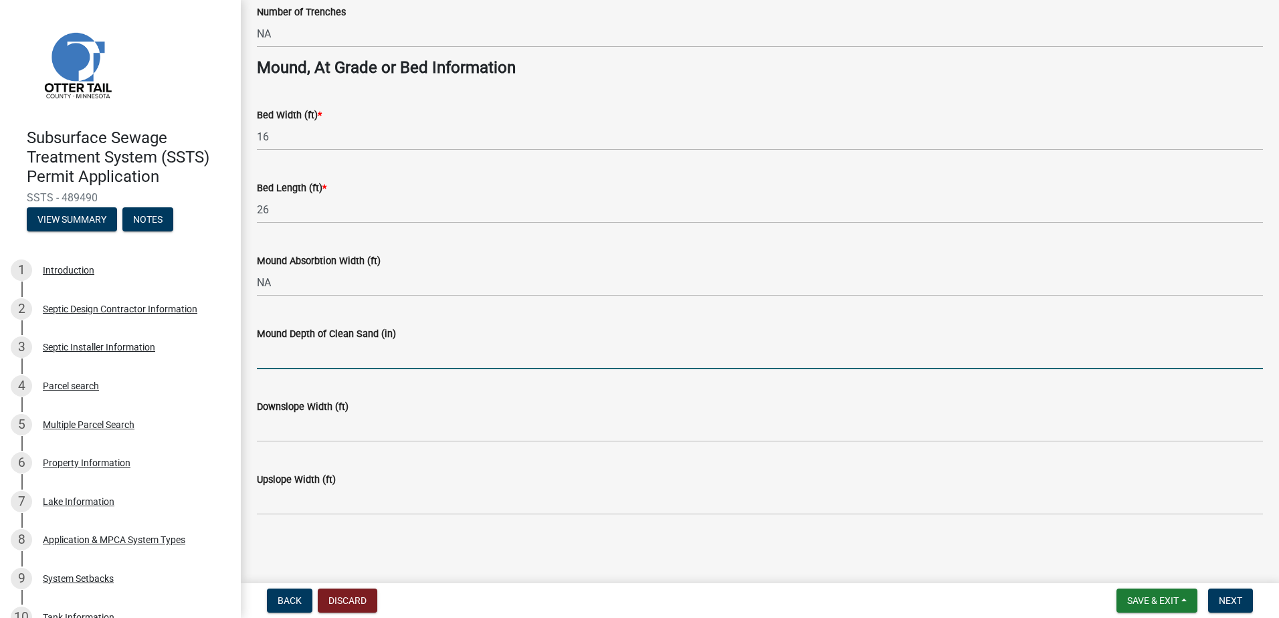
type input "NA"
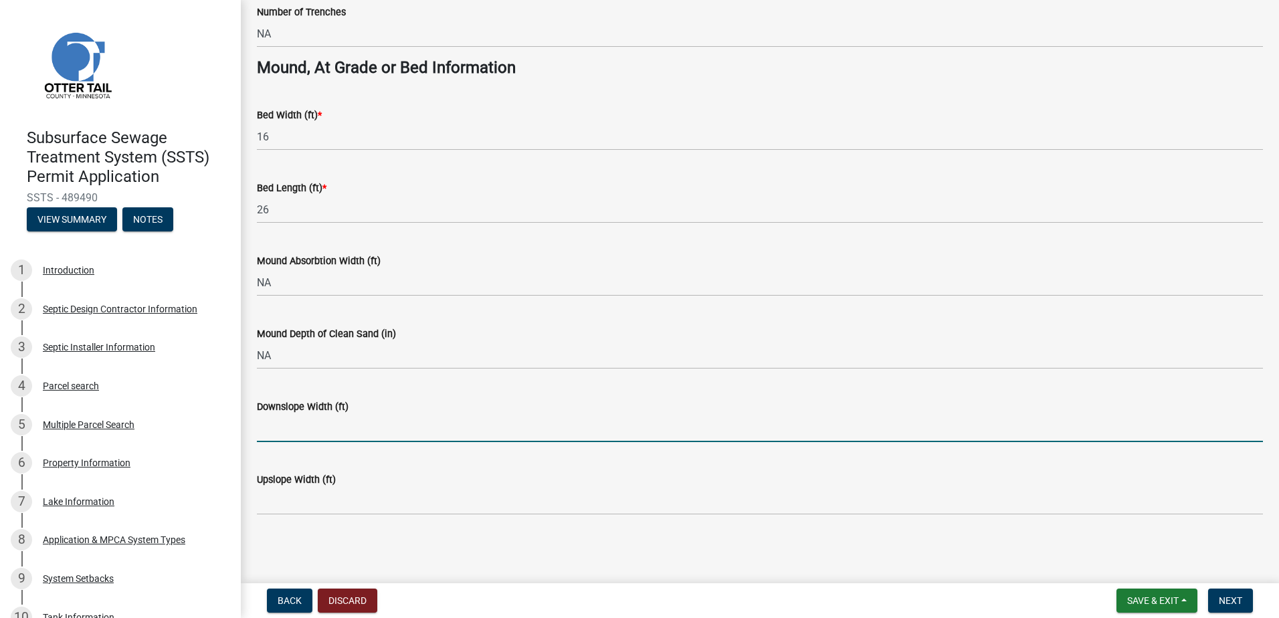
click at [280, 433] on input "Downslope Width (ft)" at bounding box center [760, 428] width 1006 height 27
type input "NA"
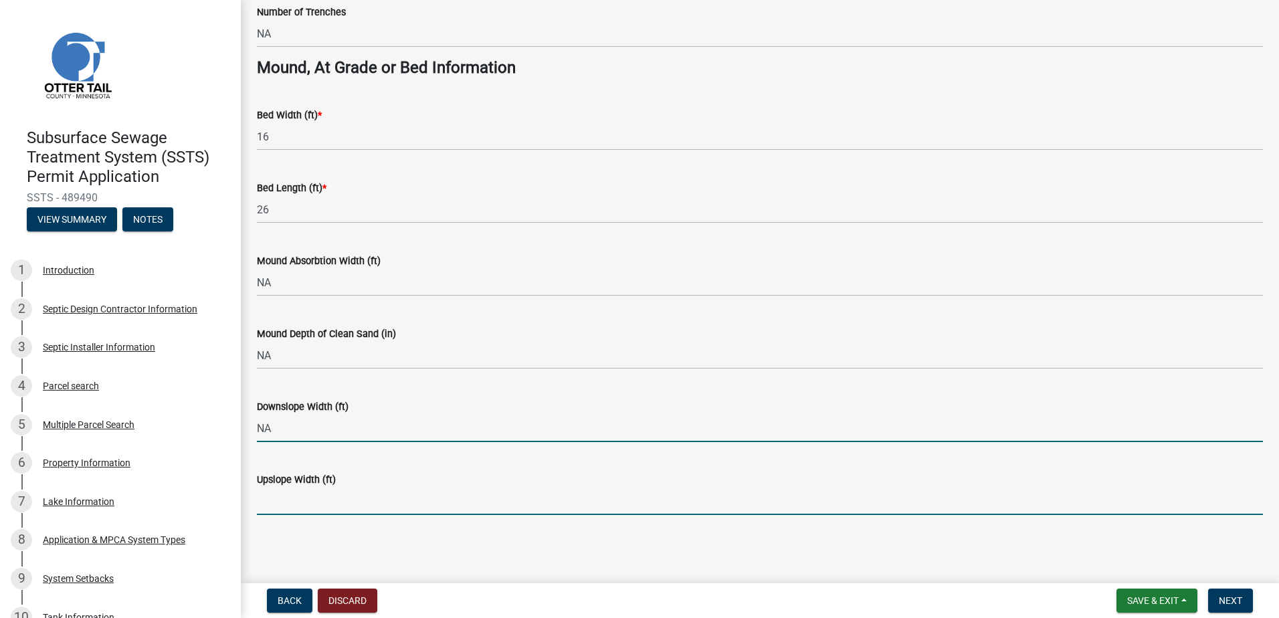
click at [257, 508] on input "Upslope Width (ft)" at bounding box center [760, 501] width 1006 height 27
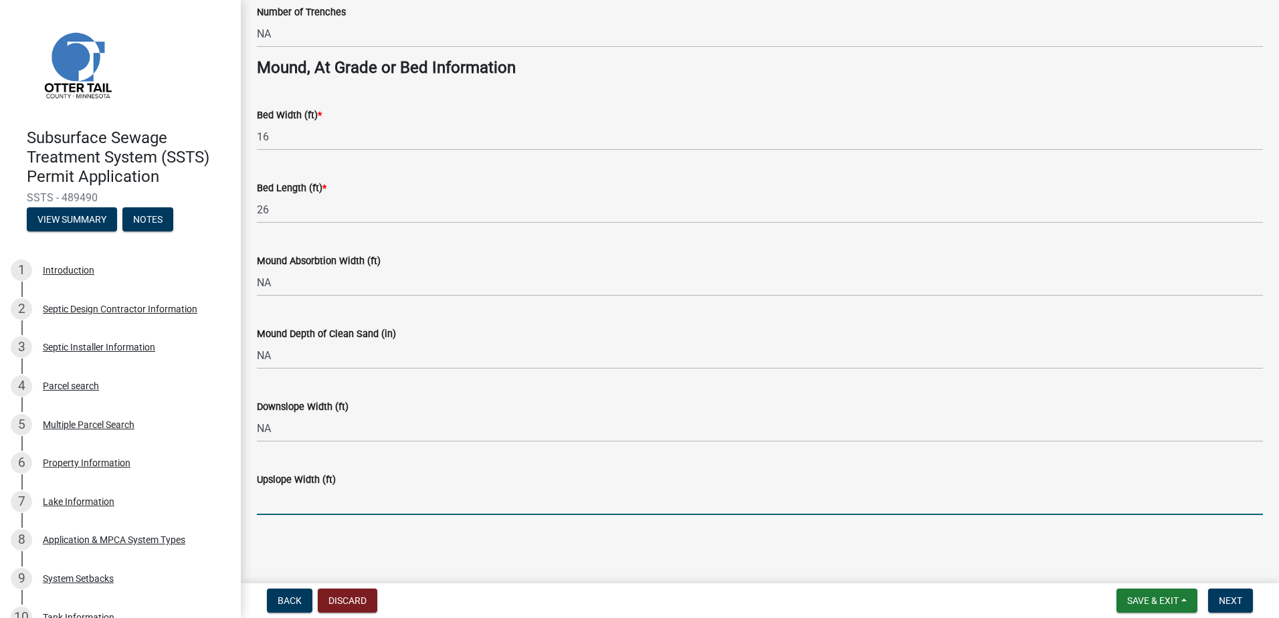
type input "NA"
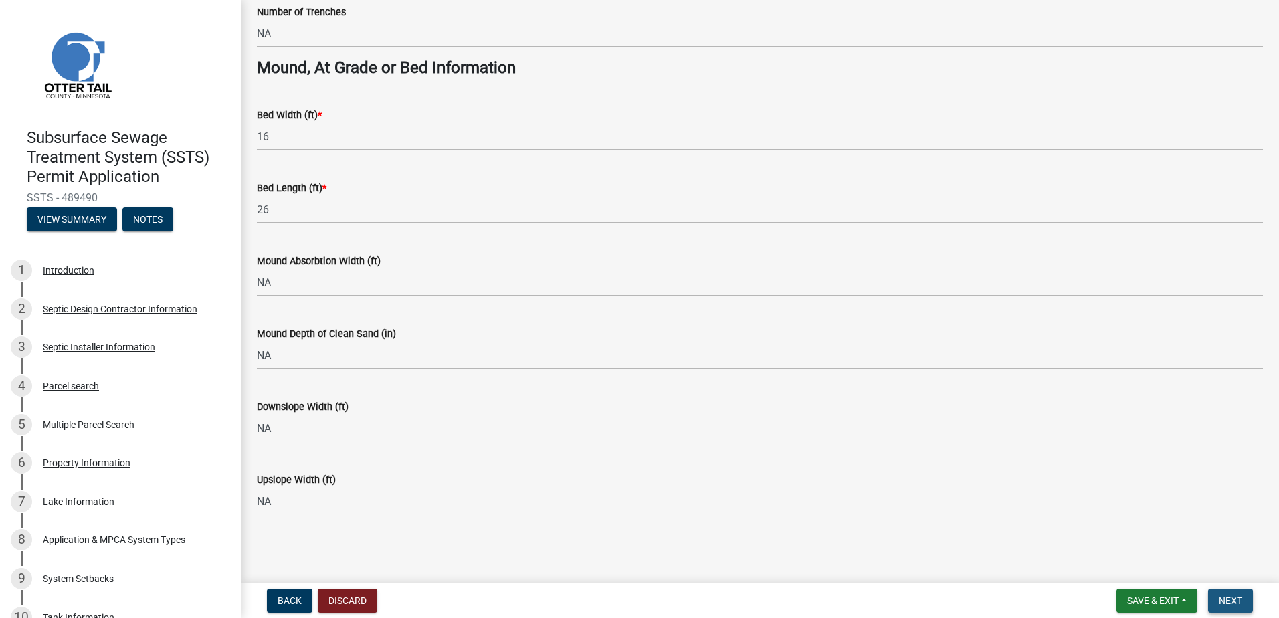
click at [1224, 596] on span "Next" at bounding box center [1230, 600] width 23 height 11
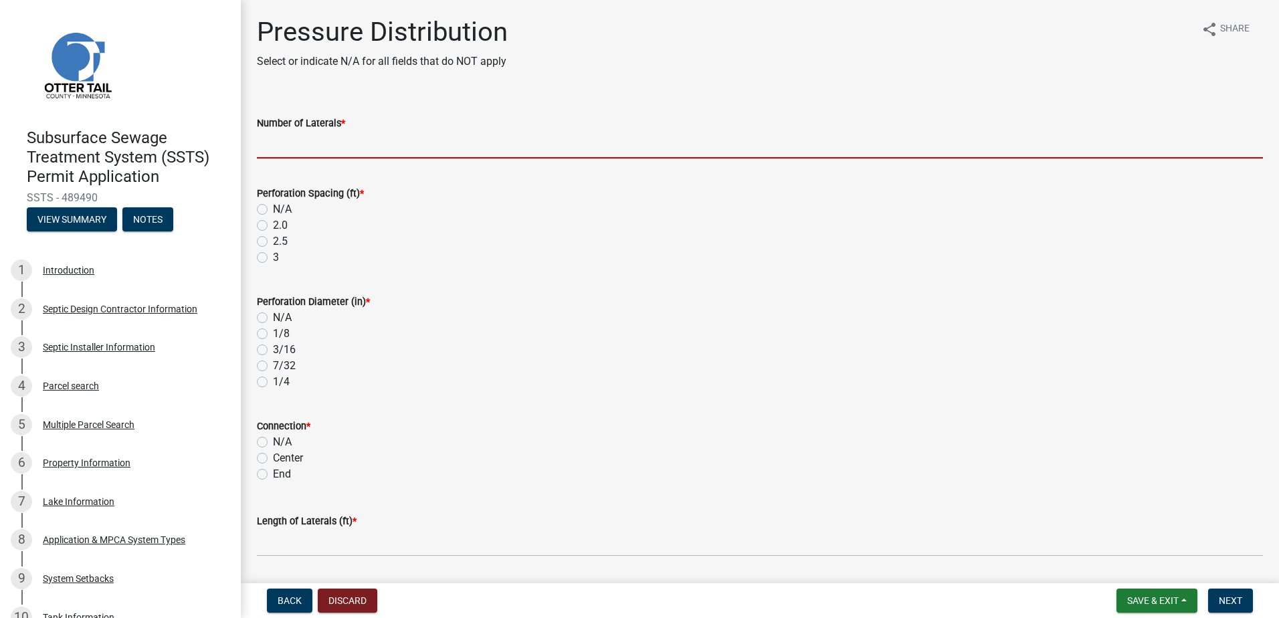
click at [279, 142] on input "Number of Laterals *" at bounding box center [760, 144] width 1006 height 27
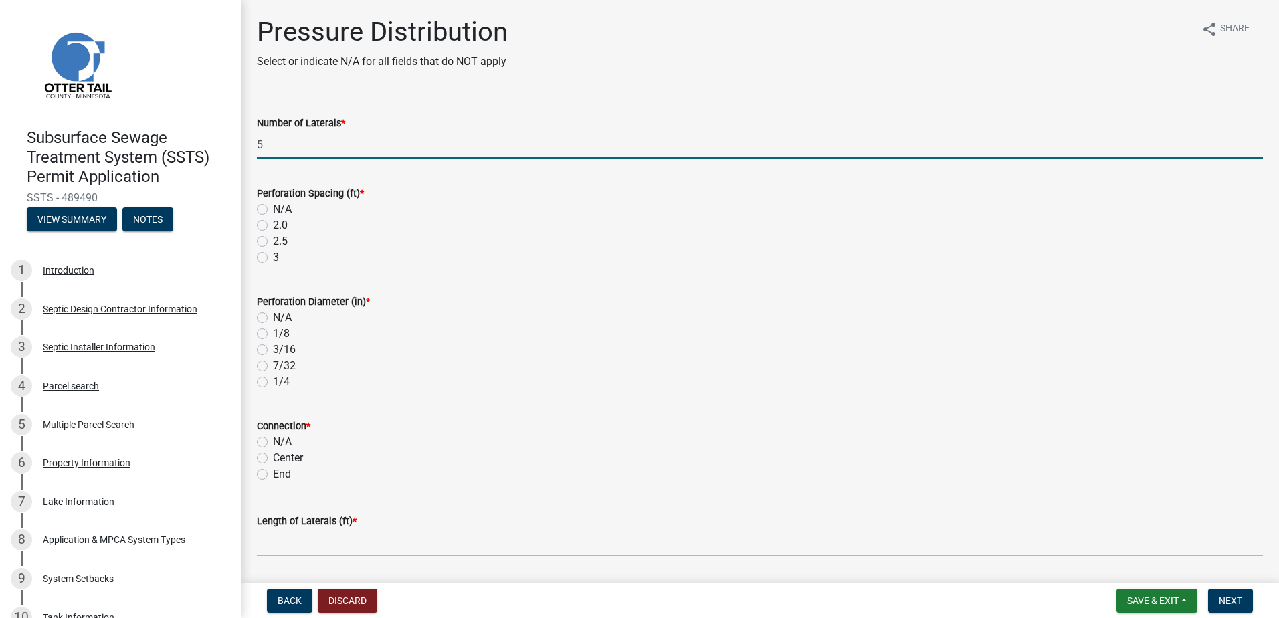
type input "5"
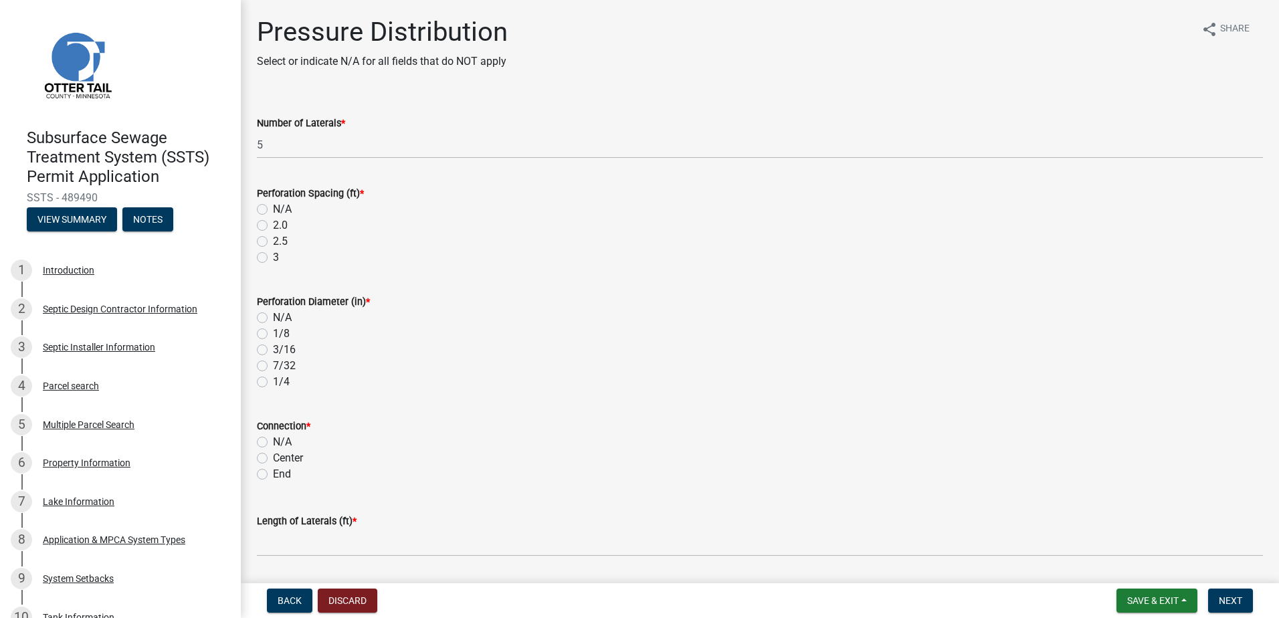
click at [273, 256] on label "3" at bounding box center [276, 257] width 6 height 16
click at [273, 256] on input "3" at bounding box center [277, 253] width 9 height 9
radio input "true"
click at [273, 367] on label "7/32" at bounding box center [284, 366] width 23 height 16
click at [273, 367] on input "7/32" at bounding box center [277, 362] width 9 height 9
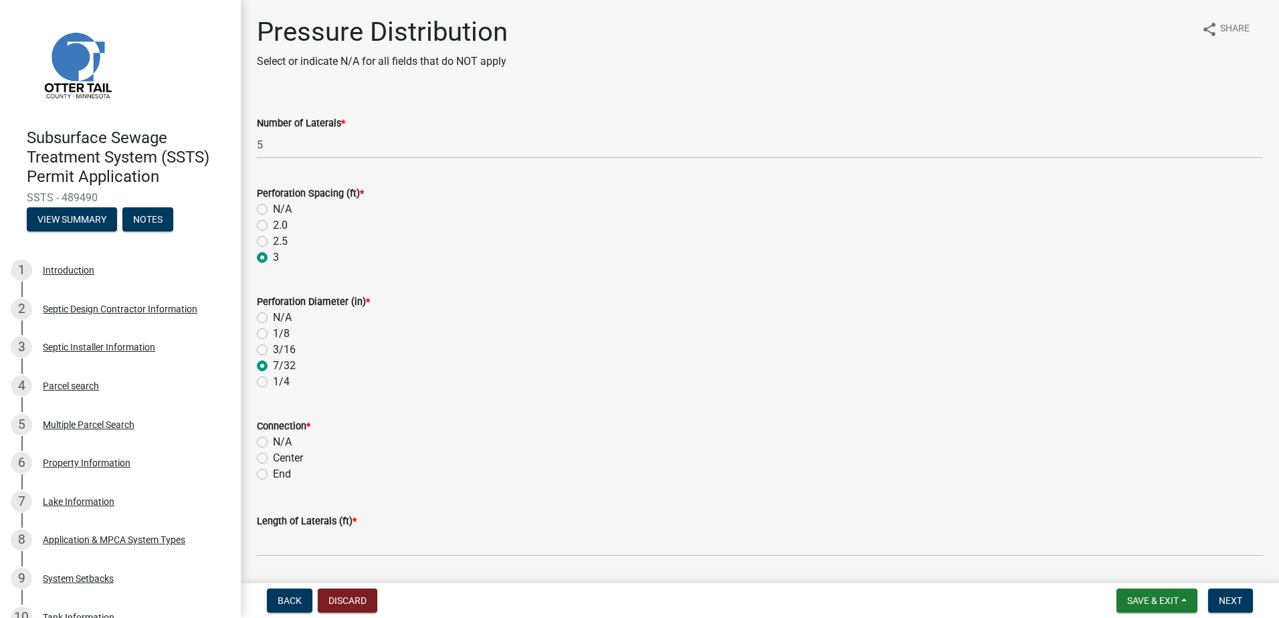
radio input "true"
click at [273, 471] on label "End" at bounding box center [282, 474] width 18 height 16
click at [273, 471] on input "End" at bounding box center [277, 470] width 9 height 9
radio input "true"
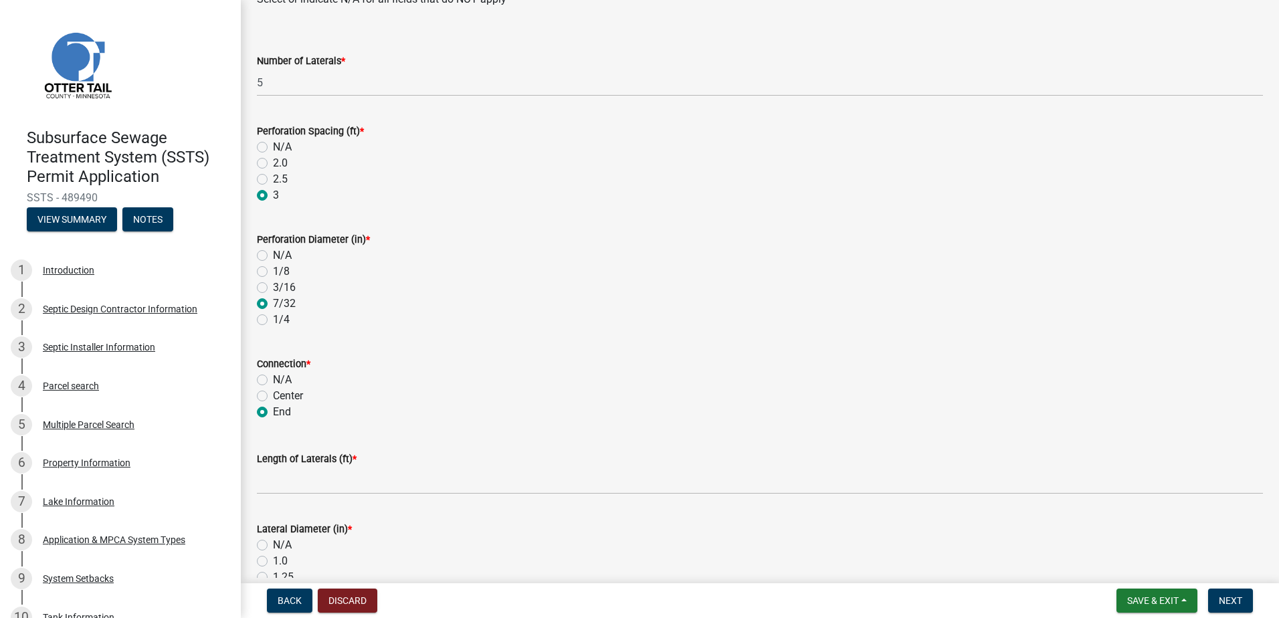
scroll to position [134, 0]
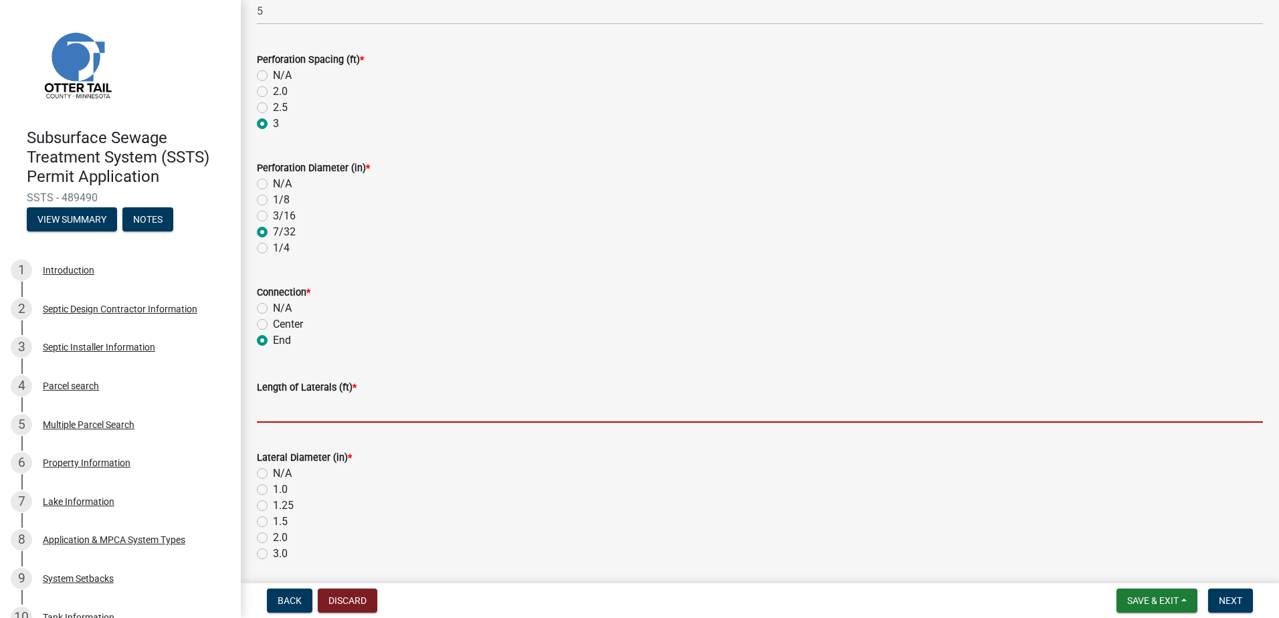
click at [284, 409] on input "Length of Laterals (ft) *" at bounding box center [760, 408] width 1006 height 27
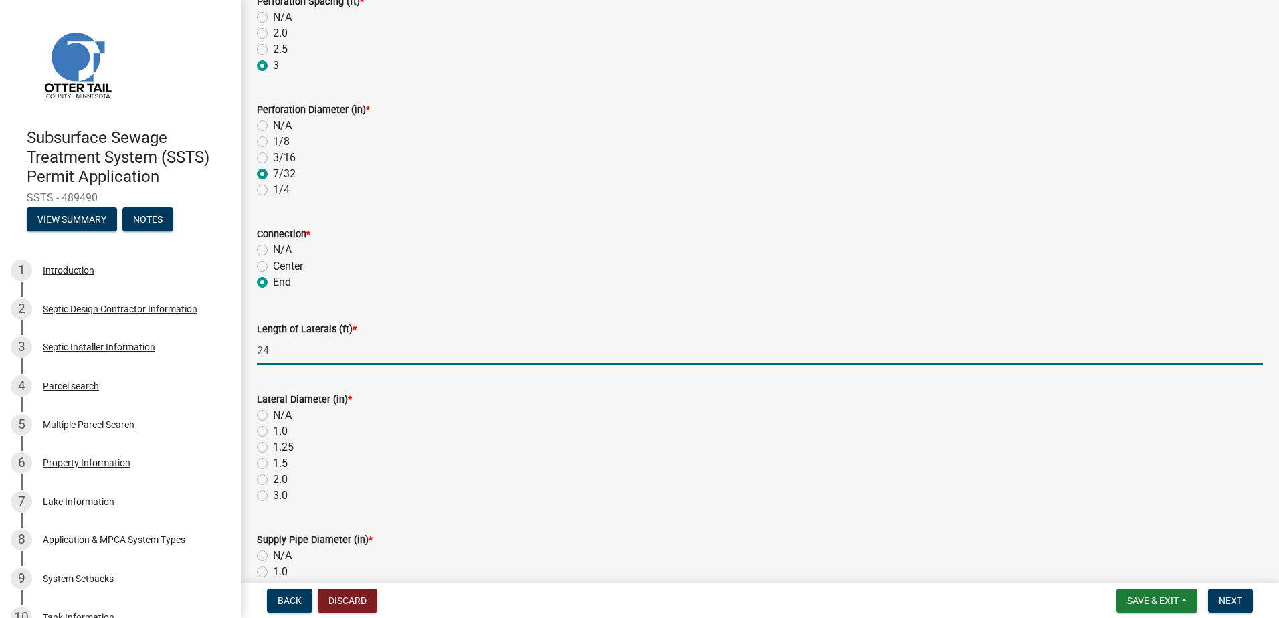
scroll to position [268, 0]
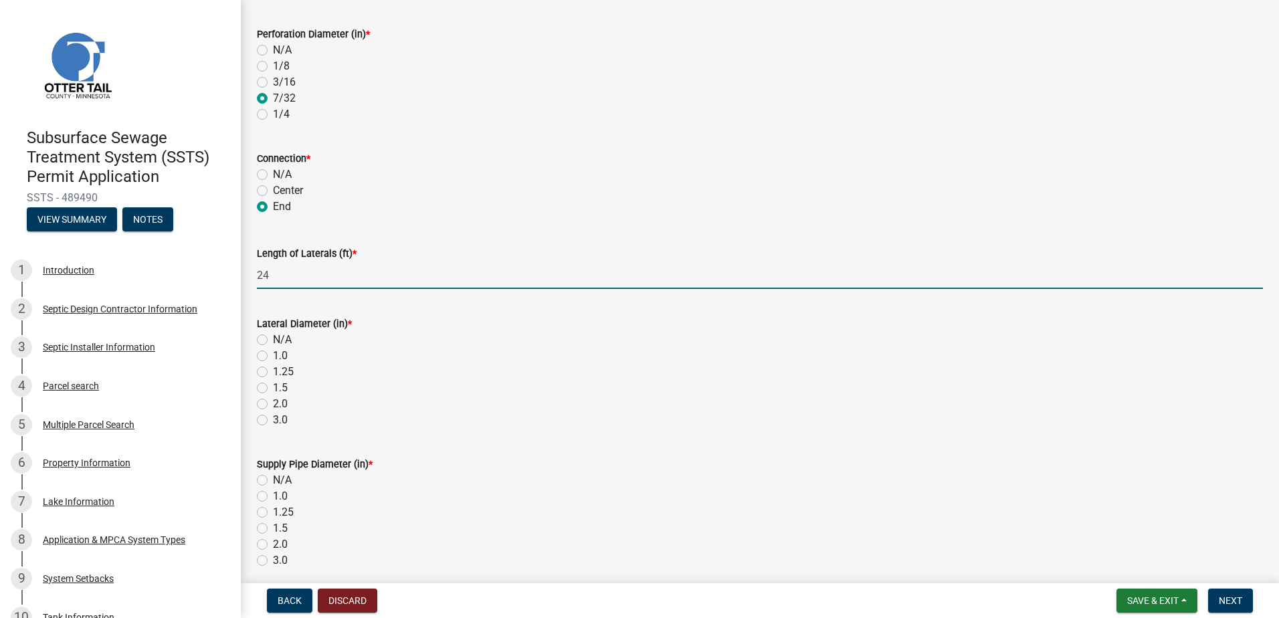
type input "24"
click at [273, 389] on label "1.5" at bounding box center [280, 388] width 15 height 16
click at [273, 389] on input "1.5" at bounding box center [277, 384] width 9 height 9
radio input "true"
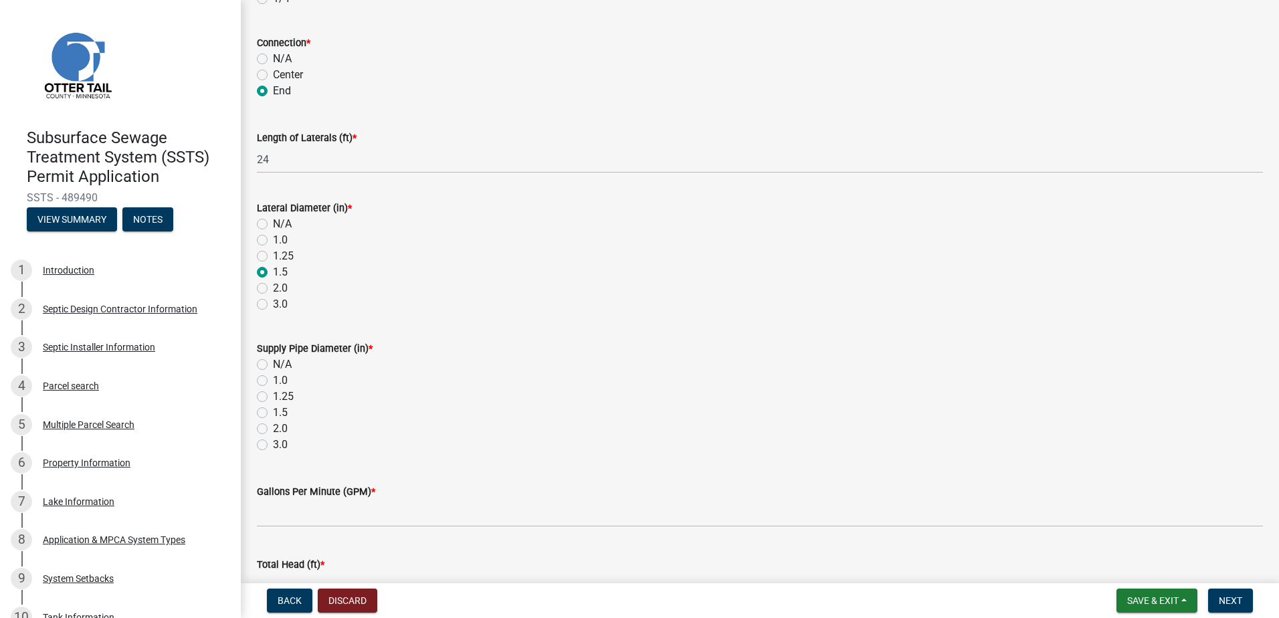
scroll to position [401, 0]
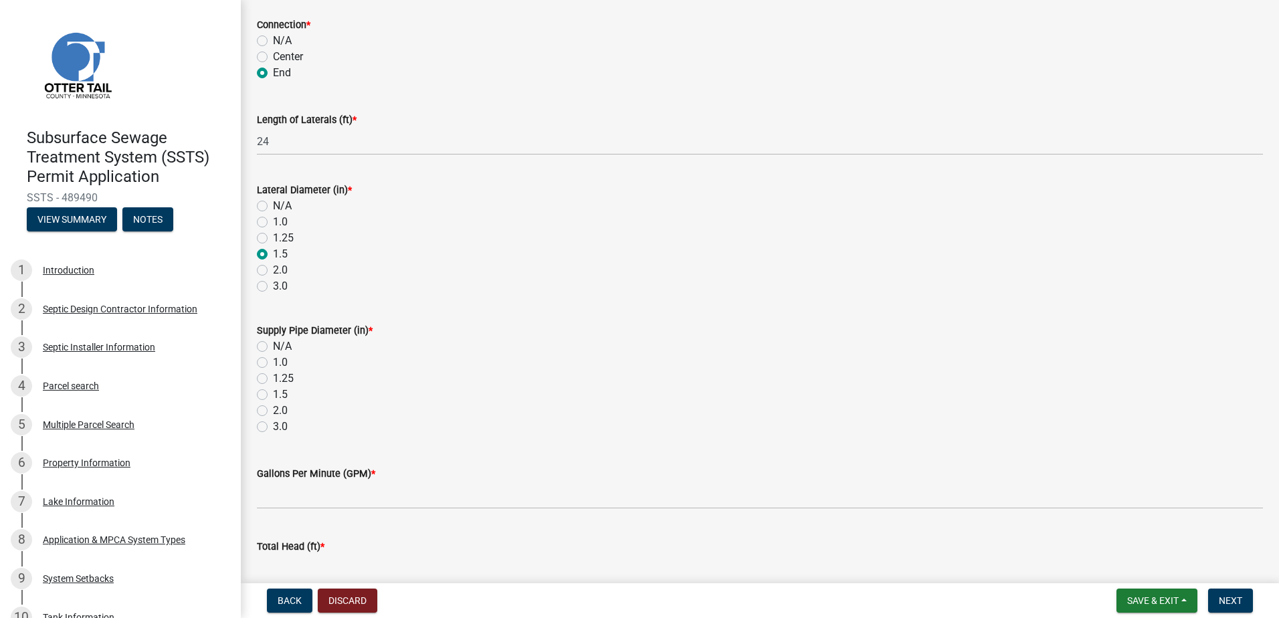
click at [273, 408] on label "2.0" at bounding box center [280, 411] width 15 height 16
click at [273, 408] on input "2.0" at bounding box center [277, 407] width 9 height 9
radio input "true"
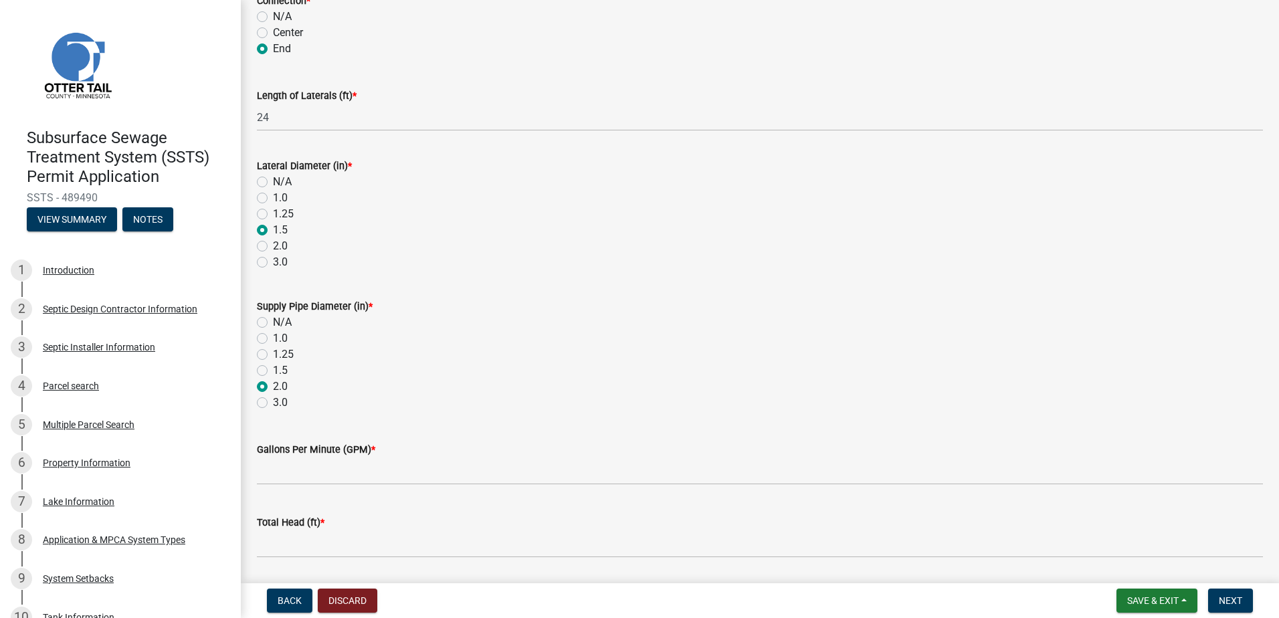
scroll to position [468, 0]
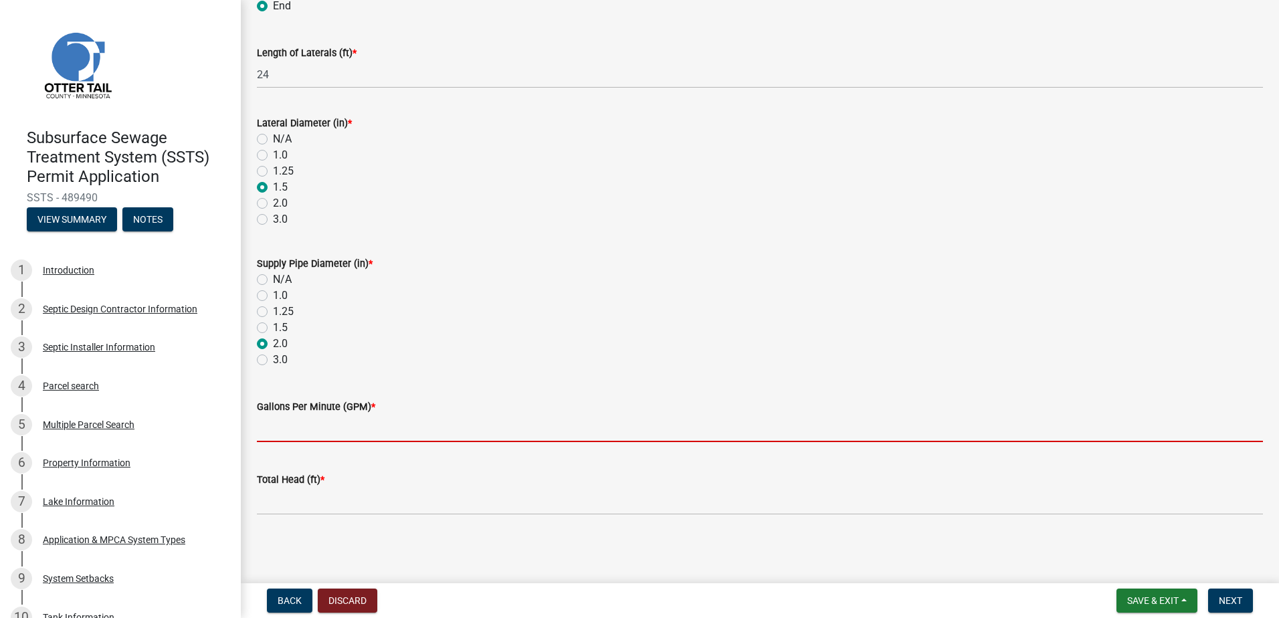
drag, startPoint x: 265, startPoint y: 436, endPoint x: 330, endPoint y: 421, distance: 66.5
click at [274, 433] on input "Gallons Per Minute (GPM) *" at bounding box center [760, 428] width 1006 height 27
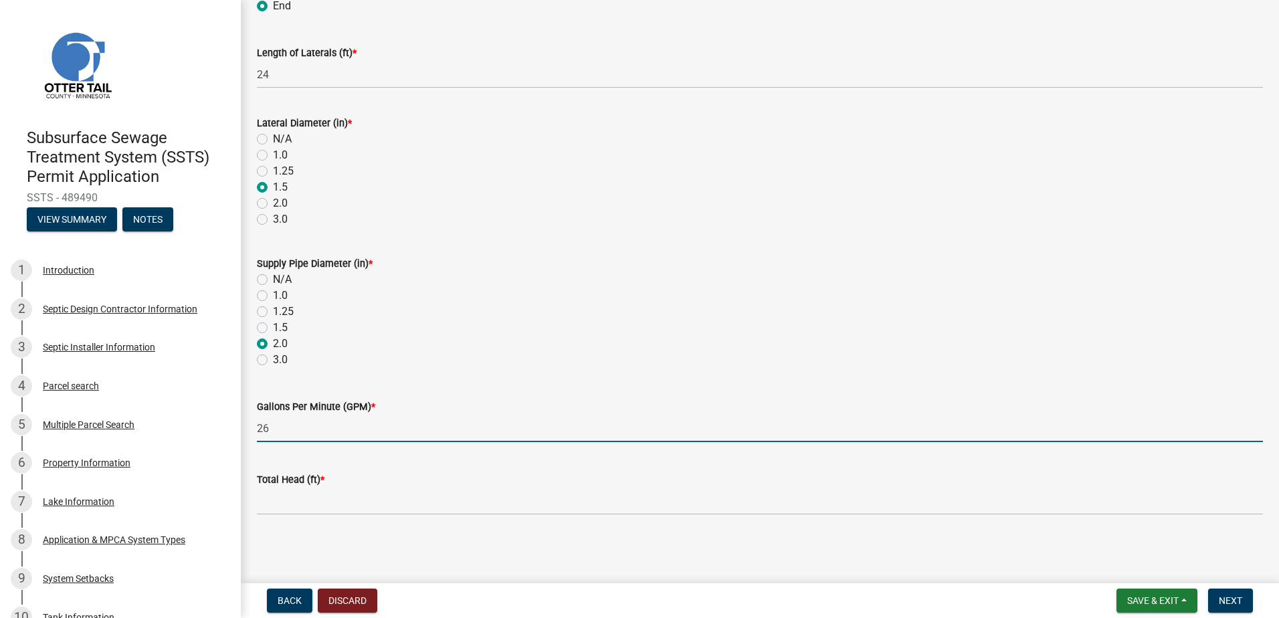
type input "26"
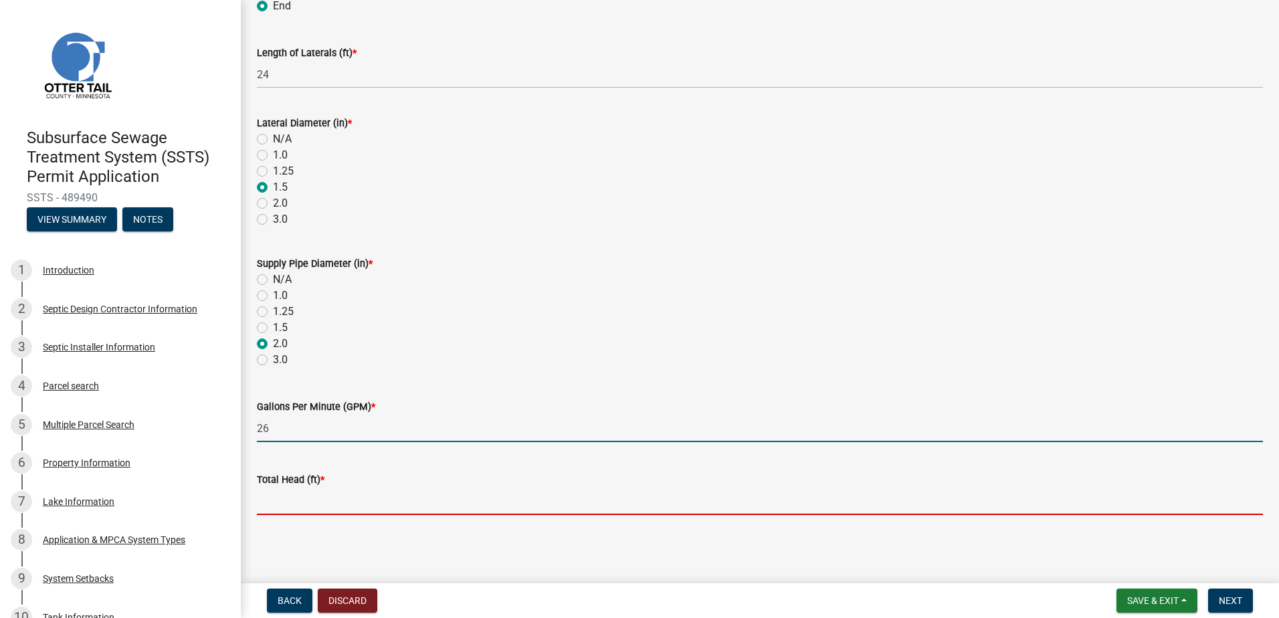
click at [299, 500] on input "Total Head (ft) *" at bounding box center [760, 501] width 1006 height 27
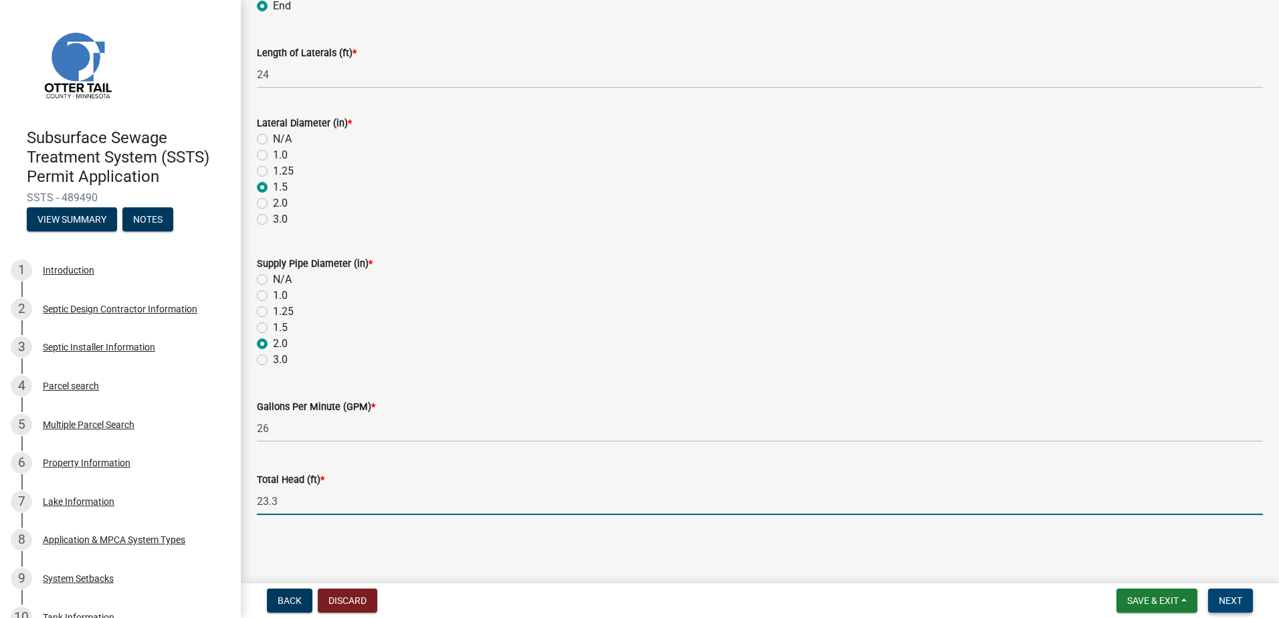
type input "23.3"
click at [1226, 602] on span "Next" at bounding box center [1230, 600] width 23 height 11
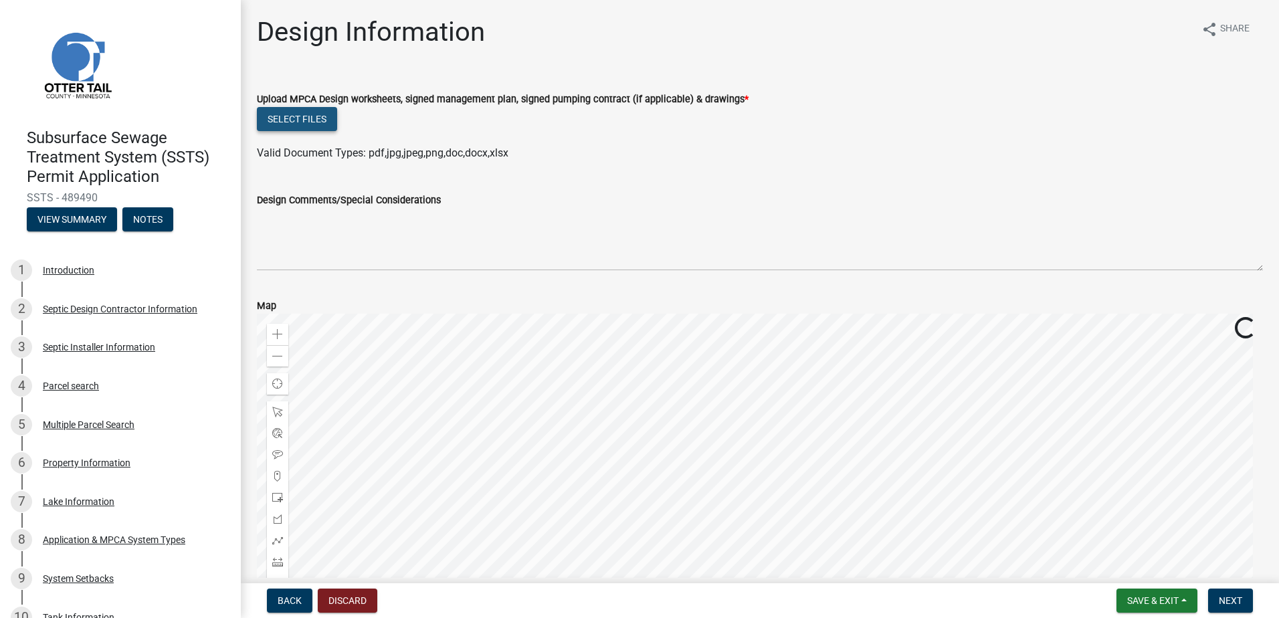
click at [276, 122] on button "Select files" at bounding box center [297, 119] width 80 height 24
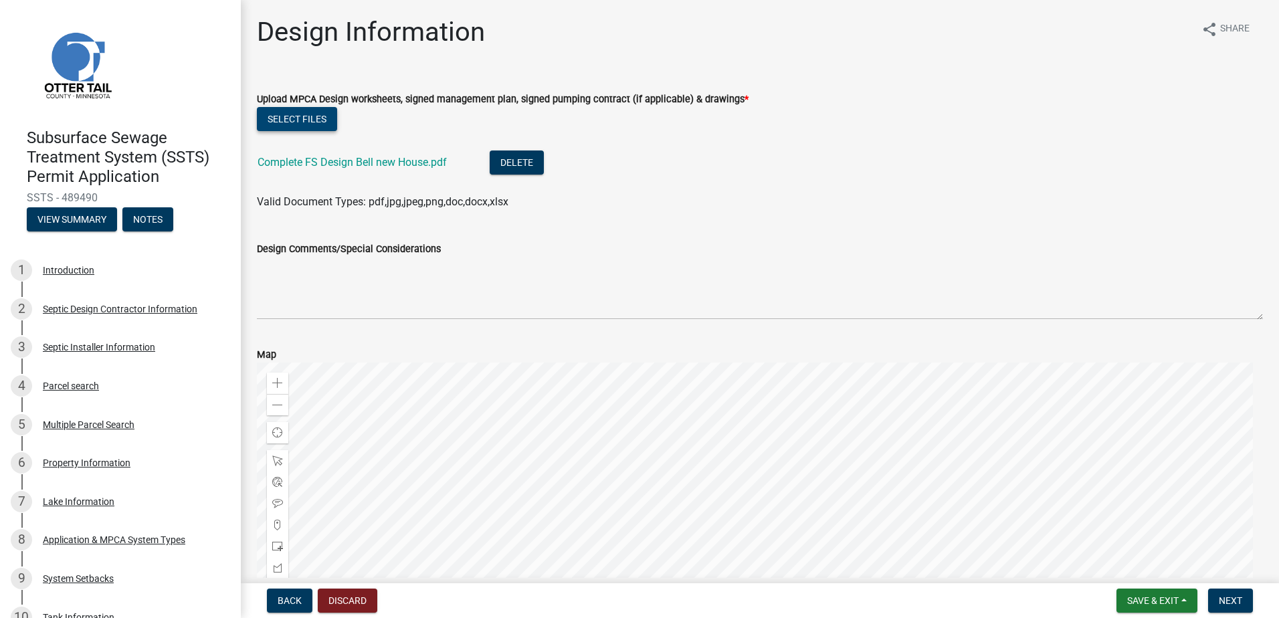
click at [295, 119] on button "Select files" at bounding box center [297, 119] width 80 height 24
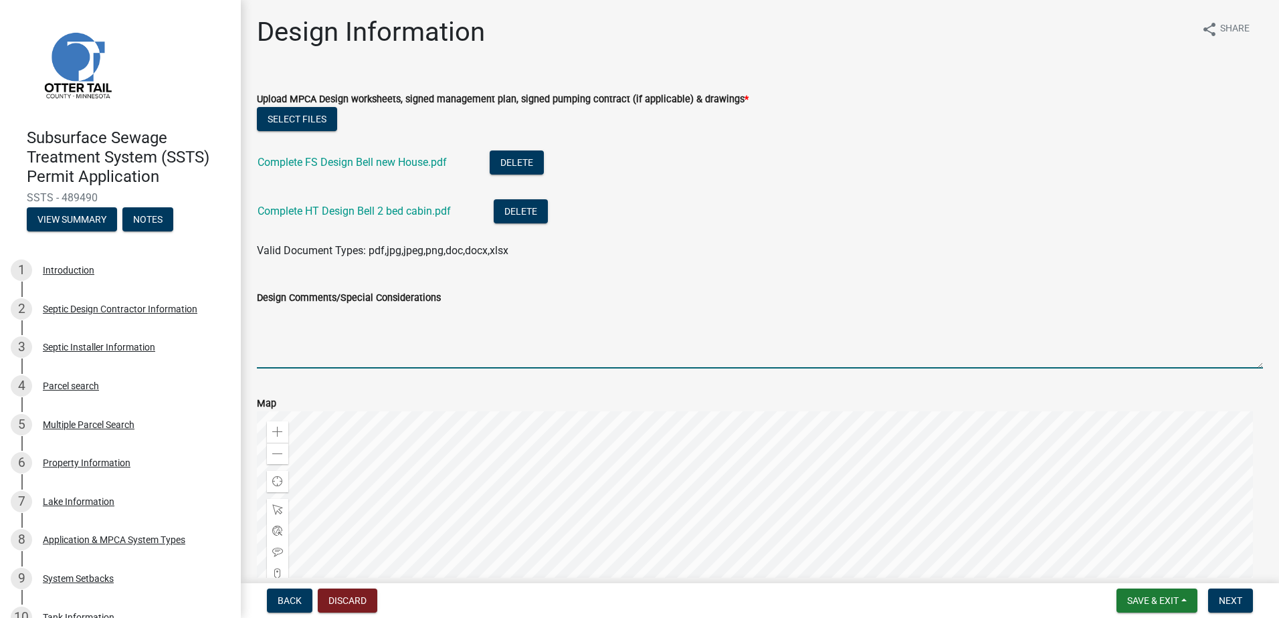
click at [281, 328] on textarea "Design Comments/Special Considerations" at bounding box center [760, 337] width 1006 height 63
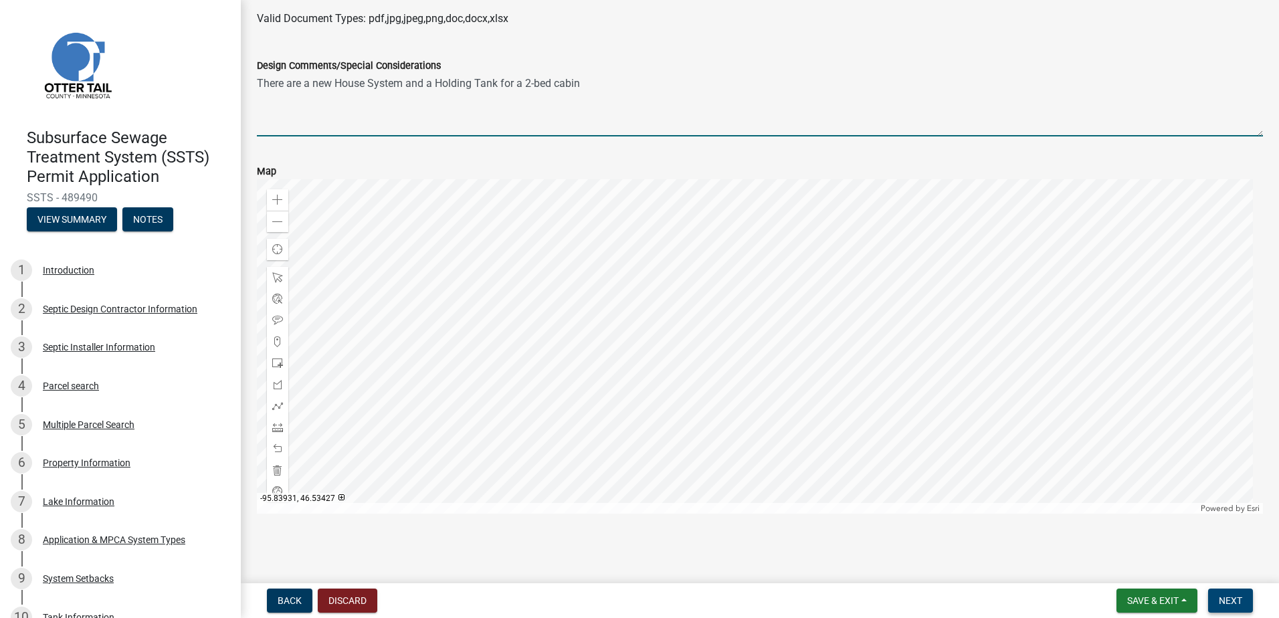
type textarea "There are a new House System and a Holding Tank for a 2-bed cabin"
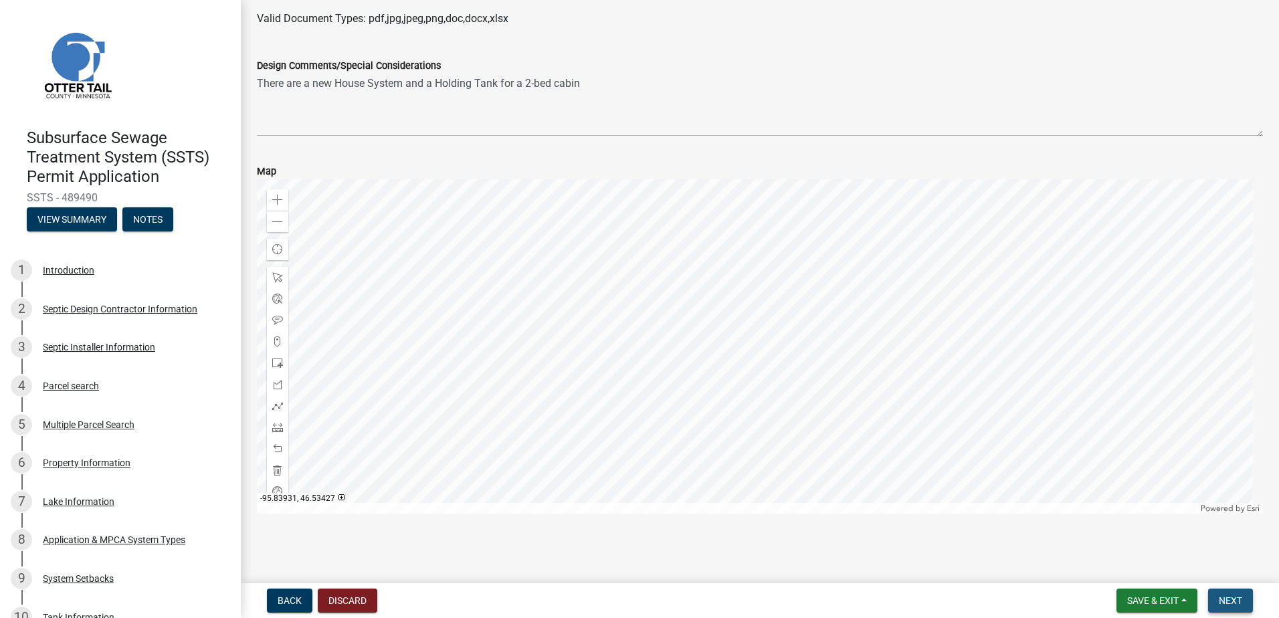
click at [1233, 601] on span "Next" at bounding box center [1230, 600] width 23 height 11
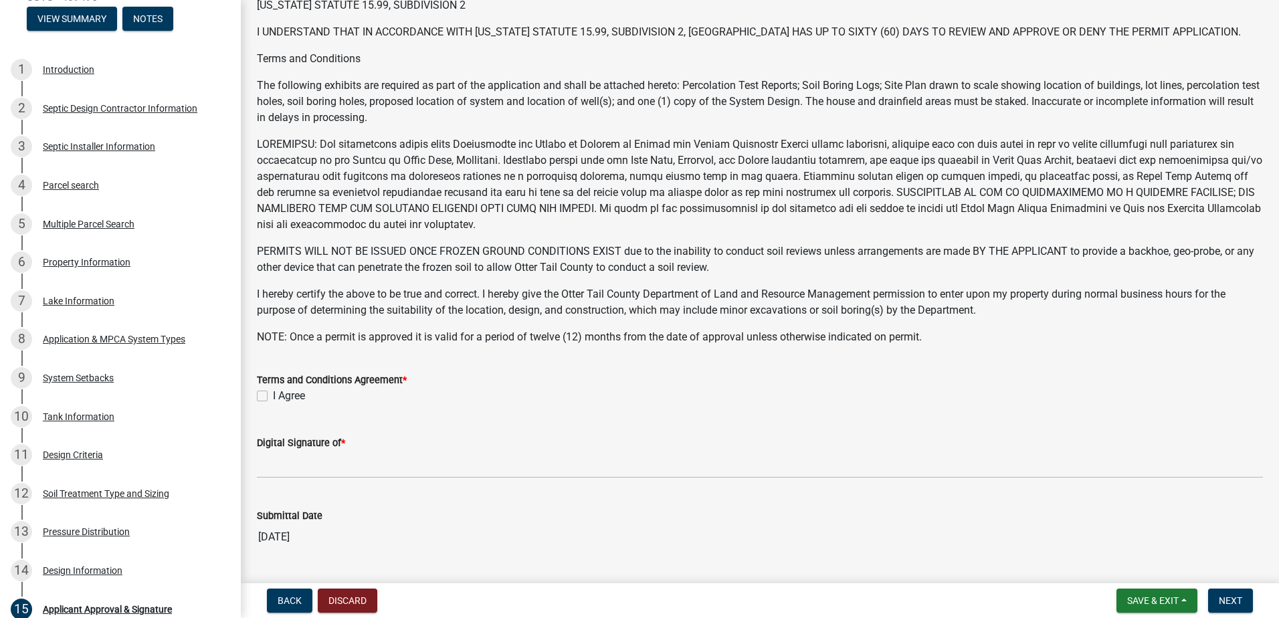
scroll to position [201, 0]
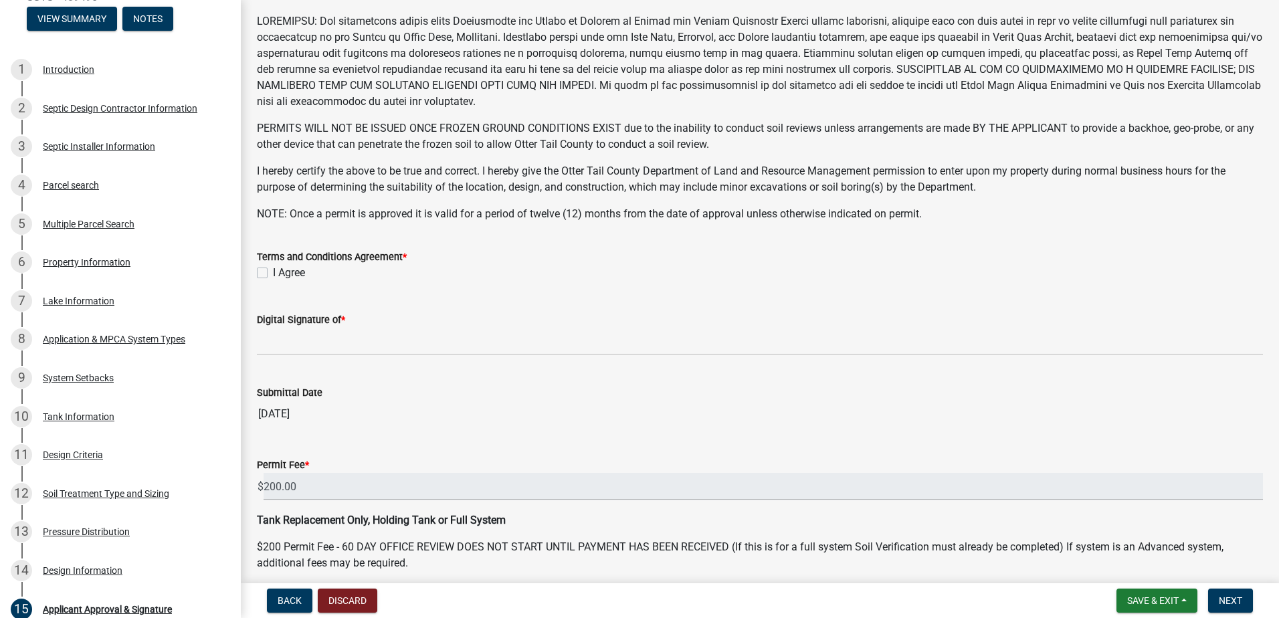
drag, startPoint x: 260, startPoint y: 268, endPoint x: 268, endPoint y: 289, distance: 22.0
click at [273, 268] on label "I Agree" at bounding box center [289, 273] width 32 height 16
click at [273, 268] on input "I Agree" at bounding box center [277, 269] width 9 height 9
checkbox input "true"
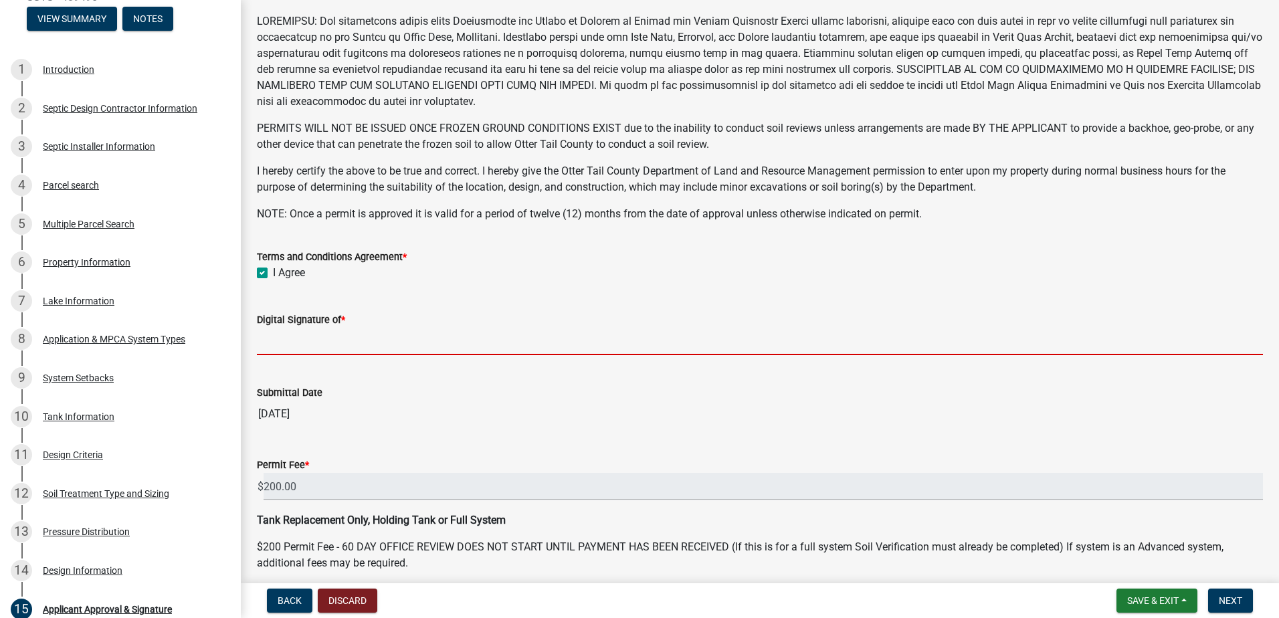
click at [290, 346] on input "Digital Signature of *" at bounding box center [760, 341] width 1006 height 27
type input "[PERSON_NAME]"
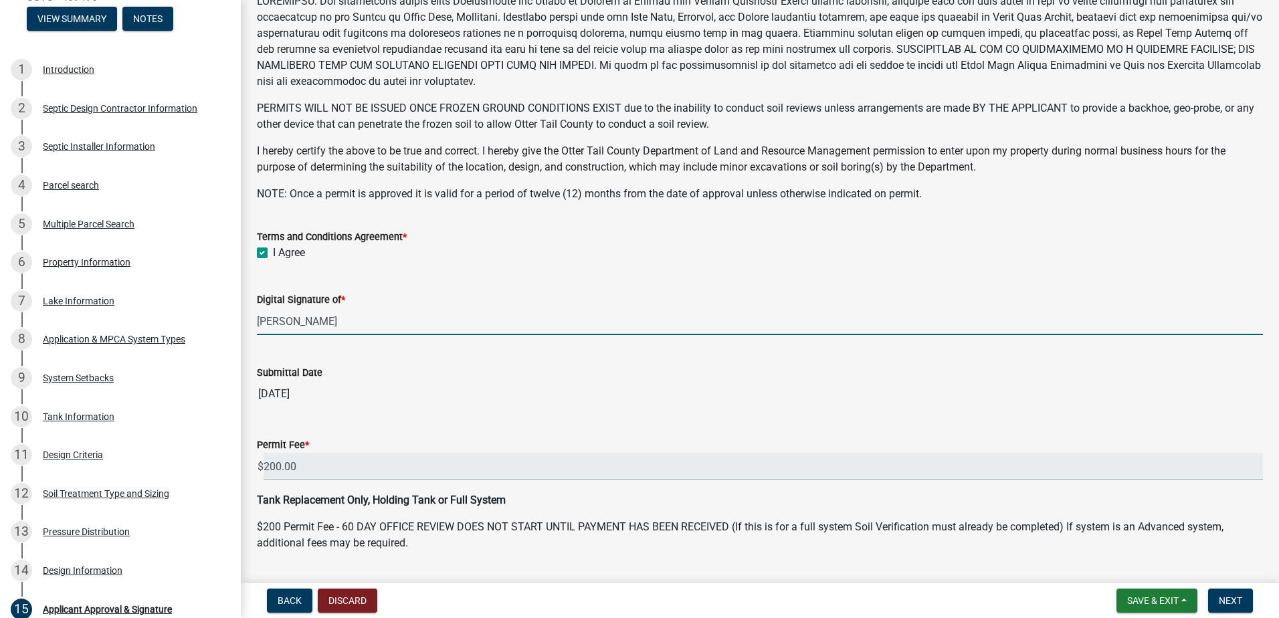
scroll to position [257, 0]
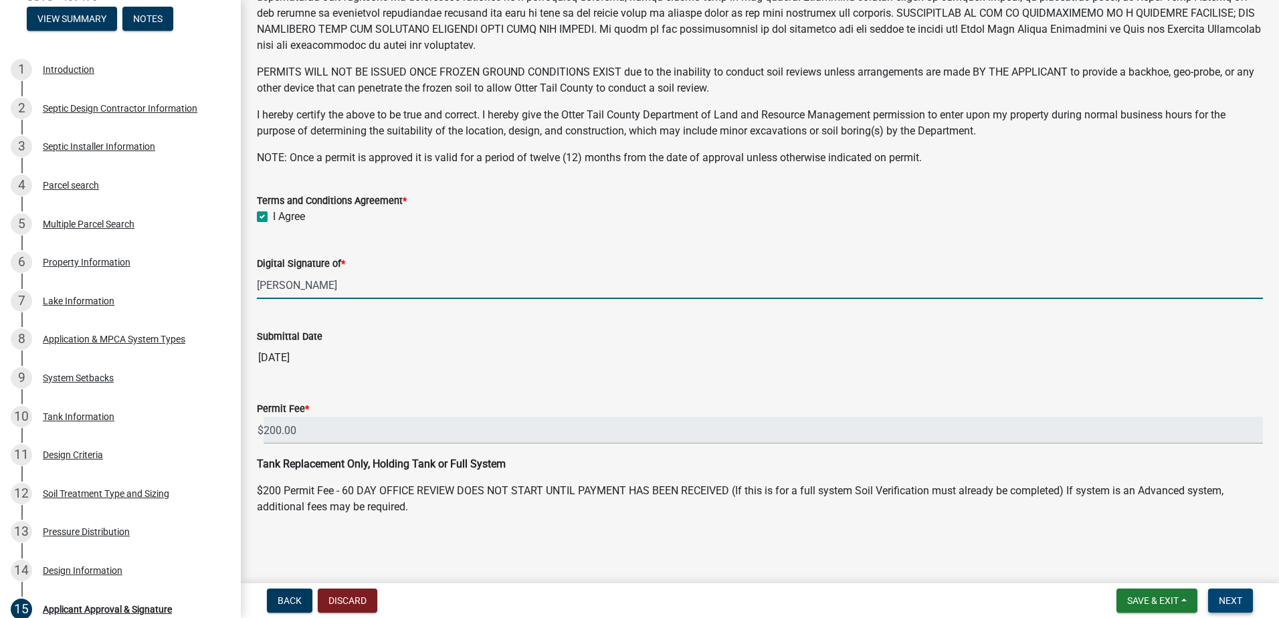
click at [1212, 590] on button "Next" at bounding box center [1230, 601] width 45 height 24
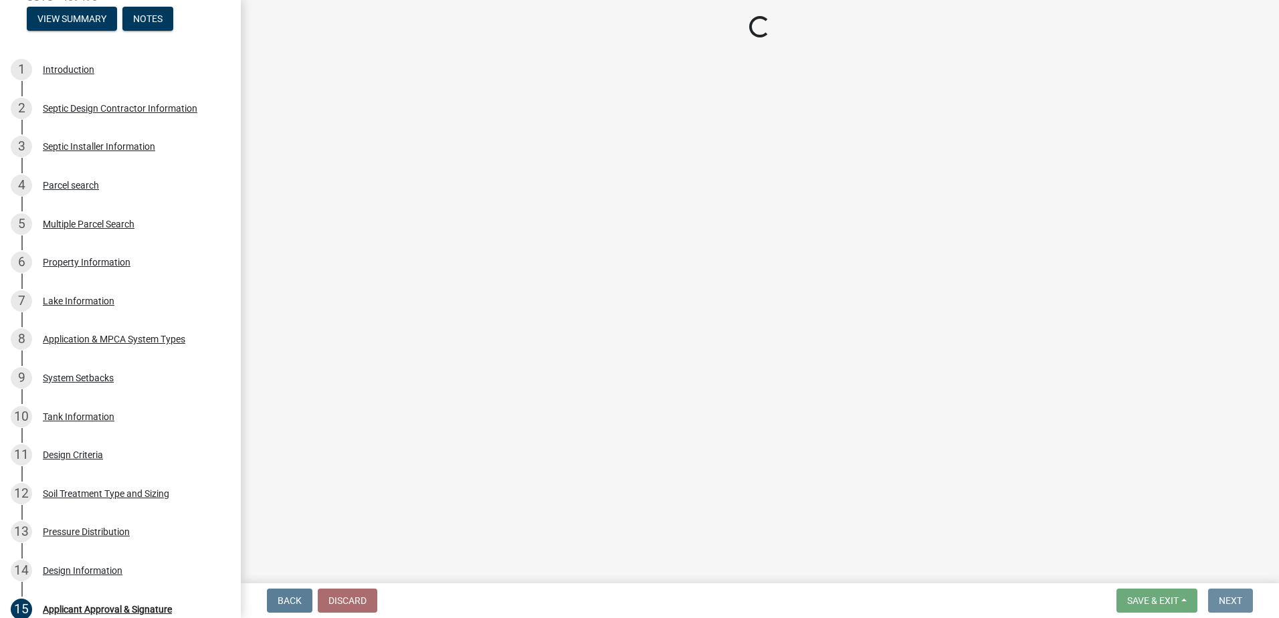
scroll to position [0, 0]
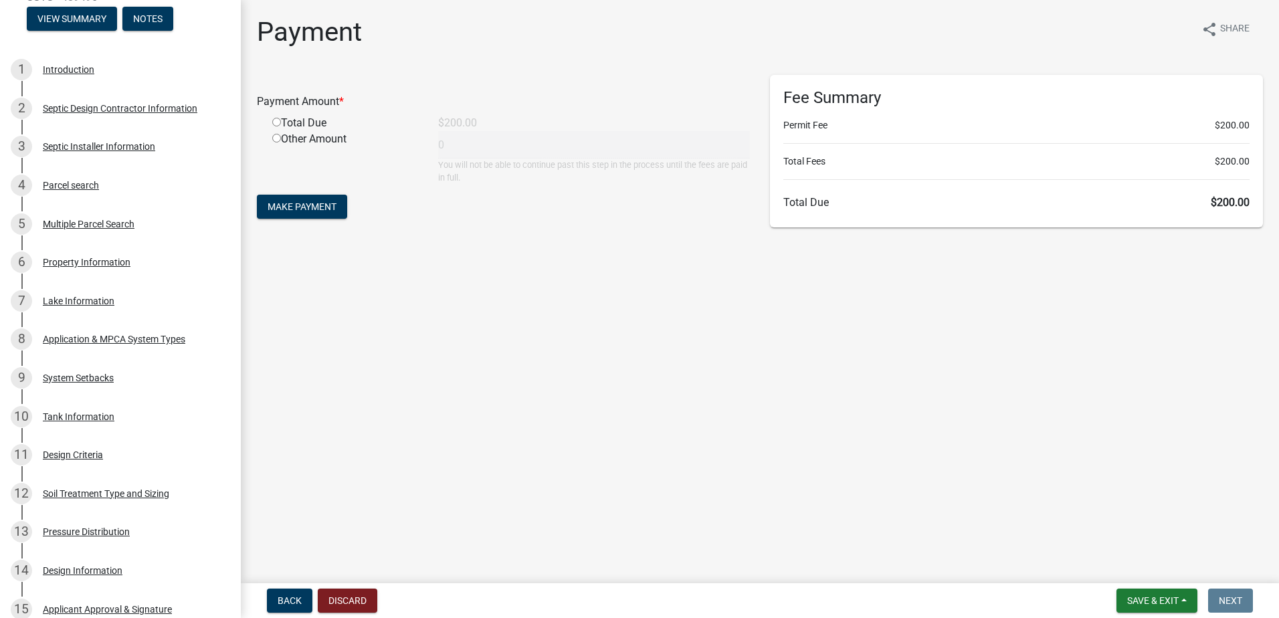
drag, startPoint x: 277, startPoint y: 123, endPoint x: 284, endPoint y: 154, distance: 31.6
click at [277, 123] on input "radio" at bounding box center [276, 122] width 9 height 9
radio input "true"
type input "200"
click at [292, 200] on button "Make Payment" at bounding box center [302, 207] width 90 height 24
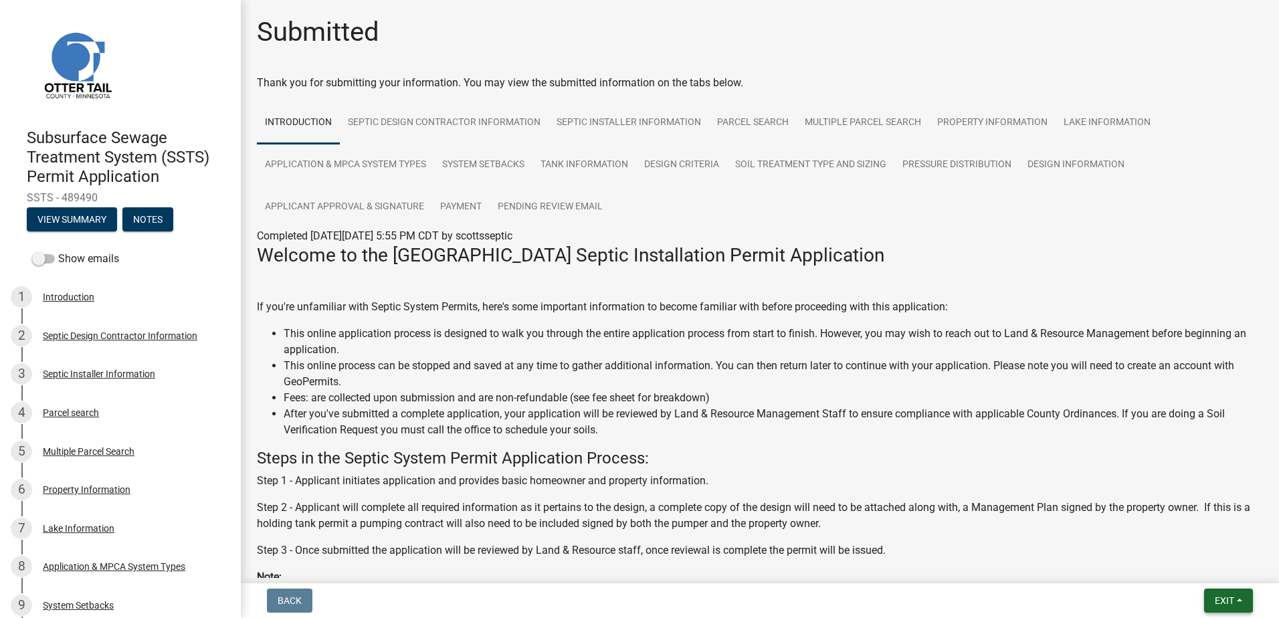
click at [1237, 601] on button "Exit" at bounding box center [1228, 601] width 49 height 24
click at [1167, 564] on button "Save & Exit" at bounding box center [1199, 566] width 107 height 32
